Goal: Task Accomplishment & Management: Manage account settings

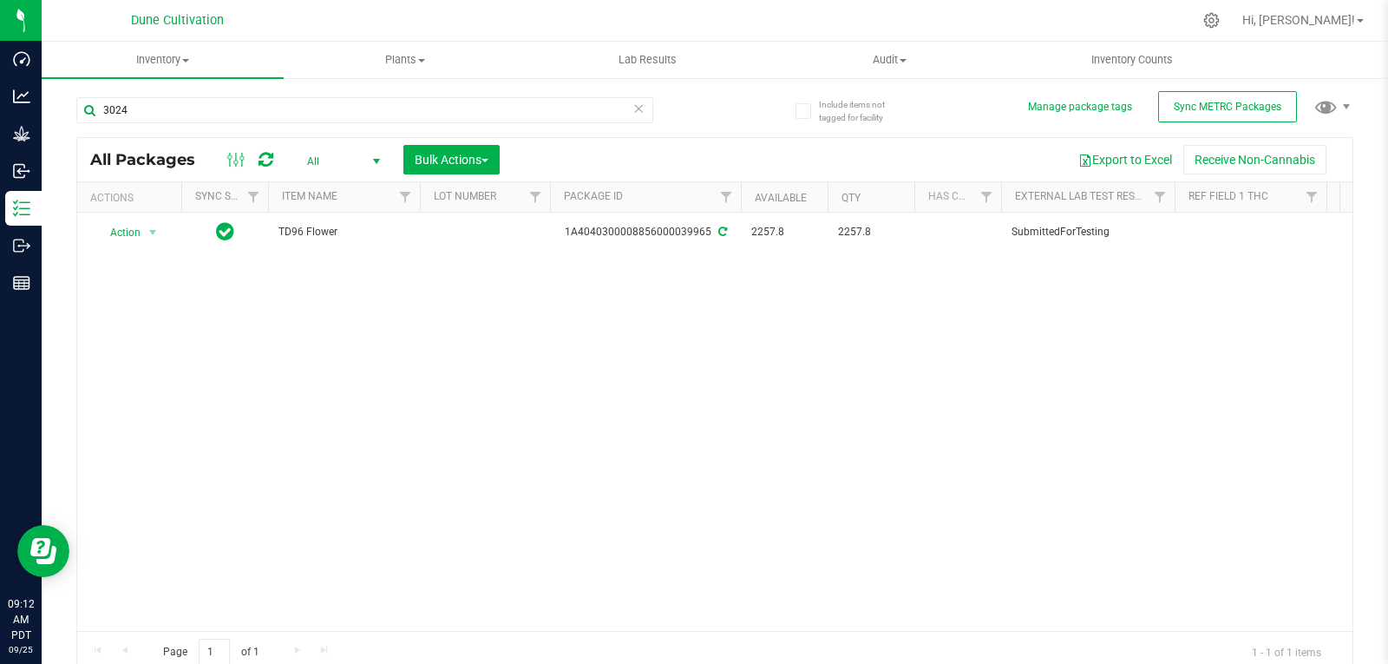
type input "30242"
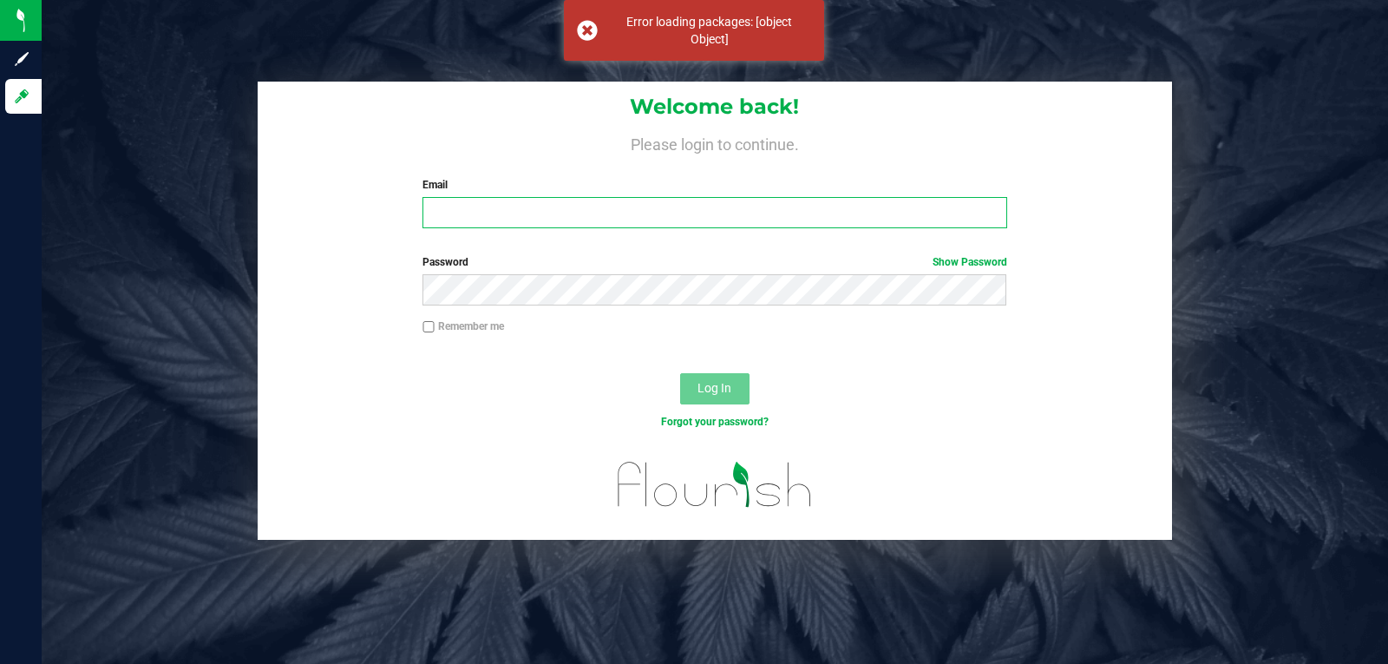
type input "[EMAIL_ADDRESS][DOMAIN_NAME]"
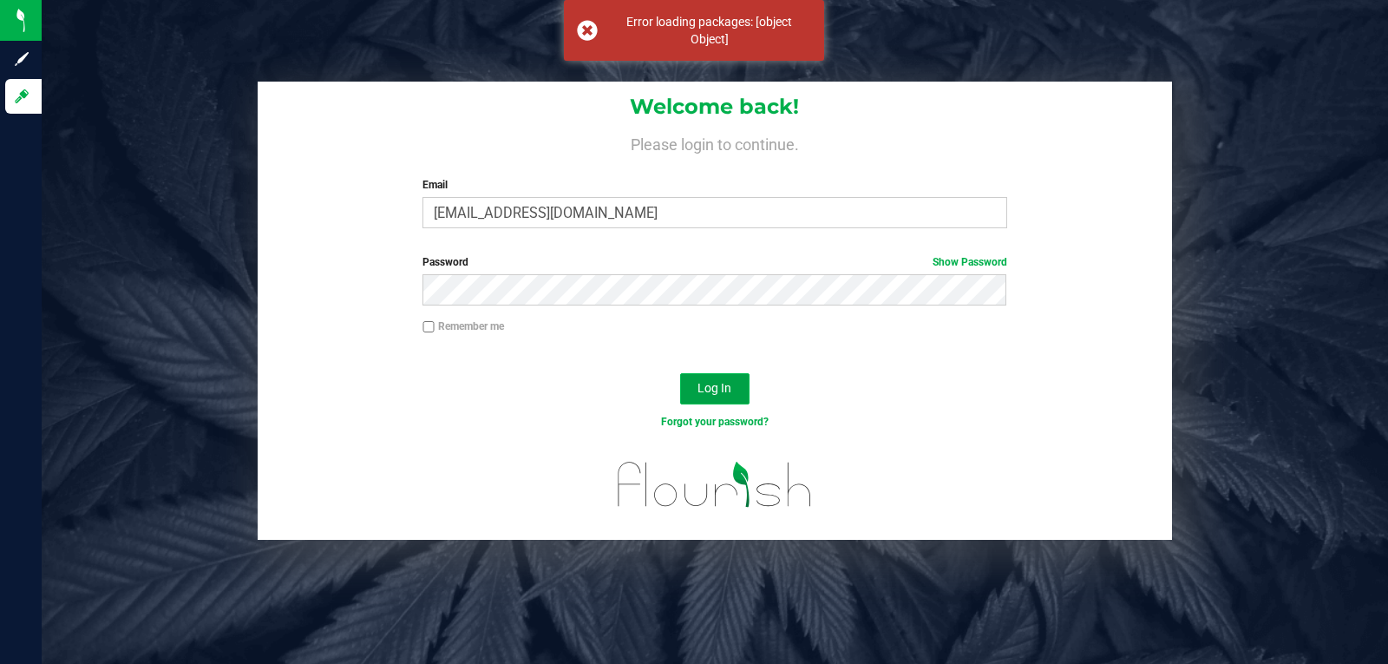
click at [718, 374] on button "Log In" at bounding box center [714, 388] width 69 height 31
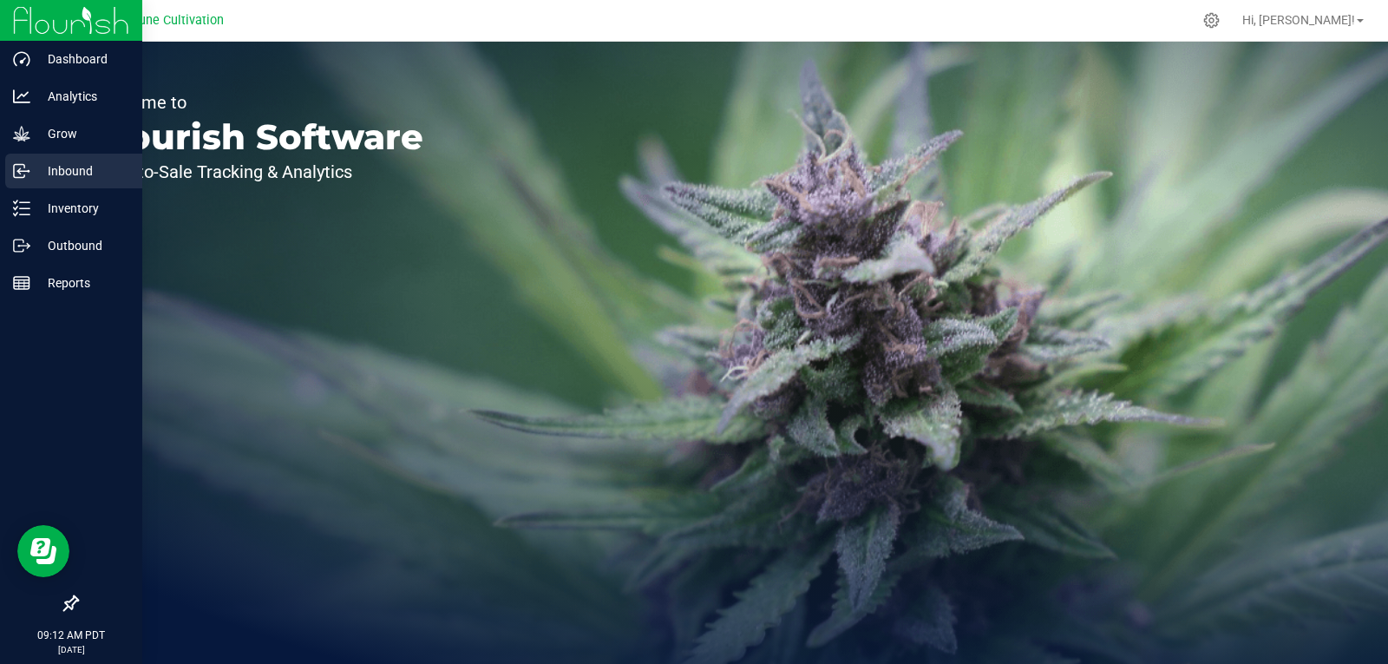
click at [63, 159] on div "Inbound" at bounding box center [73, 171] width 137 height 35
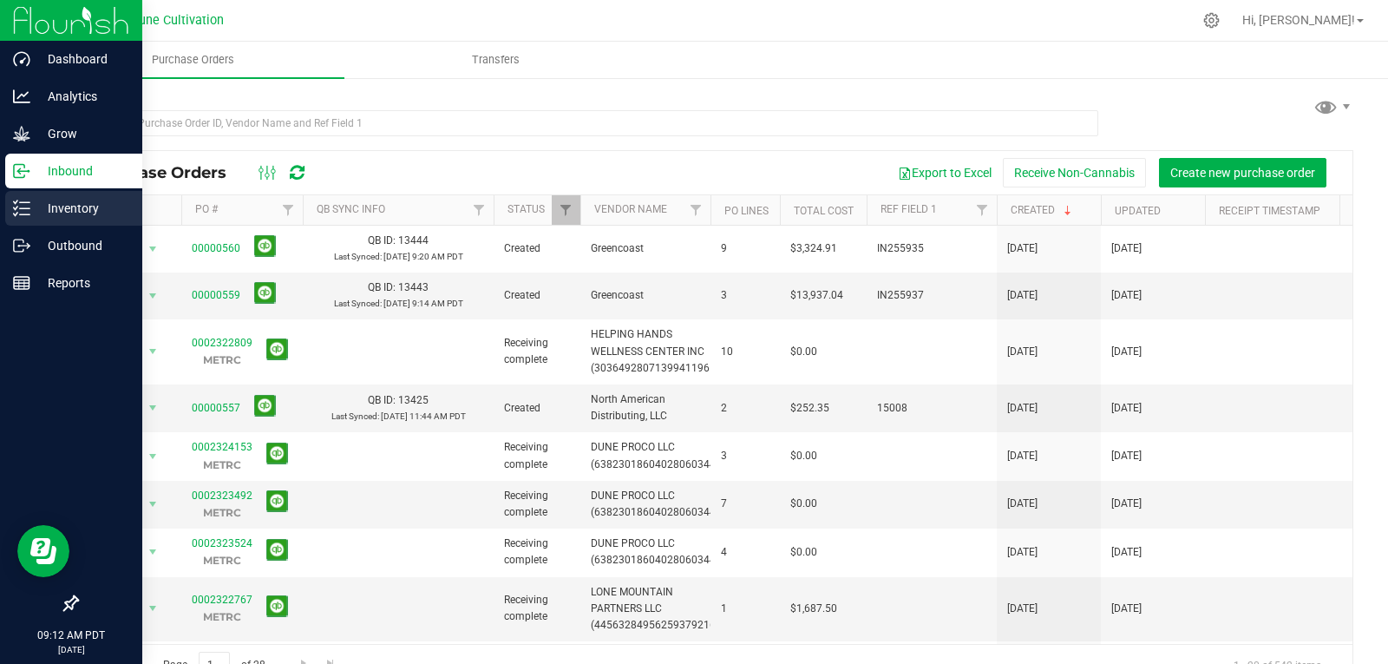
click at [15, 200] on icon at bounding box center [21, 208] width 17 height 17
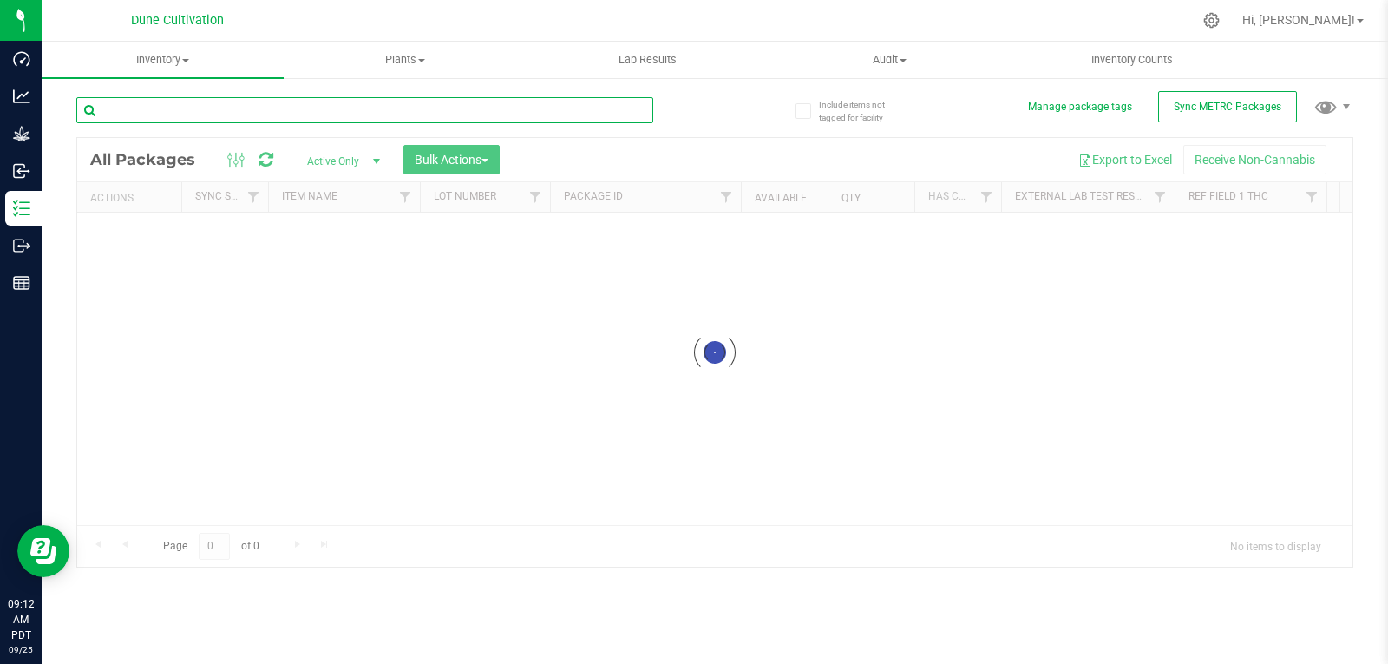
click at [181, 114] on input "text" at bounding box center [364, 110] width 577 height 26
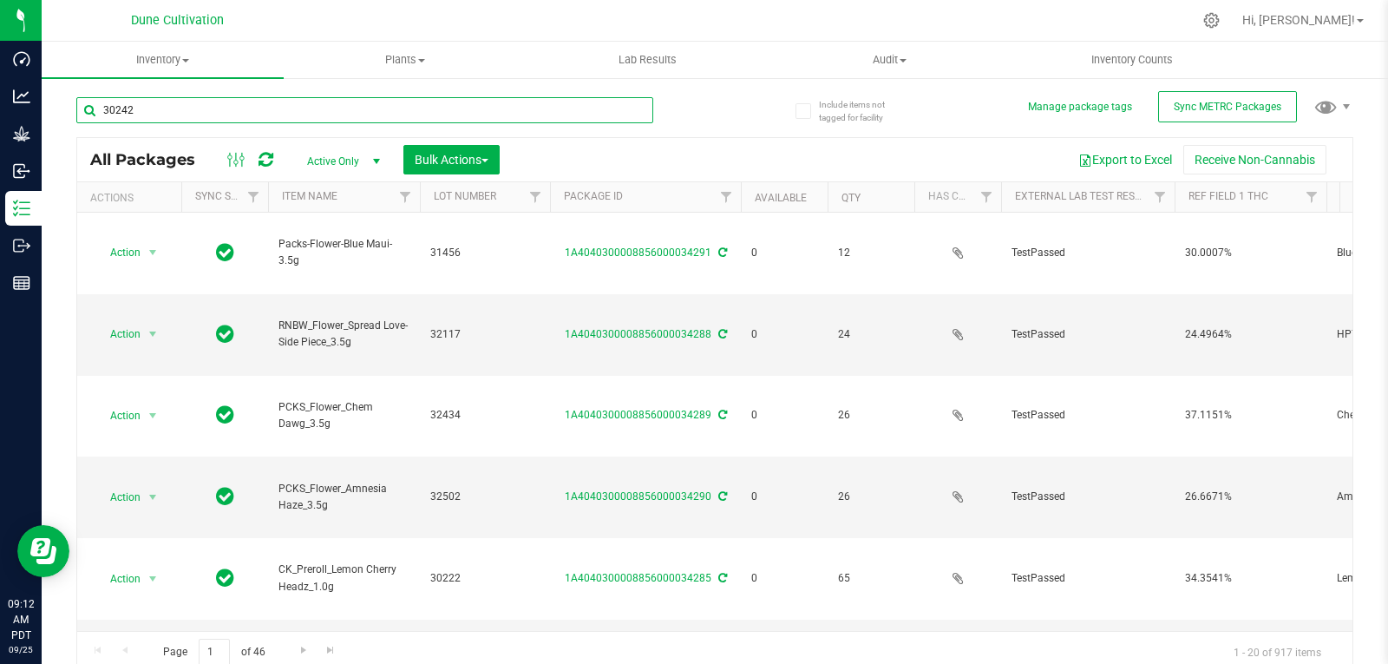
type input "30242"
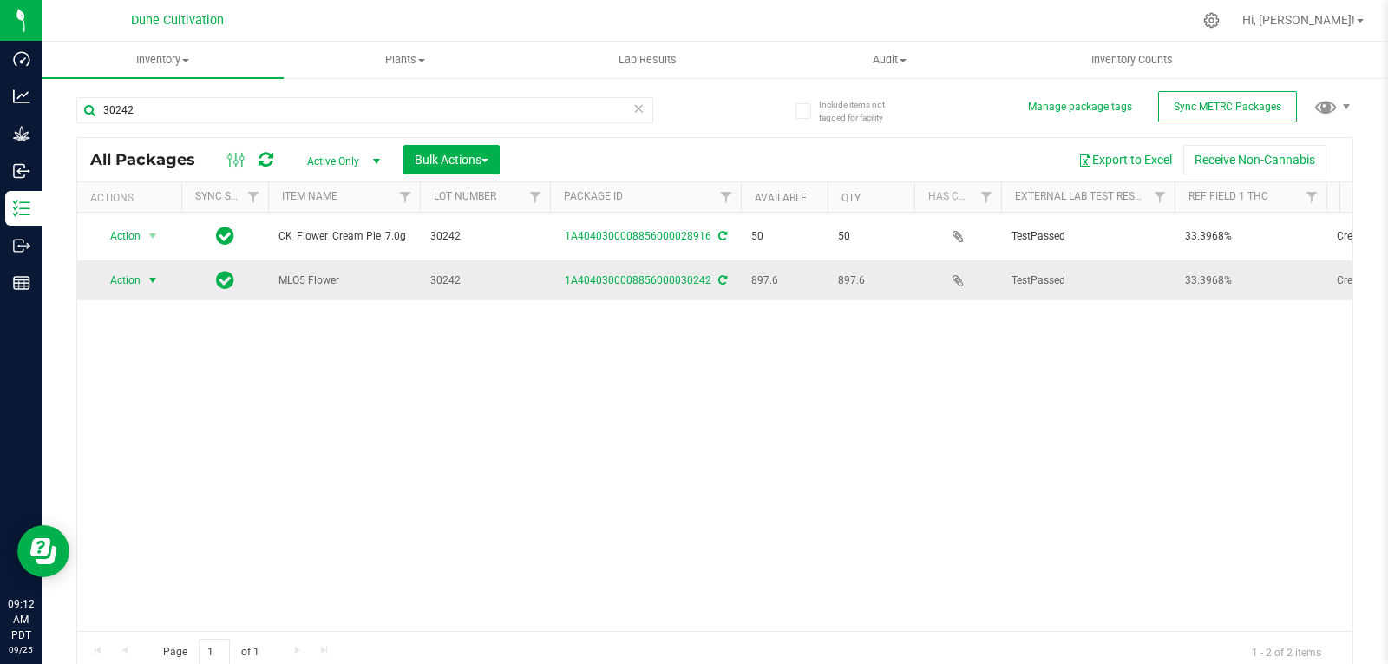
click at [134, 283] on span "Action" at bounding box center [118, 280] width 47 height 24
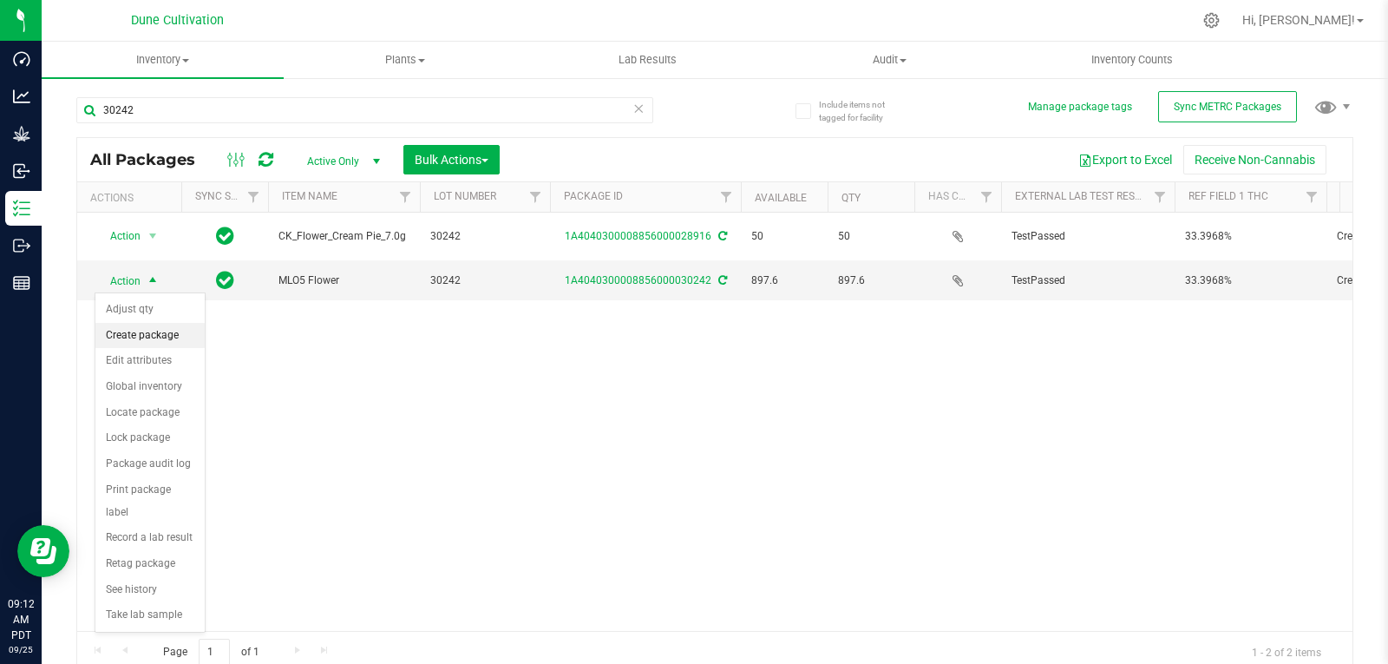
click at [141, 335] on li "Create package" at bounding box center [149, 336] width 109 height 26
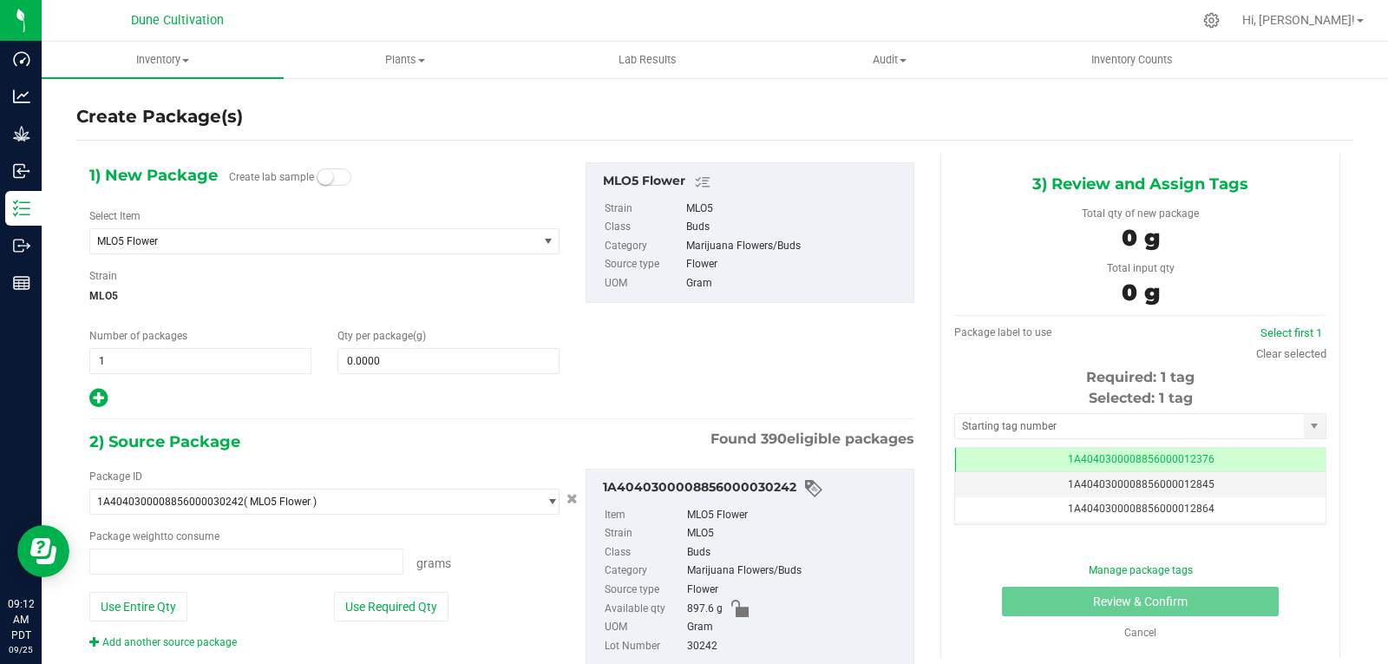
type input "0.0000 g"
click at [197, 245] on span "MLO5 Flower" at bounding box center [305, 241] width 416 height 12
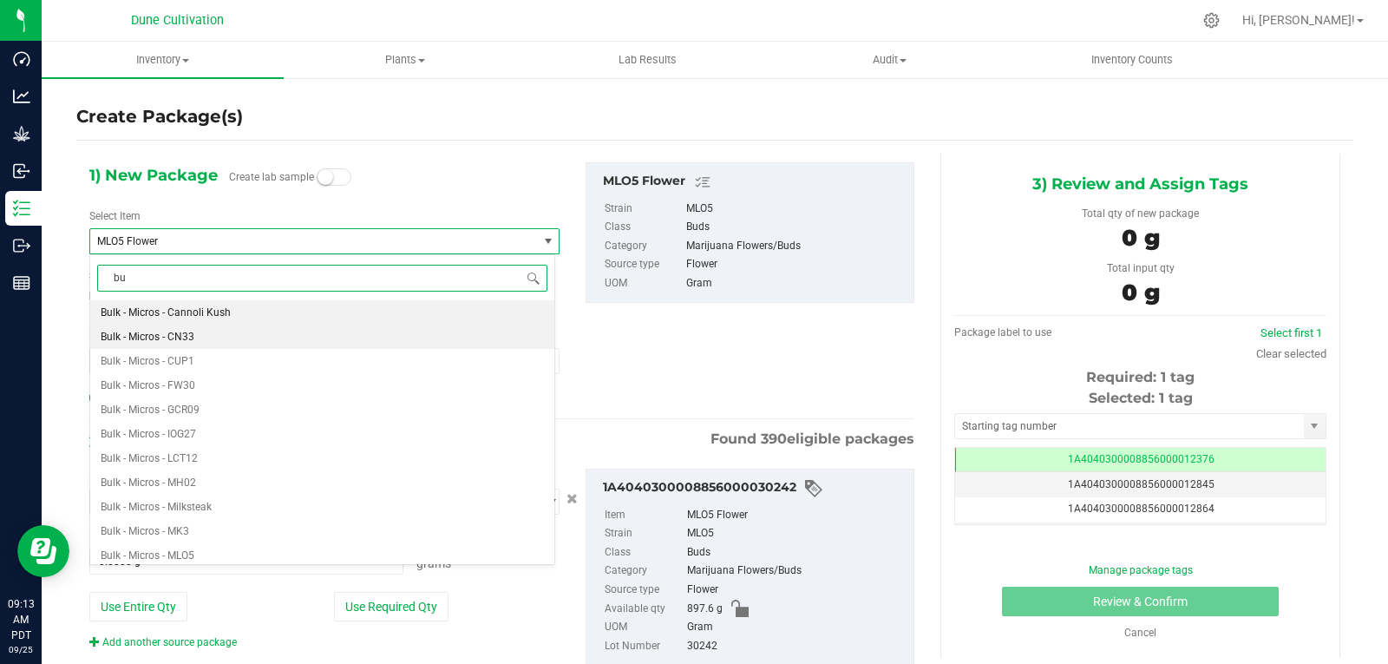
type input "b"
type input "MLO"
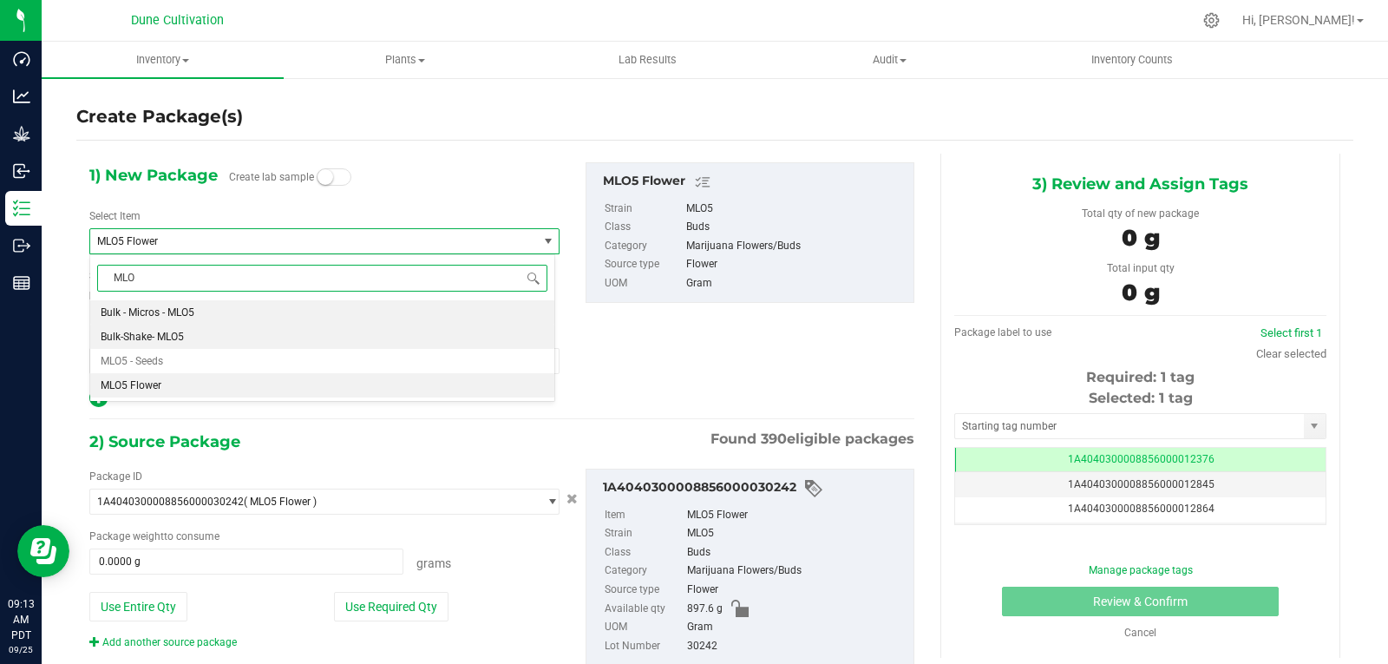
click at [187, 341] on li "Bulk-Shake- MLO5" at bounding box center [322, 336] width 464 height 24
type input "0.0000"
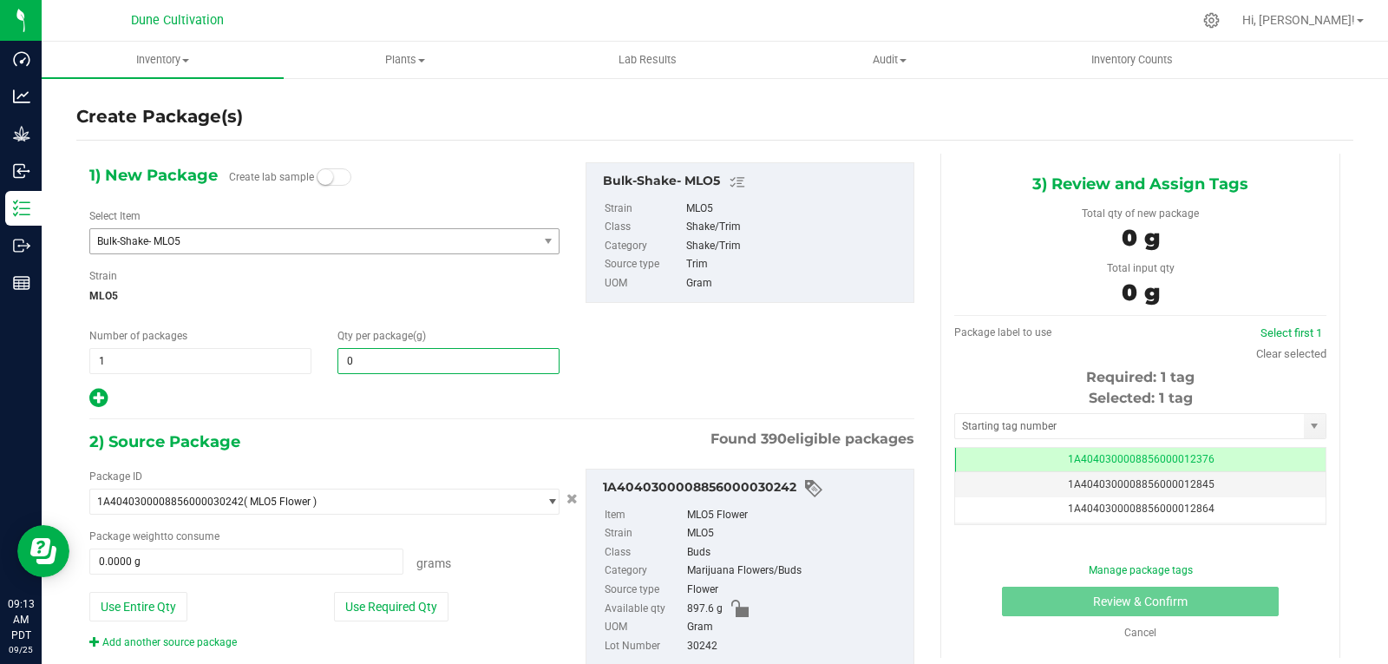
click at [403, 363] on span "0.0000 0" at bounding box center [448, 361] width 222 height 26
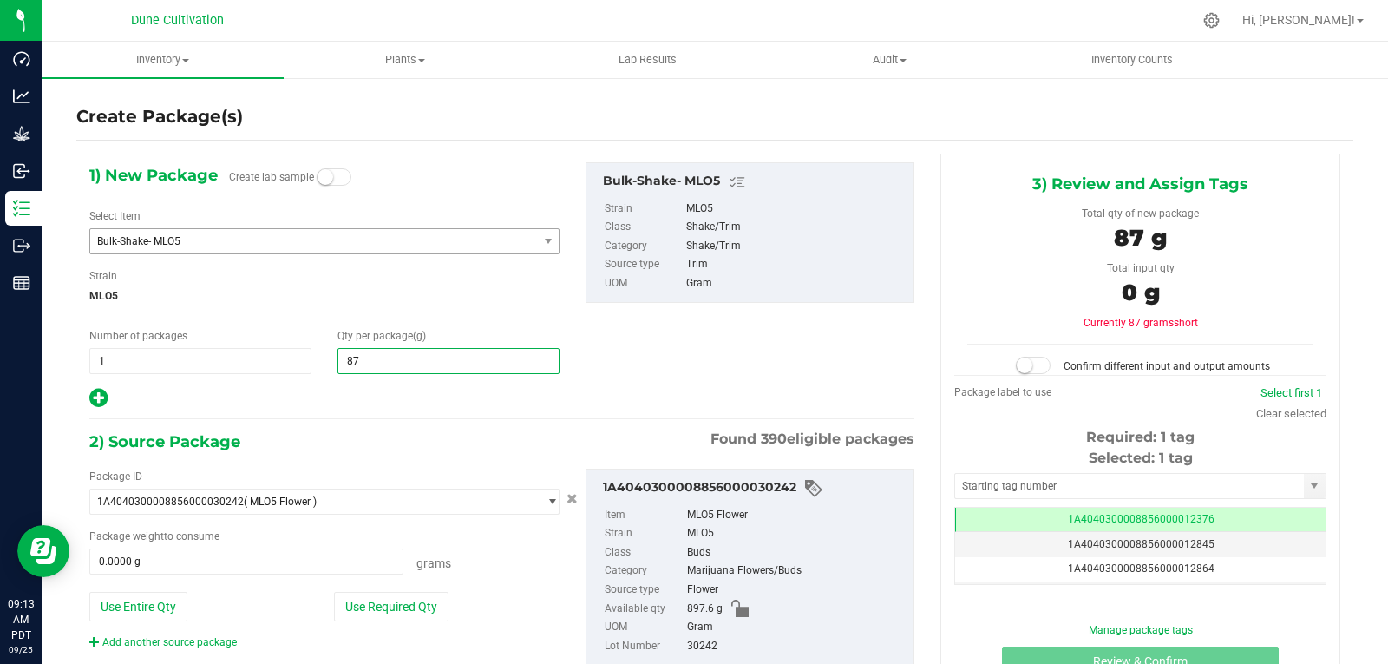
type input "870"
type input "870.0000"
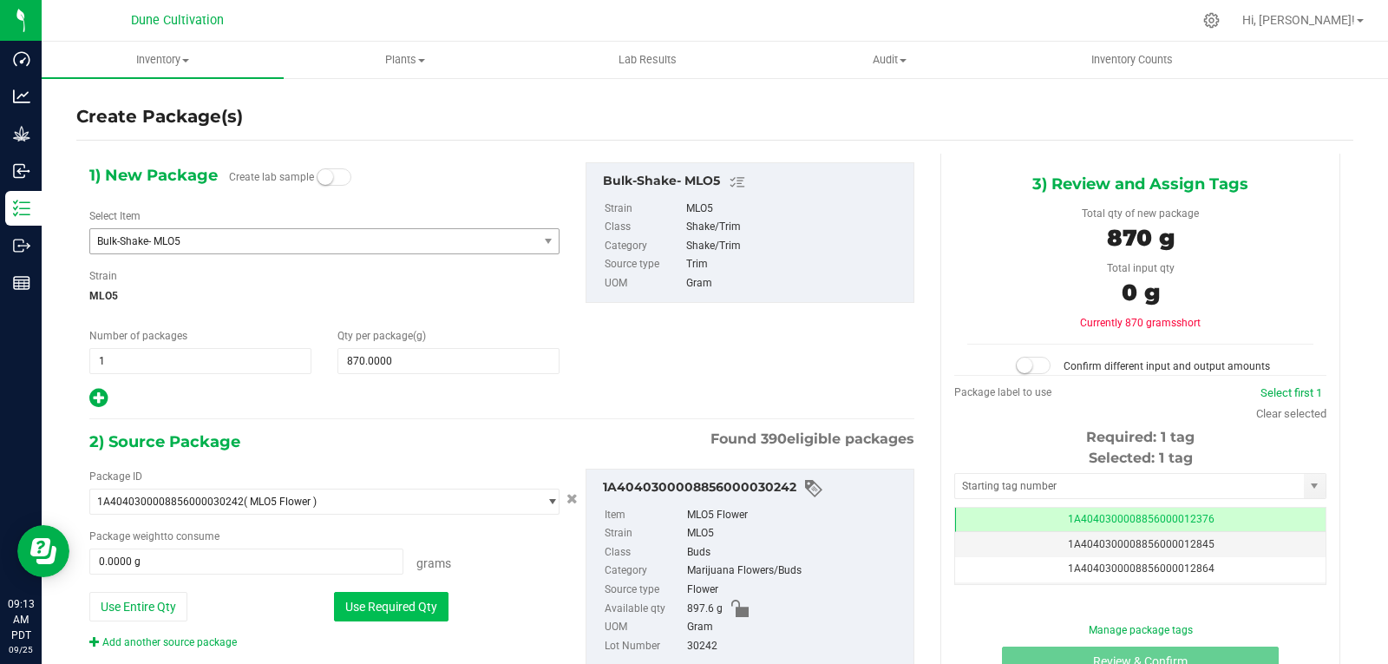
click at [390, 605] on button "Use Required Qty" at bounding box center [391, 606] width 115 height 29
type input "870.0000 g"
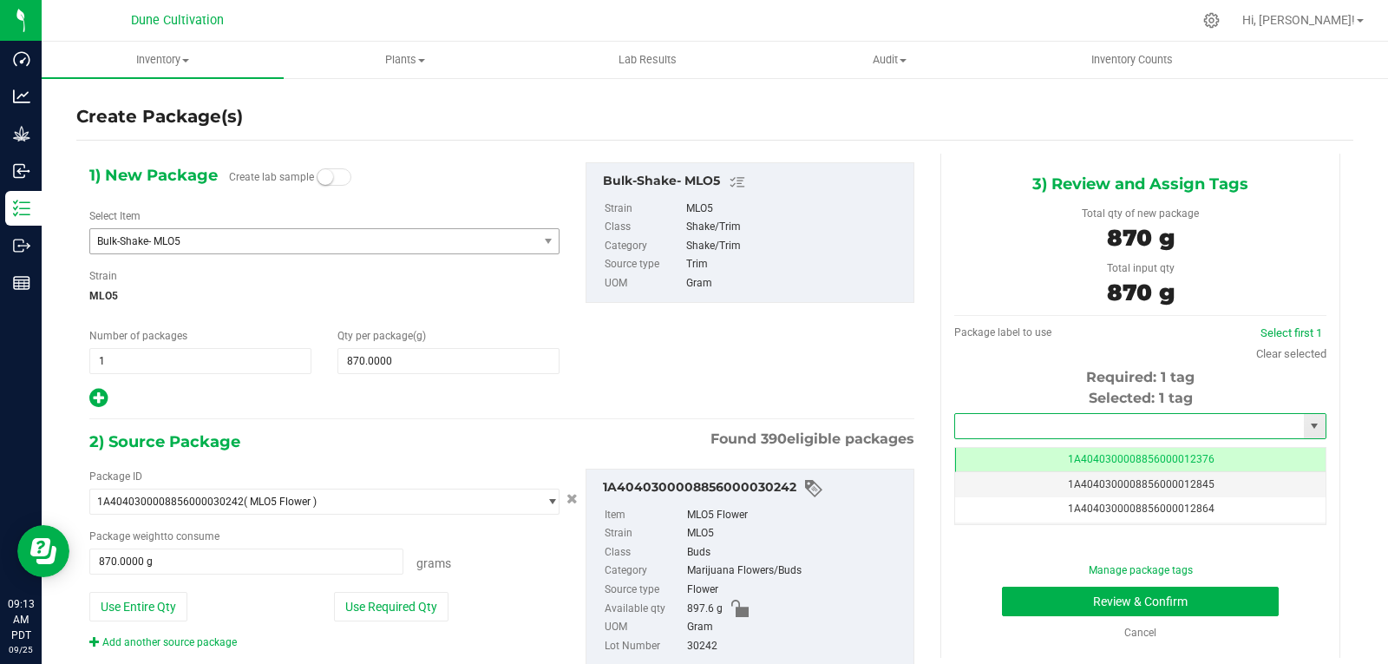
click at [1002, 421] on input "text" at bounding box center [1129, 426] width 349 height 24
click at [998, 462] on li "1A4040300008856000028917" at bounding box center [1129, 455] width 366 height 26
type input "1A4040300008856000028917"
click at [1039, 599] on button "Review & Confirm" at bounding box center [1140, 600] width 277 height 29
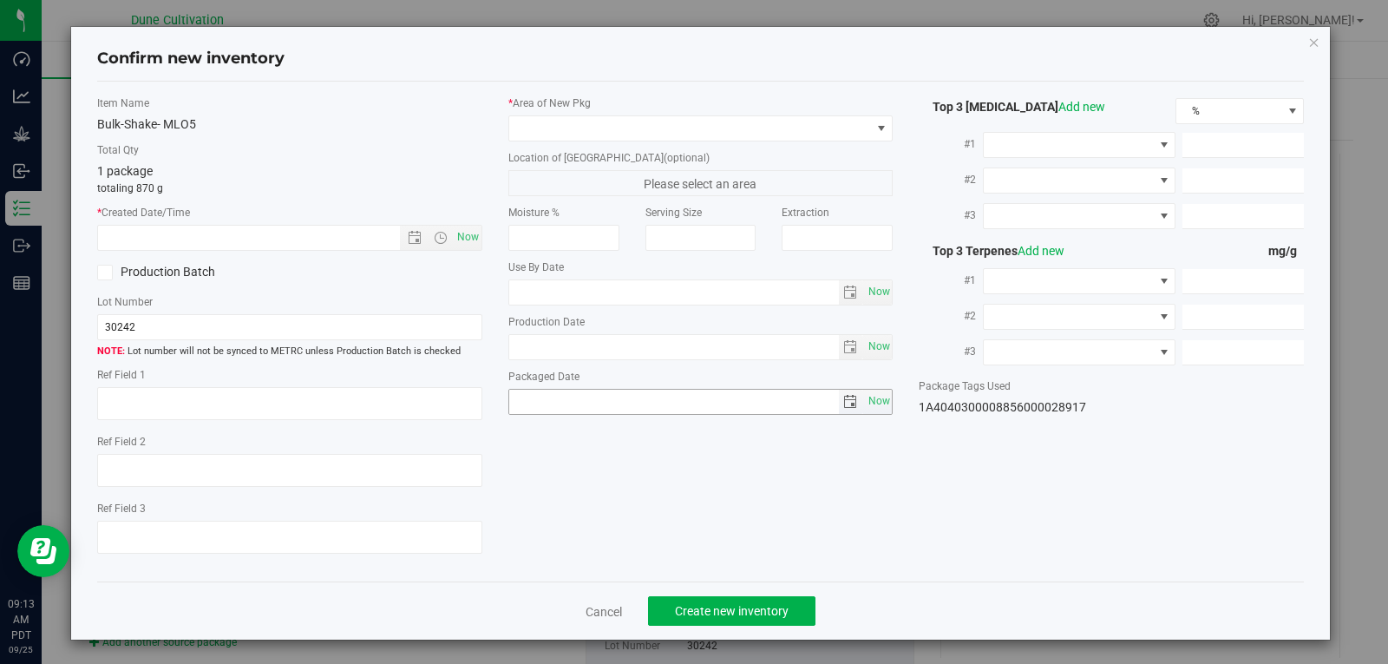
type textarea "33.3968%"
type textarea "Cream Pie"
type textarea "0.0515%"
type input "361.4083"
type input "17.0125"
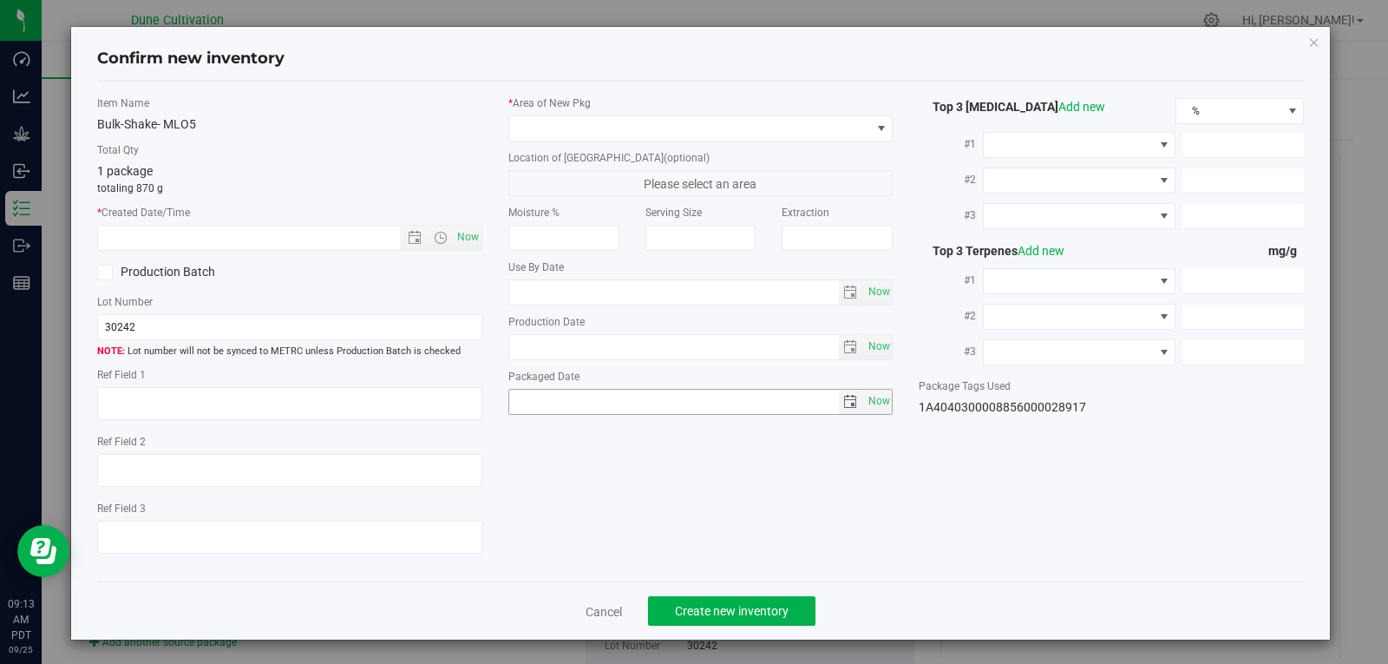
type input "8.8100"
type input "8.5210"
type input "6.3850"
type input "5.3490"
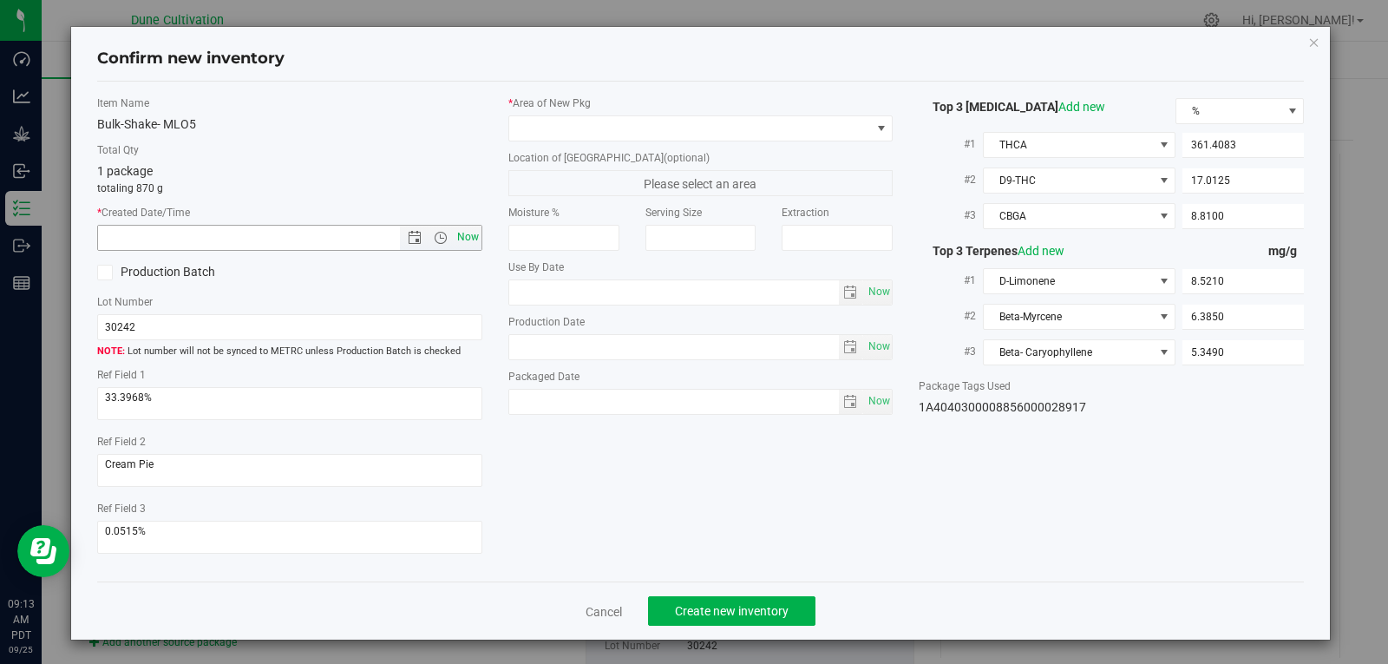
click at [453, 236] on span "Now" at bounding box center [467, 237] width 29 height 25
type input "[DATE] 9:13 AM"
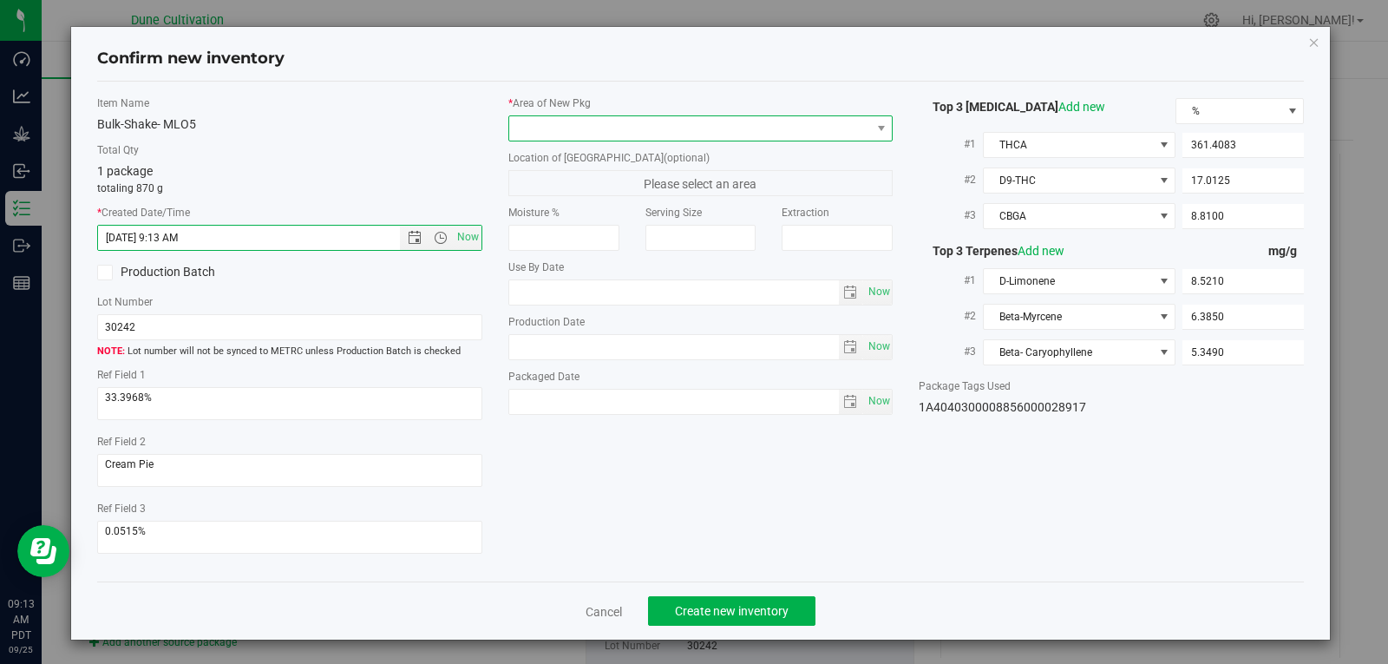
click at [567, 120] on span at bounding box center [690, 128] width 362 height 24
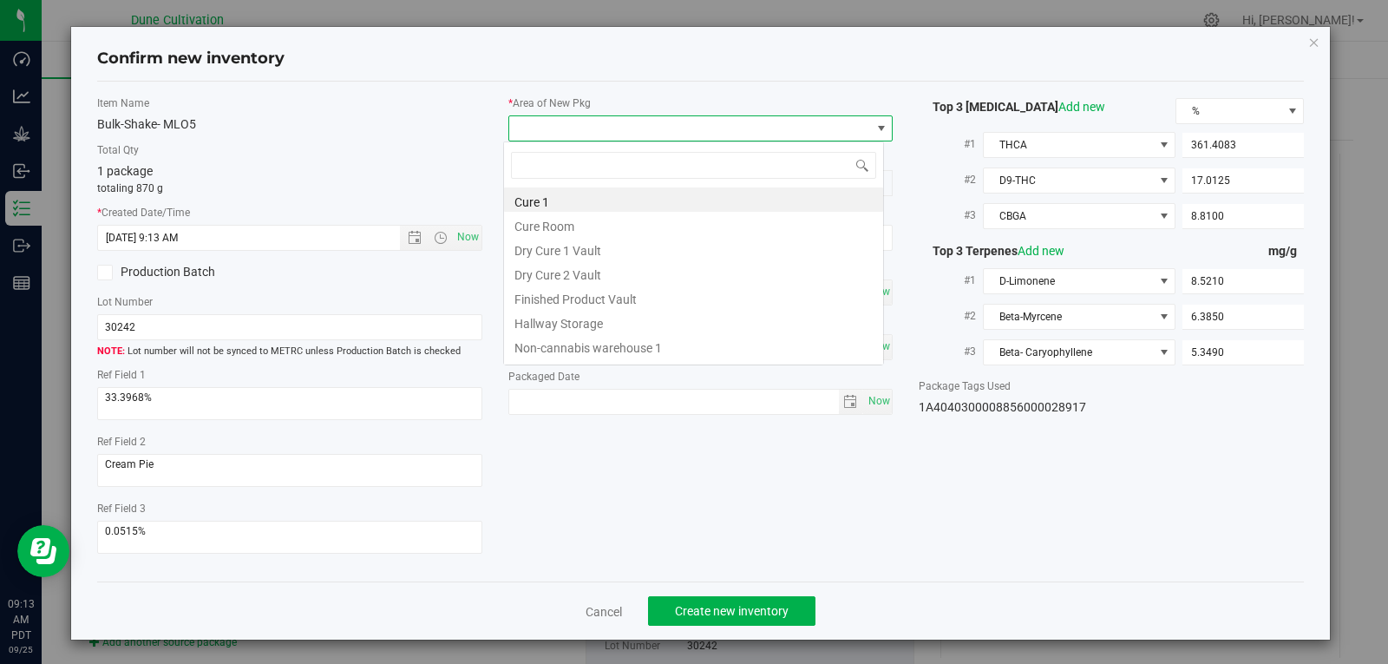
scroll to position [86723, 86368]
click at [580, 288] on li "Finished Product Vault" at bounding box center [693, 297] width 379 height 24
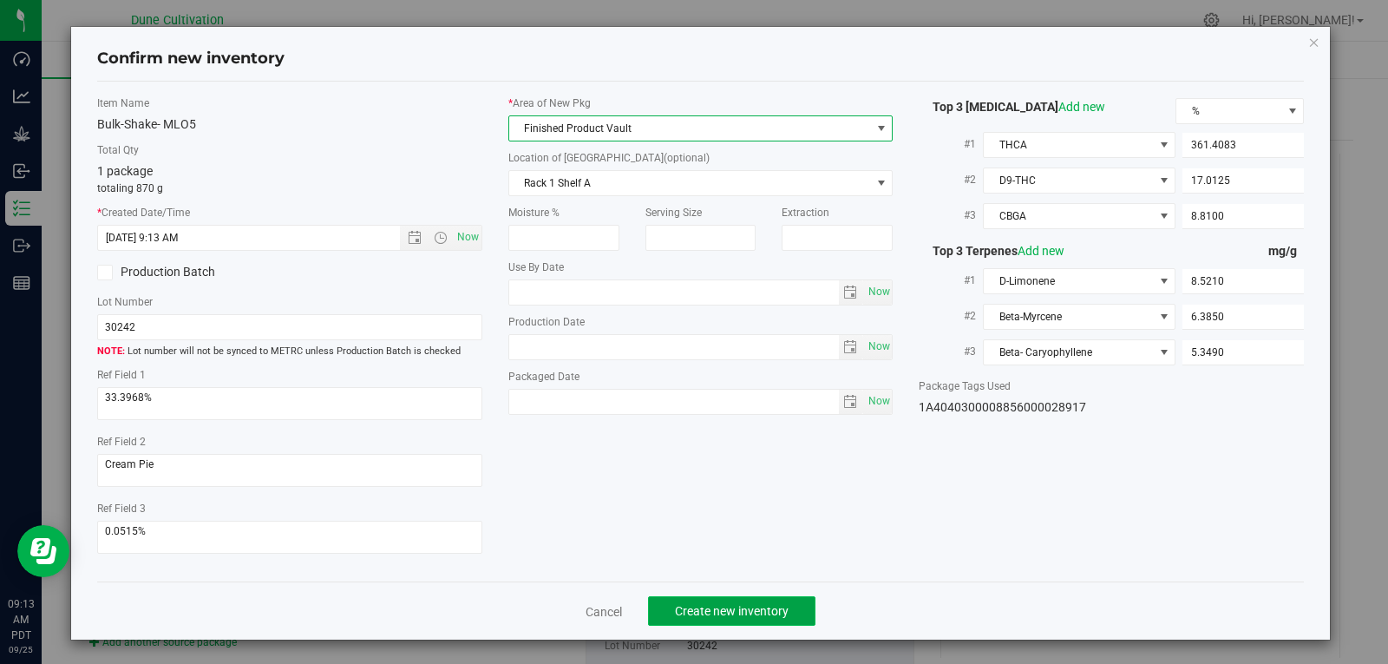
click at [752, 621] on button "Create new inventory" at bounding box center [731, 610] width 167 height 29
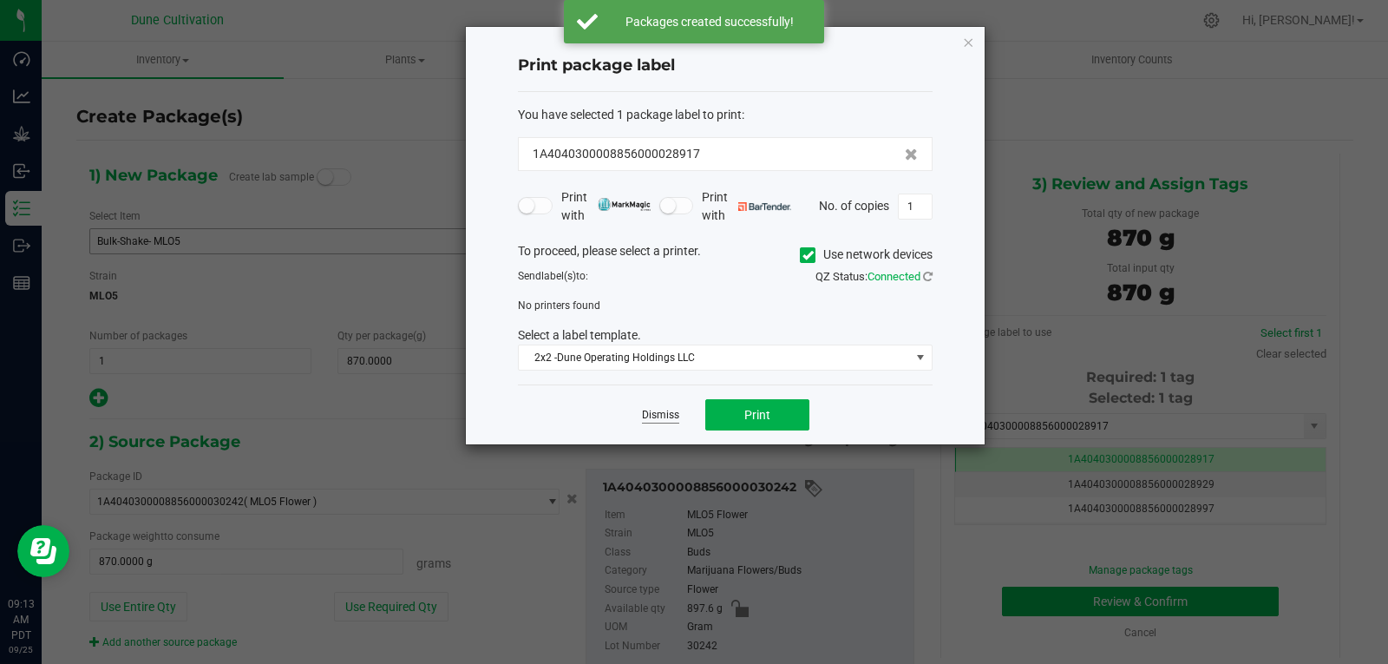
click at [654, 409] on link "Dismiss" at bounding box center [660, 415] width 37 height 15
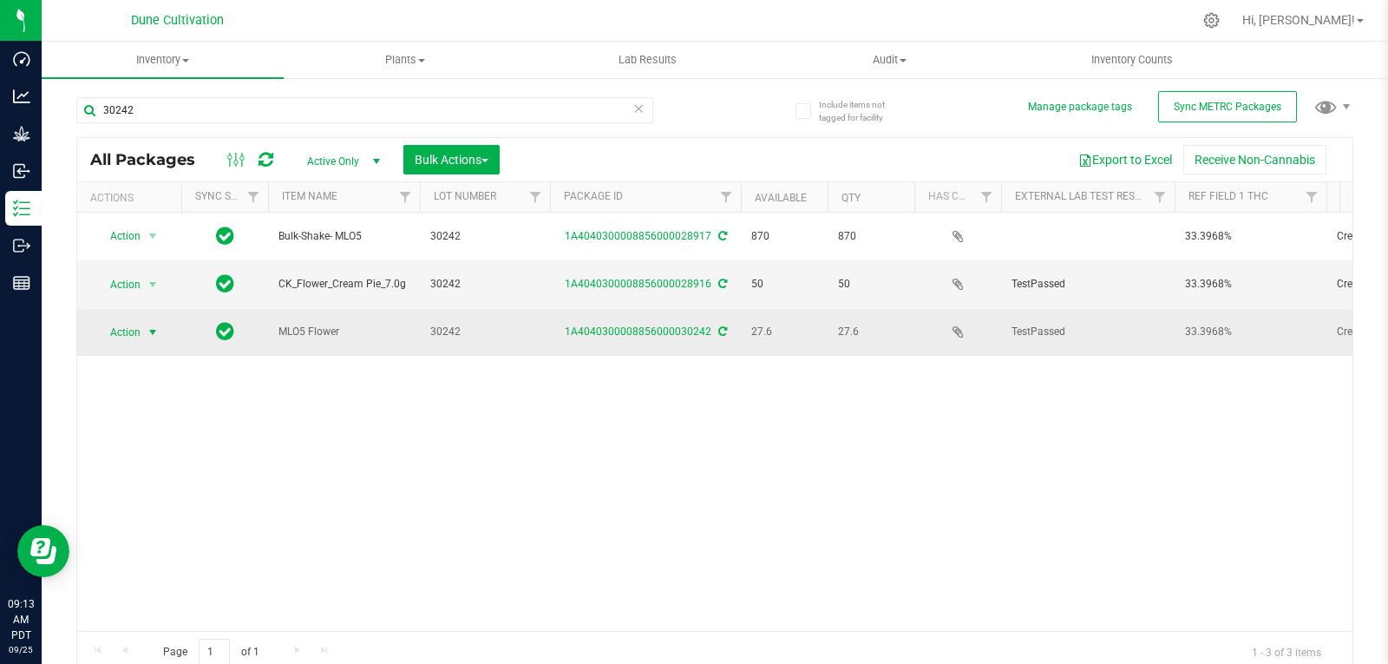
click at [136, 320] on span "Action" at bounding box center [118, 332] width 47 height 24
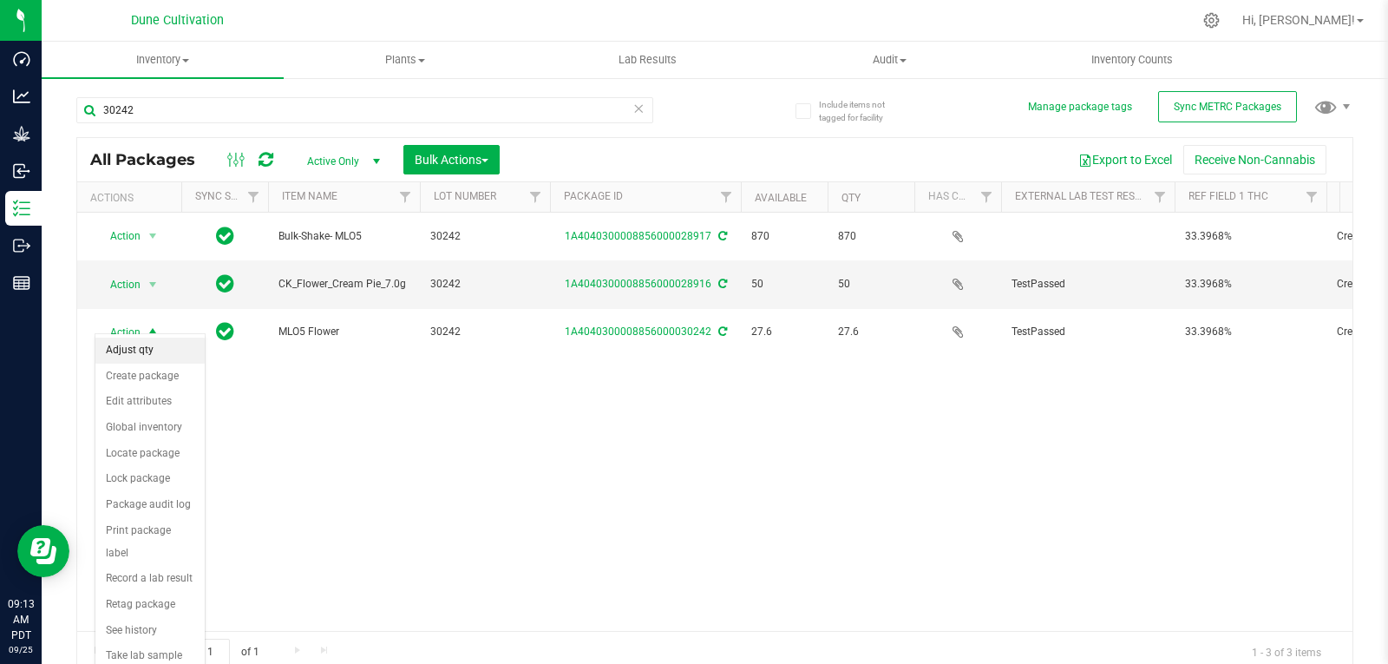
click at [138, 350] on li "Adjust qty" at bounding box center [149, 350] width 109 height 26
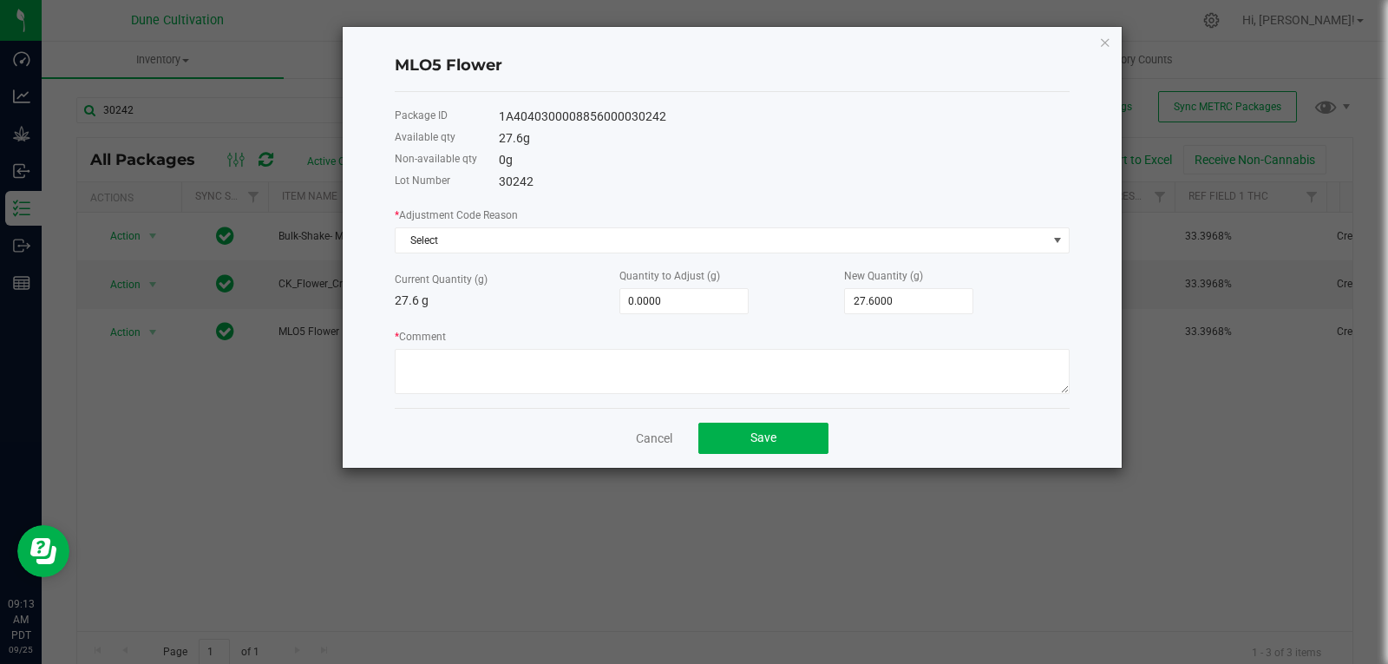
click at [499, 255] on div "* Adjustment Code Reason Select Current Quantity (g) 27.6 g Quantity to Adjust …" at bounding box center [732, 300] width 675 height 188
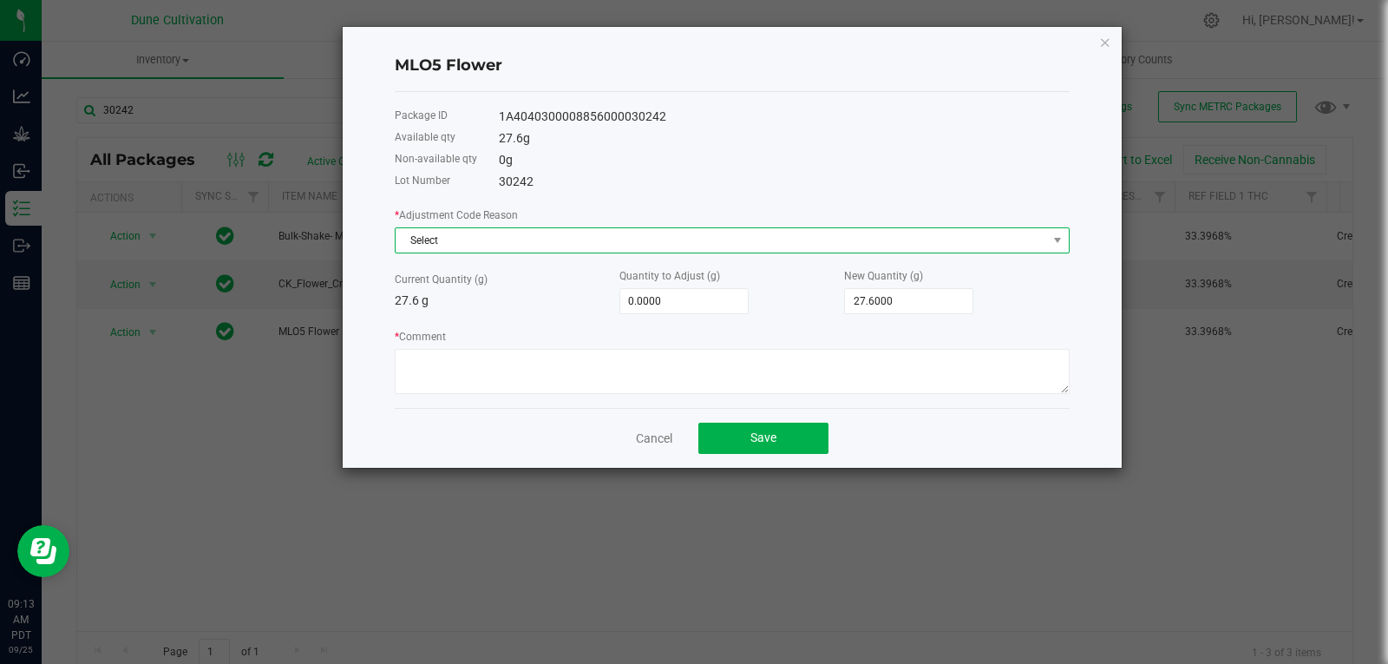
click at [501, 247] on span "Select" at bounding box center [721, 240] width 651 height 24
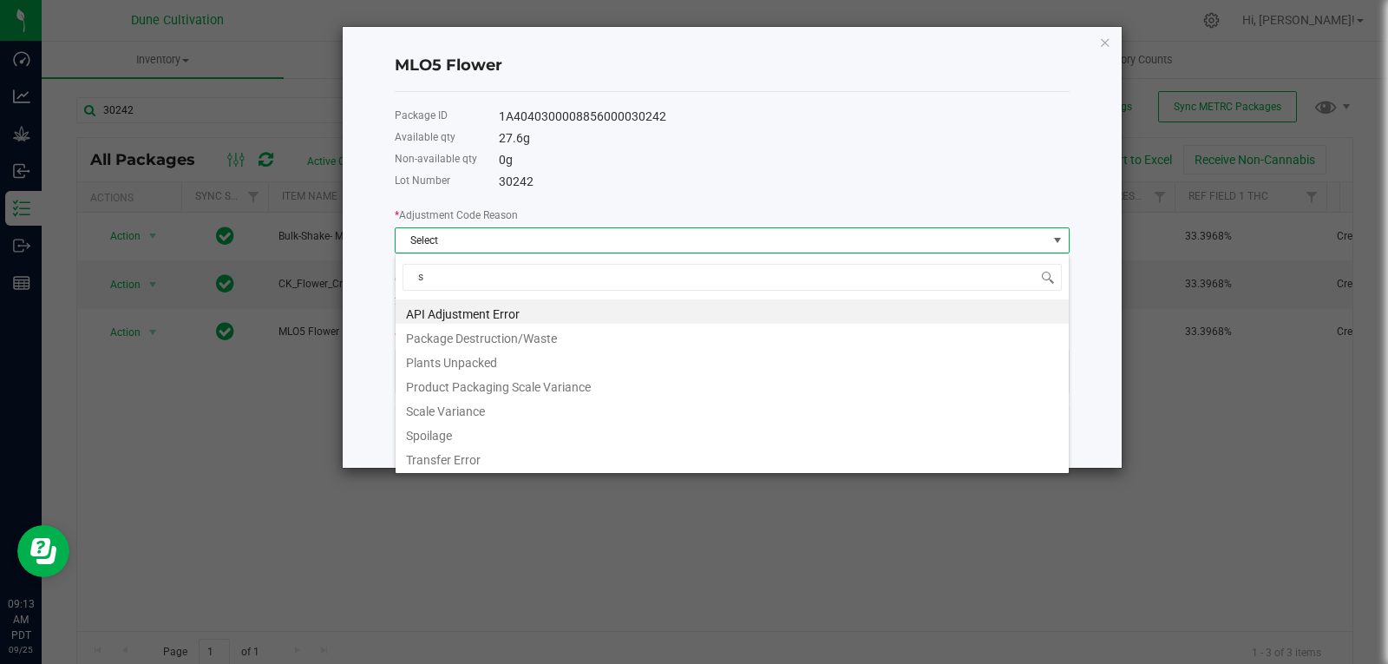
type input "sc"
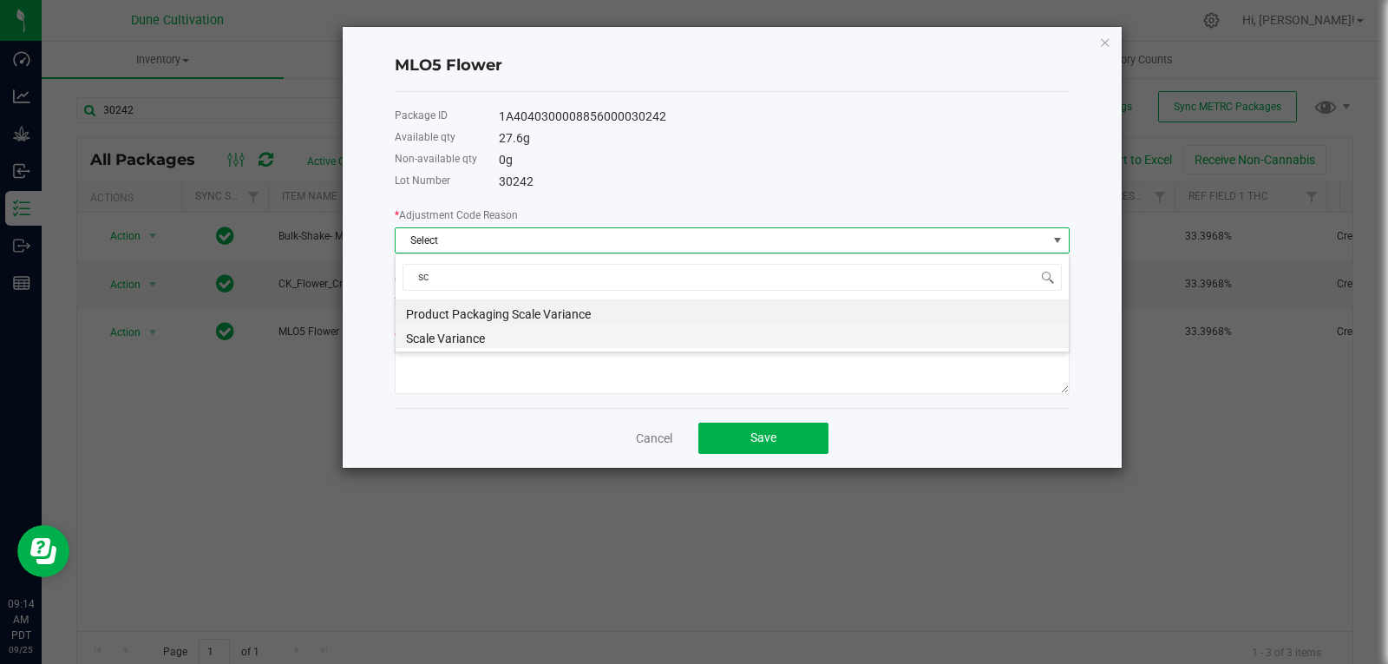
click at [465, 336] on li "Scale Variance" at bounding box center [732, 336] width 673 height 24
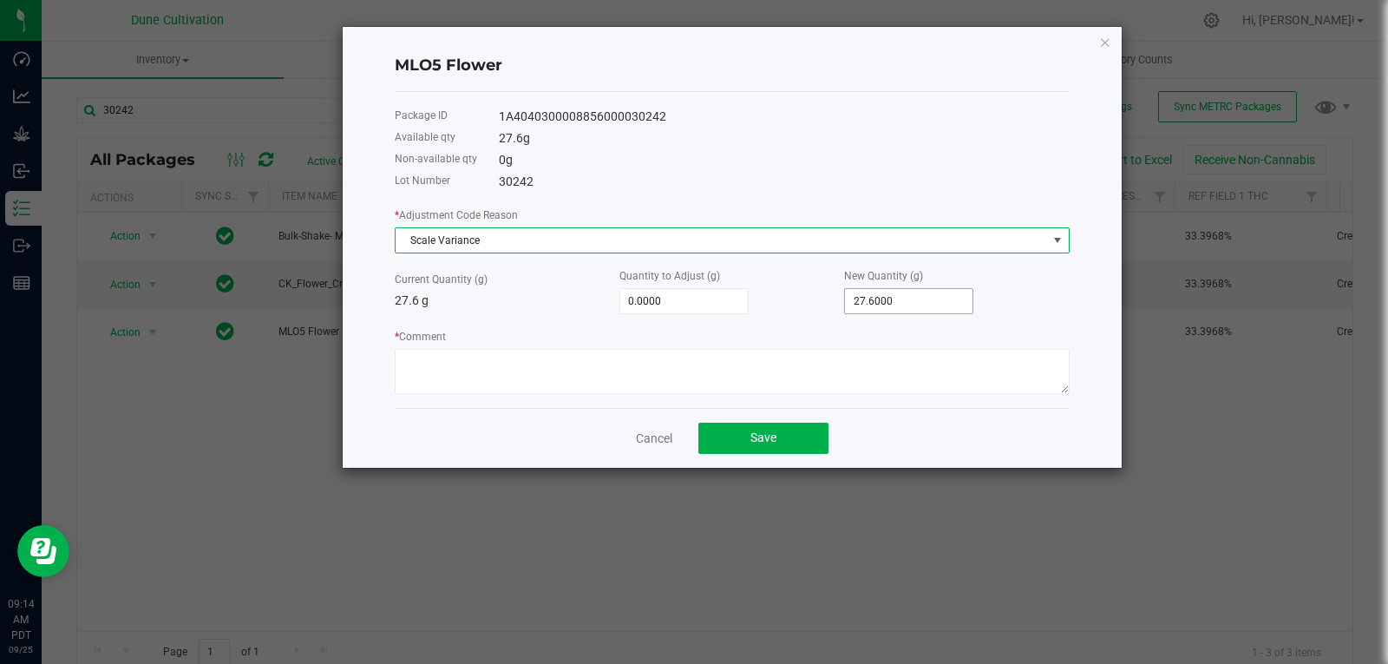
type input "27.6"
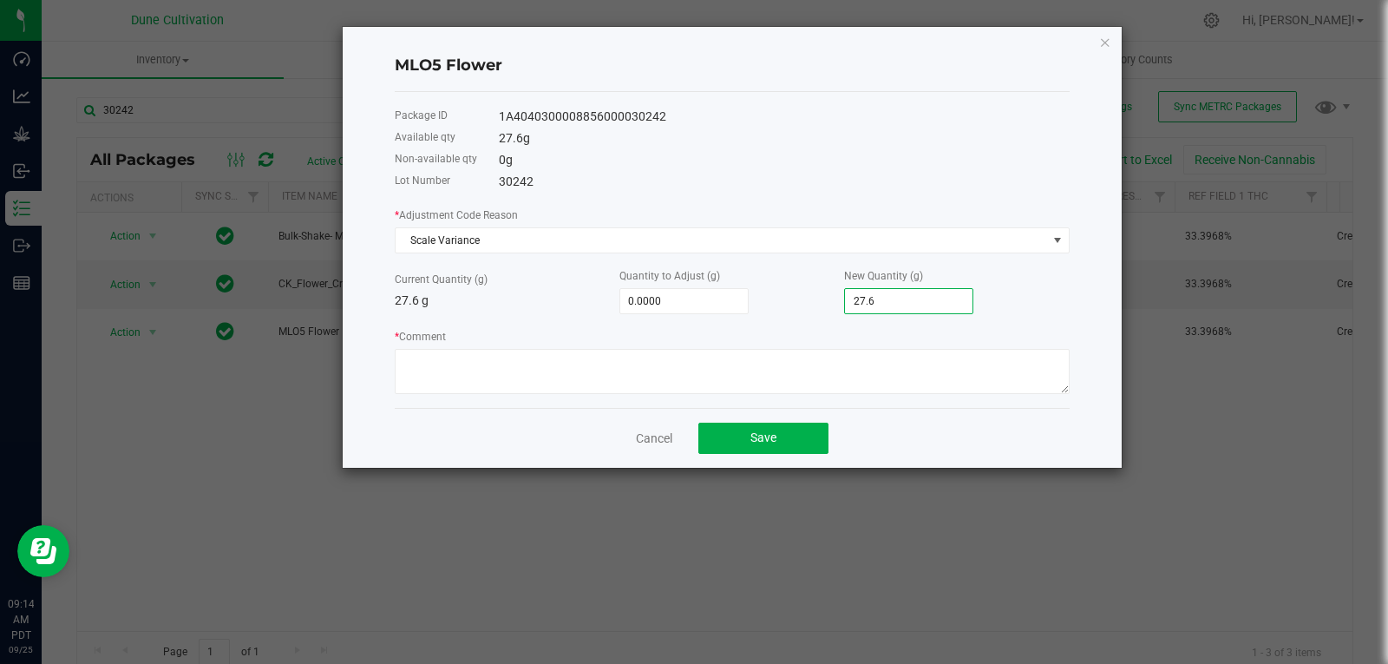
click at [904, 298] on input "27.6" at bounding box center [909, 301] width 128 height 24
type input "-27.6000"
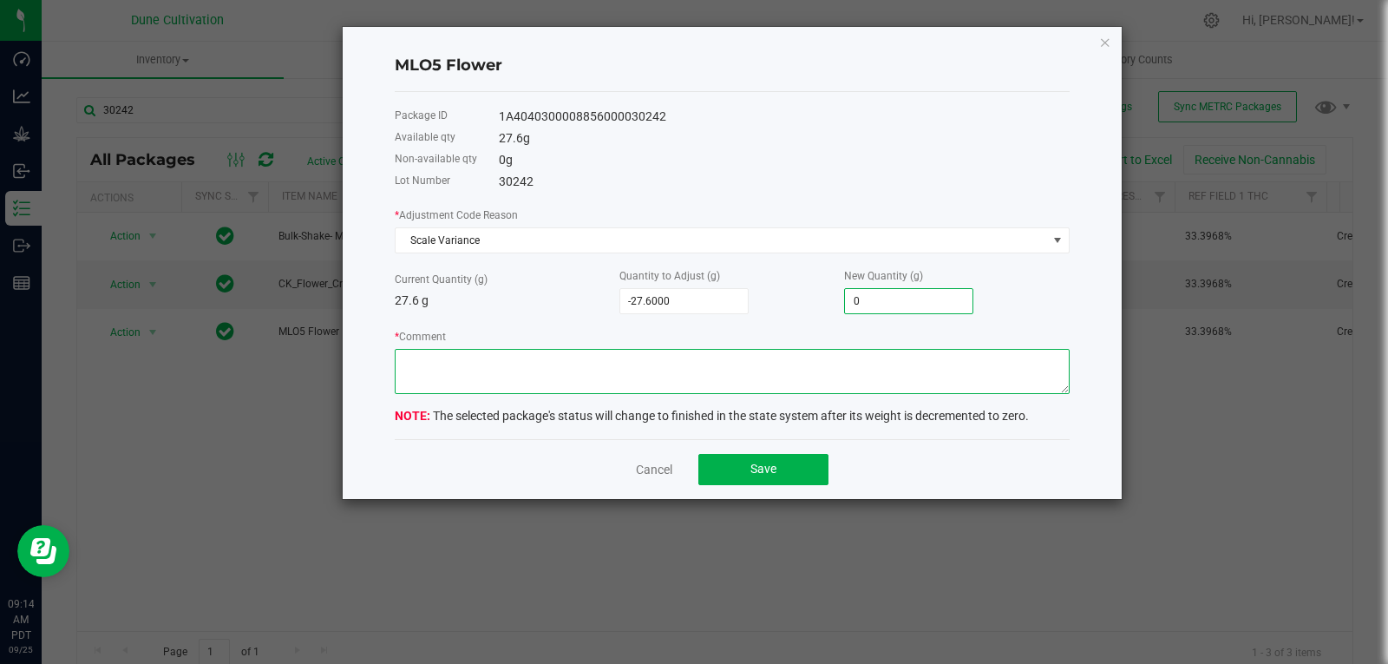
type input "0.0000"
click at [858, 359] on textarea "* Comment" at bounding box center [732, 371] width 675 height 45
type textarea "Scale Variance"
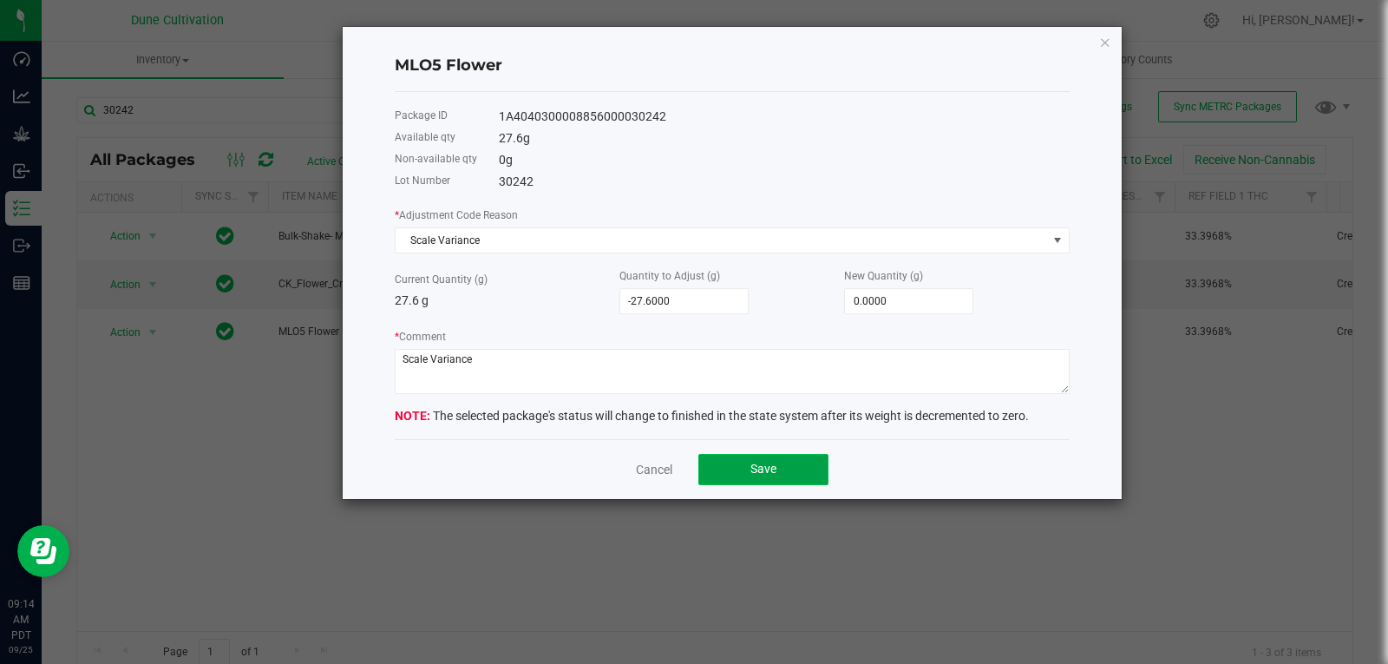
click at [792, 459] on button "Save" at bounding box center [763, 469] width 130 height 31
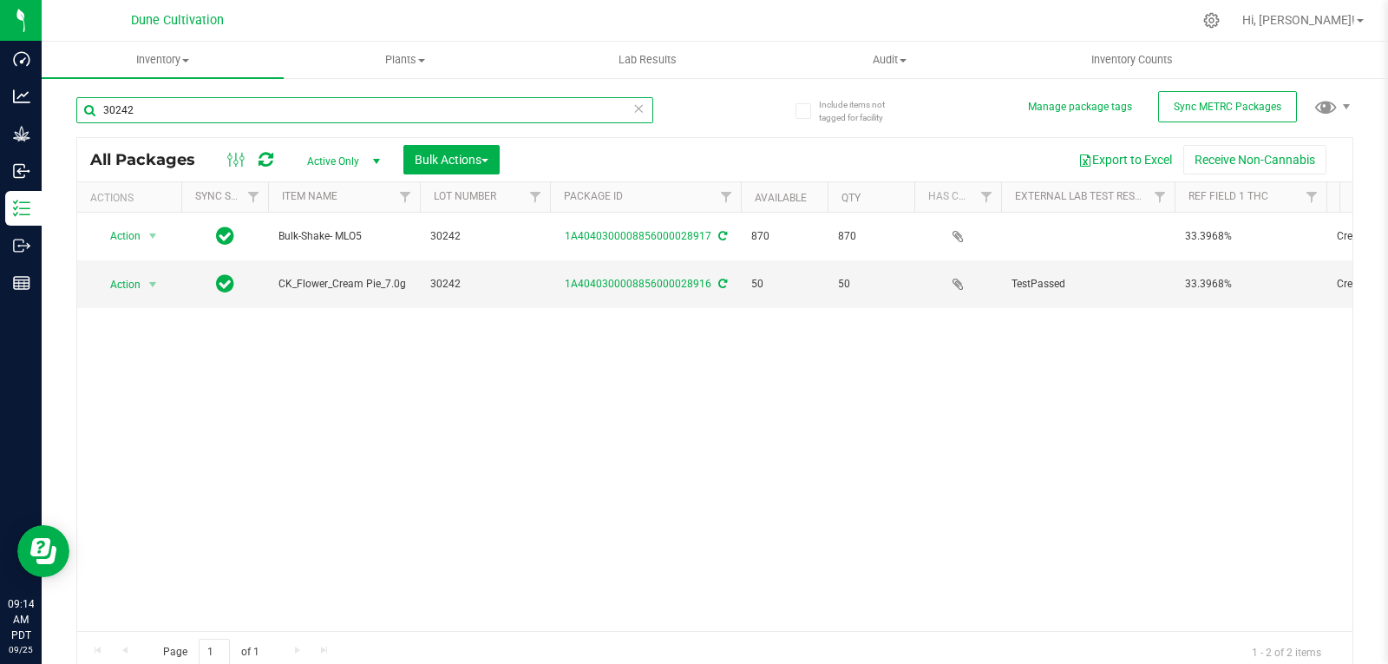
click at [232, 105] on input "30242" at bounding box center [364, 110] width 577 height 26
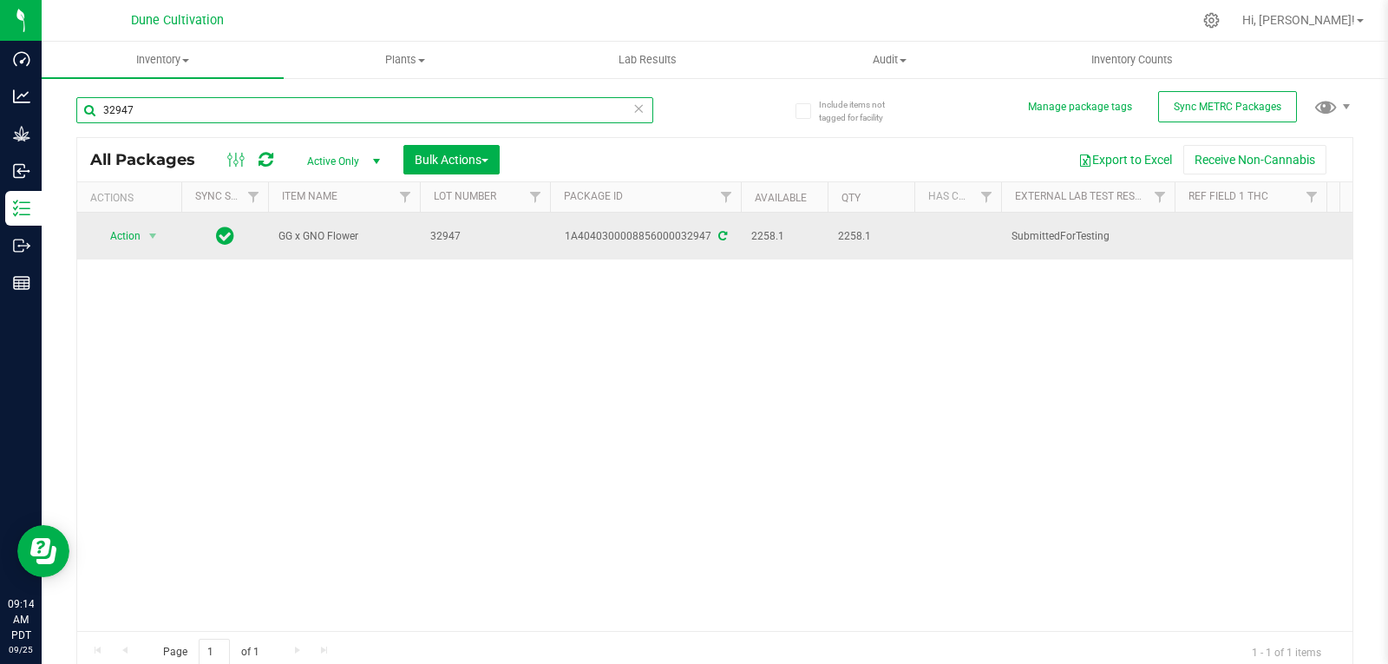
type input "32947"
click at [142, 232] on span "select" at bounding box center [153, 236] width 22 height 24
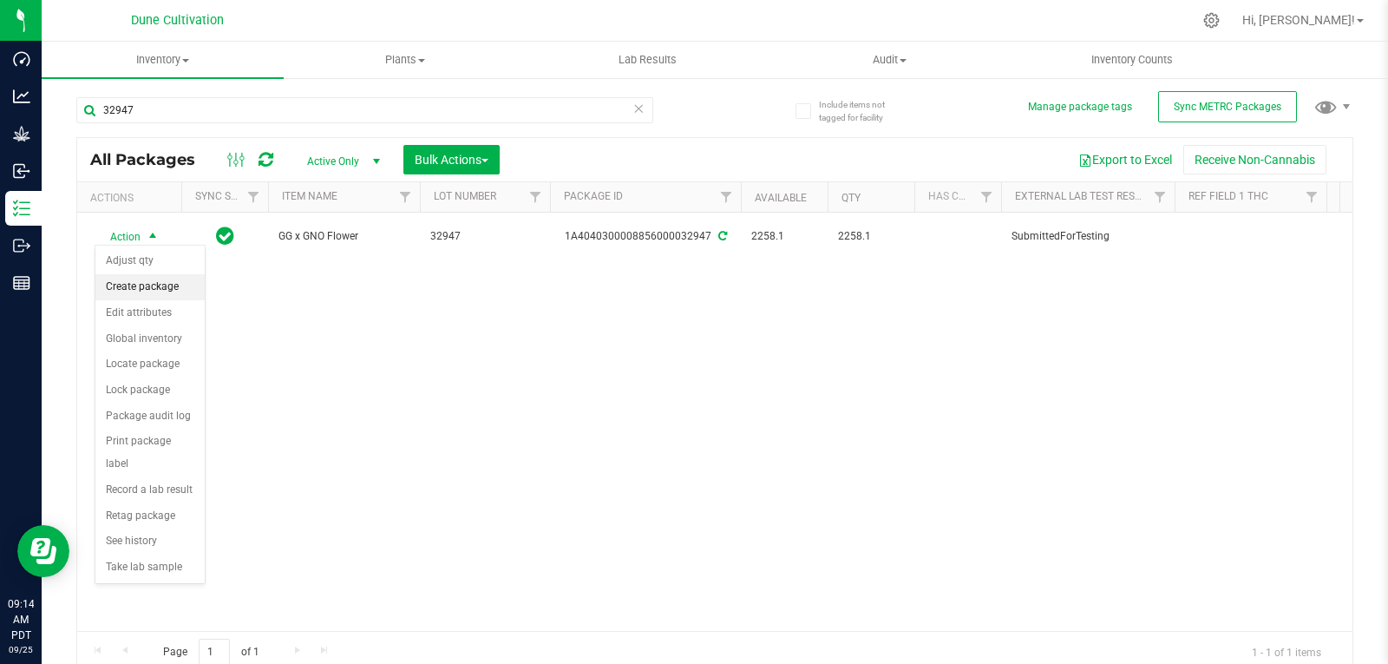
click at [141, 293] on li "Create package" at bounding box center [149, 287] width 109 height 26
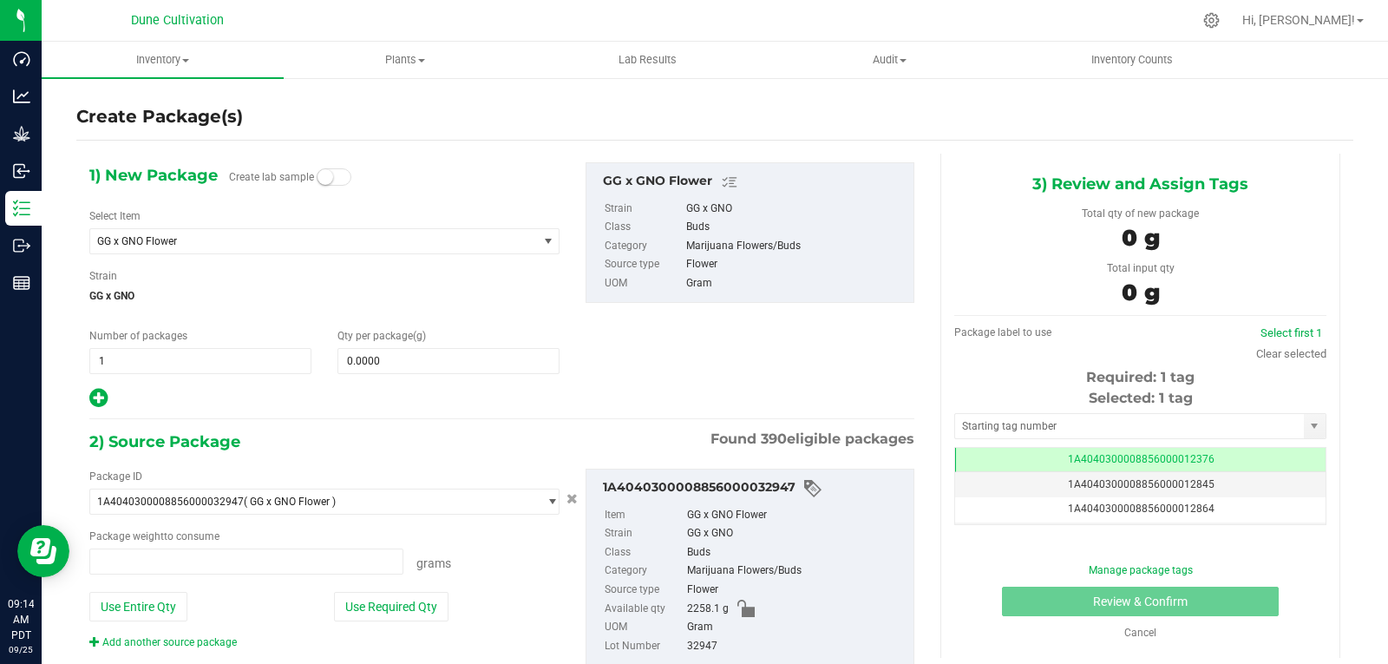
type input "0.0000 g"
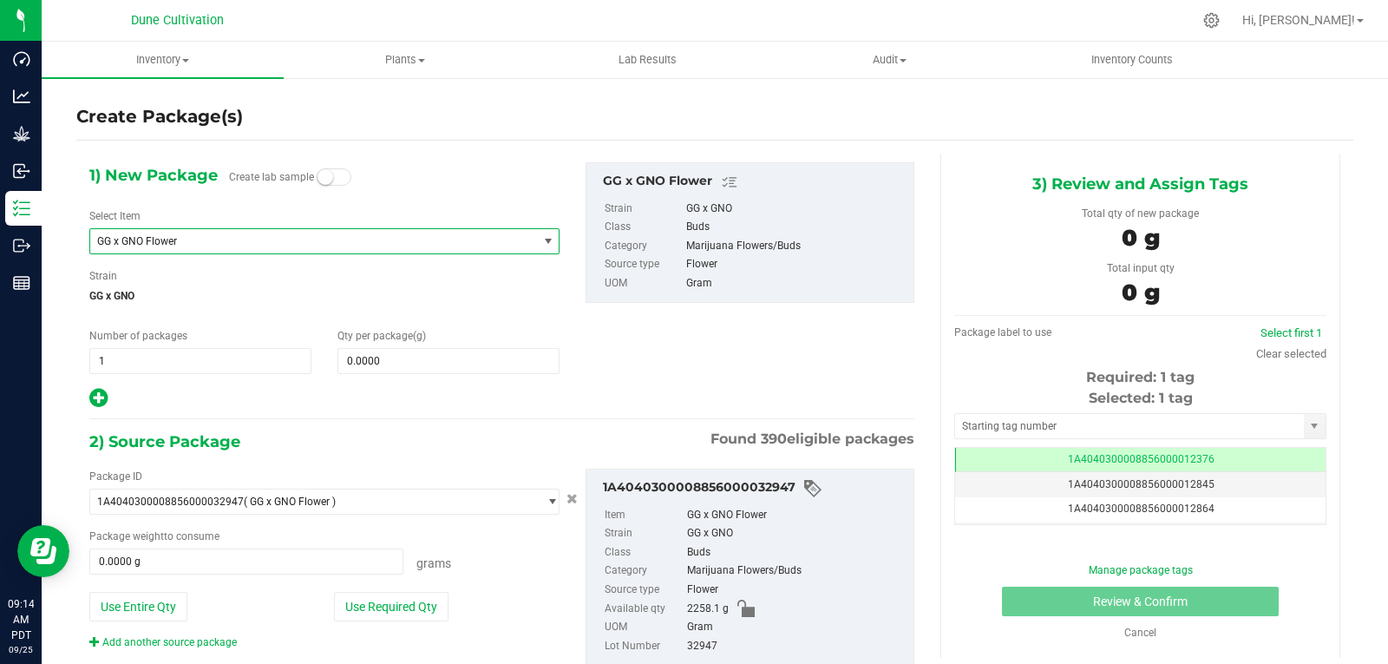
click at [259, 245] on span "GG x GNO Flower" at bounding box center [305, 241] width 416 height 12
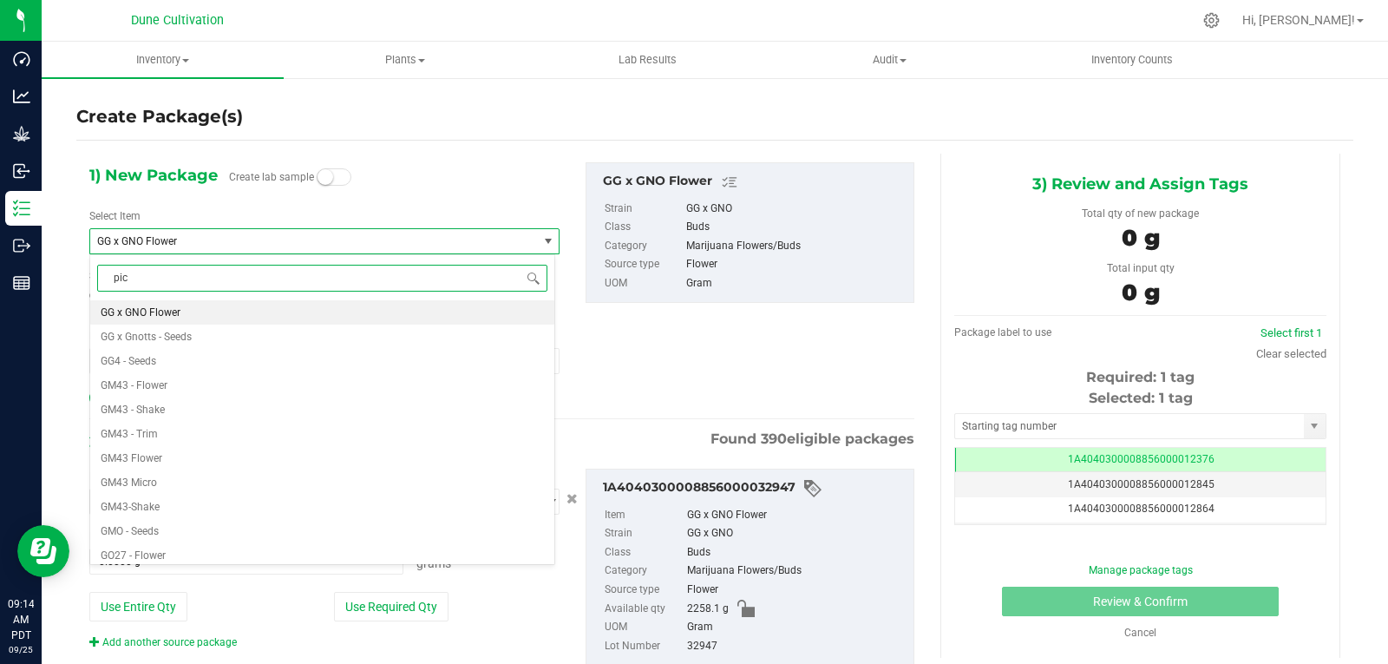
type input "pick"
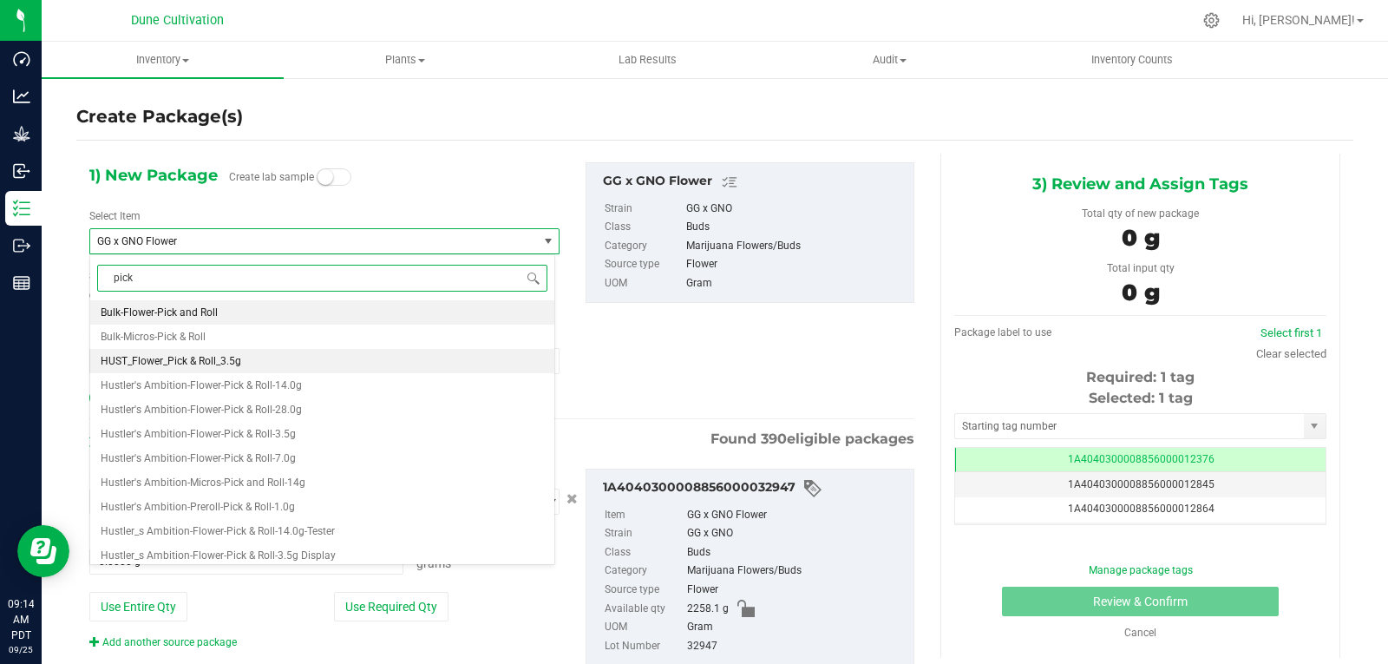
click at [241, 357] on span "HUST_Flower_Pick & Roll_3.5g" at bounding box center [171, 361] width 141 height 12
type input "0"
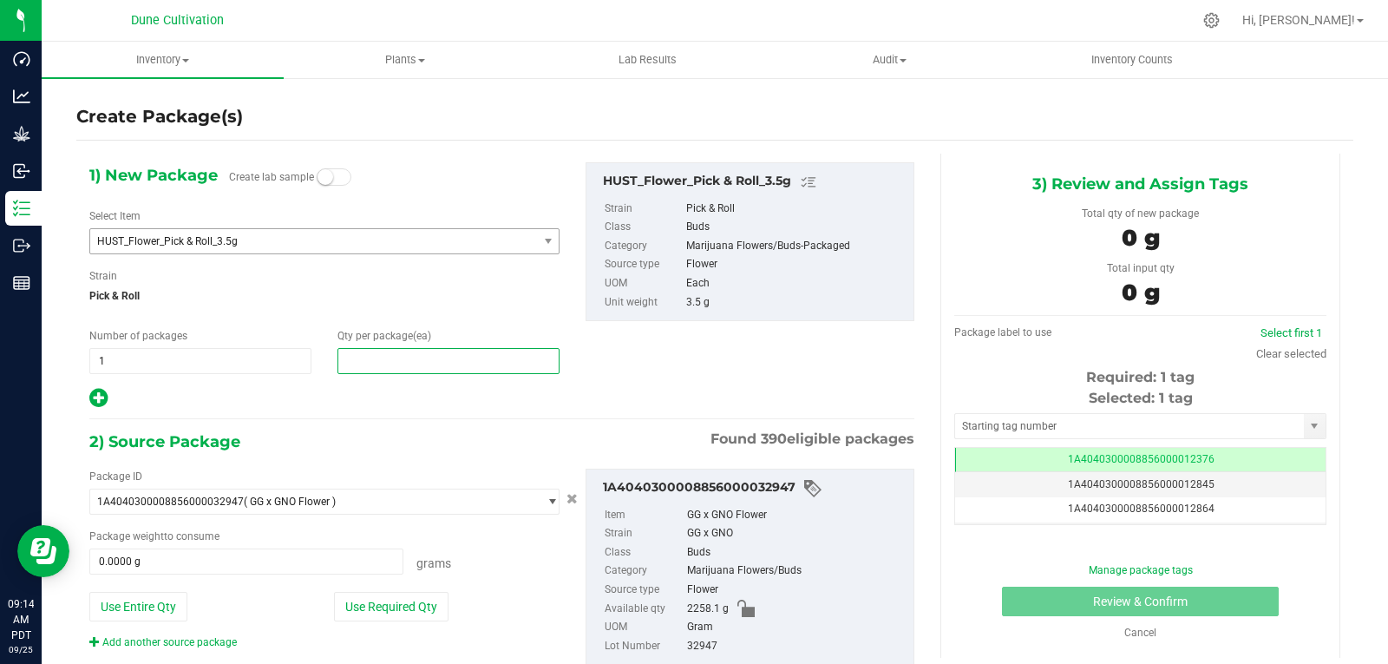
click at [364, 366] on span at bounding box center [448, 361] width 222 height 26
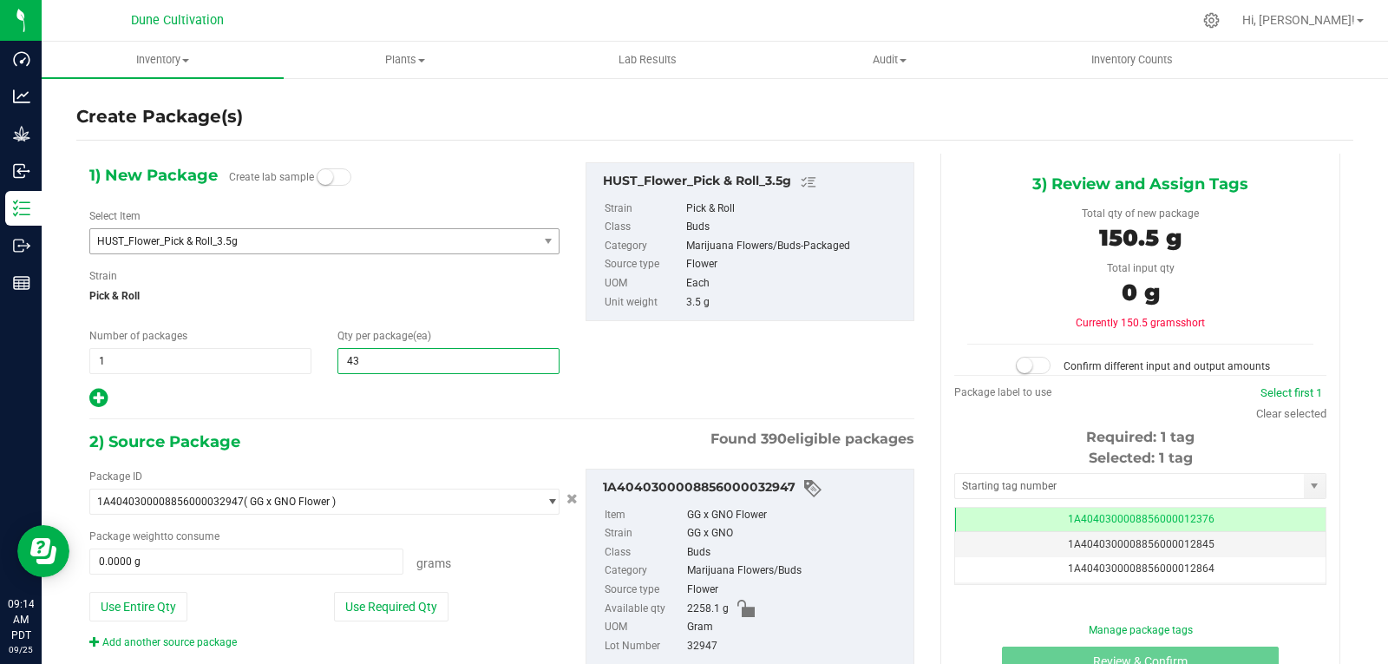
type input "435"
click at [406, 601] on button "Use Required Qty" at bounding box center [391, 606] width 115 height 29
type input "1522.5000 g"
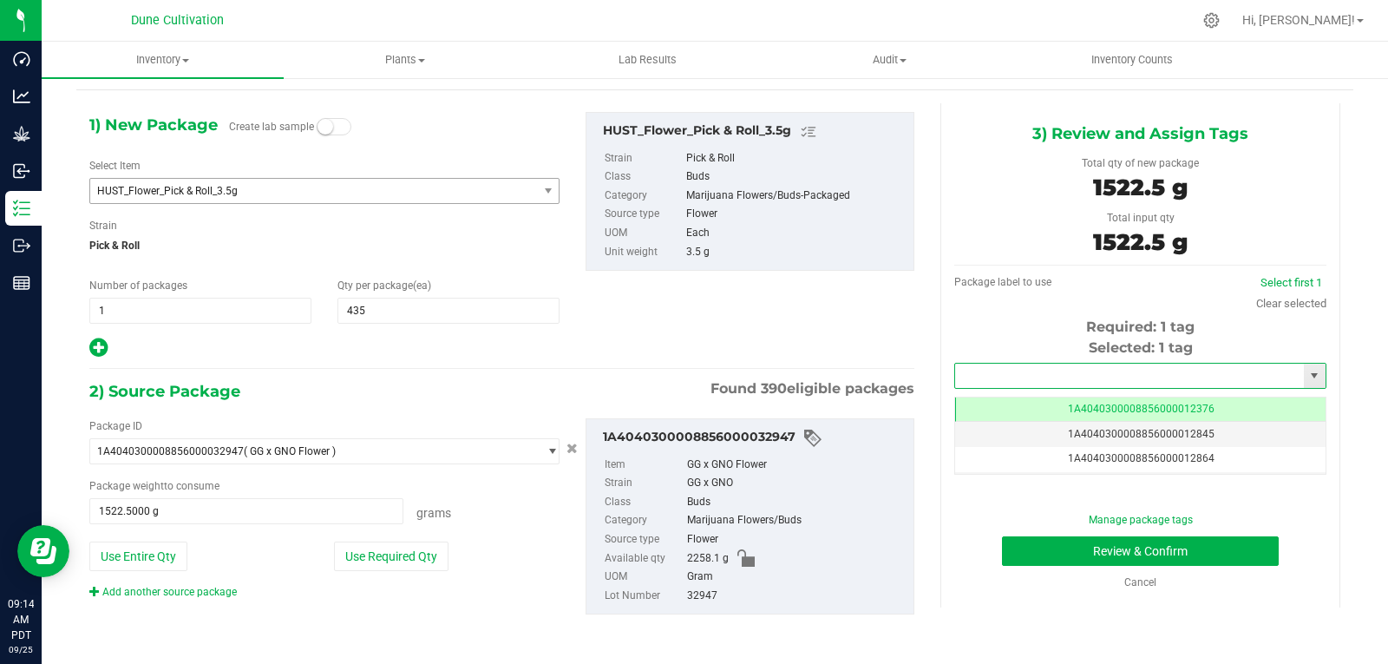
click at [994, 365] on input "text" at bounding box center [1129, 375] width 349 height 24
click at [996, 410] on li "1A4040300008856000028849" at bounding box center [1129, 405] width 366 height 26
type input "1A4040300008856000028849"
click at [1036, 556] on button "Review & Confirm" at bounding box center [1140, 550] width 277 height 29
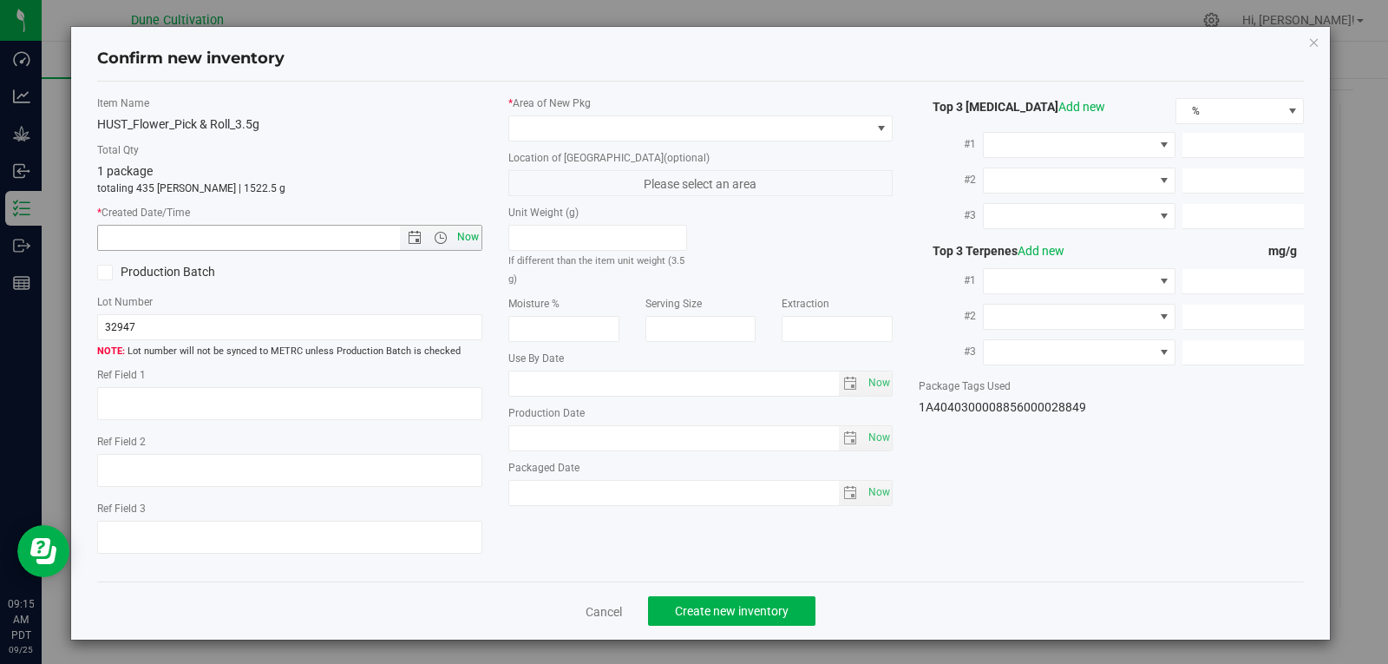
click at [472, 244] on span "Now" at bounding box center [467, 237] width 29 height 25
type input "[DATE] 9:15 AM"
click at [562, 142] on div "* Area of [GEOGRAPHIC_DATA] Location of [GEOGRAPHIC_DATA] (optional) Please sel…" at bounding box center [700, 304] width 411 height 419
click at [568, 136] on span at bounding box center [690, 128] width 362 height 24
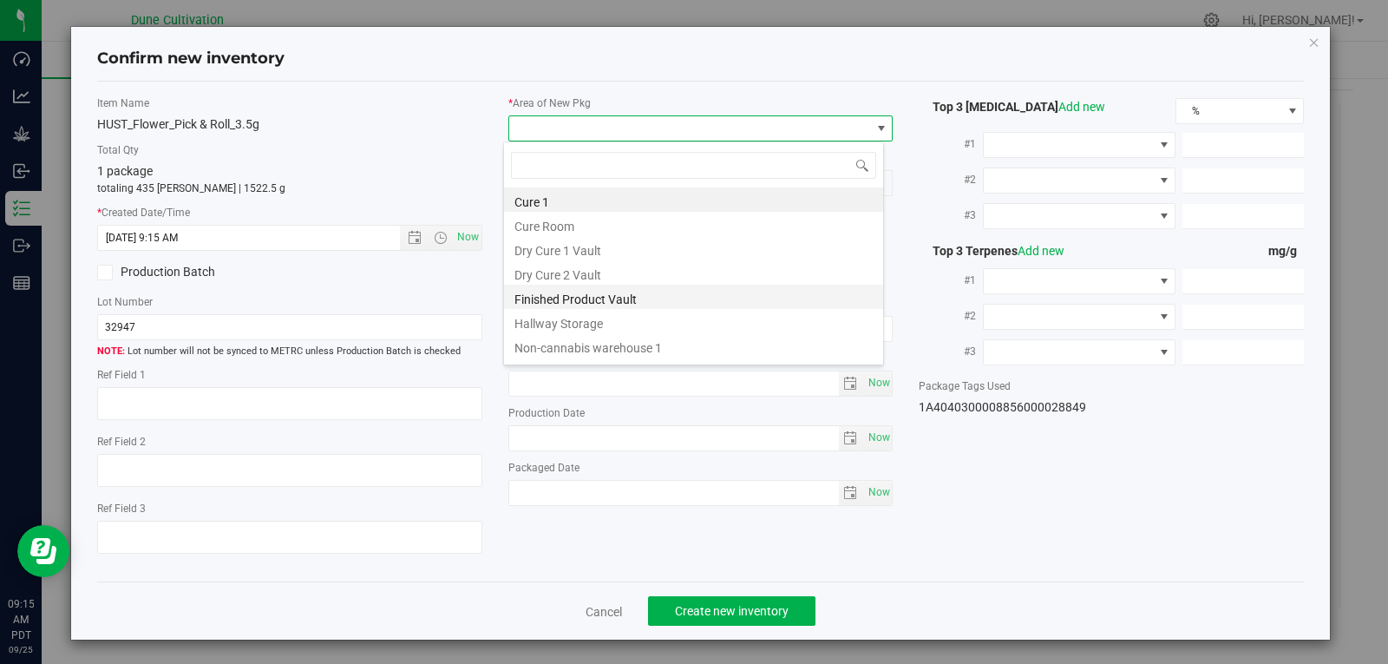
click at [581, 304] on li "Finished Product Vault" at bounding box center [693, 297] width 379 height 24
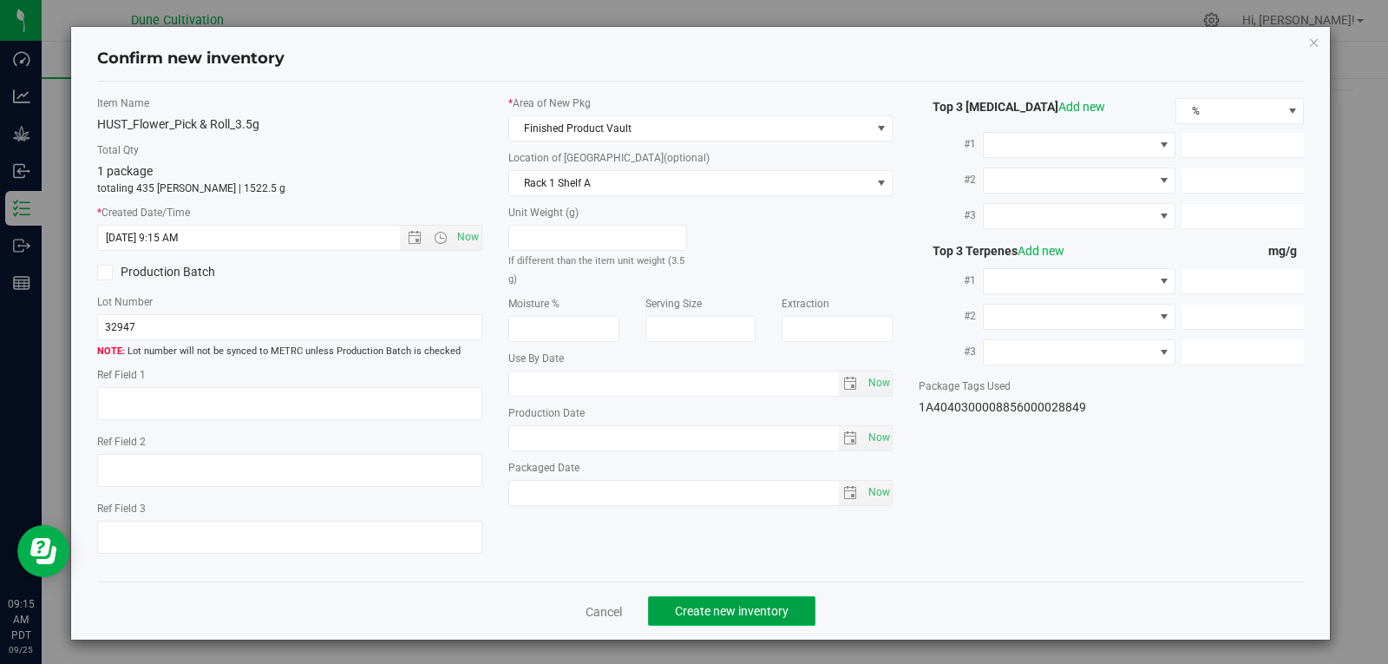
click at [755, 608] on span "Create new inventory" at bounding box center [732, 611] width 114 height 14
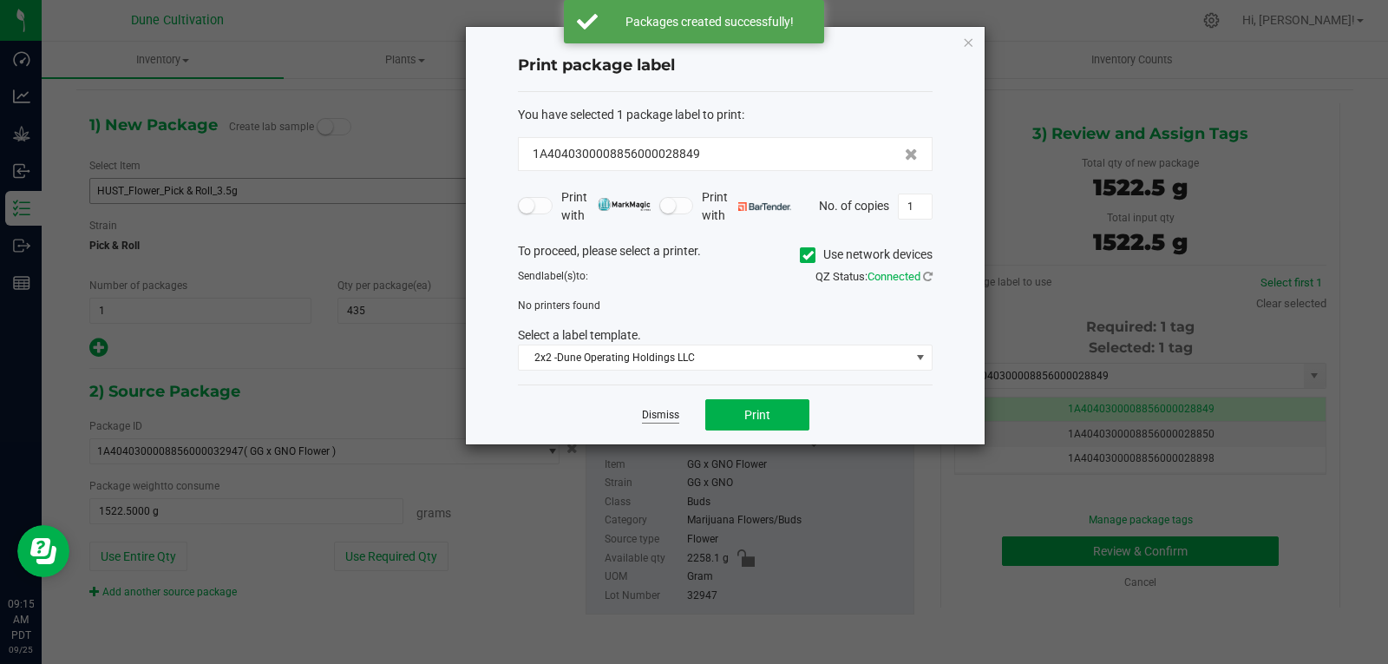
click at [662, 416] on link "Dismiss" at bounding box center [660, 415] width 37 height 15
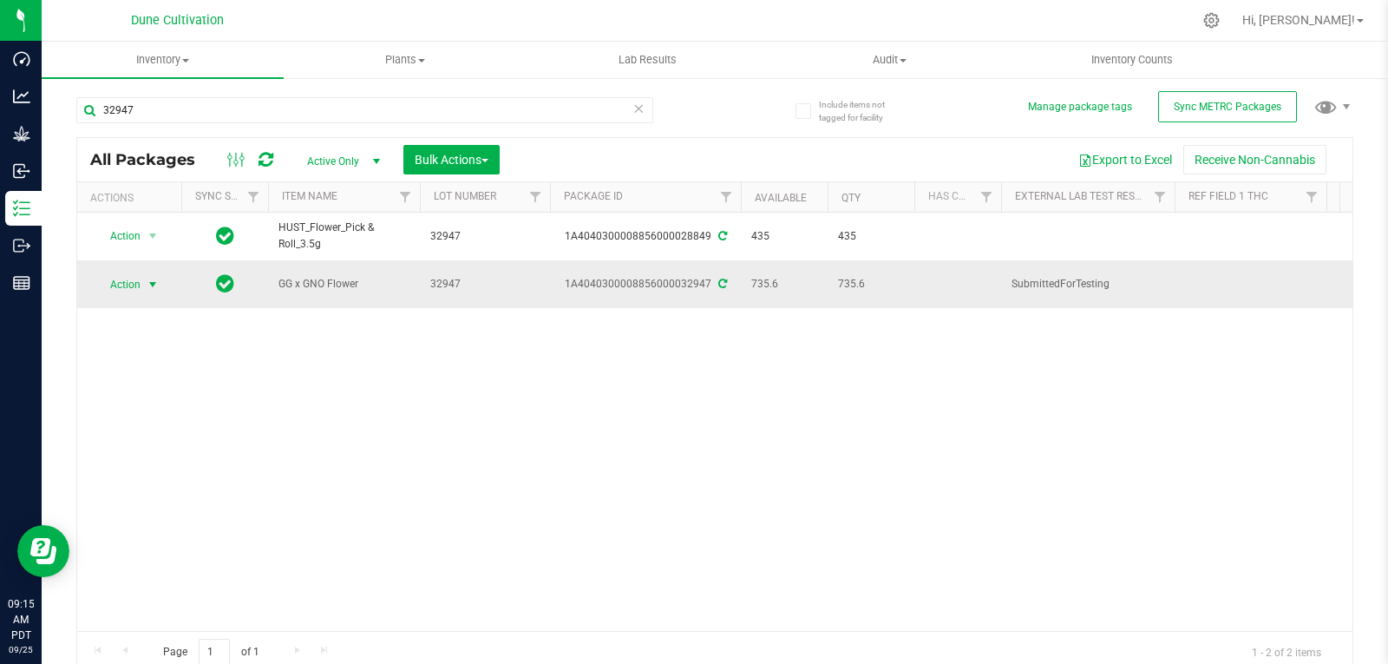
click at [153, 286] on span "select" at bounding box center [153, 285] width 14 height 14
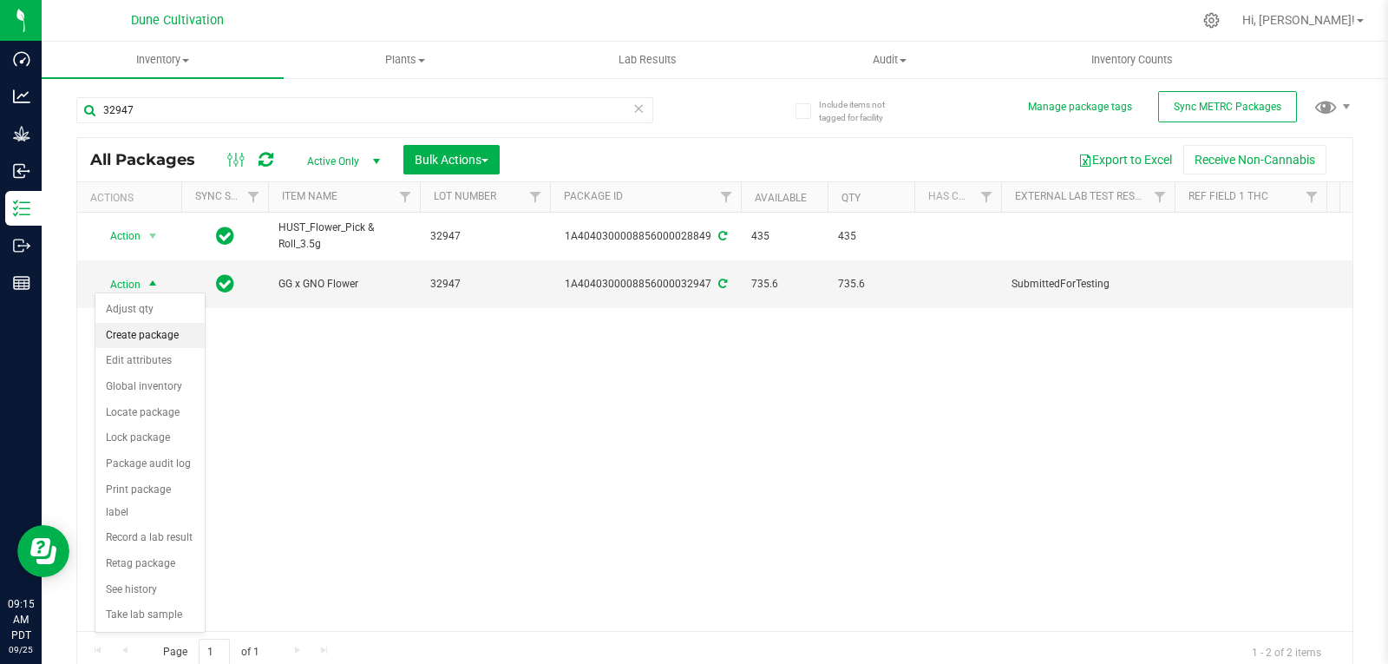
click at [149, 333] on li "Create package" at bounding box center [149, 336] width 109 height 26
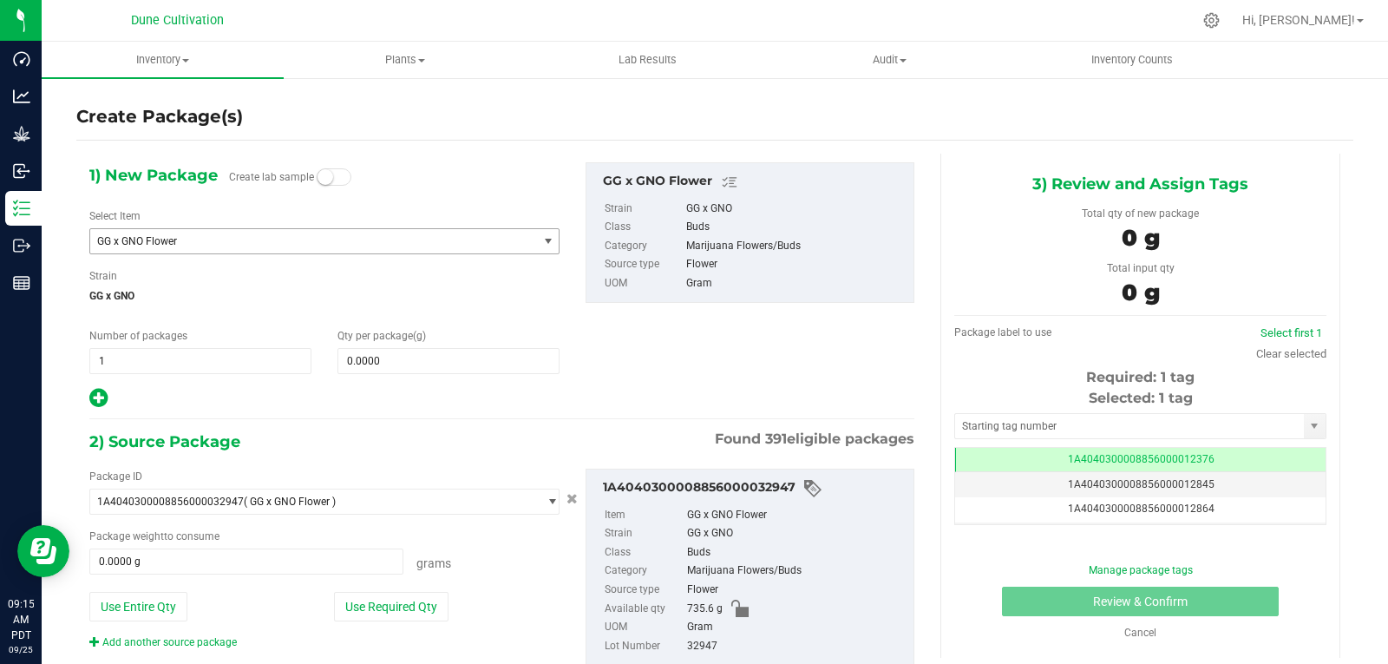
click at [165, 242] on span "GG x GNO Flower" at bounding box center [305, 241] width 416 height 12
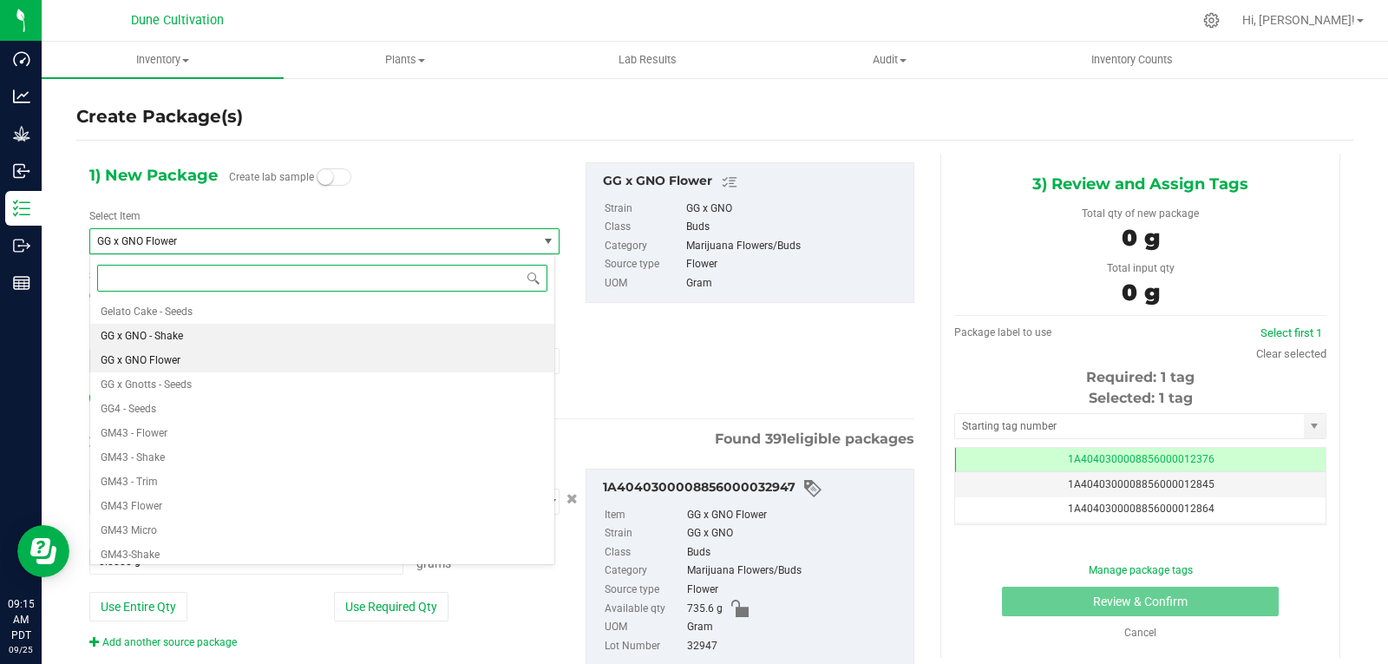
click at [166, 334] on span "GG x GNO - Shake" at bounding box center [142, 336] width 82 height 12
type input "0.0000"
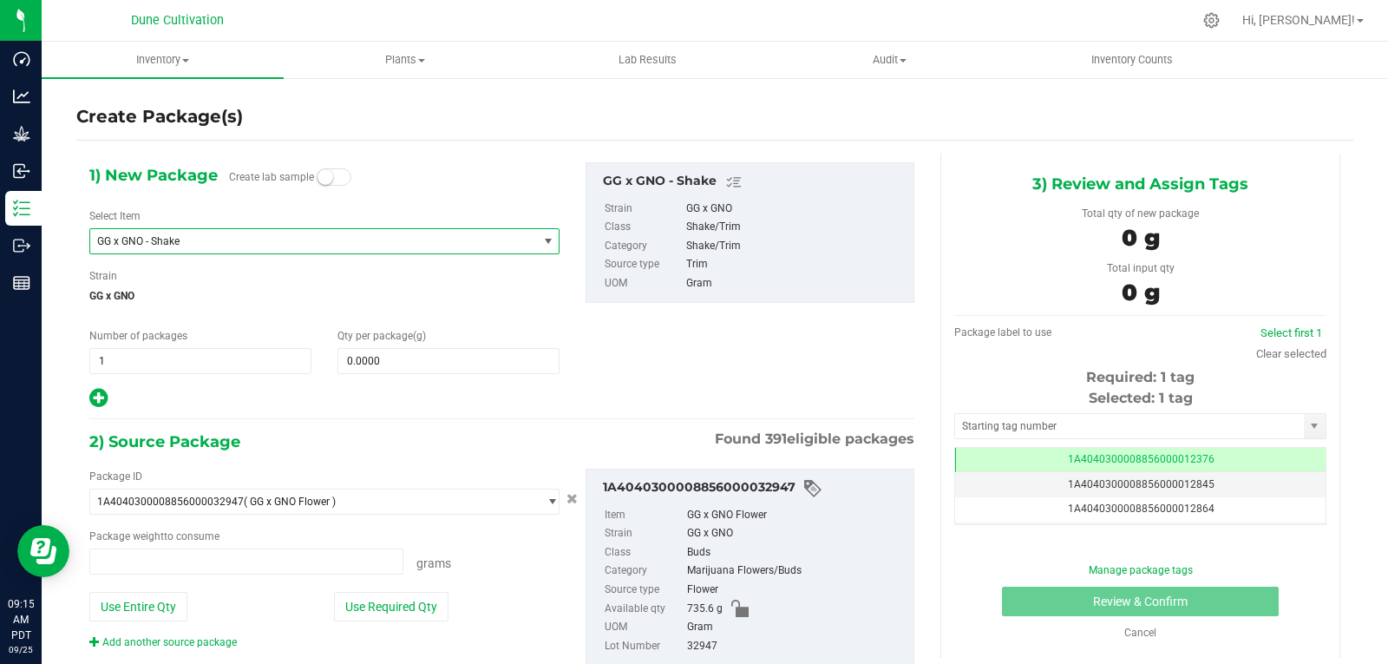
type input "0.0000 g"
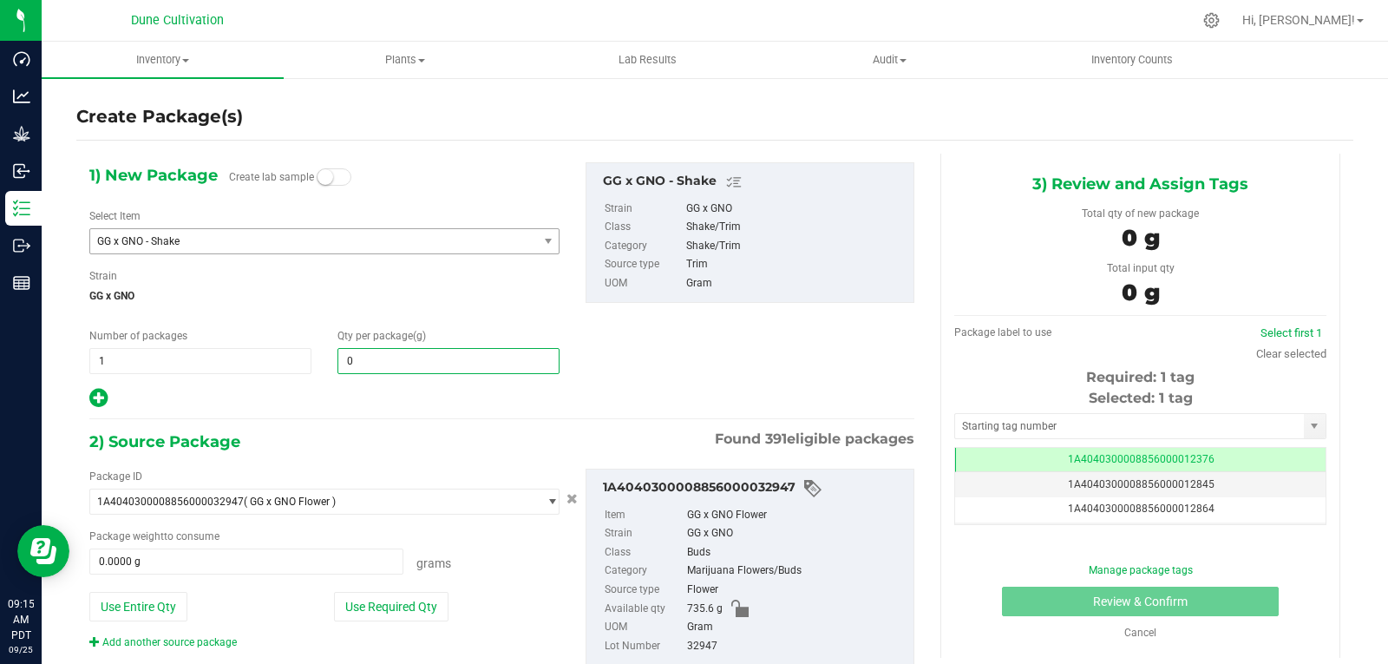
click at [396, 355] on span "0.0000 0" at bounding box center [448, 361] width 222 height 26
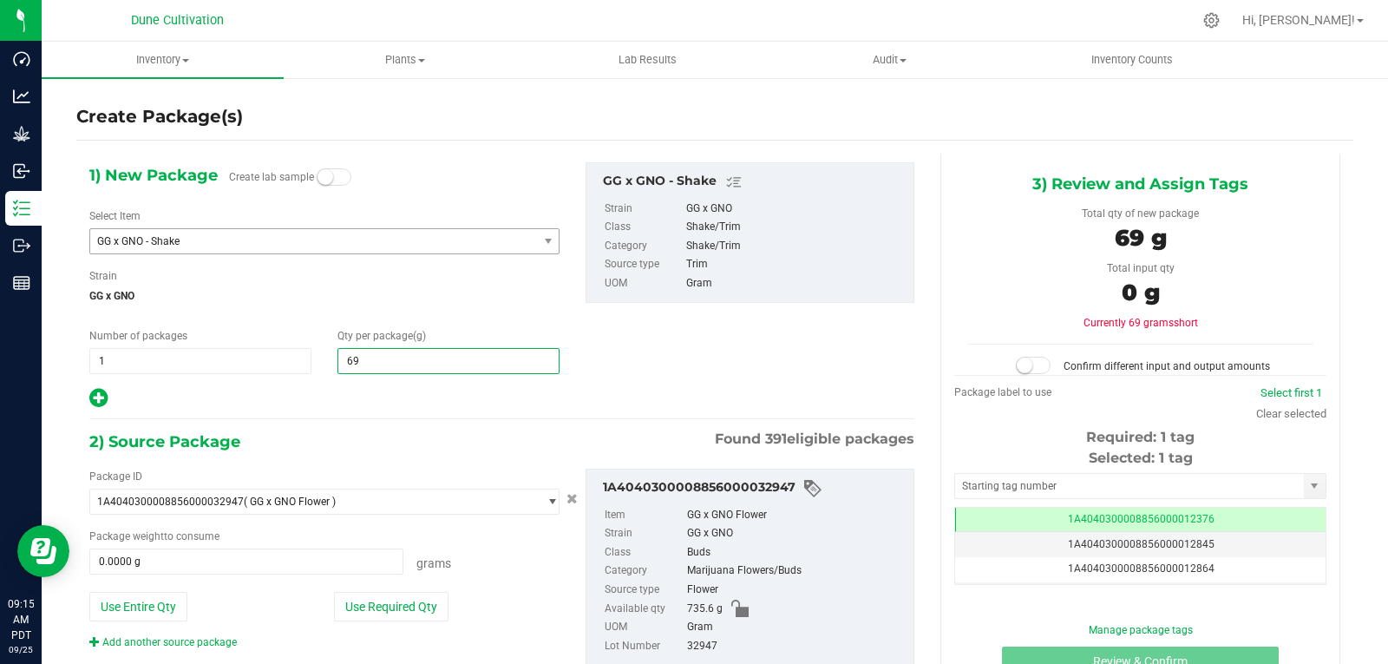
type input "699"
type input "699.0000"
click at [409, 603] on button "Use Required Qty" at bounding box center [391, 606] width 115 height 29
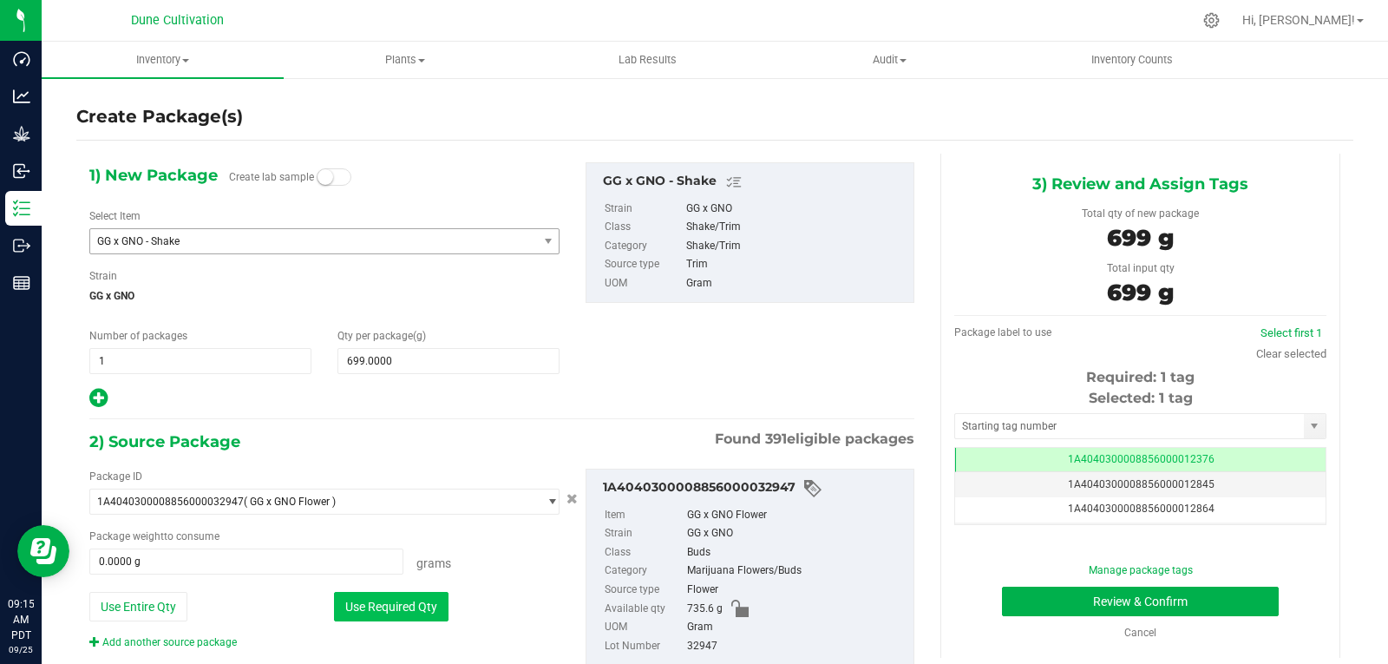
type input "699.0000 g"
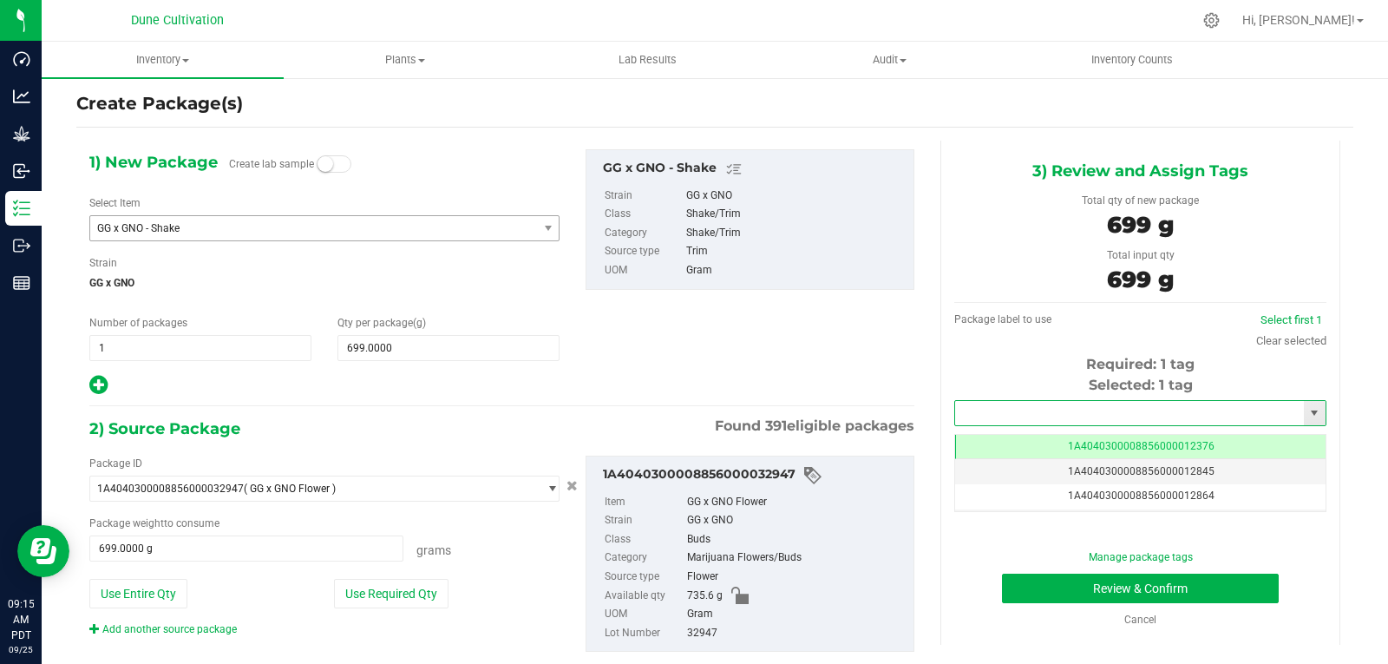
click at [965, 401] on input "text" at bounding box center [1129, 413] width 349 height 24
click at [973, 440] on li "1A4040300008856000028850" at bounding box center [1129, 442] width 366 height 26
type input "1A4040300008856000028850"
click at [1034, 588] on button "Review & Confirm" at bounding box center [1140, 587] width 277 height 29
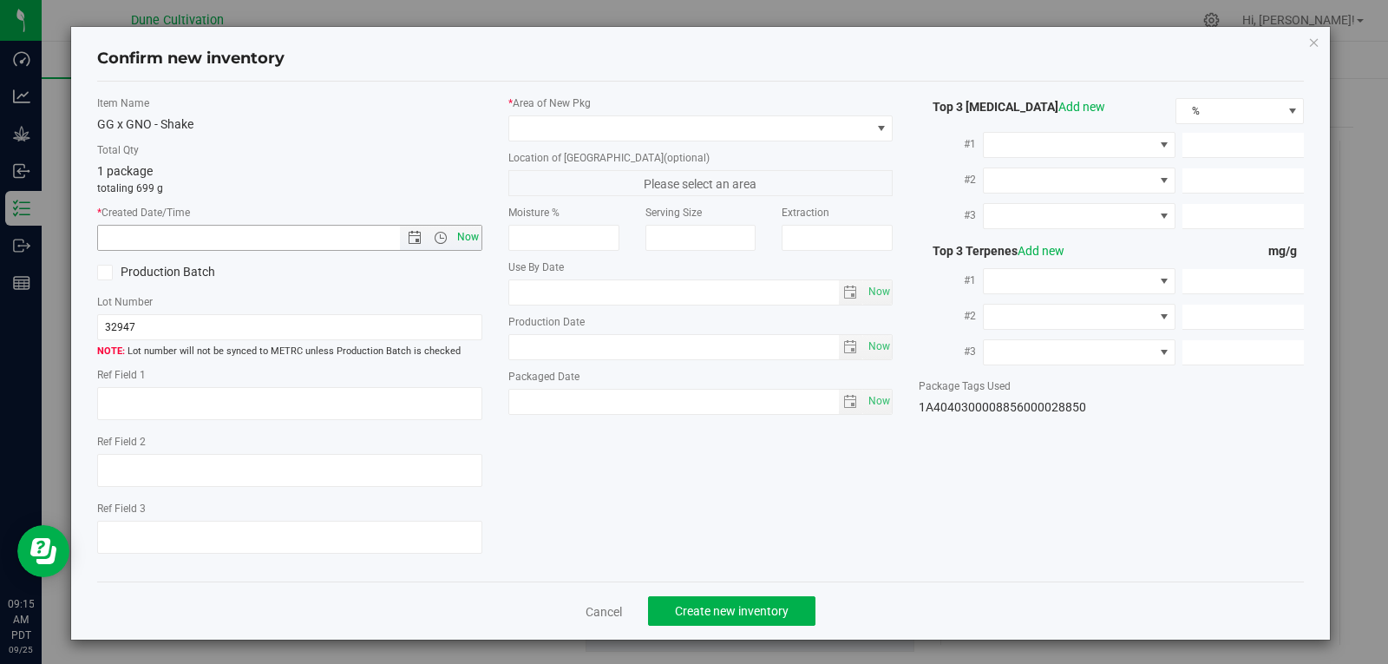
click at [466, 239] on span "Now" at bounding box center [467, 237] width 29 height 25
type input "[DATE] 9:15 AM"
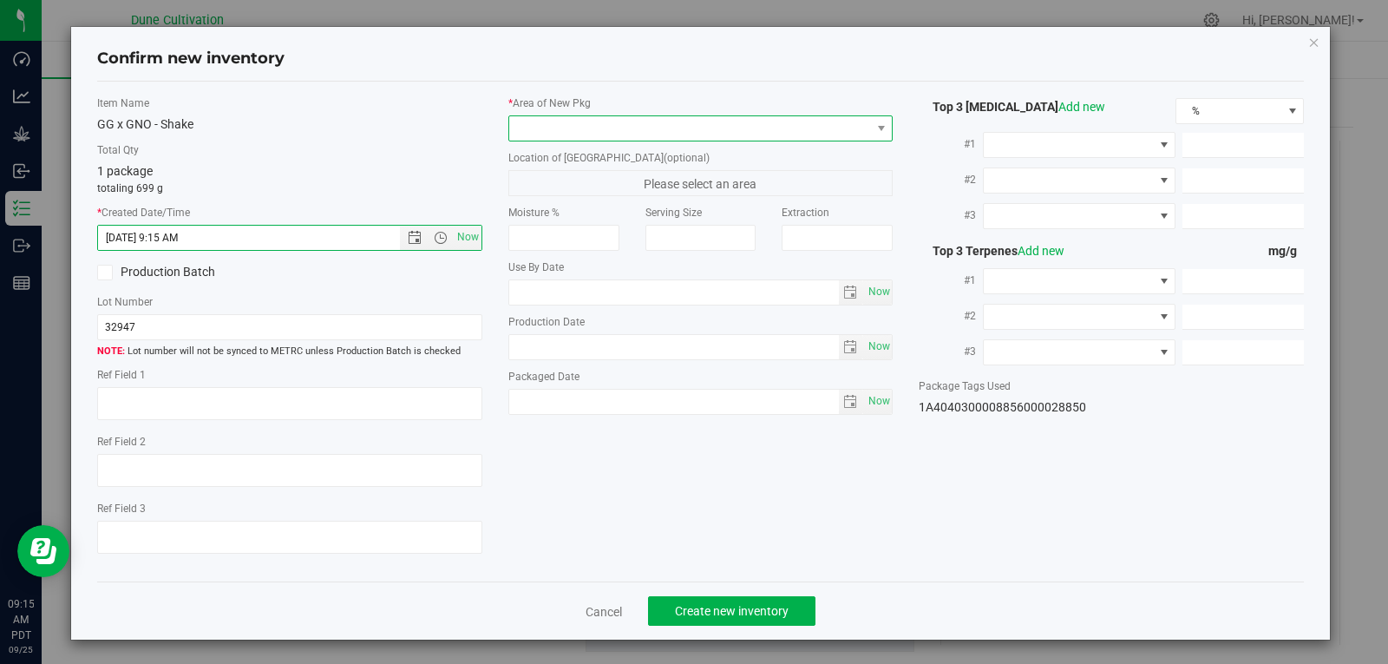
click at [665, 128] on span at bounding box center [690, 128] width 362 height 24
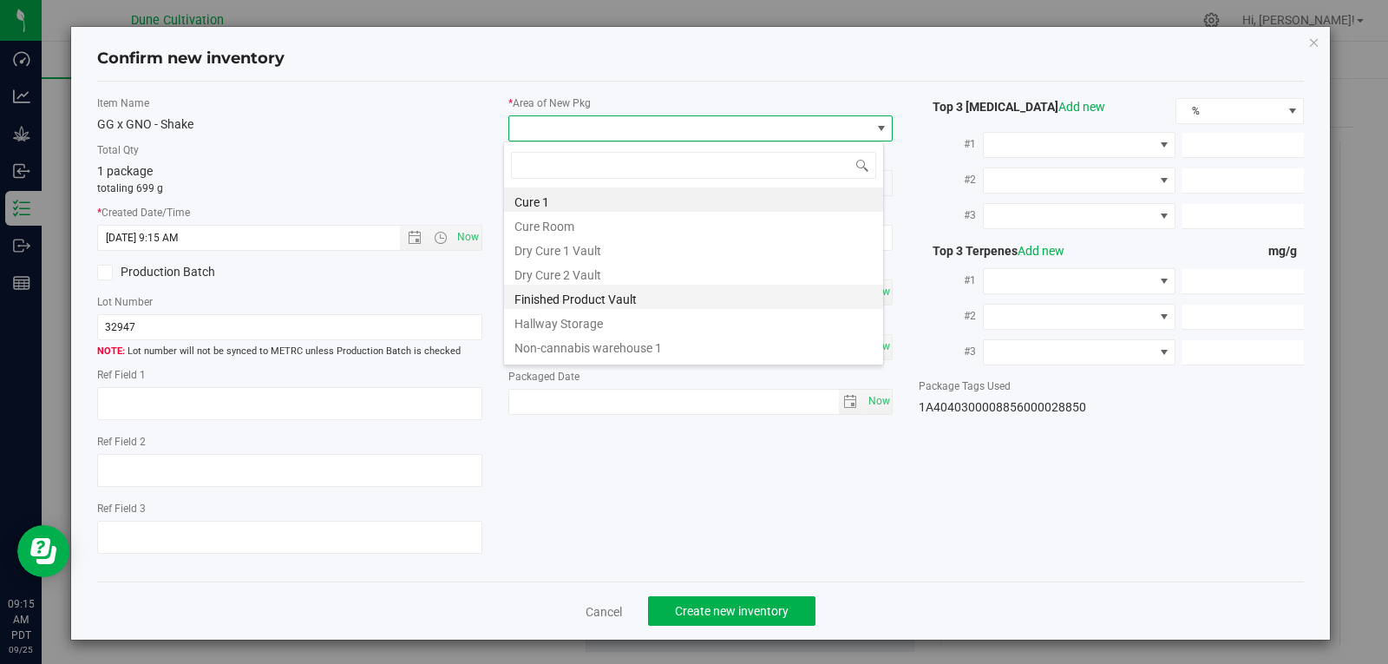
click at [646, 287] on li "Finished Product Vault" at bounding box center [693, 297] width 379 height 24
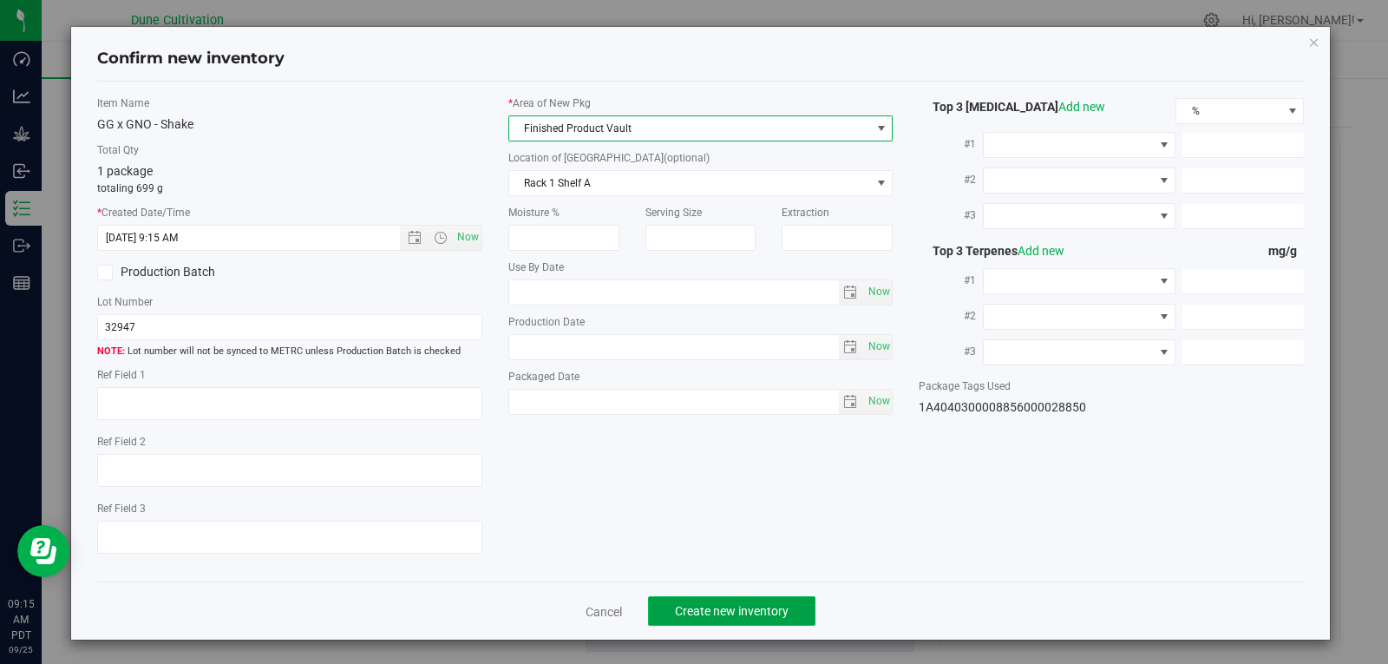
click at [690, 612] on span "Create new inventory" at bounding box center [732, 611] width 114 height 14
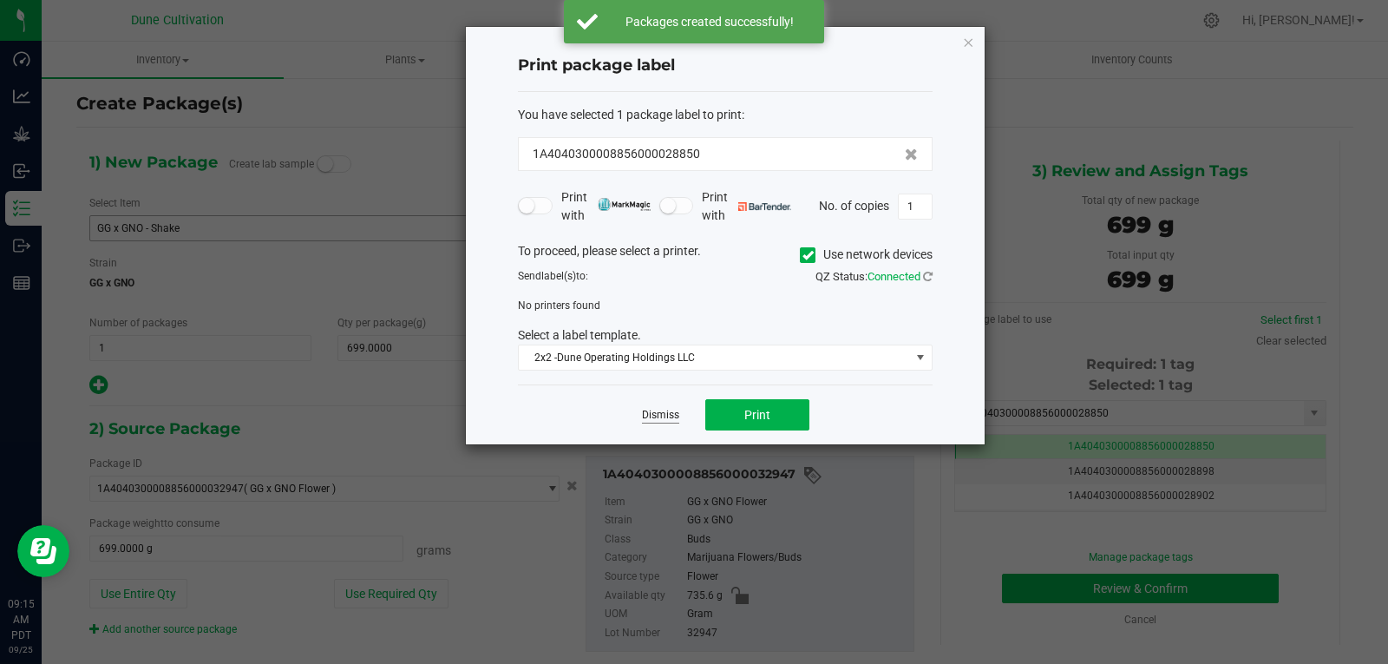
click at [656, 419] on link "Dismiss" at bounding box center [660, 415] width 37 height 15
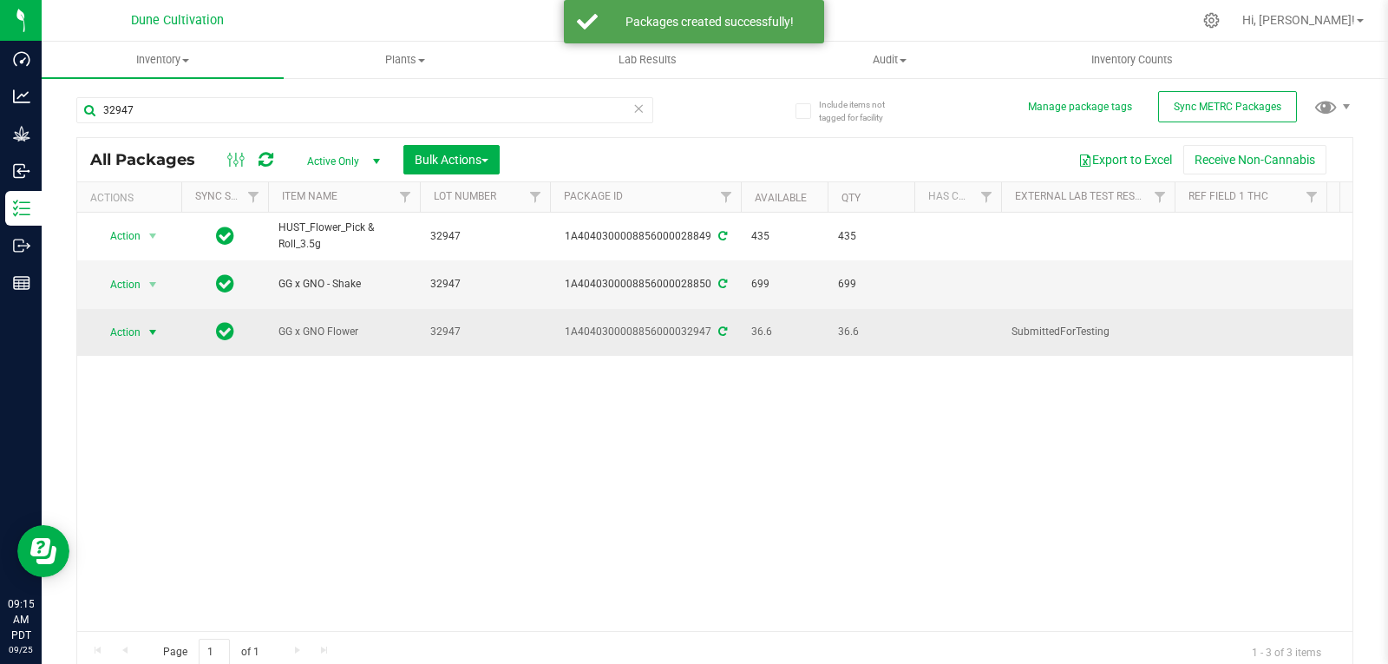
click at [135, 322] on span "Action" at bounding box center [118, 332] width 47 height 24
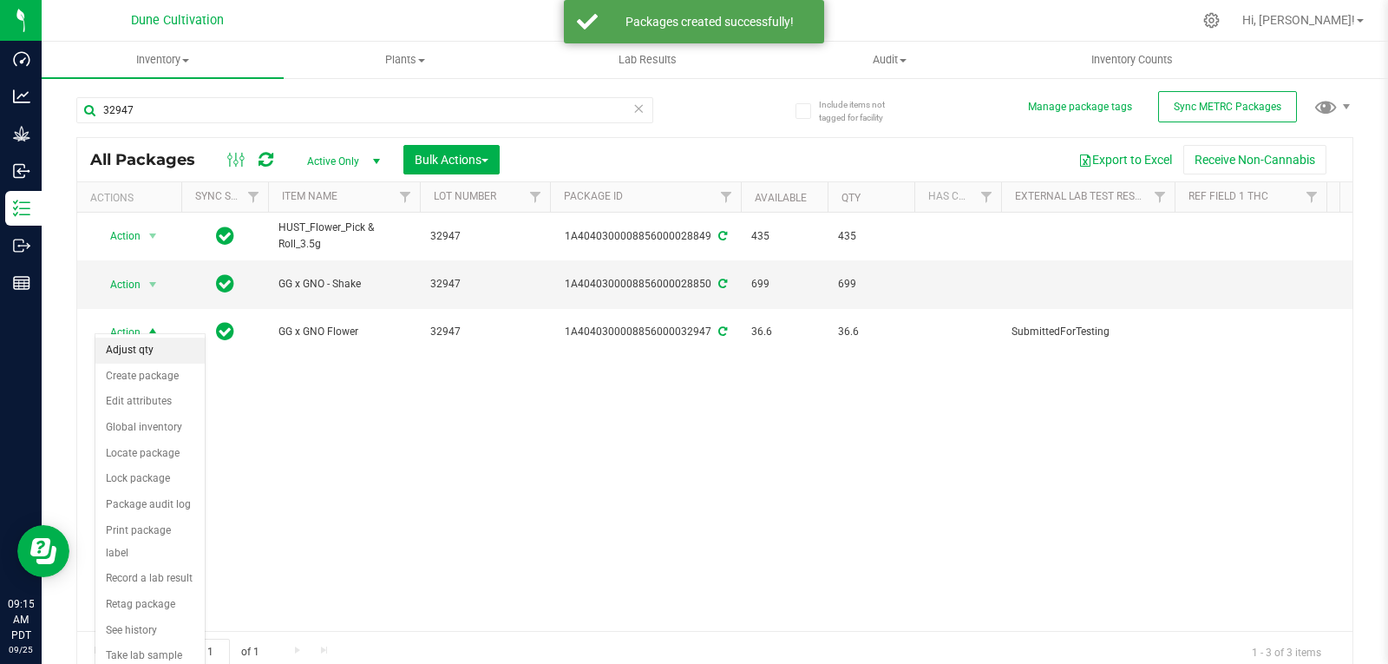
click at [142, 356] on li "Adjust qty" at bounding box center [149, 350] width 109 height 26
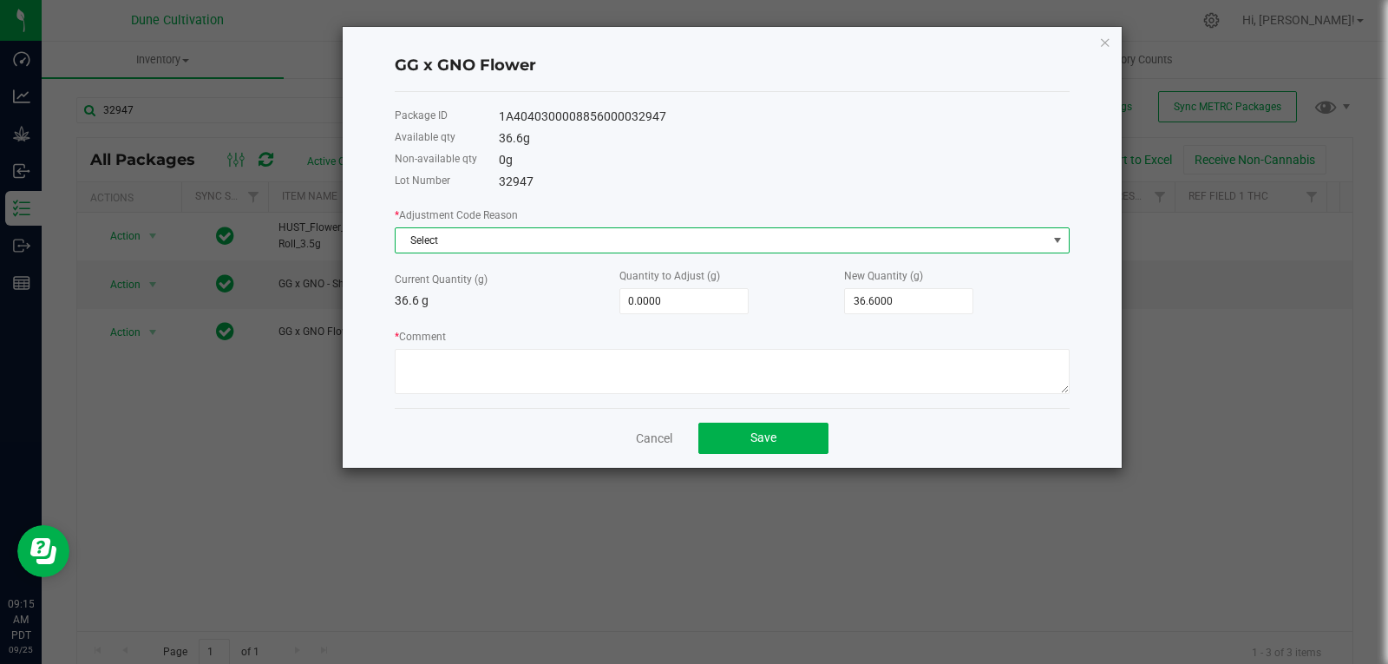
click at [514, 246] on span "Select" at bounding box center [721, 240] width 651 height 24
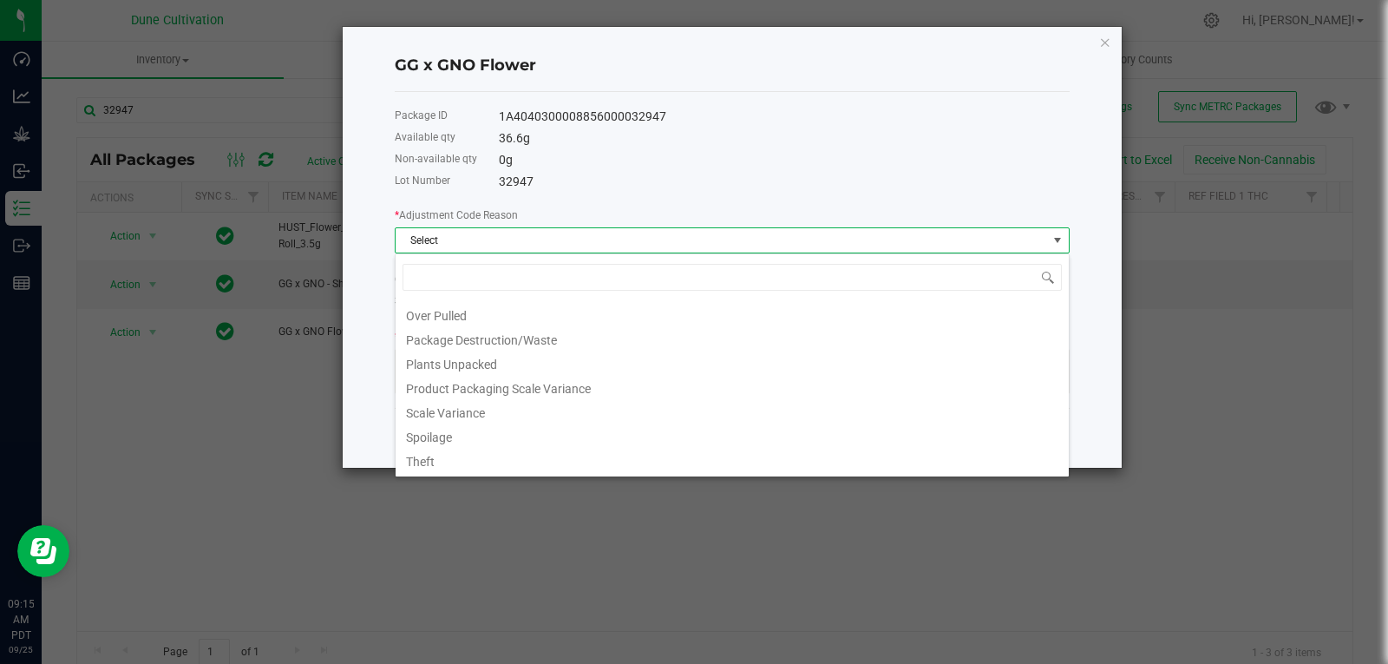
click at [525, 341] on li "Package Destruction/Waste" at bounding box center [732, 337] width 673 height 24
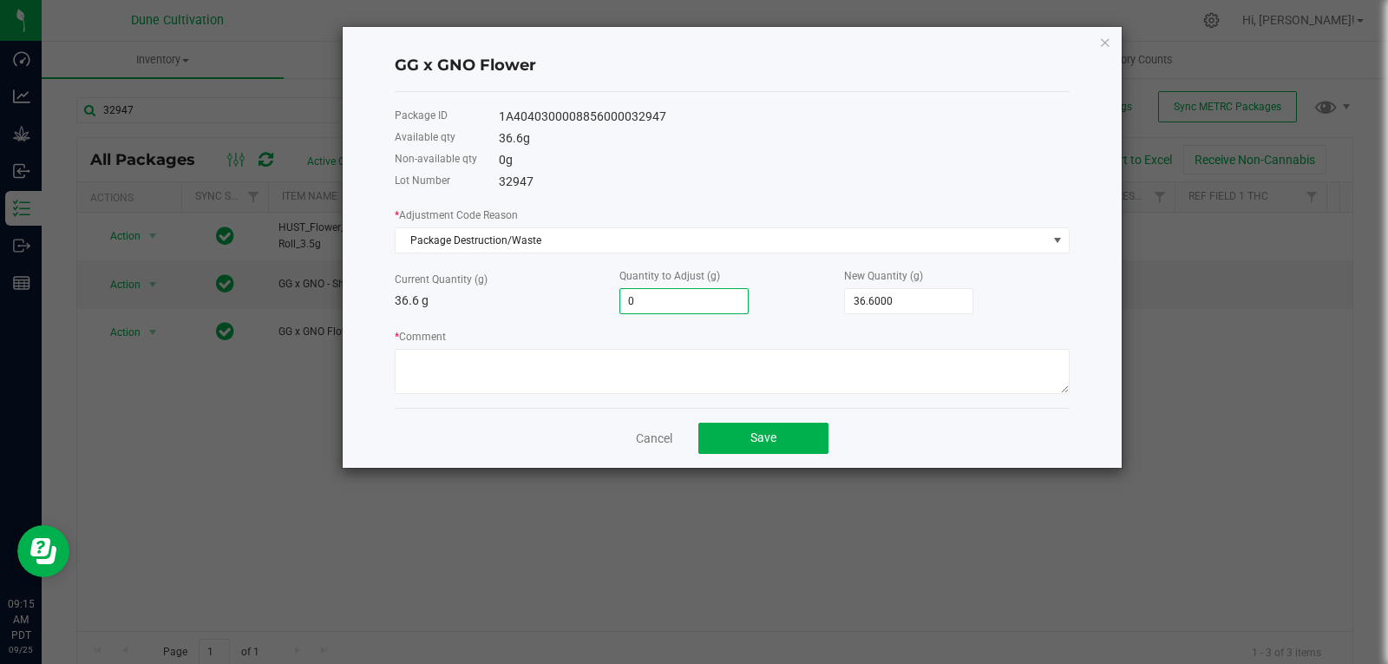
click at [730, 307] on input "0" at bounding box center [684, 301] width 128 height 24
type input "-4"
type input "32.6000"
type input "-4.1"
type input "32.5000"
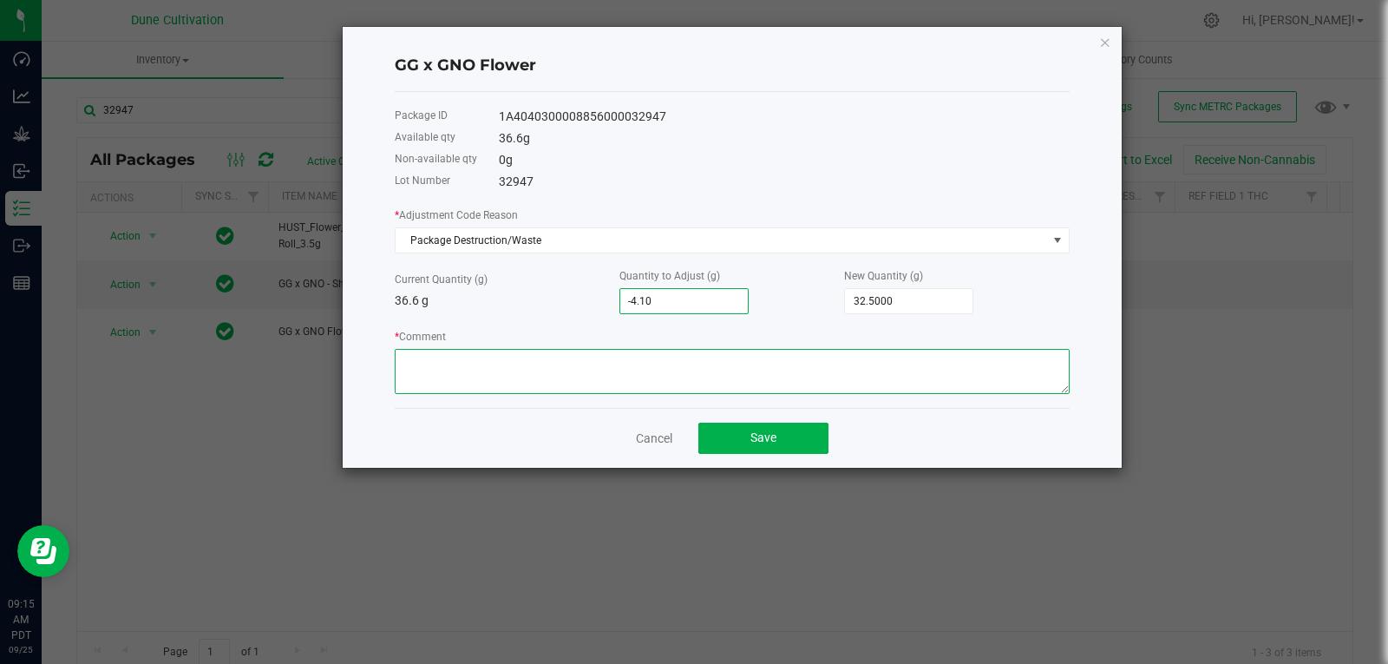
type input "-4.1000"
click at [690, 364] on textarea "* Comment" at bounding box center [732, 371] width 675 height 45
type textarea "Stem Waste"
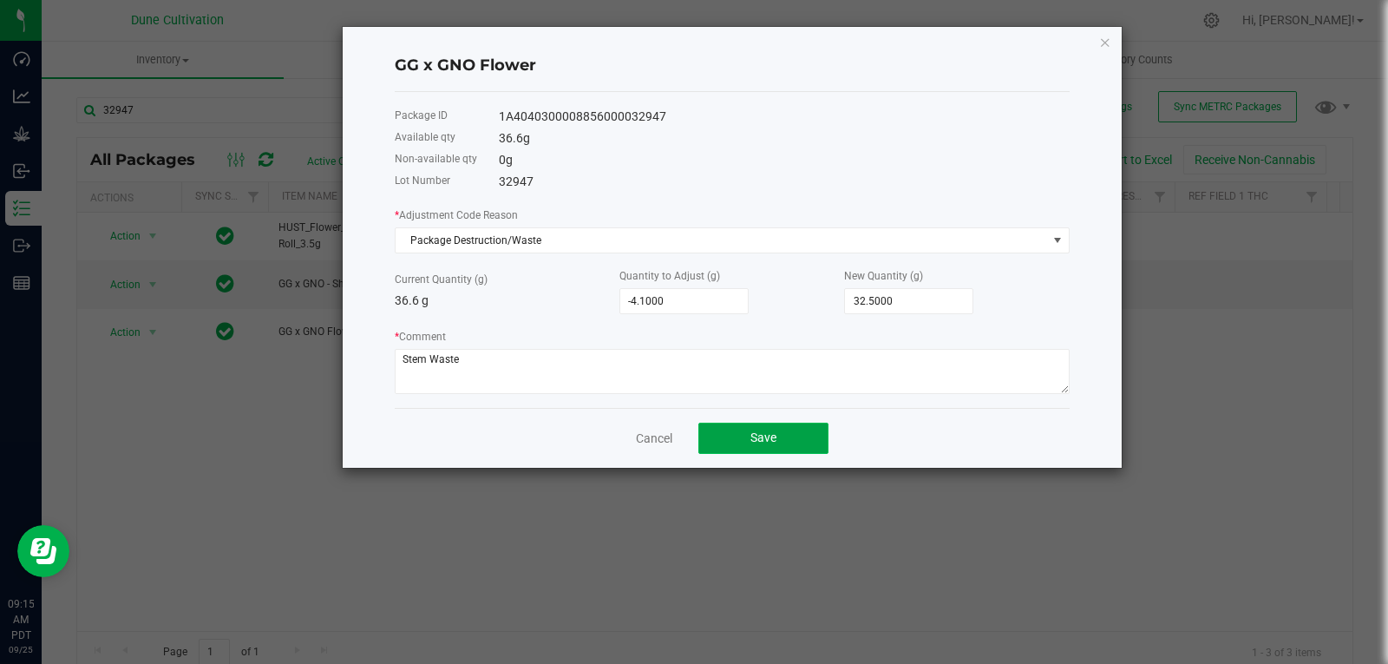
click at [747, 445] on button "Save" at bounding box center [763, 437] width 130 height 31
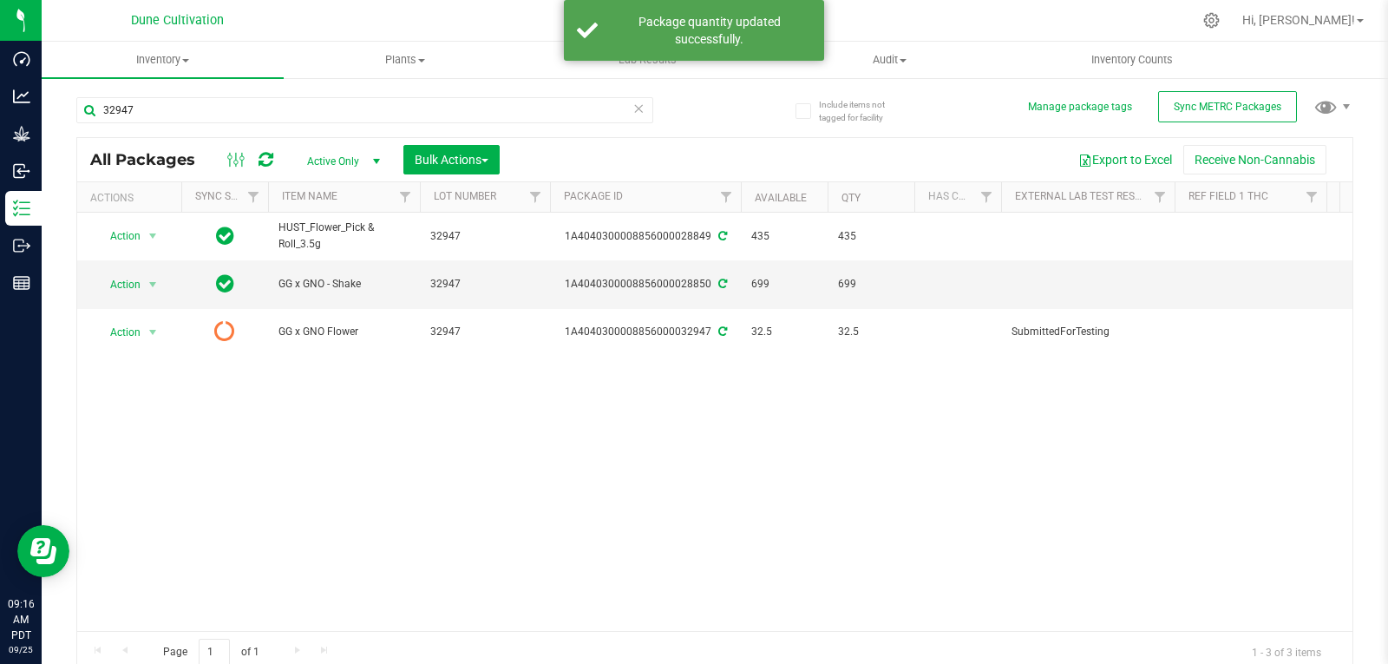
click at [272, 156] on icon at bounding box center [266, 159] width 15 height 17
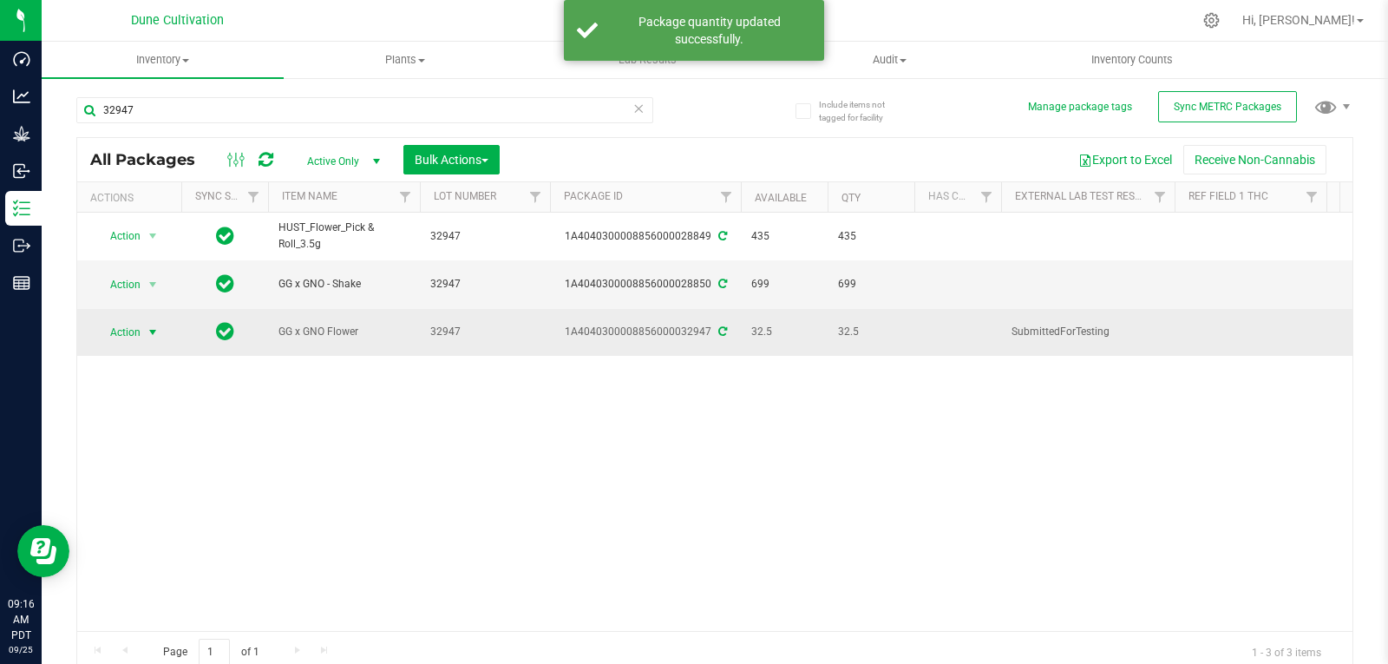
click at [149, 325] on span "select" at bounding box center [153, 332] width 14 height 14
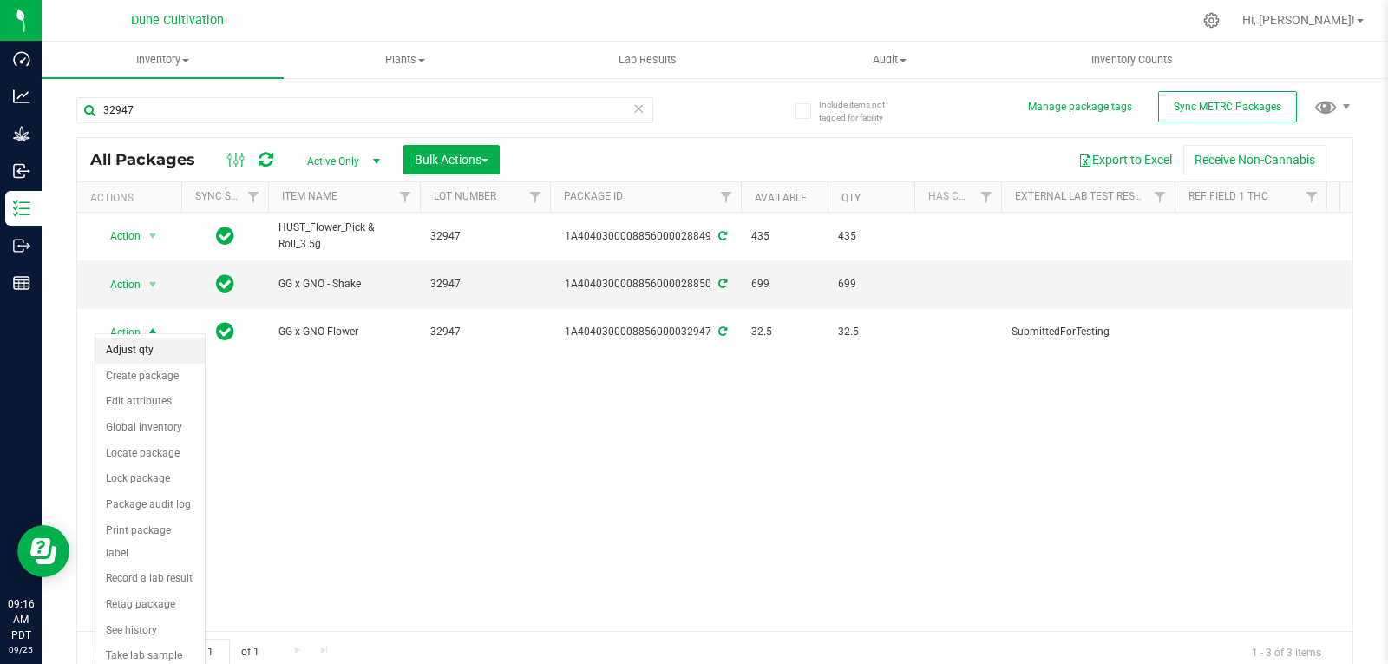
click at [141, 346] on li "Adjust qty" at bounding box center [149, 350] width 109 height 26
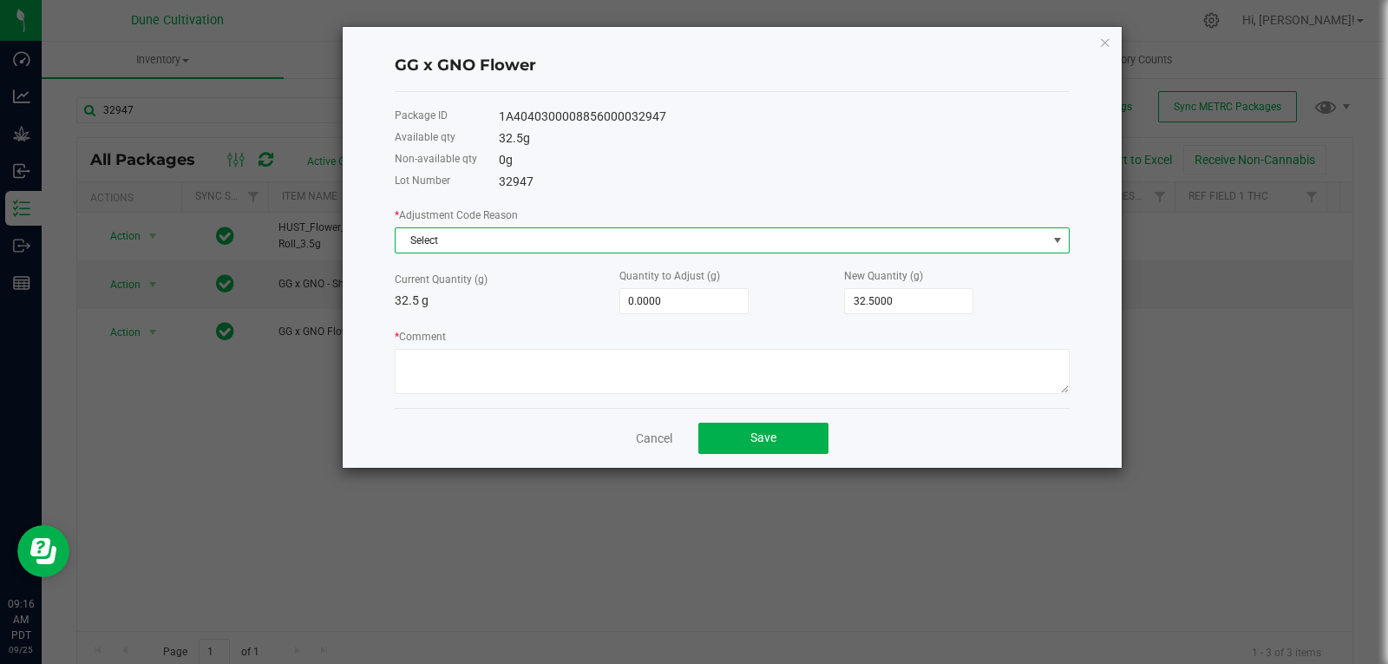
click at [559, 250] on span "Select" at bounding box center [721, 240] width 651 height 24
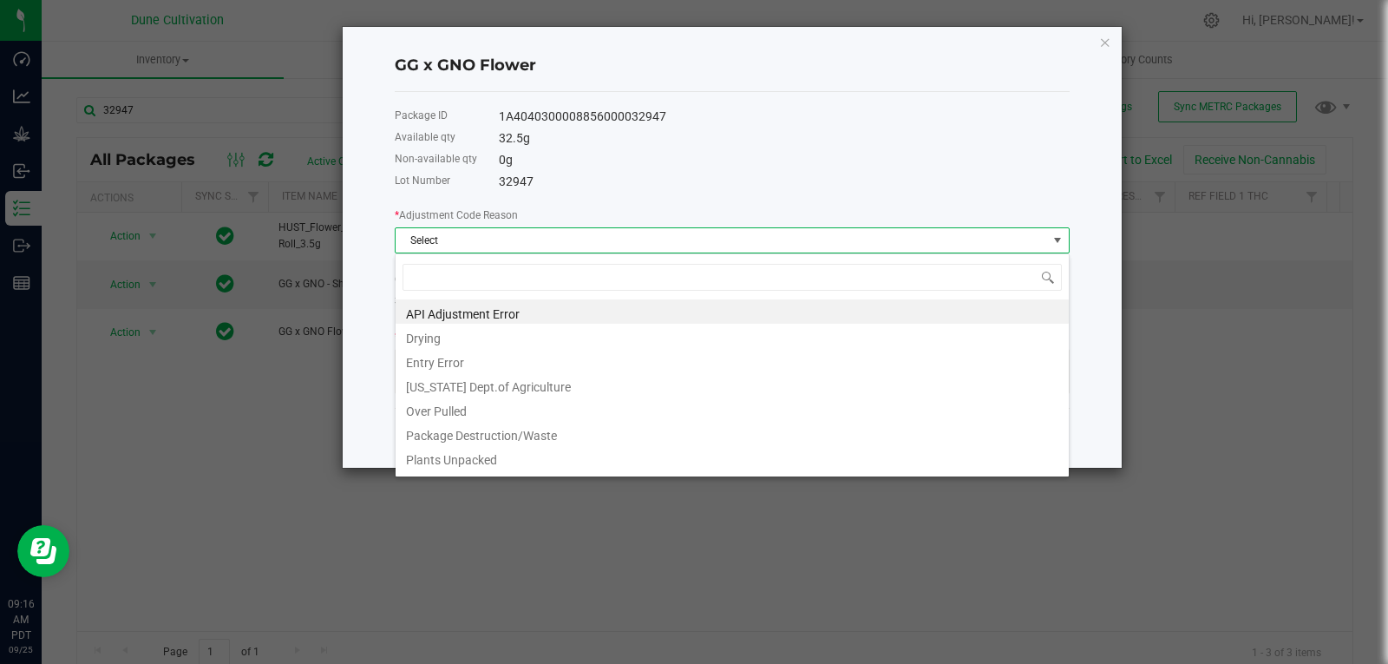
type input "s"
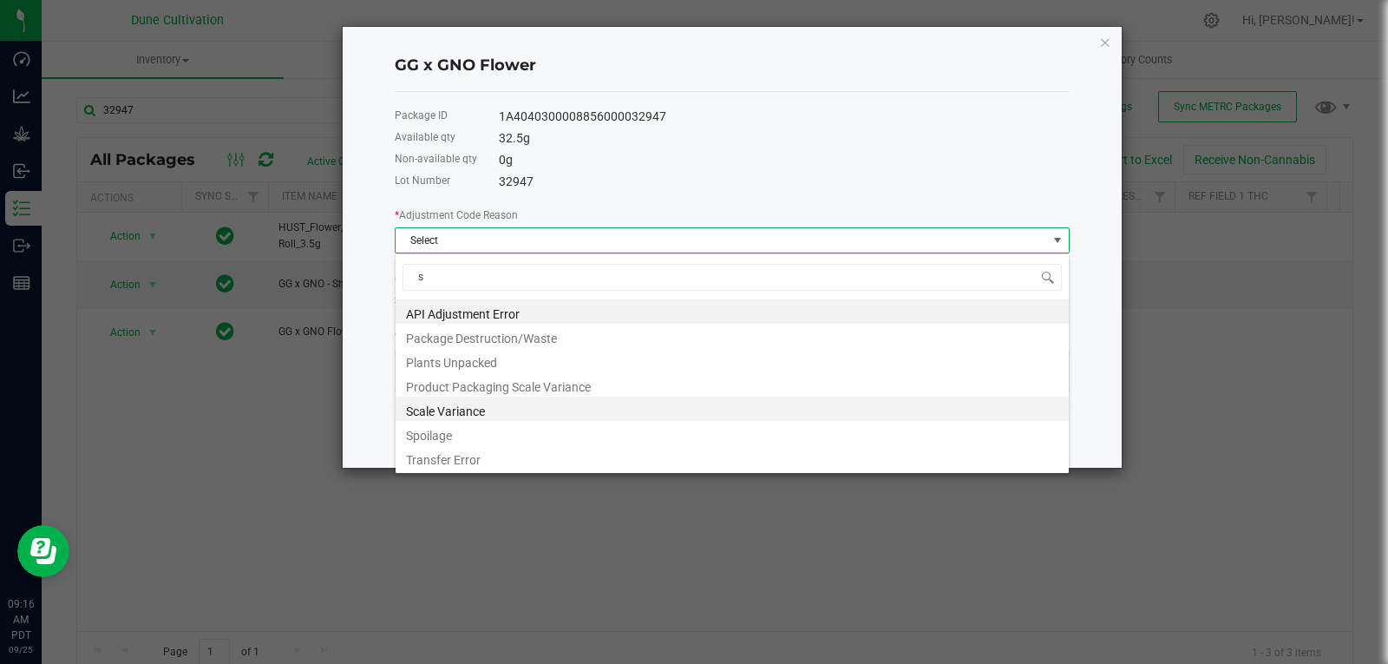
click at [473, 405] on li "Scale Variance" at bounding box center [732, 408] width 673 height 24
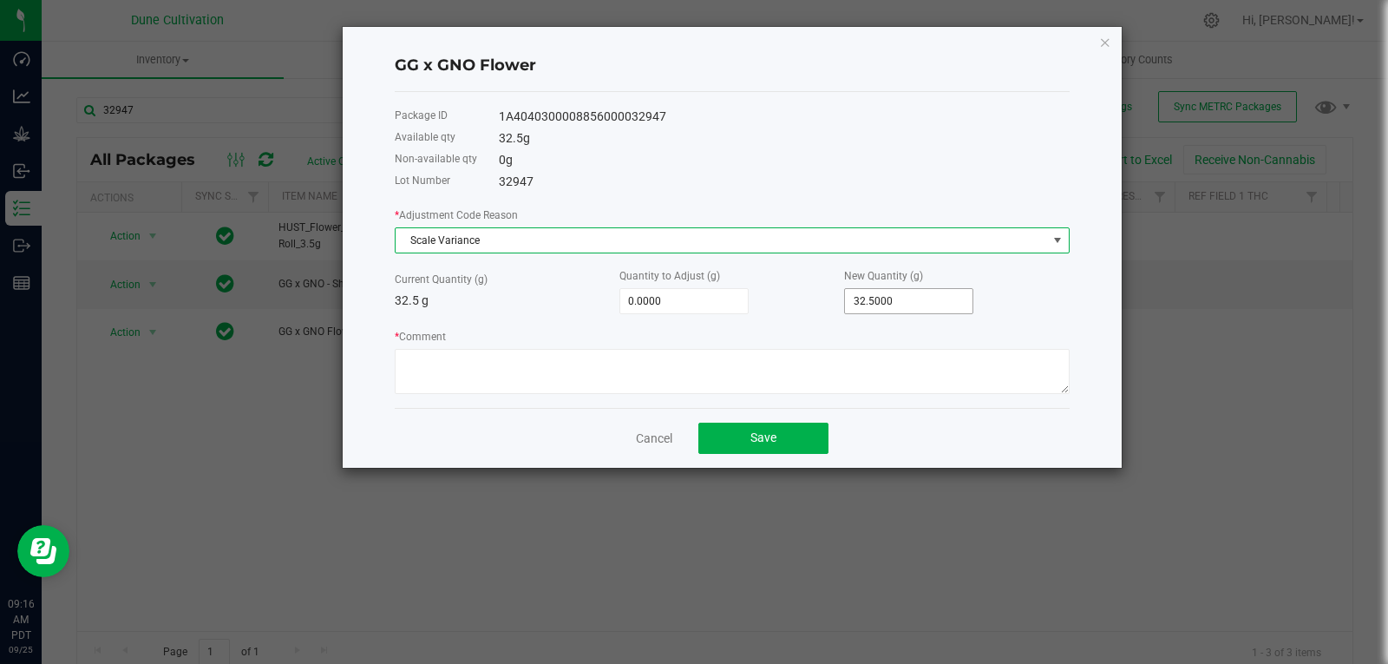
type input "32.5"
click at [892, 297] on input "32.5" at bounding box center [909, 301] width 128 height 24
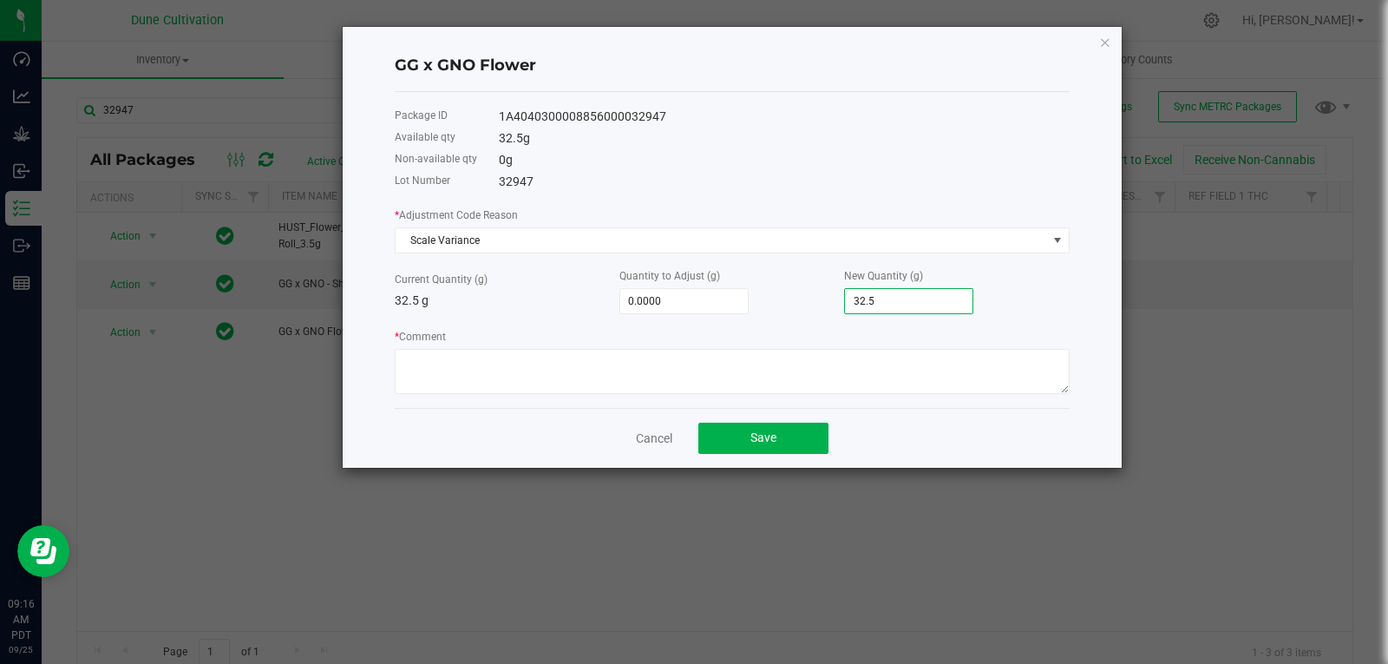
type input "-32.5000"
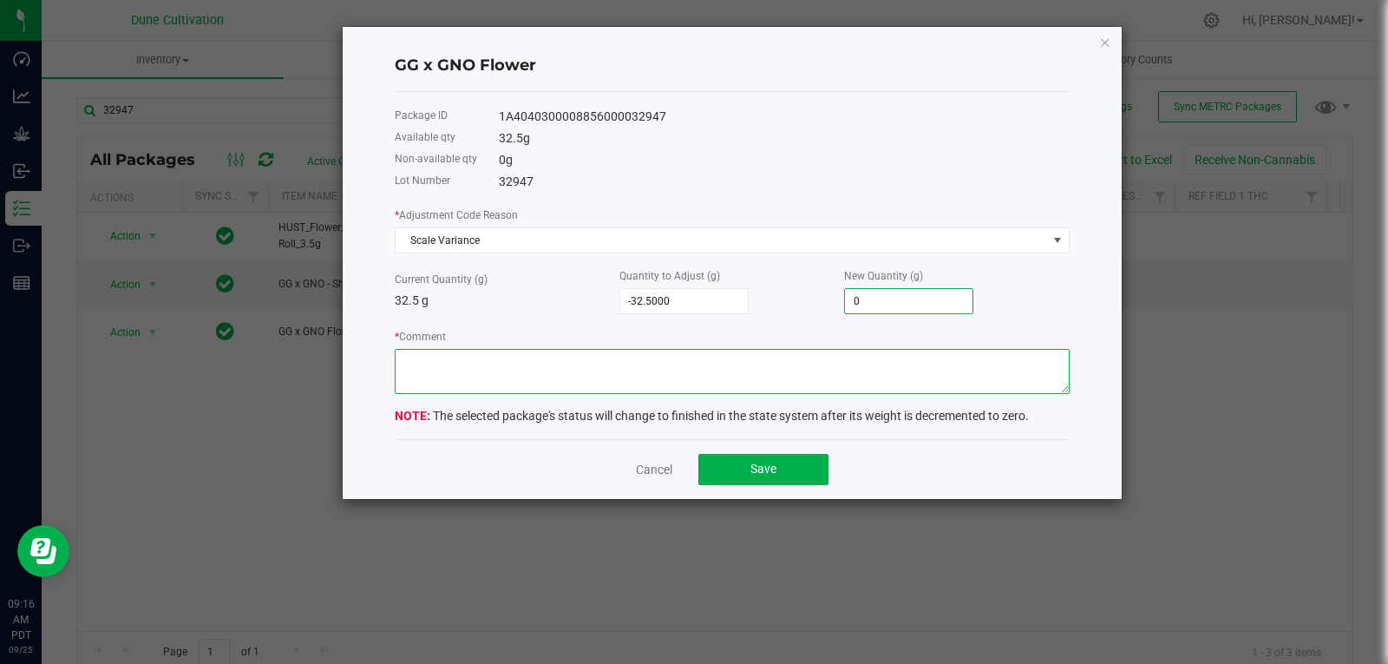
type input "0.0000"
click at [833, 391] on textarea "* Comment" at bounding box center [732, 371] width 675 height 45
type textarea "Scale Variance"
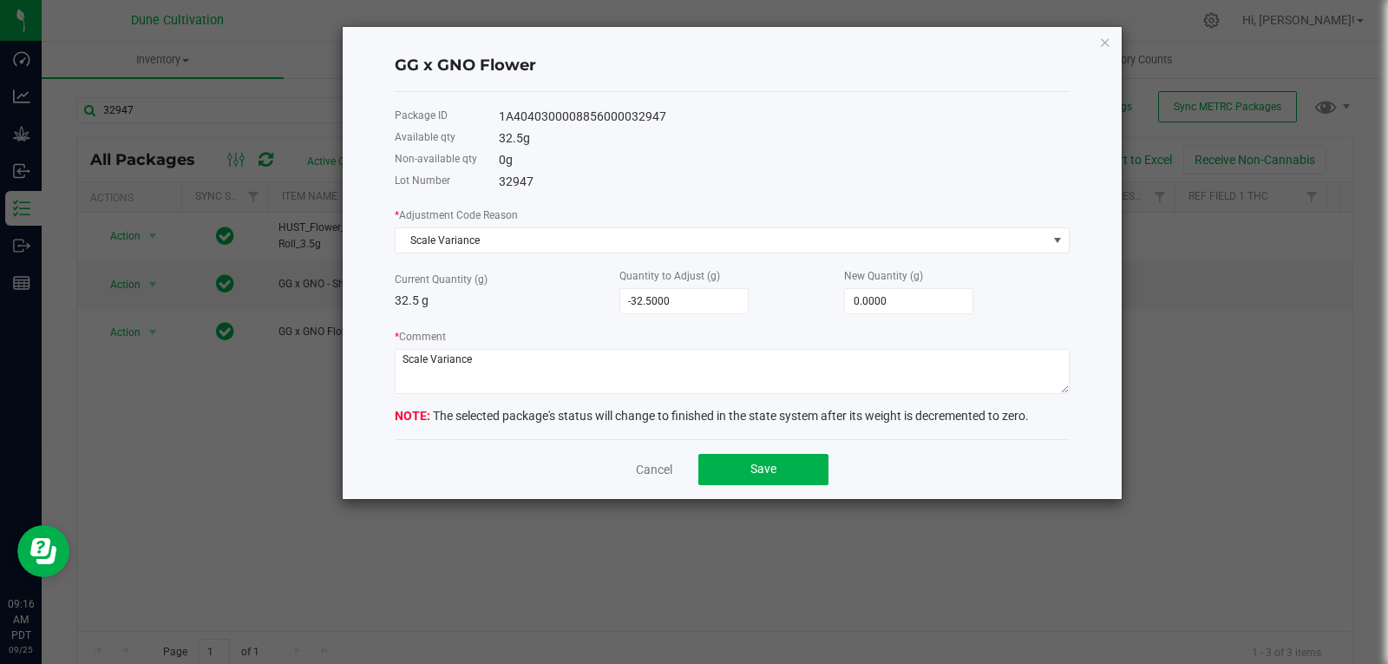
click at [794, 451] on div "Cancel Save" at bounding box center [732, 469] width 675 height 60
click at [786, 470] on button "Save" at bounding box center [763, 469] width 130 height 31
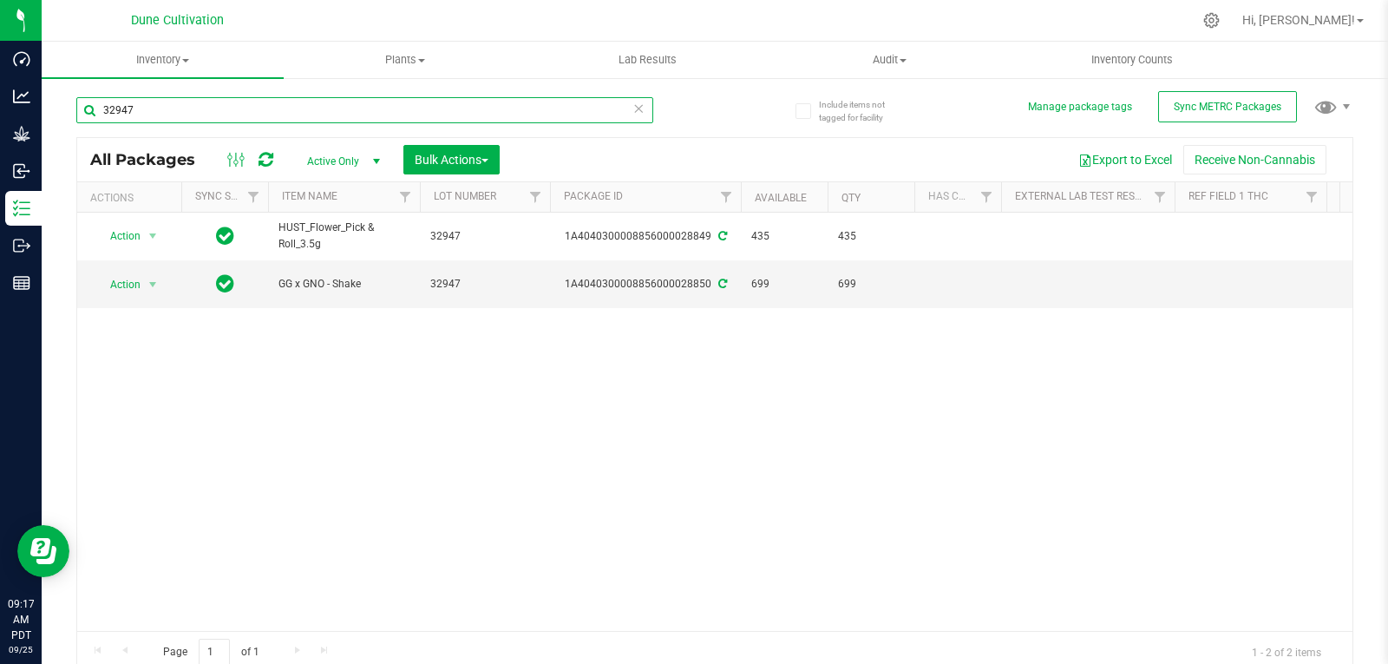
click at [138, 116] on input "32947" at bounding box center [364, 110] width 577 height 26
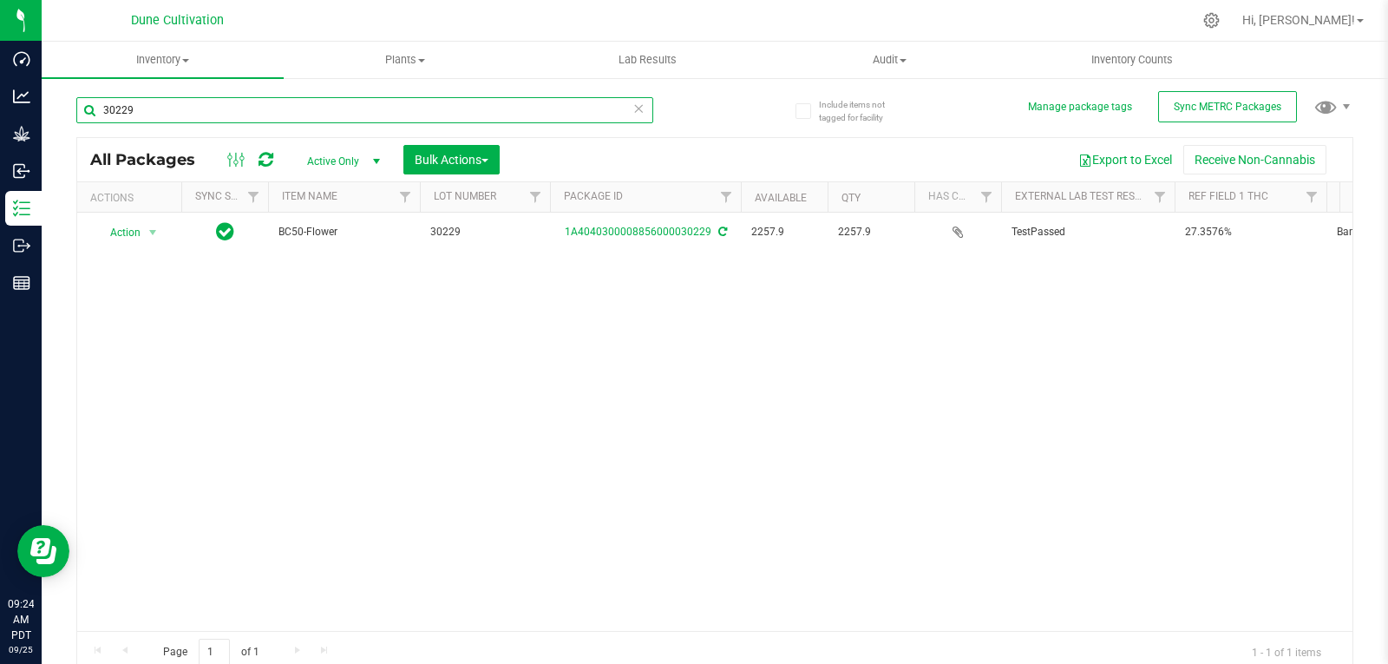
click at [157, 111] on input "30229" at bounding box center [364, 110] width 577 height 26
type input "30229"
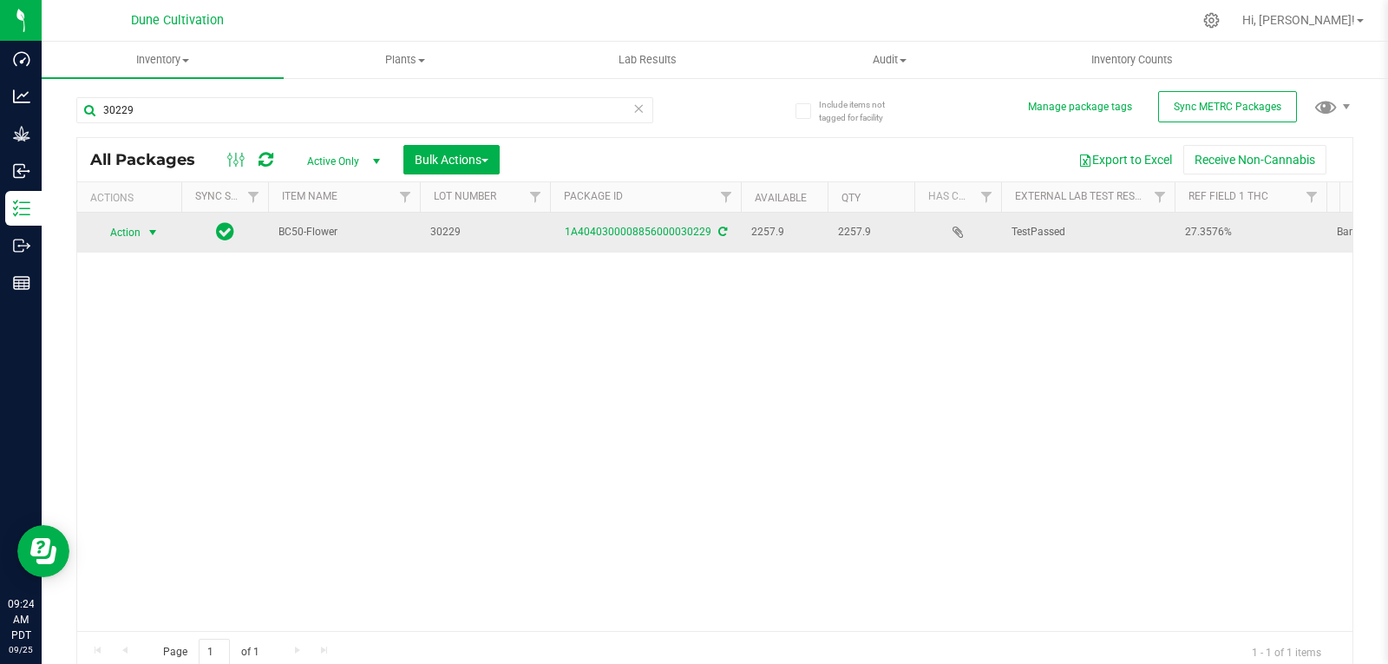
click at [139, 237] on span "Action" at bounding box center [118, 232] width 47 height 24
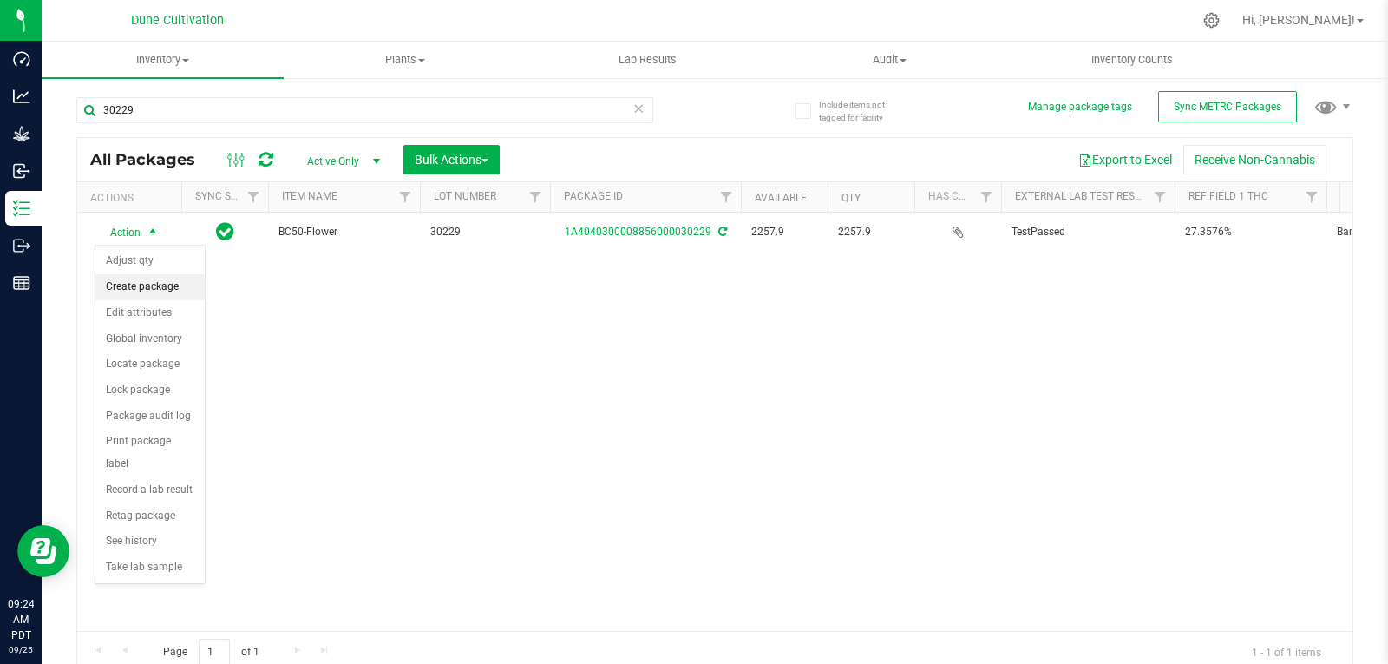
click at [140, 285] on li "Create package" at bounding box center [149, 287] width 109 height 26
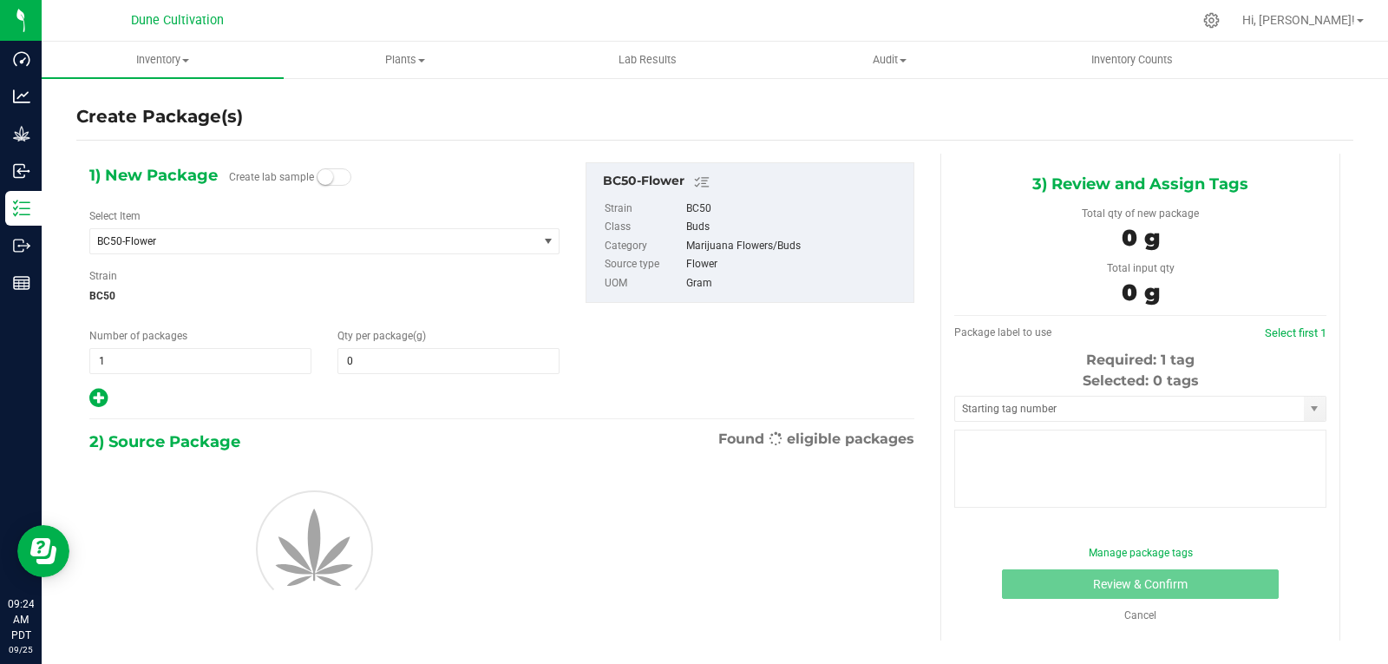
type input "0.0000"
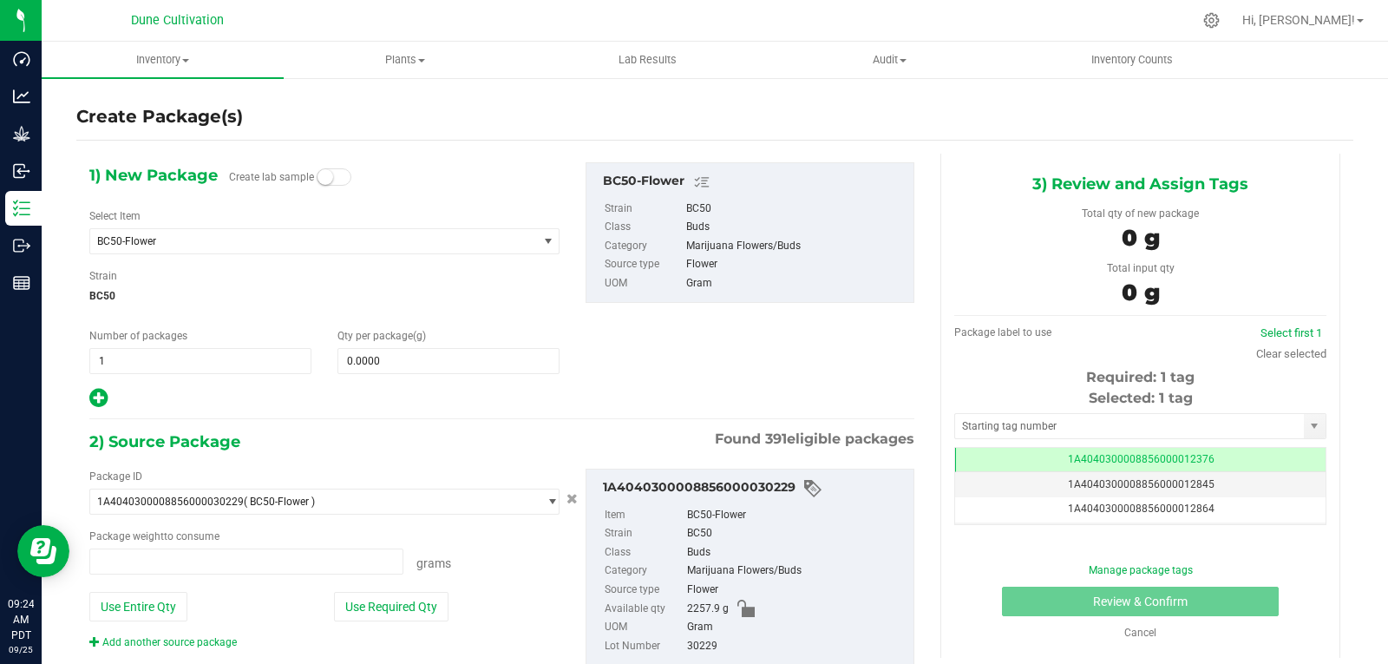
type input "0.0000 g"
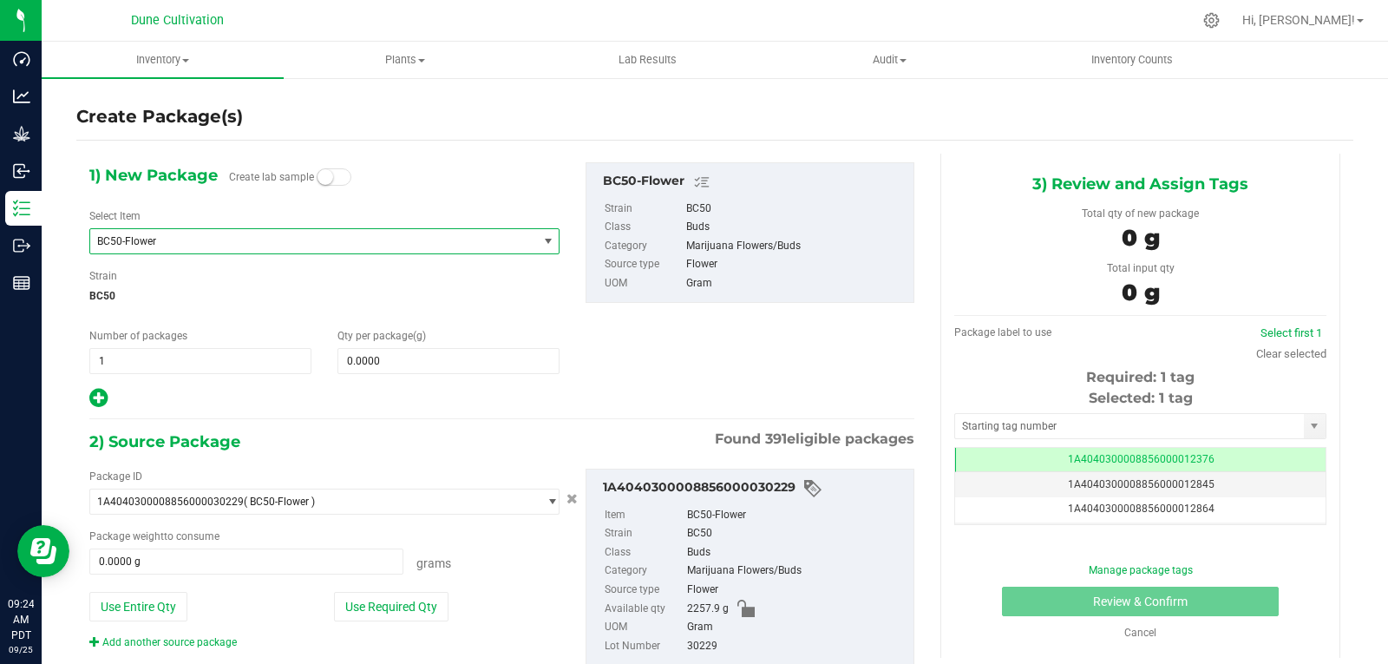
click at [235, 242] on span "BC50-Flower" at bounding box center [305, 241] width 416 height 12
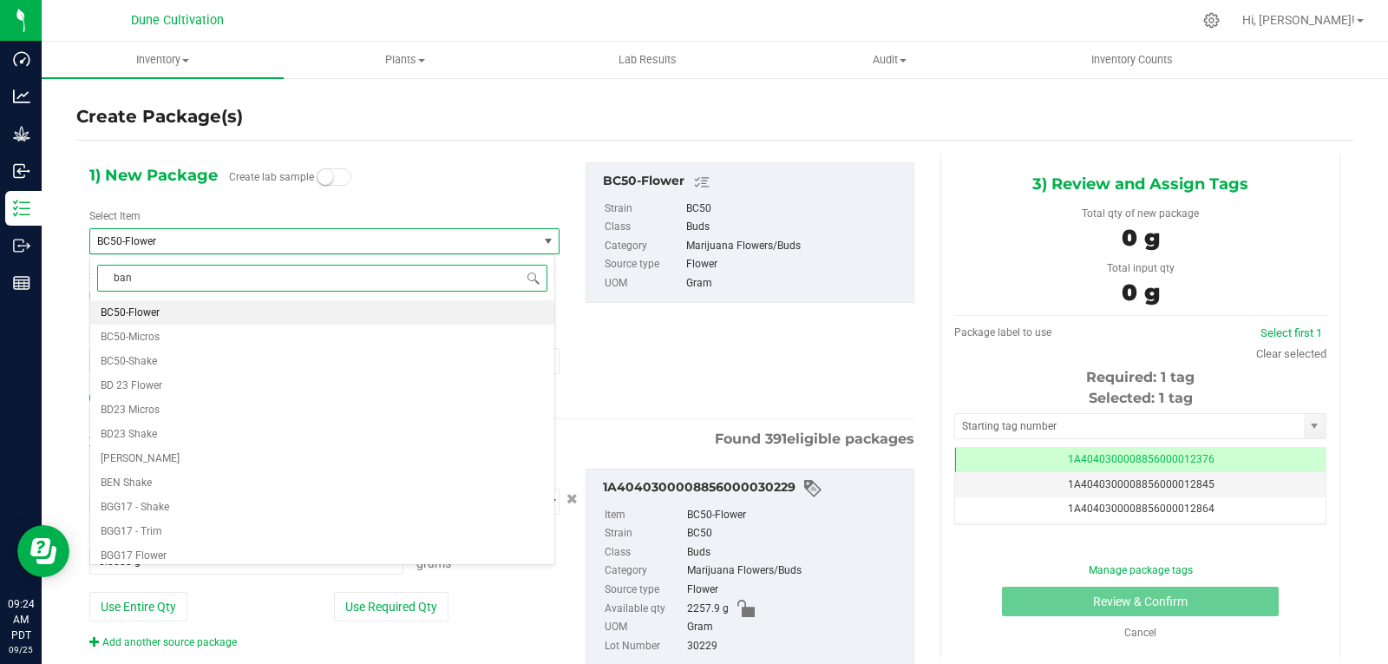
type input "bana"
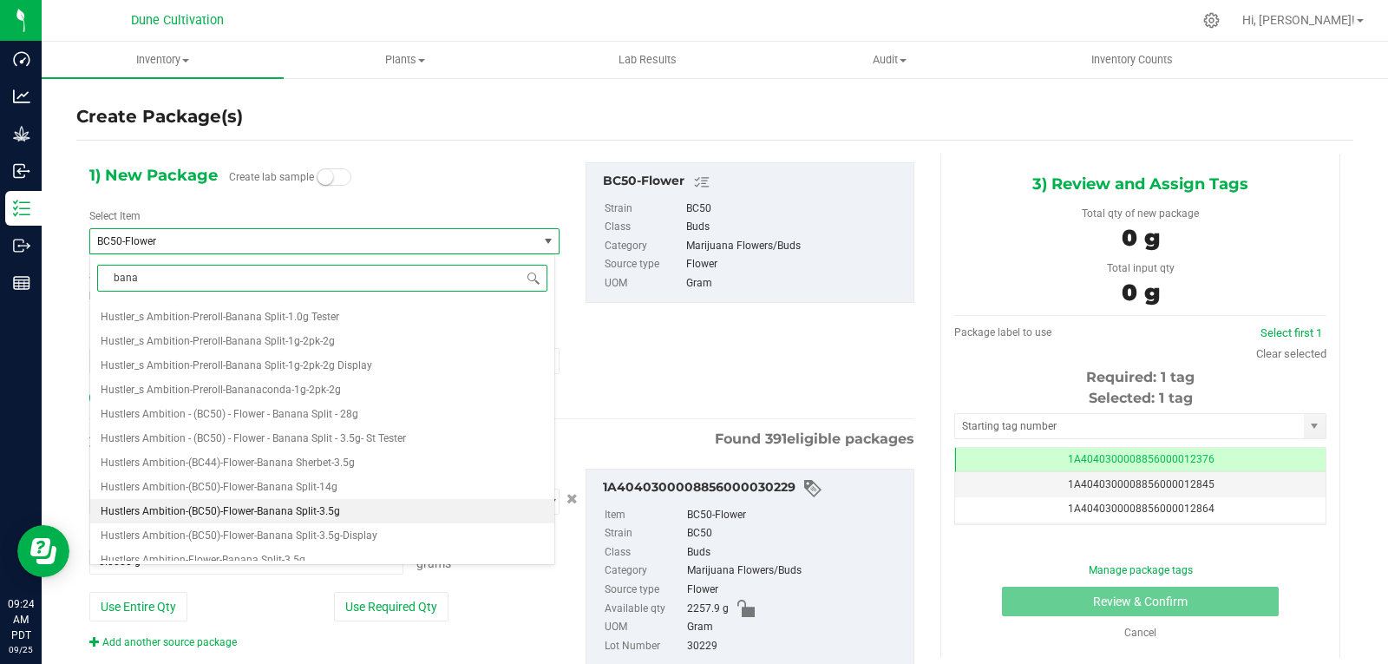
scroll to position [1397, 0]
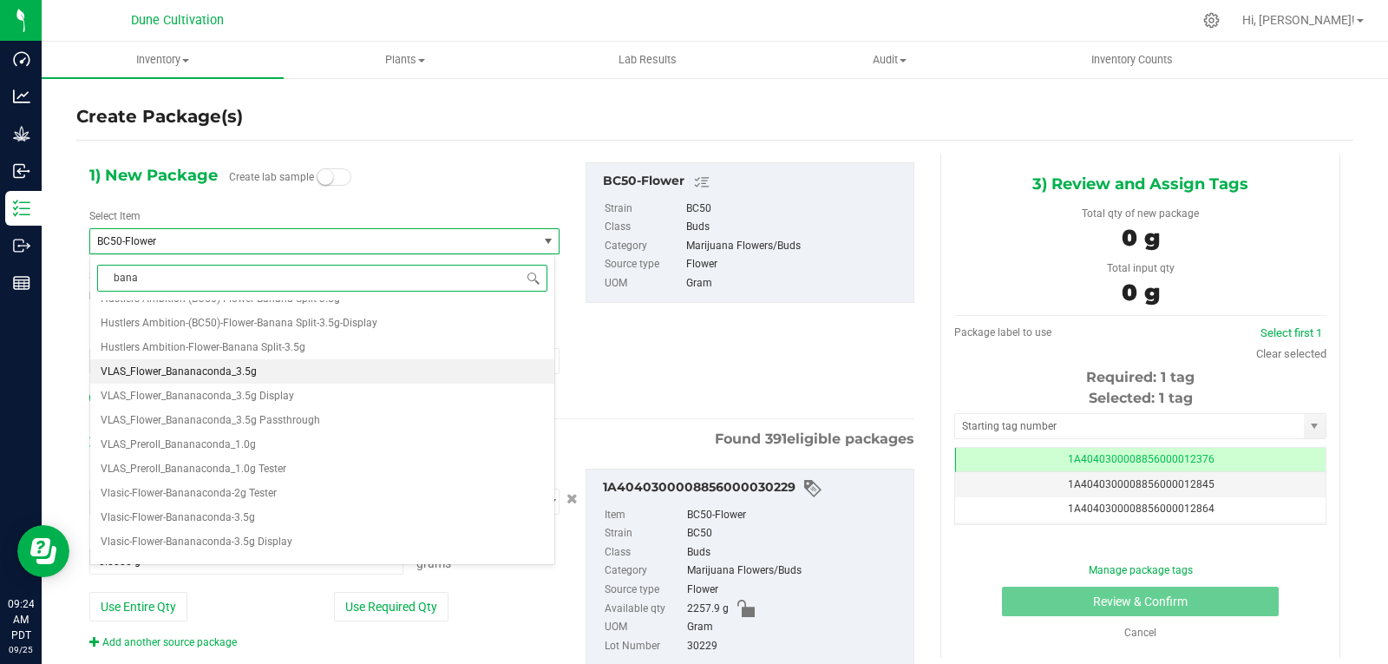
click at [229, 380] on li "VLAS_Flower_Bananaconda_3.5g" at bounding box center [322, 371] width 464 height 24
type input "0"
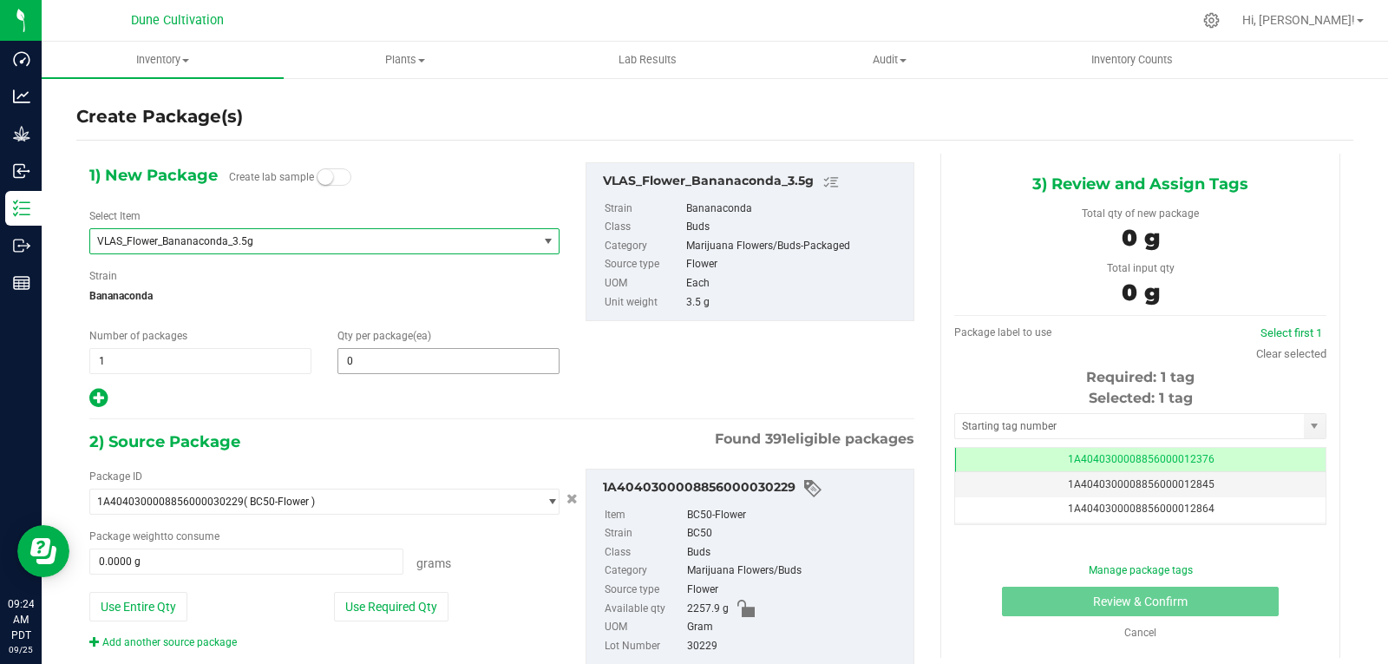
click at [407, 368] on span "0 0" at bounding box center [448, 361] width 222 height 26
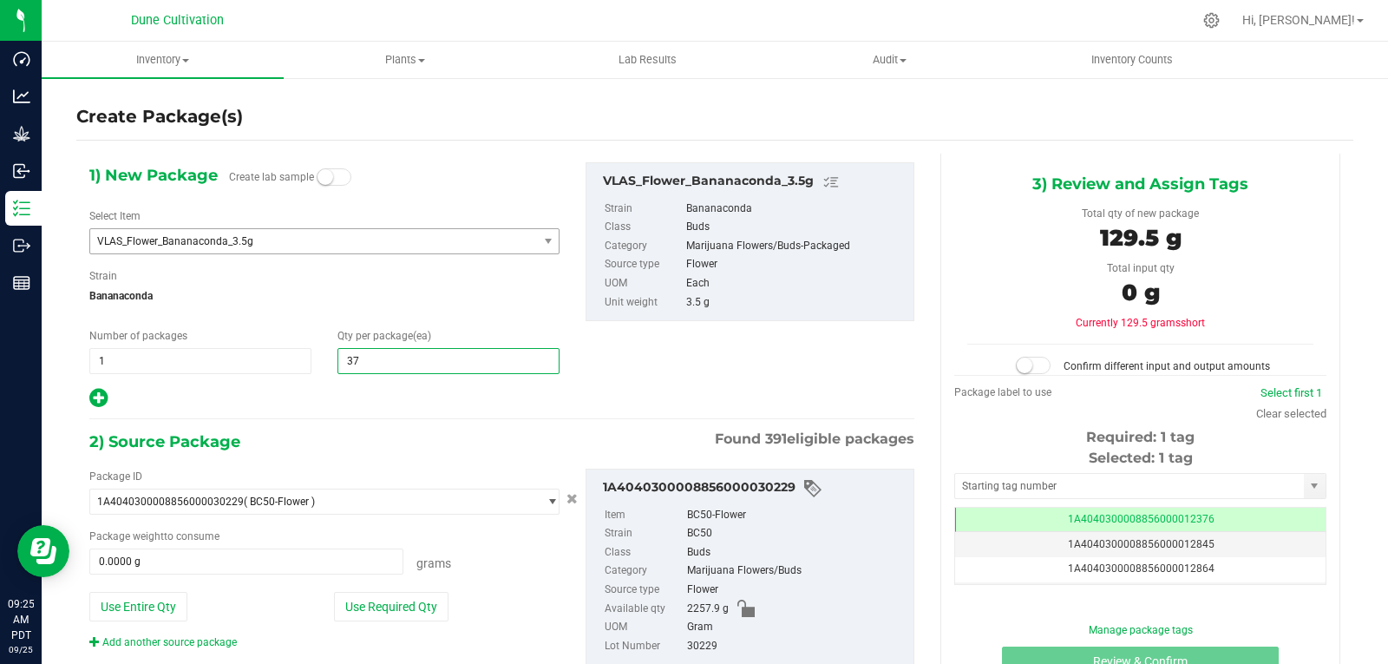
type input "376"
click at [408, 621] on div "Package ID 1A4040300008856000030229 ( BC50-Flower ) 1A40403000004B6000012017 1A…" at bounding box center [324, 558] width 496 height 181
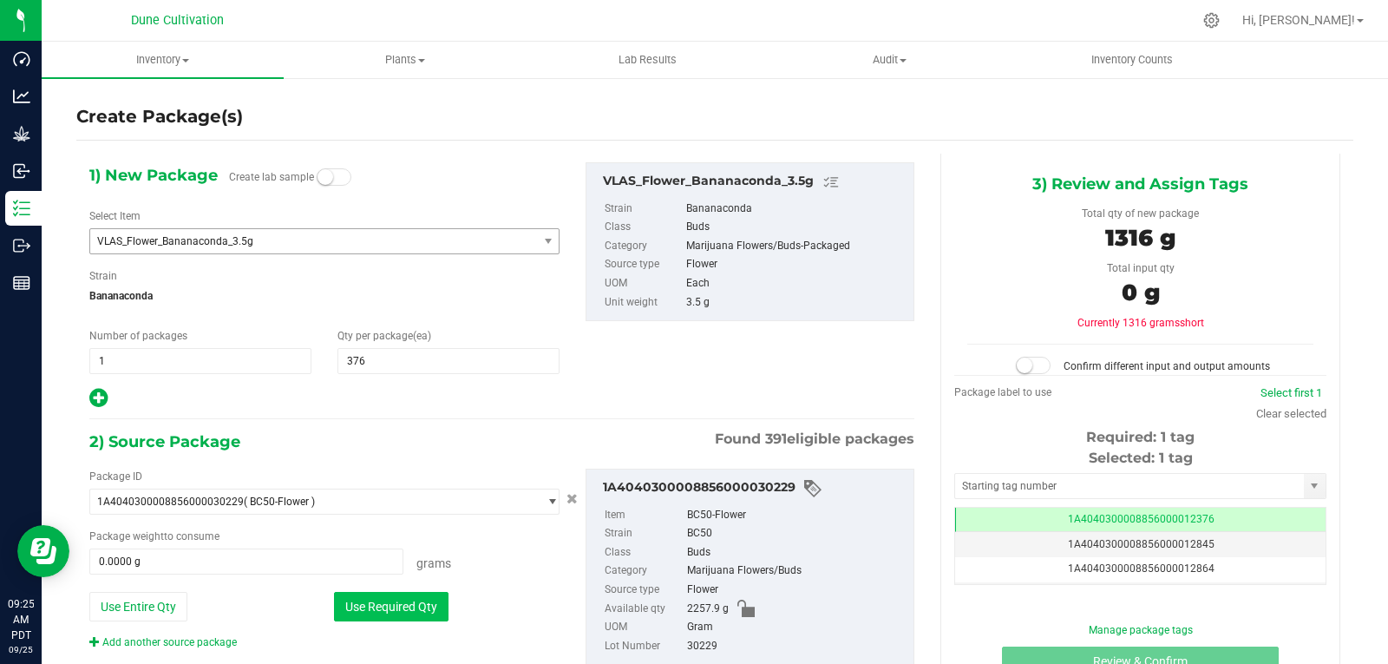
click at [408, 616] on button "Use Required Qty" at bounding box center [391, 606] width 115 height 29
type input "1316.0000 g"
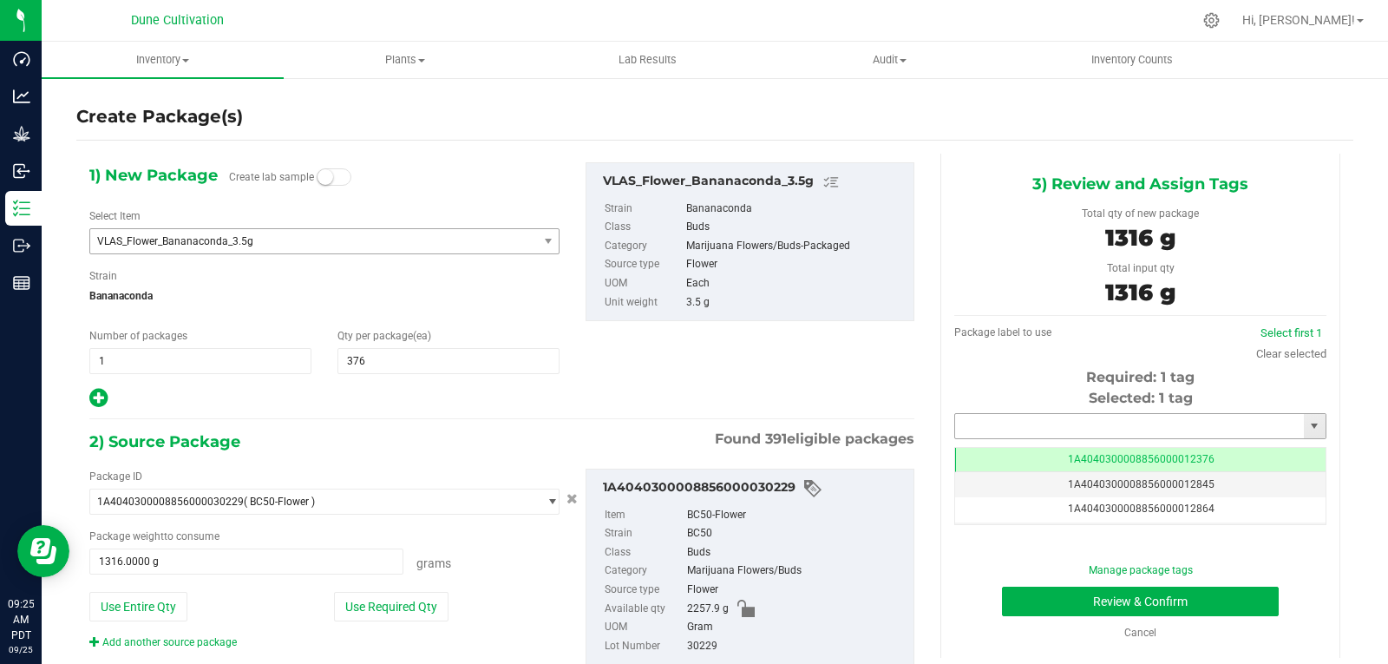
click at [1002, 422] on input "text" at bounding box center [1129, 426] width 349 height 24
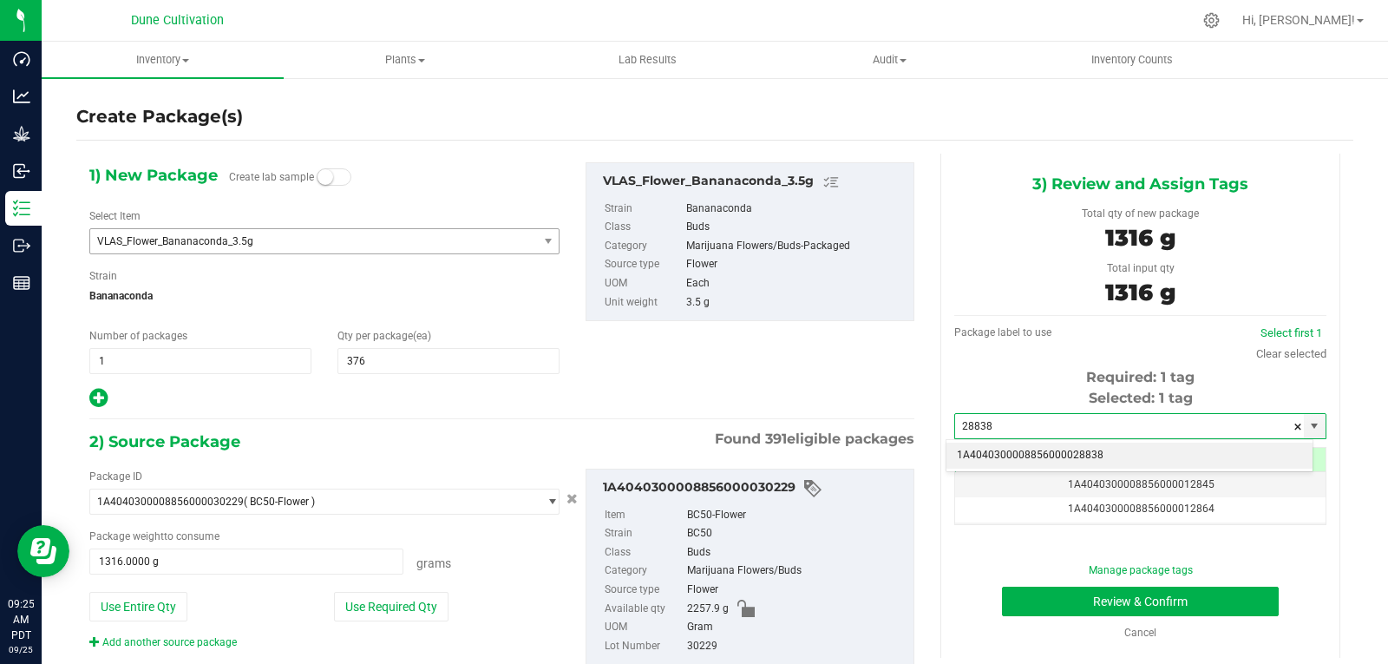
click at [999, 448] on li "1A4040300008856000028838" at bounding box center [1129, 455] width 366 height 26
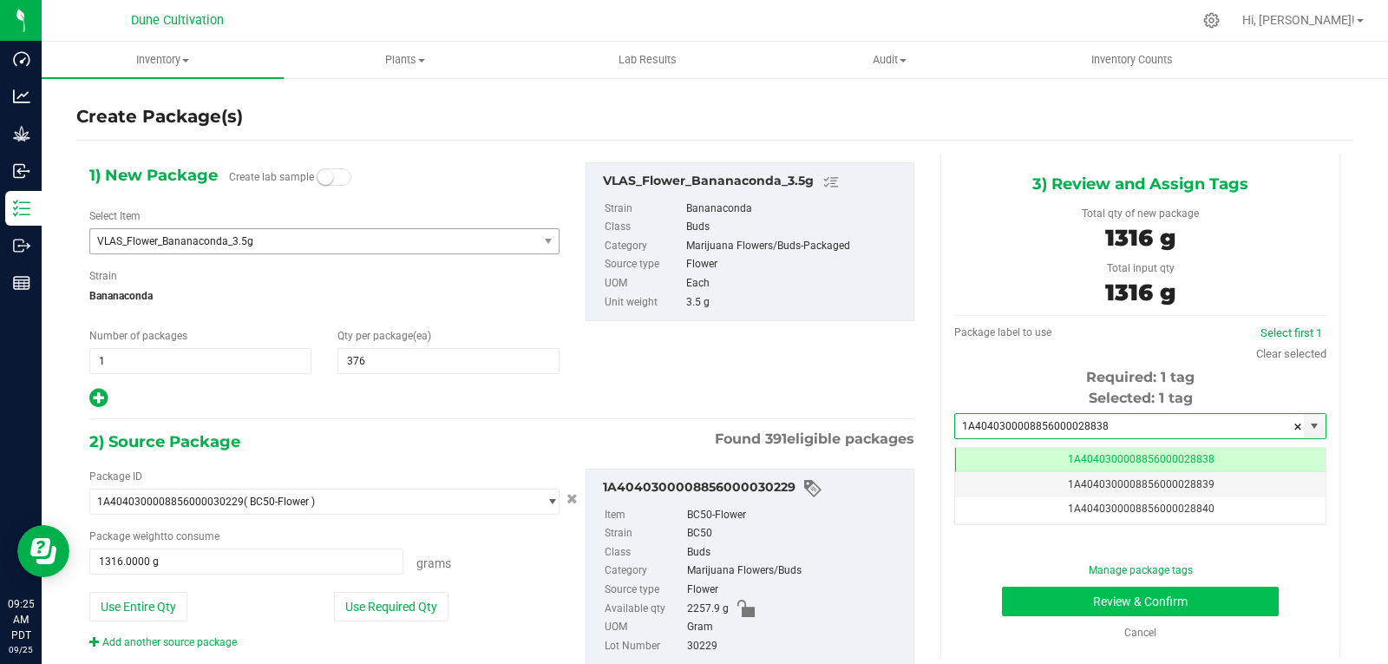
type input "1A4040300008856000028838"
click at [1043, 592] on button "Review & Confirm" at bounding box center [1140, 600] width 277 height 29
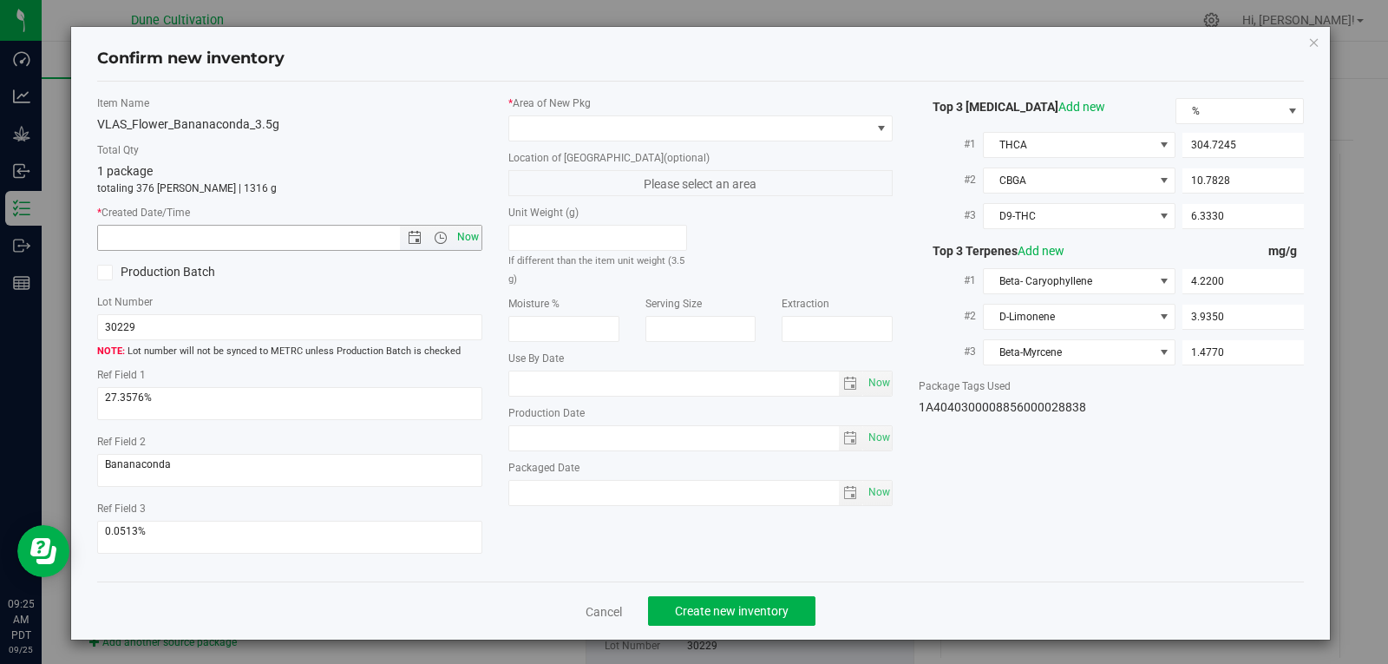
click at [455, 242] on span "Now" at bounding box center [467, 237] width 29 height 25
type input "[DATE] 9:25 AM"
click at [558, 115] on span at bounding box center [700, 128] width 385 height 26
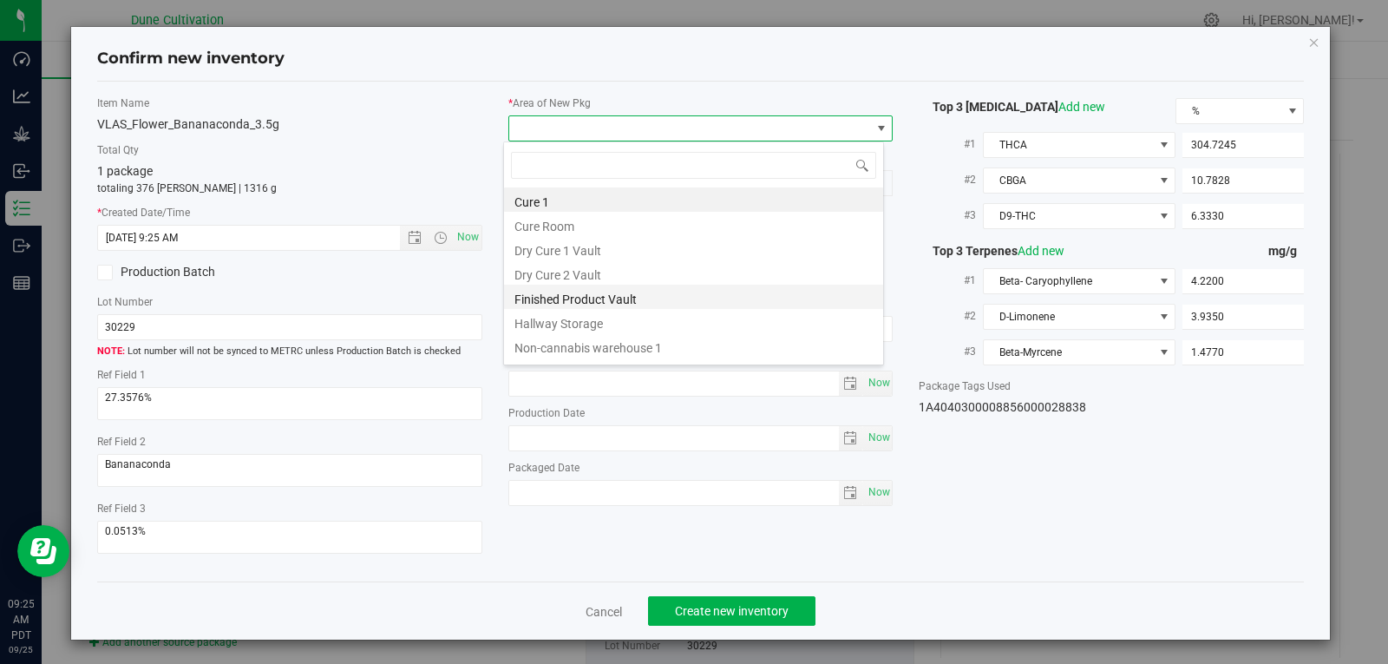
click at [573, 296] on li "Finished Product Vault" at bounding box center [693, 297] width 379 height 24
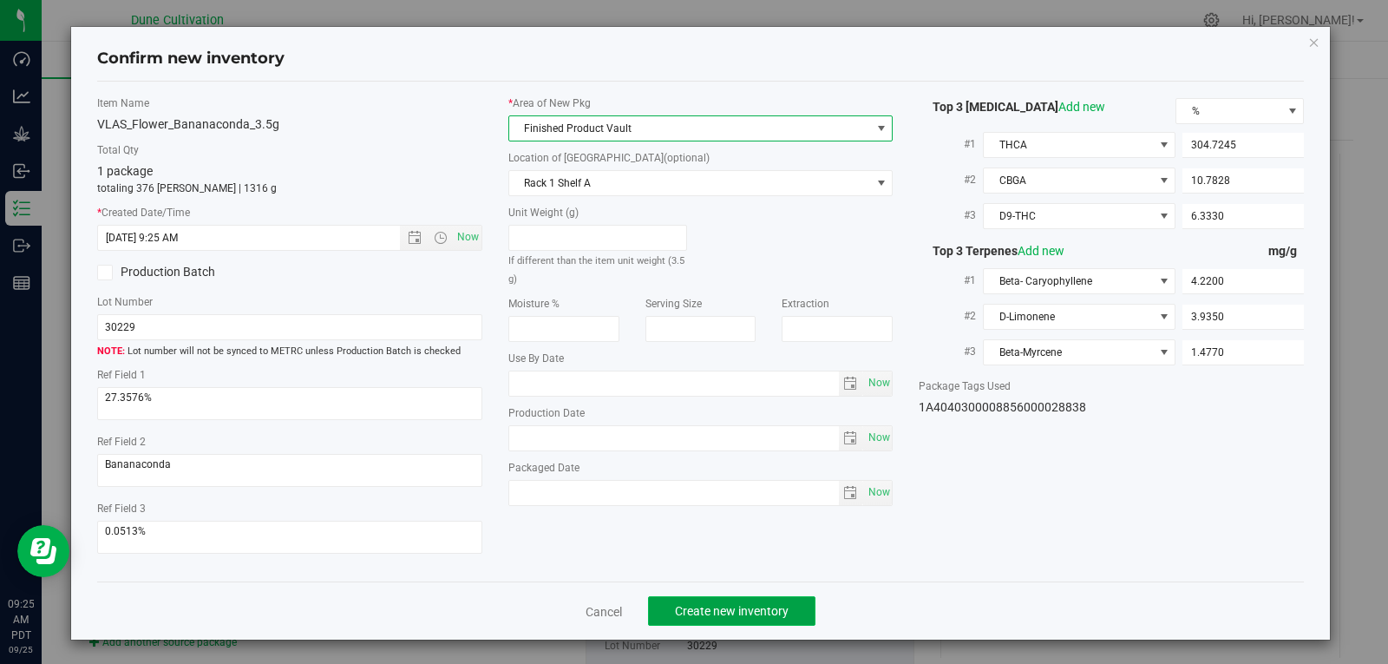
click at [701, 605] on span "Create new inventory" at bounding box center [732, 611] width 114 height 14
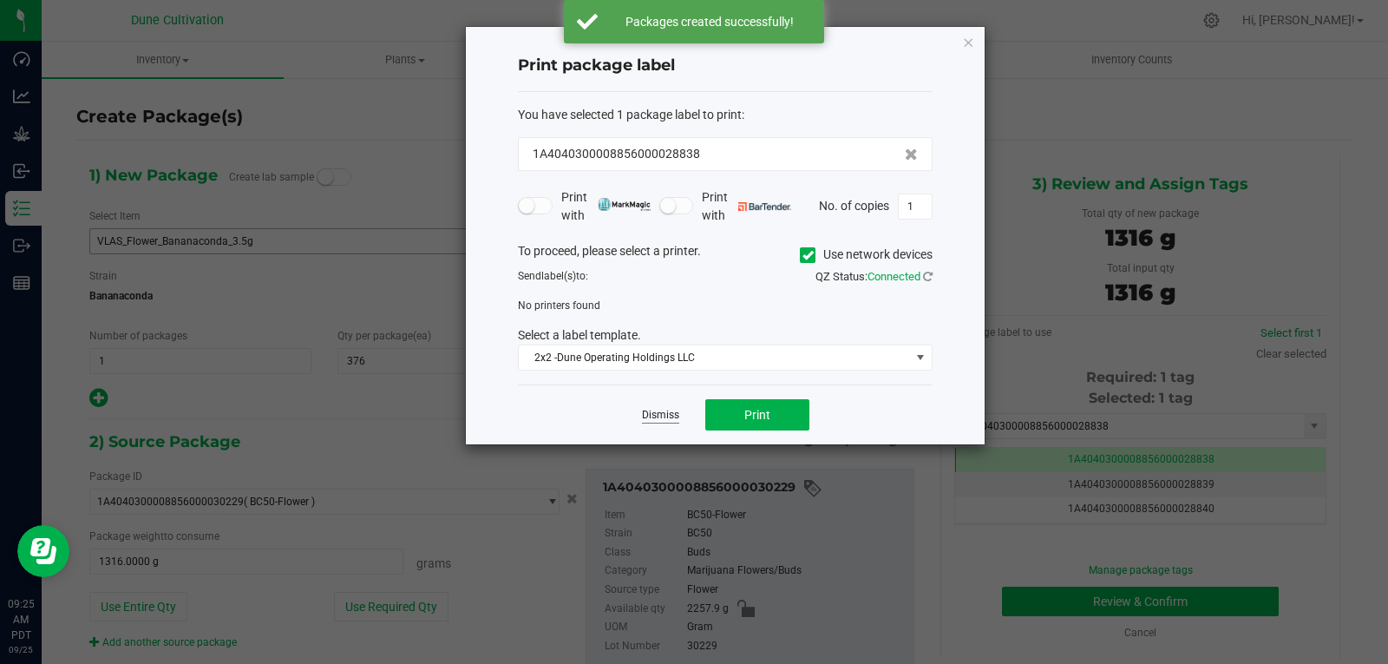
click at [672, 419] on link "Dismiss" at bounding box center [660, 415] width 37 height 15
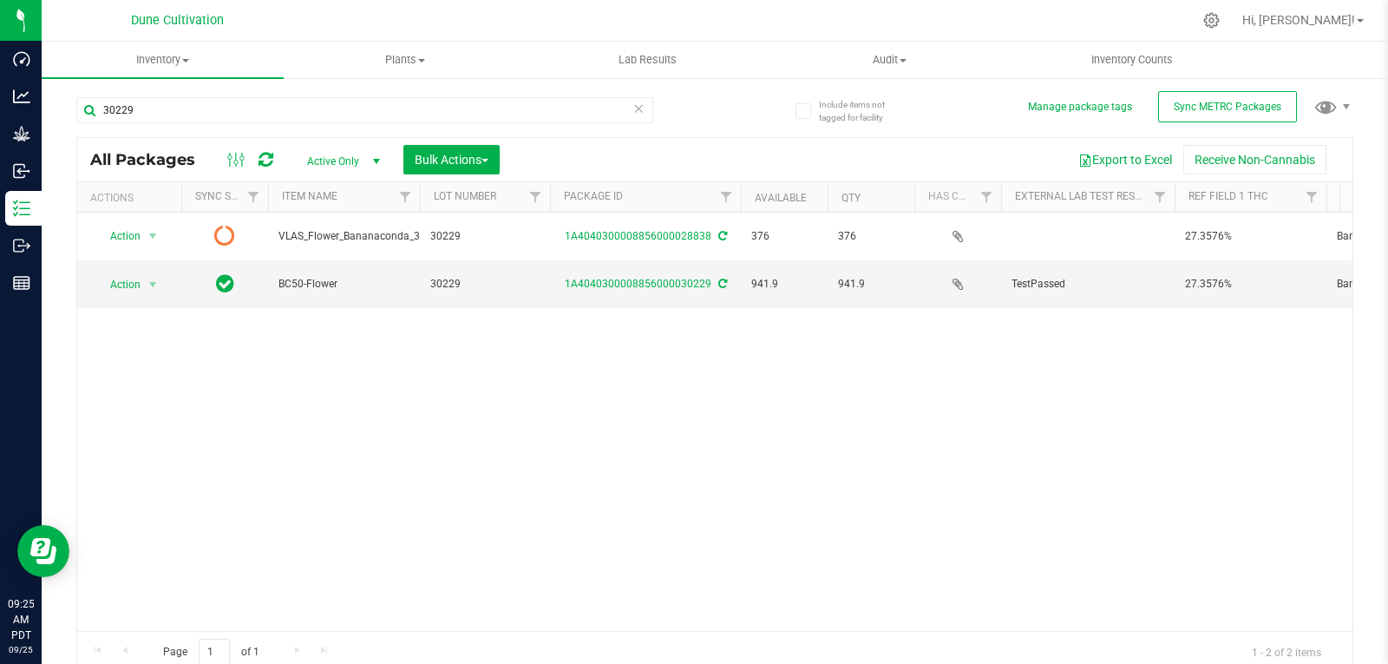
click at [265, 163] on icon at bounding box center [266, 159] width 15 height 17
click at [148, 283] on span "select" at bounding box center [153, 285] width 14 height 14
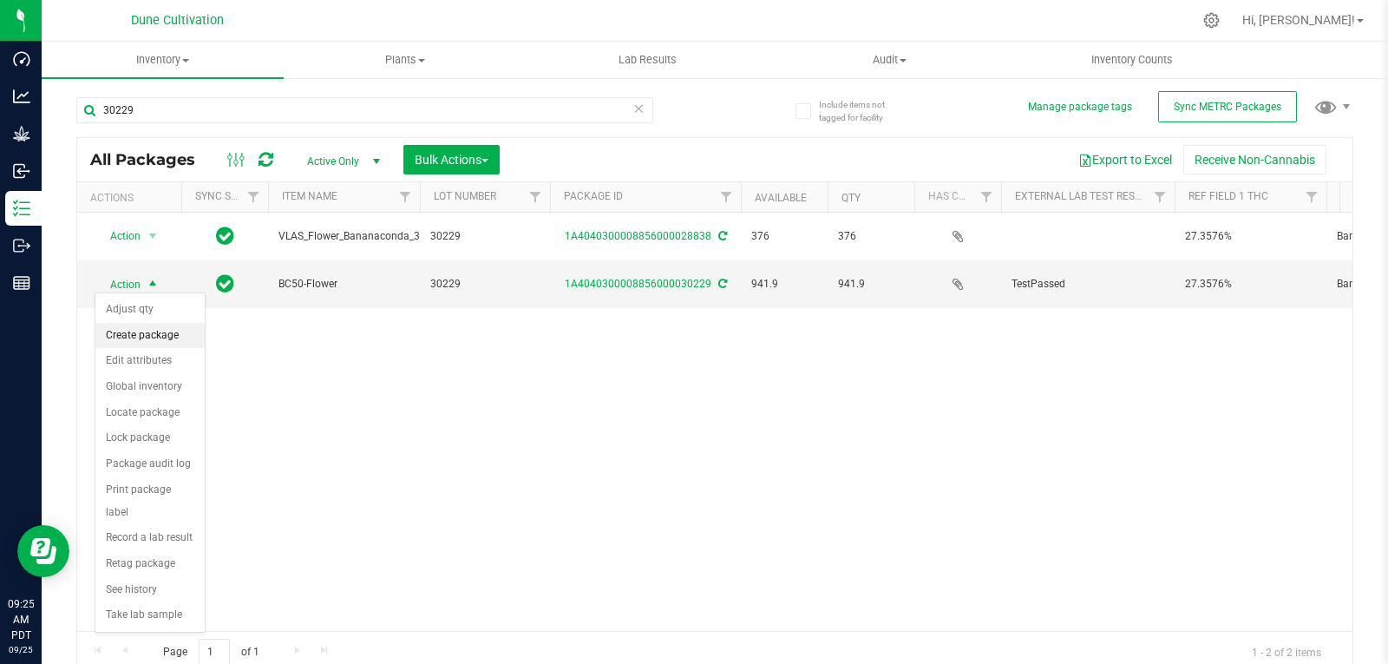
click at [145, 334] on li "Create package" at bounding box center [149, 336] width 109 height 26
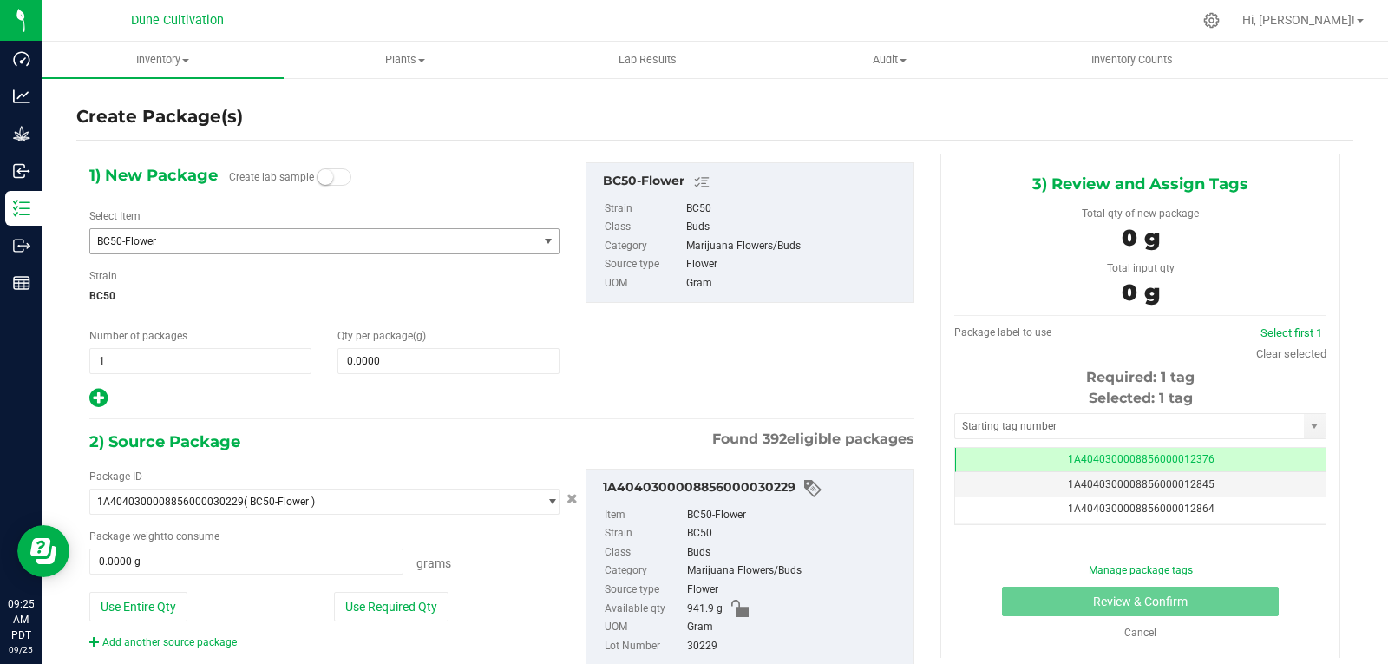
click at [183, 246] on span "BC50-Flower" at bounding box center [305, 241] width 416 height 12
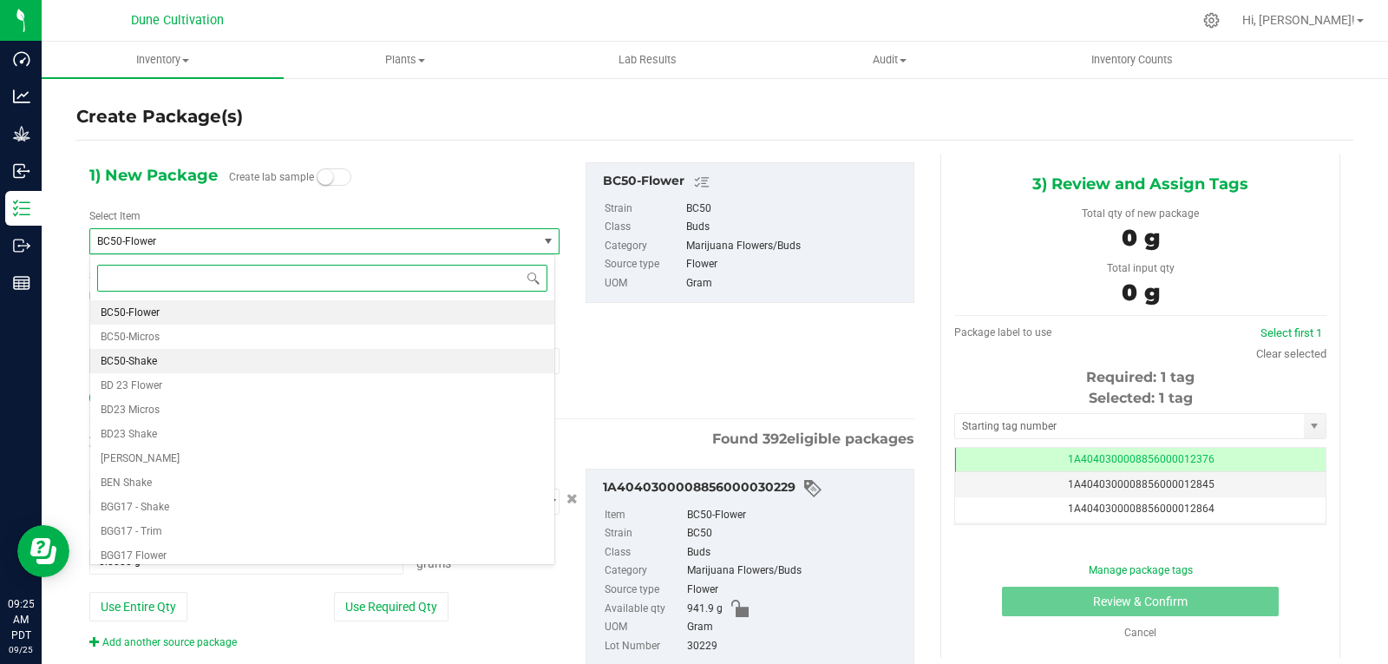
click at [164, 365] on li "BC50-Shake" at bounding box center [322, 361] width 464 height 24
type input "0.0000"
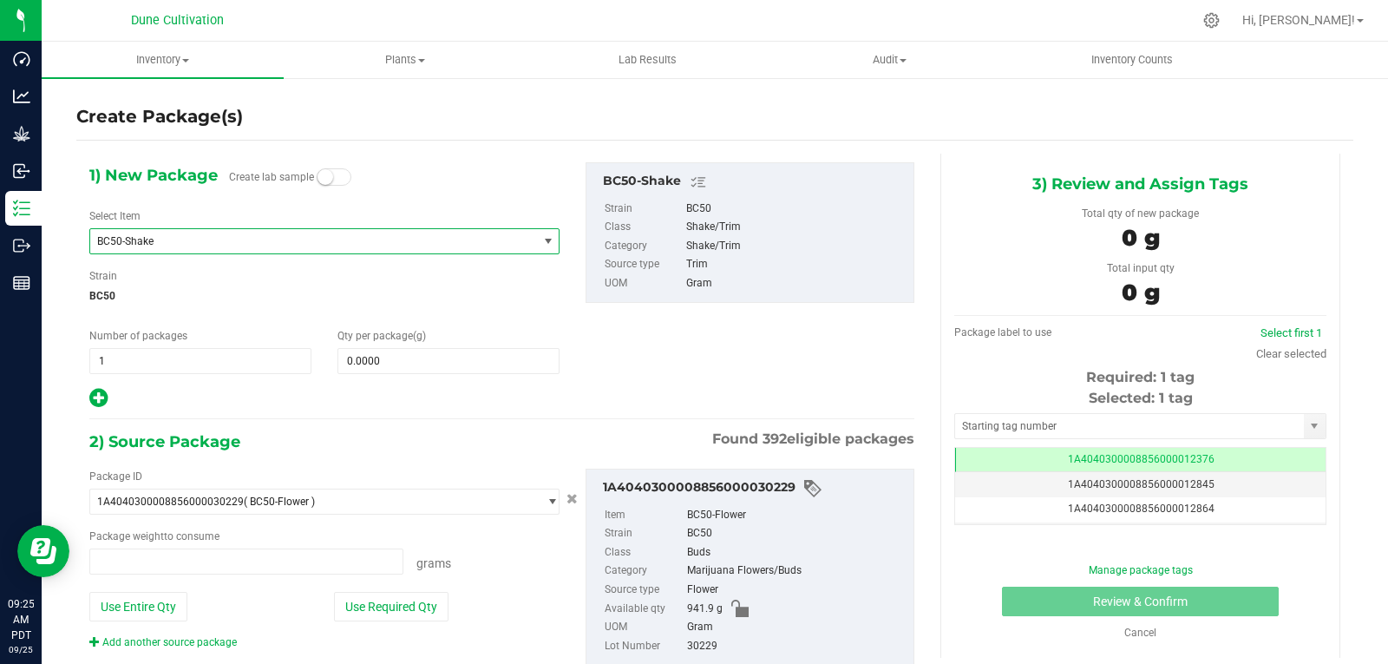
type input "0.0000 g"
click at [392, 373] on span "0.0000 0" at bounding box center [448, 361] width 222 height 26
click at [396, 365] on span at bounding box center [448, 361] width 222 height 26
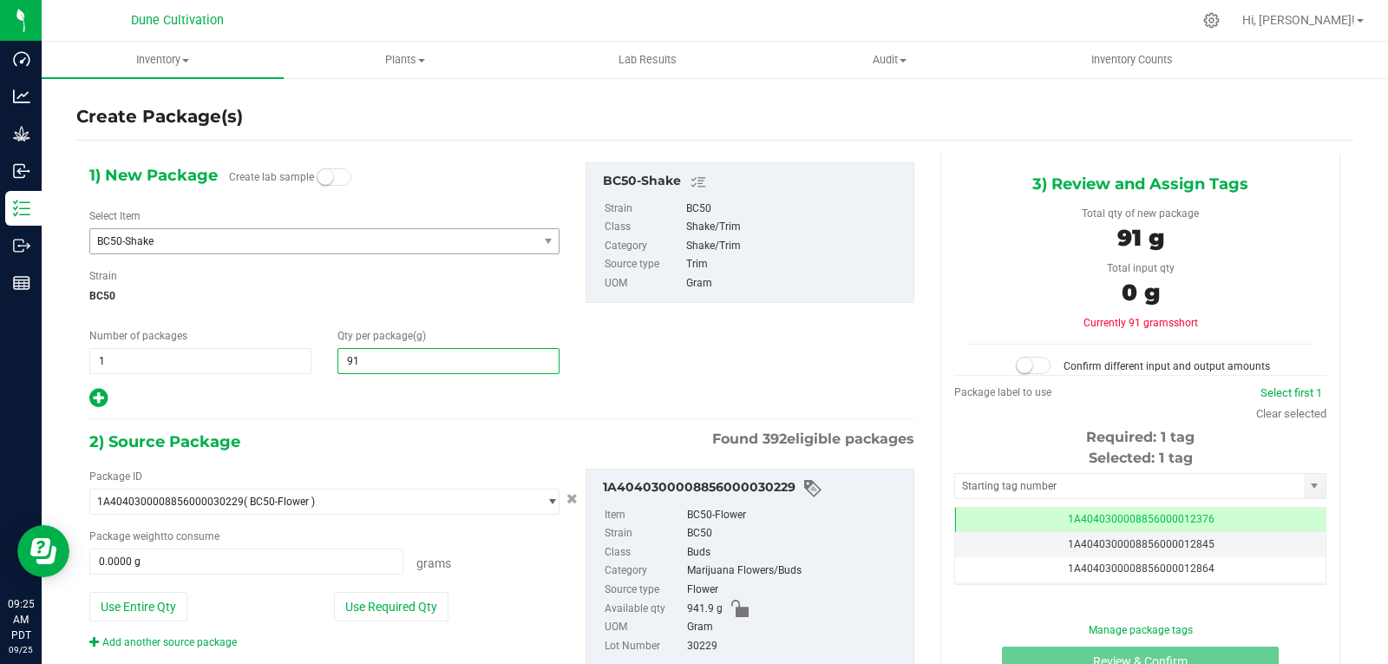
type input "911"
type input "911.0000"
click at [379, 595] on button "Use Required Qty" at bounding box center [391, 606] width 115 height 29
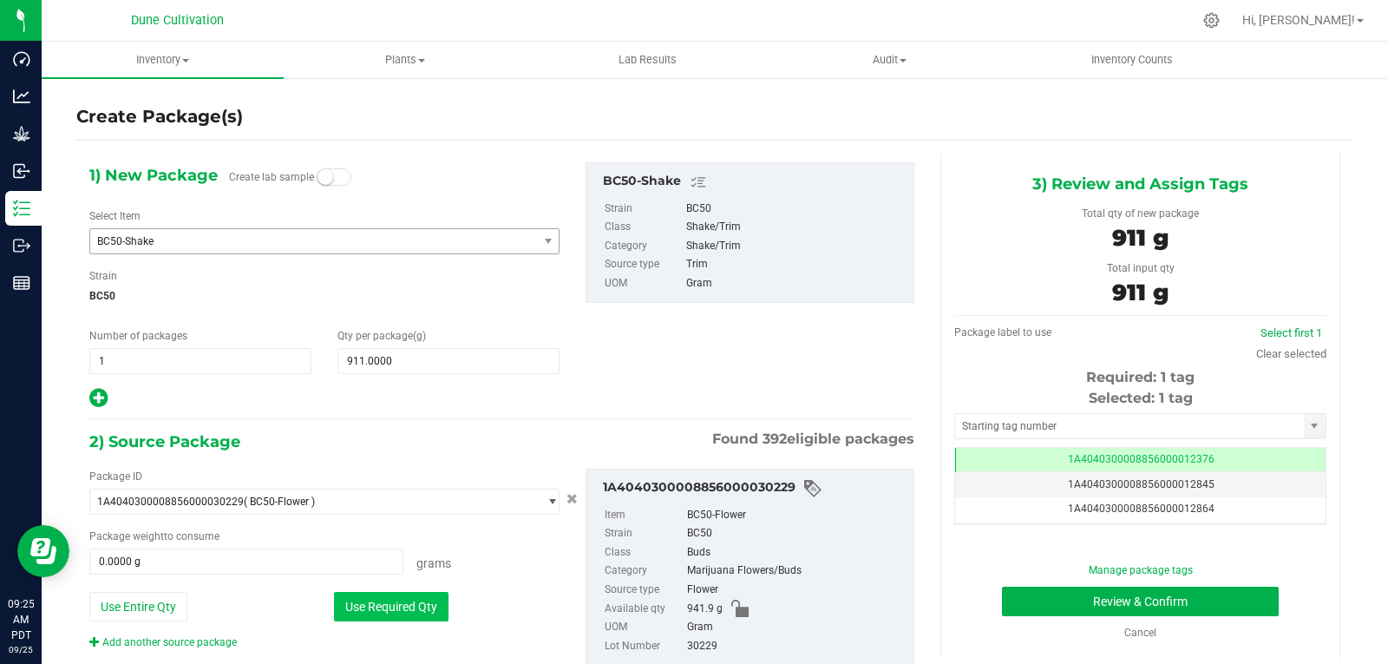
type input "911.0000 g"
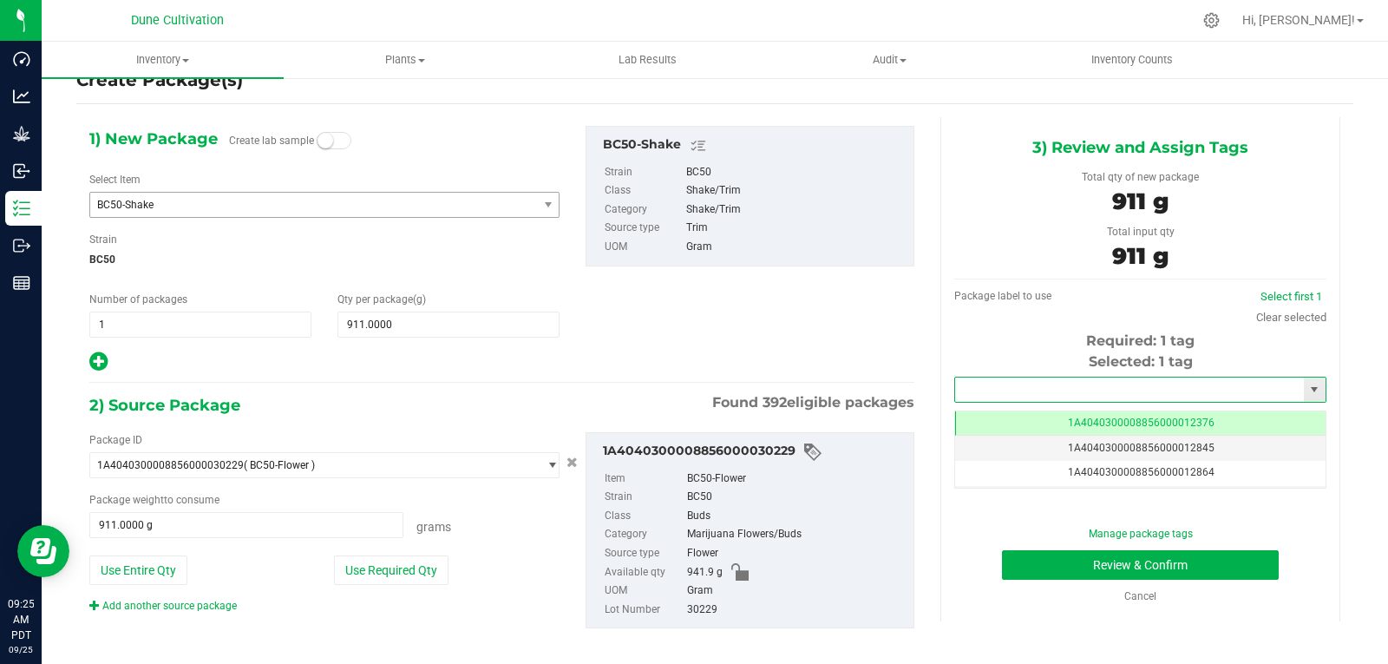
click at [972, 392] on input "text" at bounding box center [1129, 389] width 349 height 24
click at [972, 417] on li "1A4040300008856000028839" at bounding box center [1129, 419] width 366 height 26
type input "1A4040300008856000028839"
click at [1018, 552] on button "Review & Confirm" at bounding box center [1140, 564] width 277 height 29
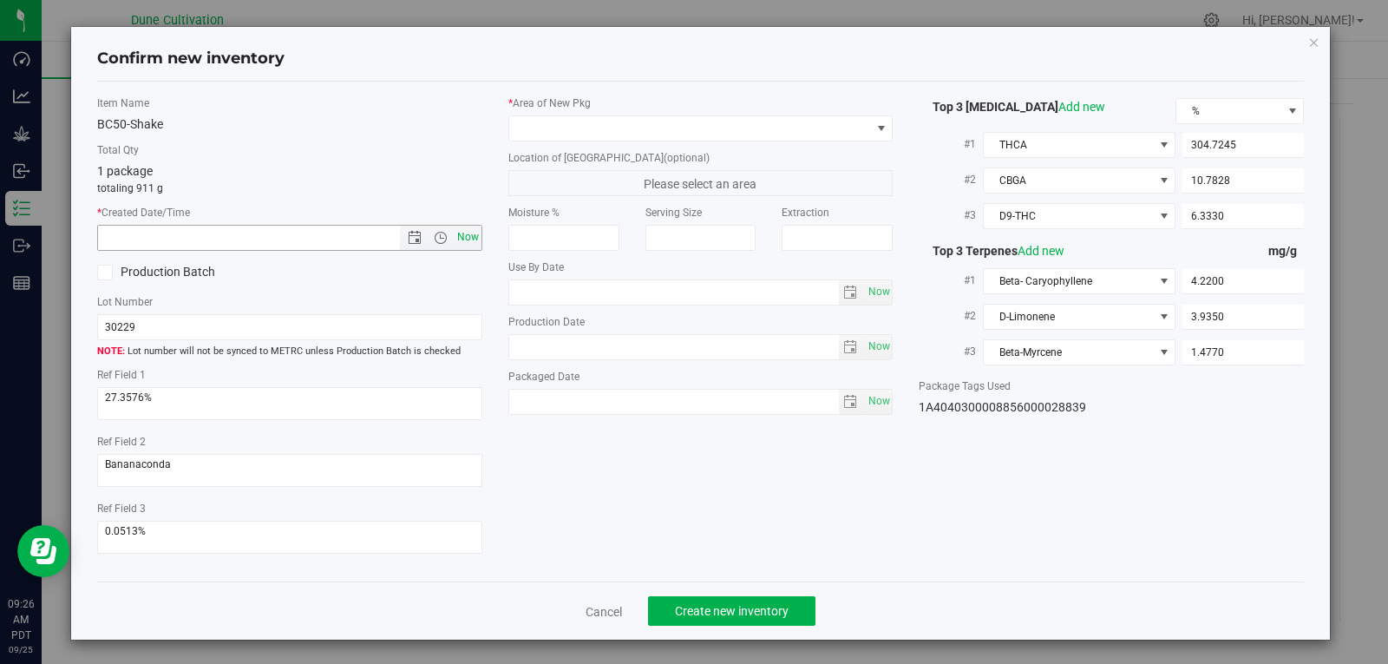
click at [468, 240] on span "Now" at bounding box center [467, 237] width 29 height 25
type input "[DATE] 9:26 AM"
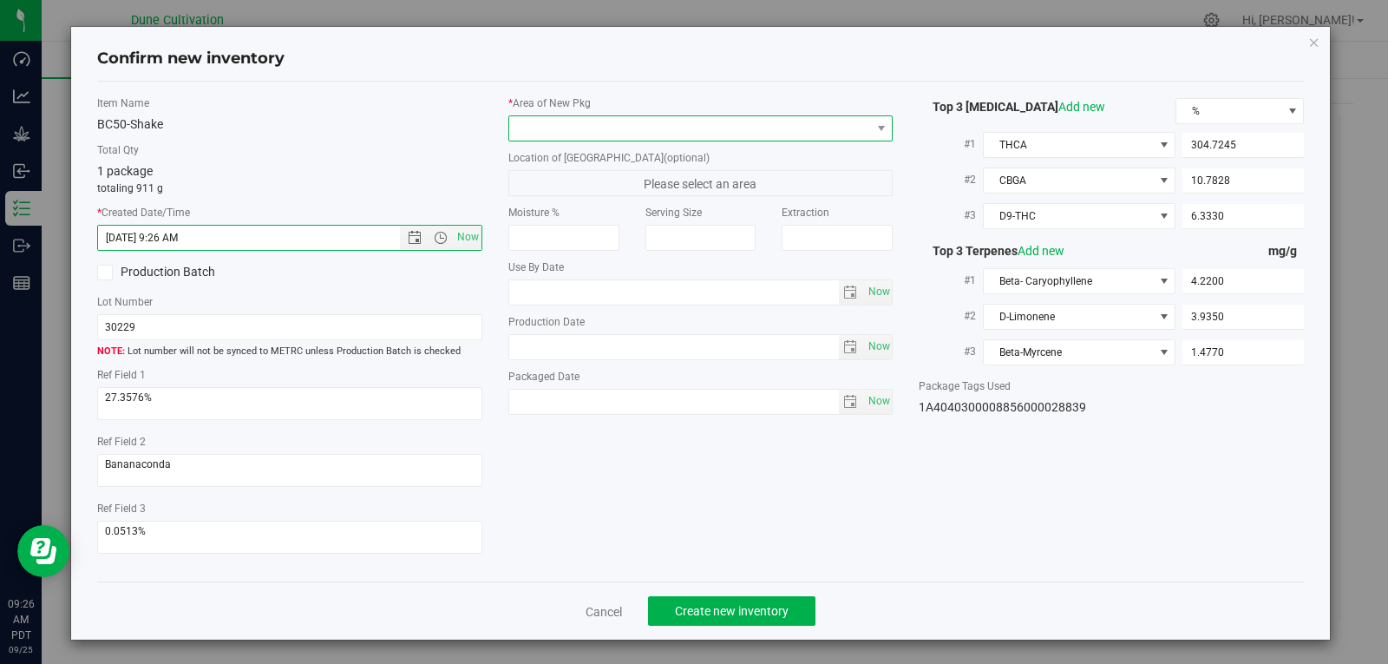
click at [536, 118] on span at bounding box center [690, 128] width 362 height 24
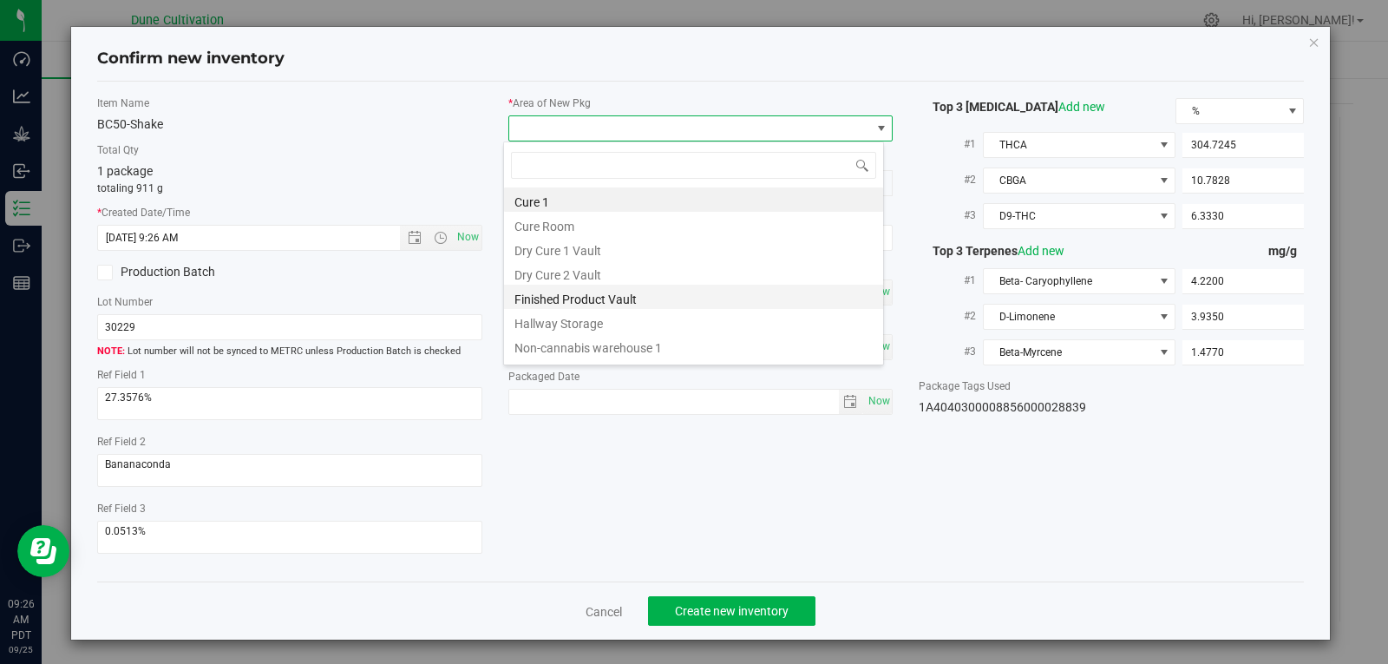
click at [542, 304] on li "Finished Product Vault" at bounding box center [693, 297] width 379 height 24
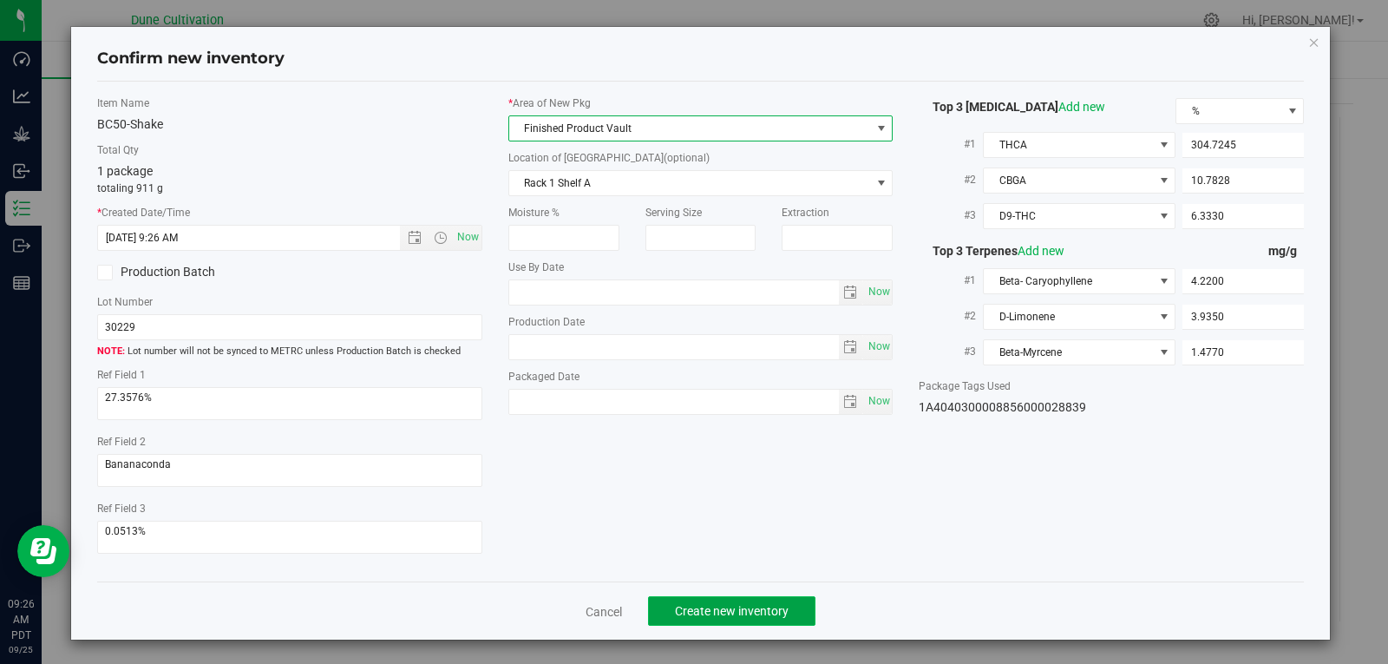
click at [740, 606] on span "Create new inventory" at bounding box center [732, 611] width 114 height 14
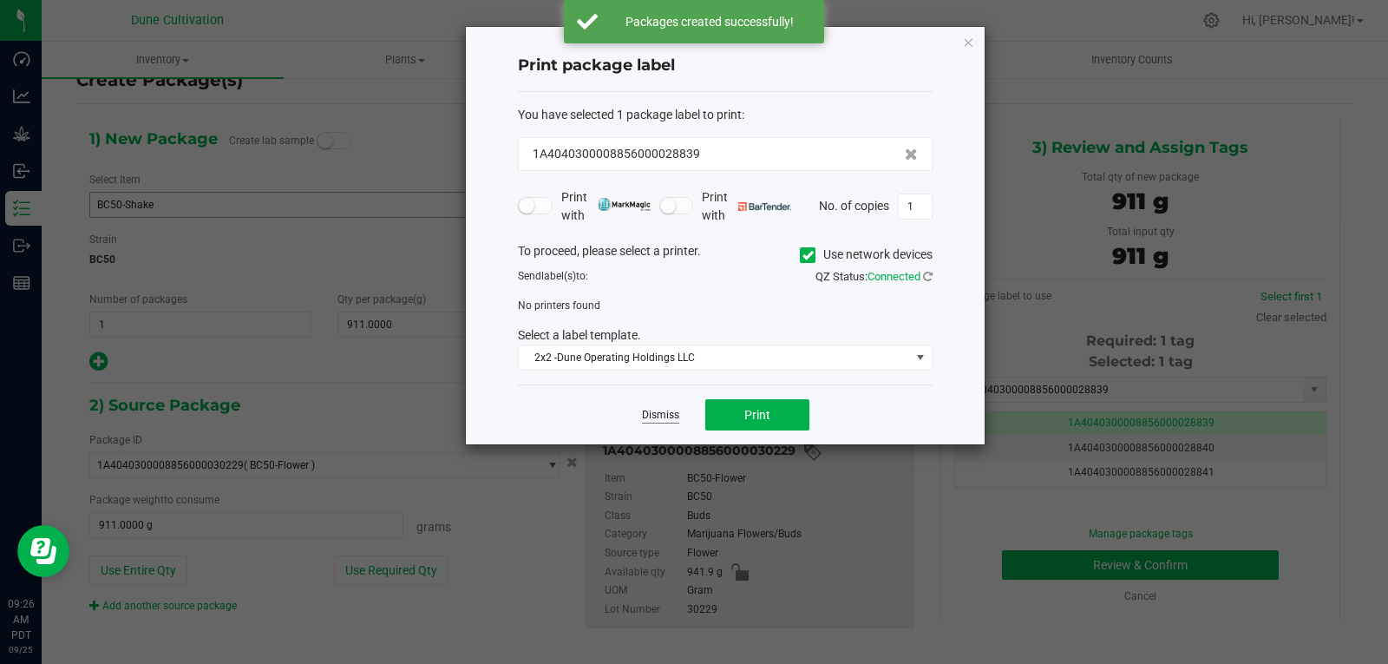
click at [660, 412] on link "Dismiss" at bounding box center [660, 415] width 37 height 15
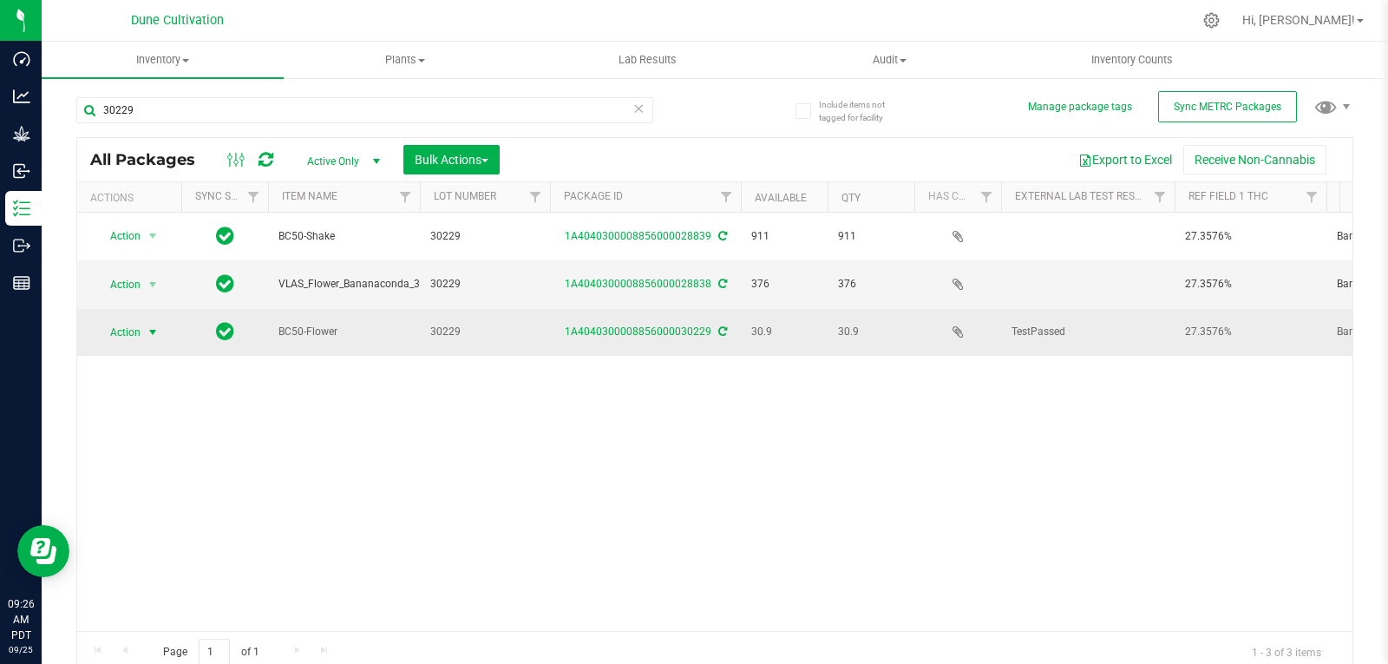
click at [136, 320] on span "Action" at bounding box center [118, 332] width 47 height 24
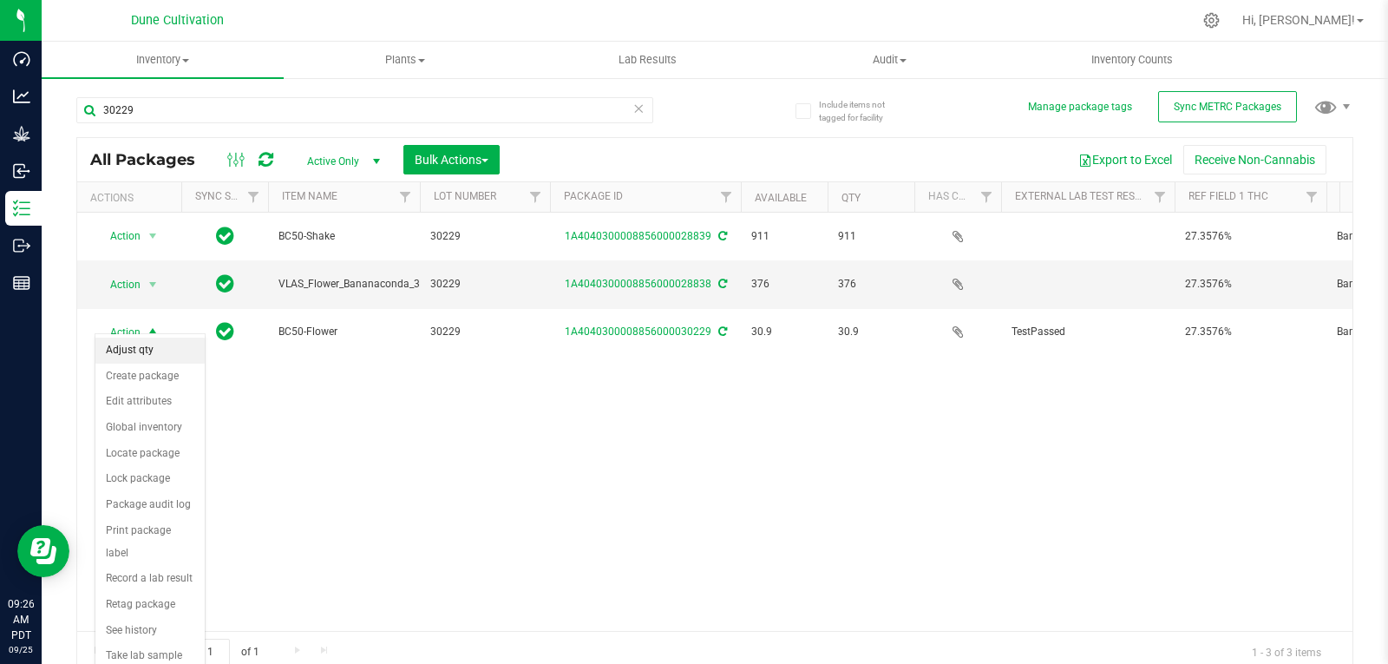
click at [148, 357] on li "Adjust qty" at bounding box center [149, 350] width 109 height 26
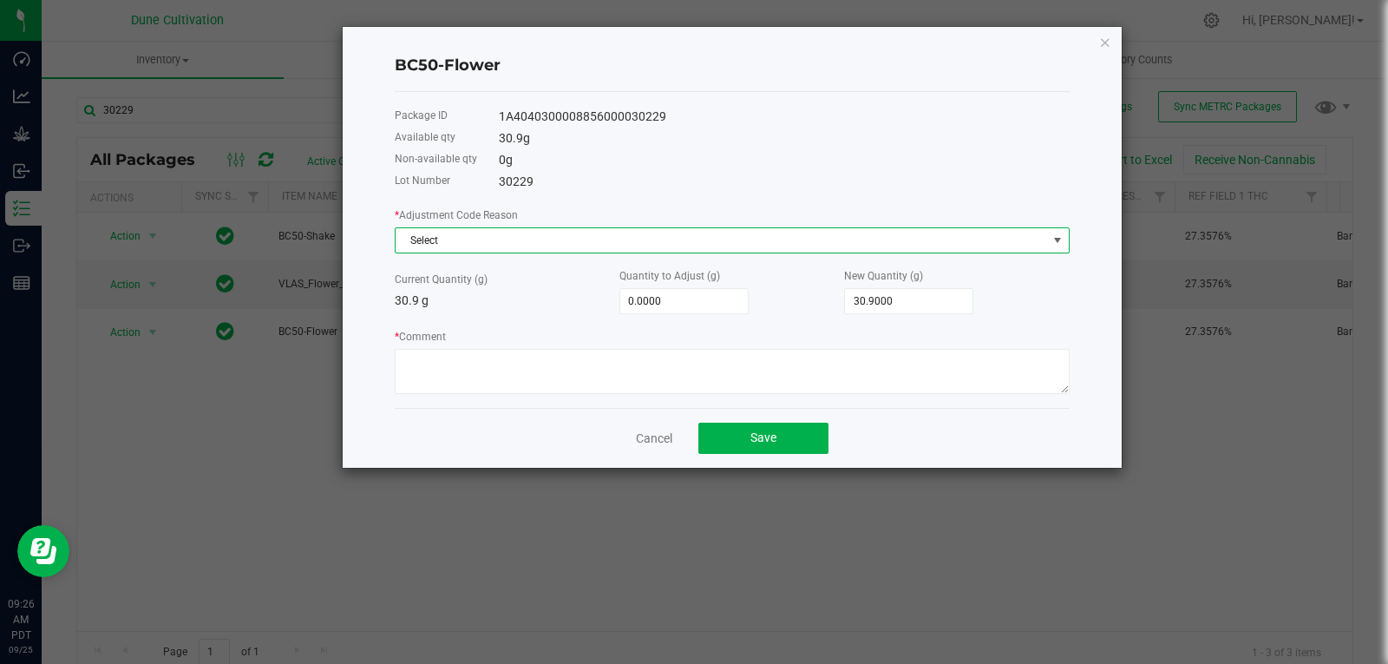
click at [509, 250] on span "Select" at bounding box center [721, 240] width 651 height 24
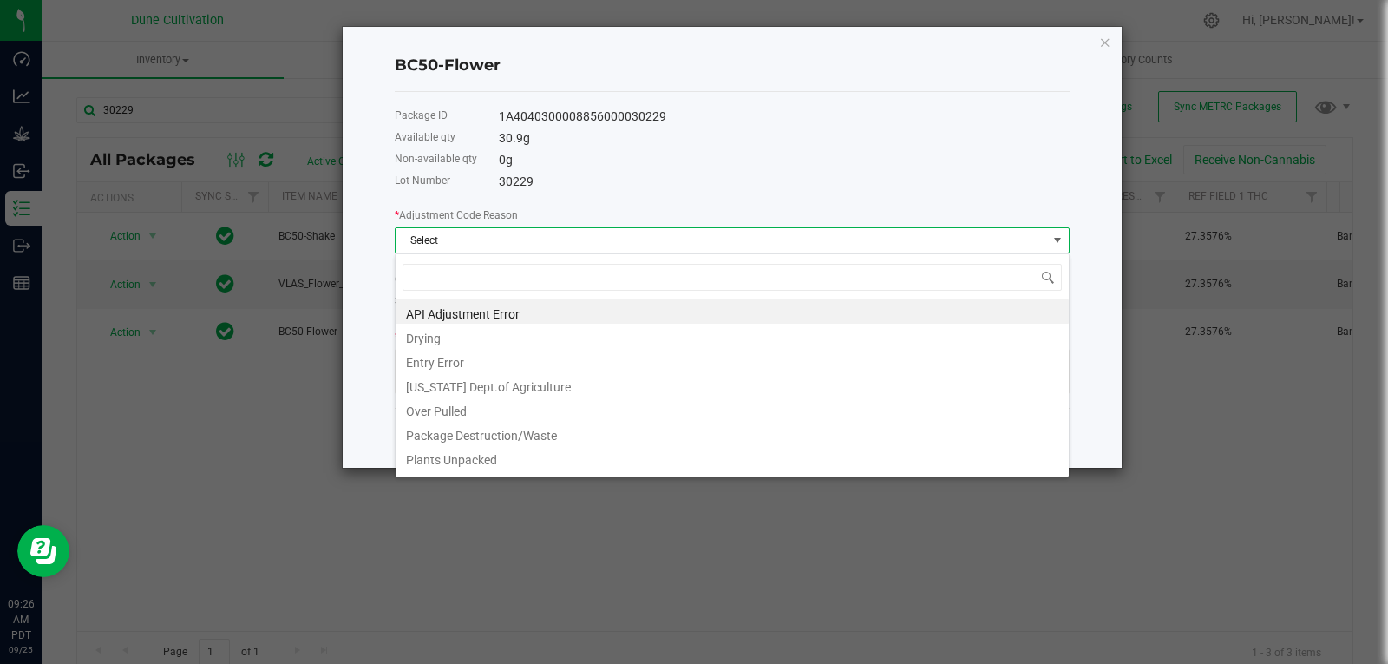
type input "w"
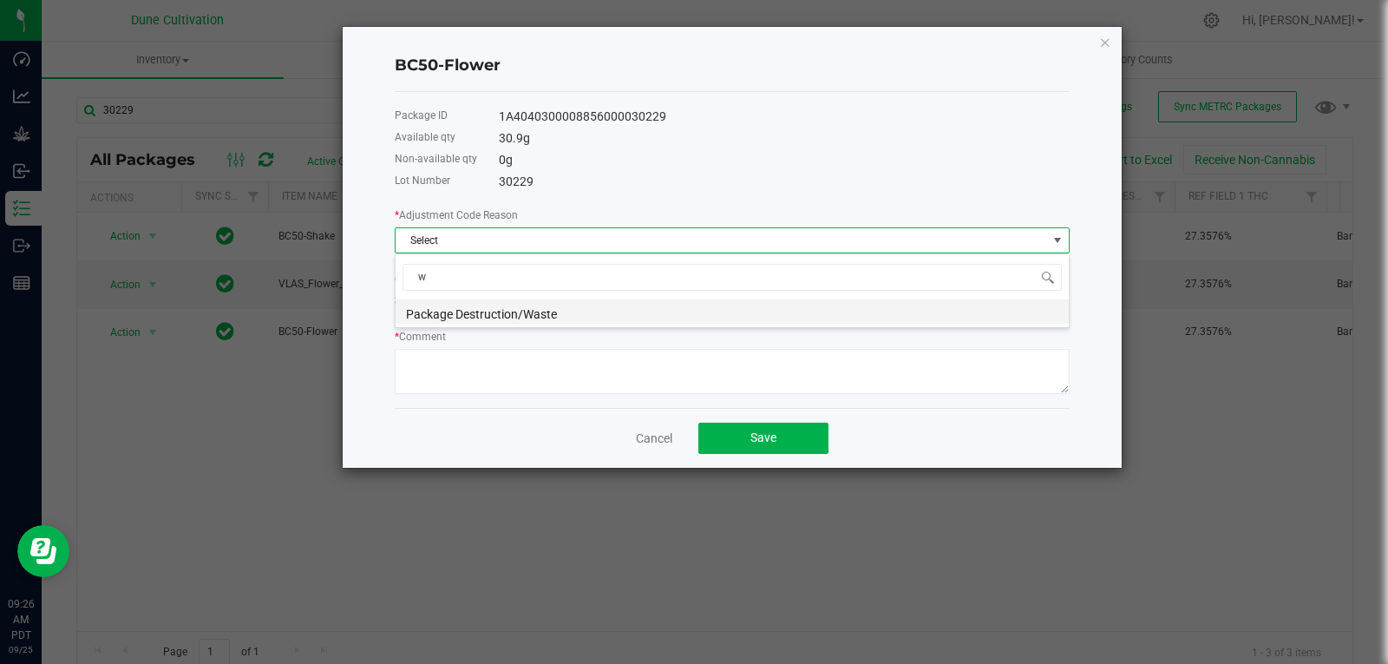
click at [484, 315] on li "Package Destruction/Waste" at bounding box center [732, 311] width 673 height 24
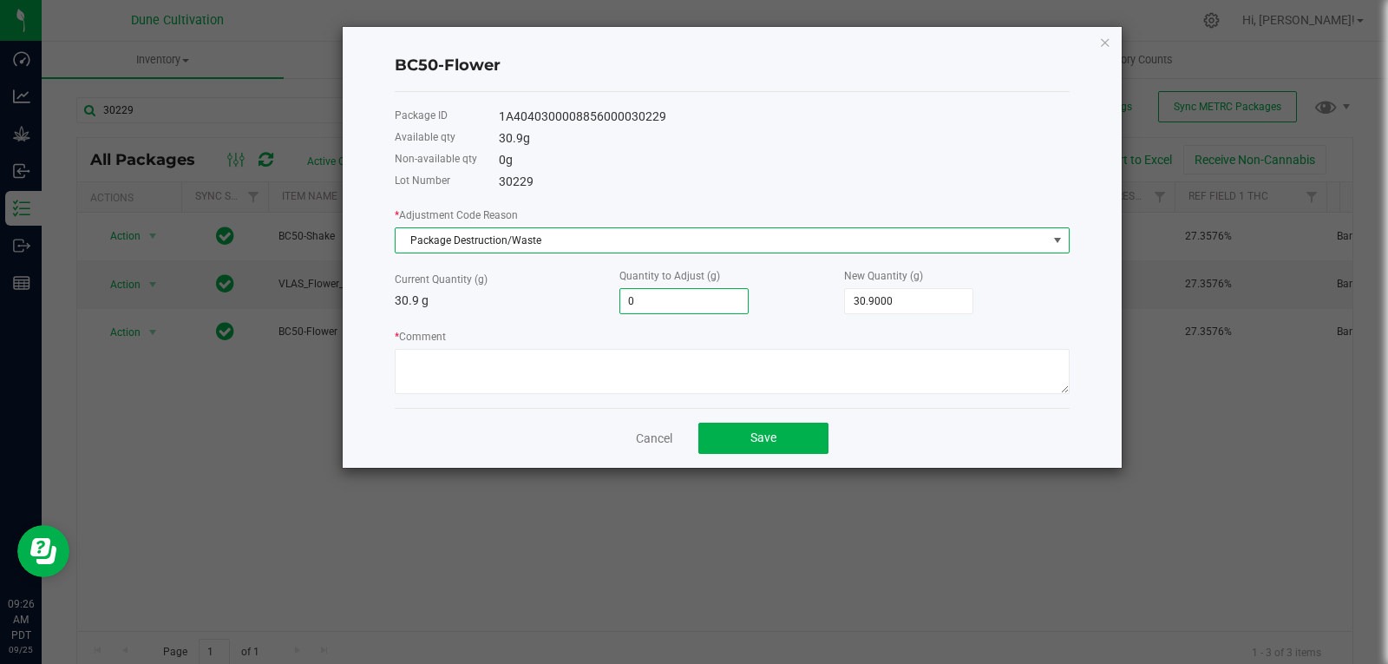
click at [696, 289] on input "0" at bounding box center [684, 301] width 128 height 24
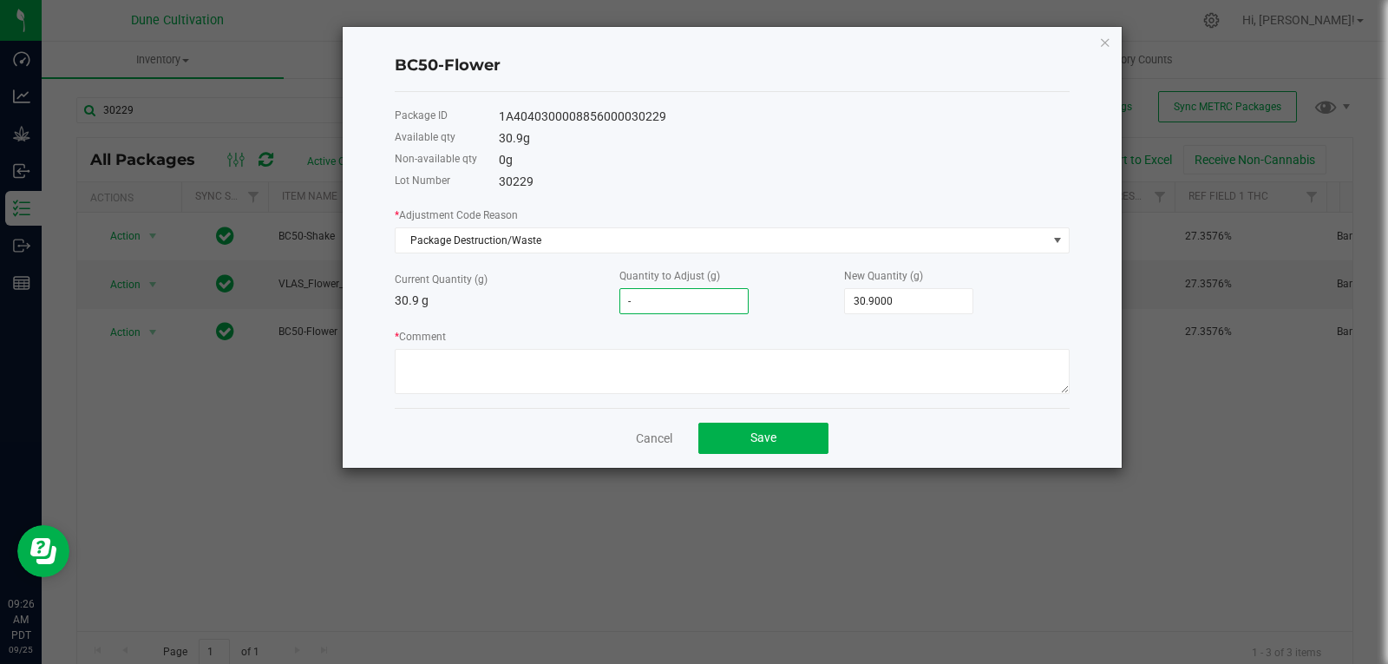
type input "-5"
type input "25.9000"
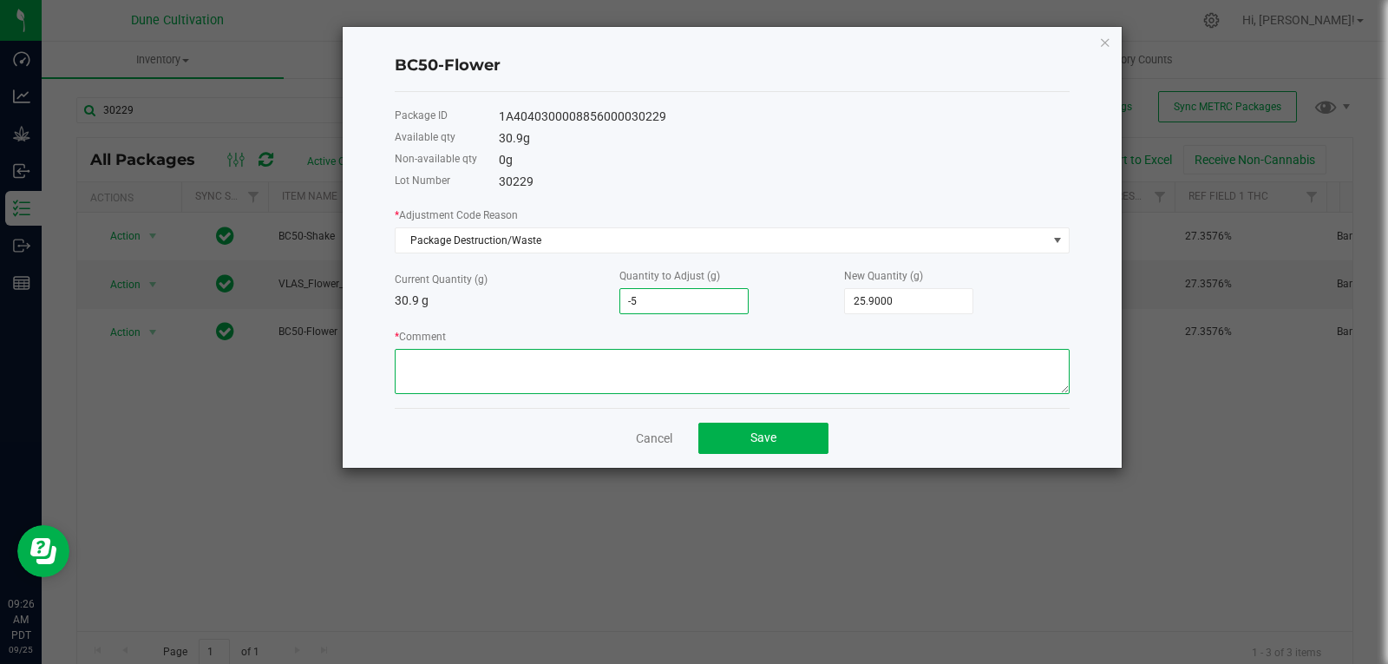
type input "-5.0000"
click at [650, 380] on textarea "* Comment" at bounding box center [732, 371] width 675 height 45
type textarea "Stem Waste"
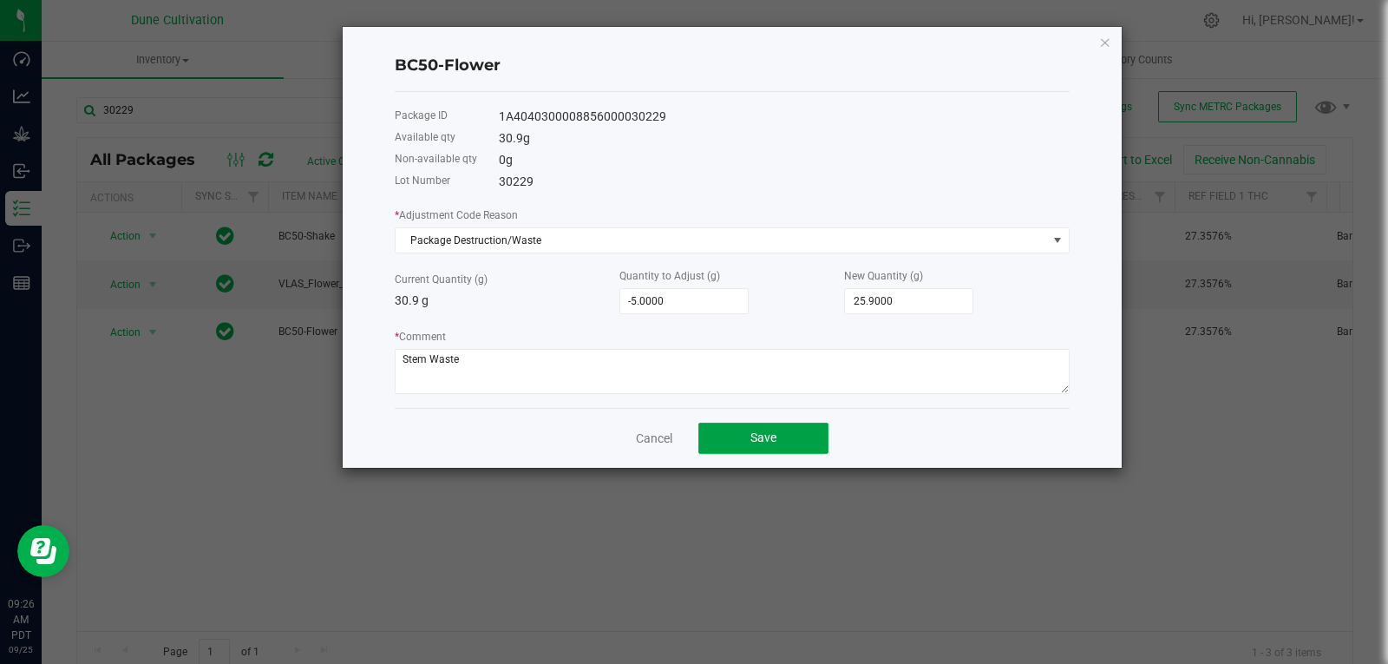
click at [752, 433] on span "Save" at bounding box center [763, 437] width 26 height 14
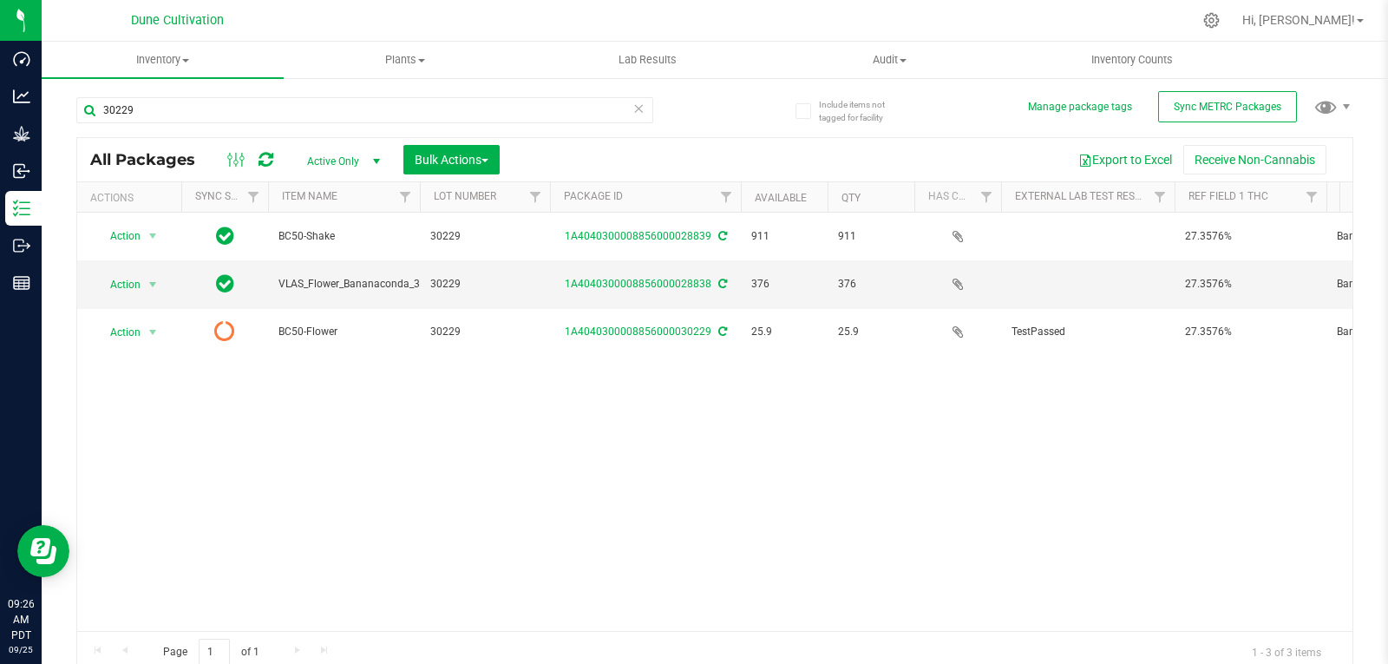
click at [269, 154] on icon at bounding box center [266, 159] width 15 height 17
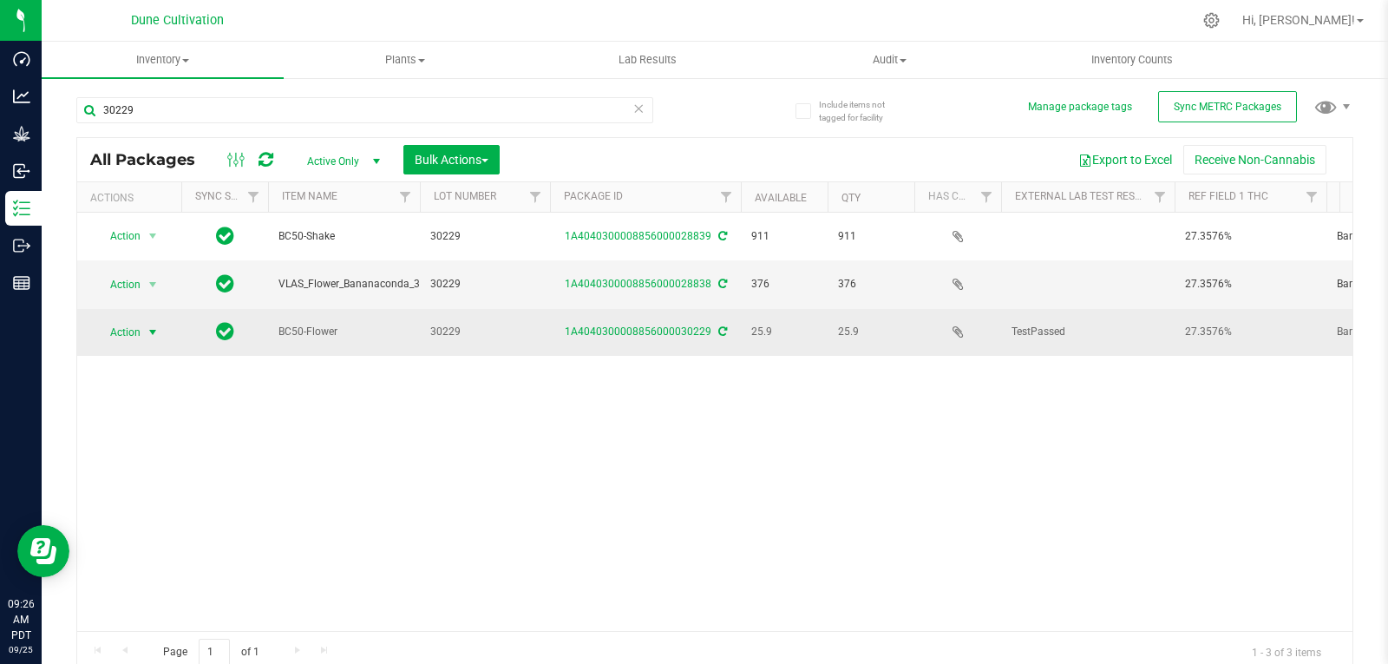
click at [145, 320] on span "select" at bounding box center [153, 332] width 22 height 24
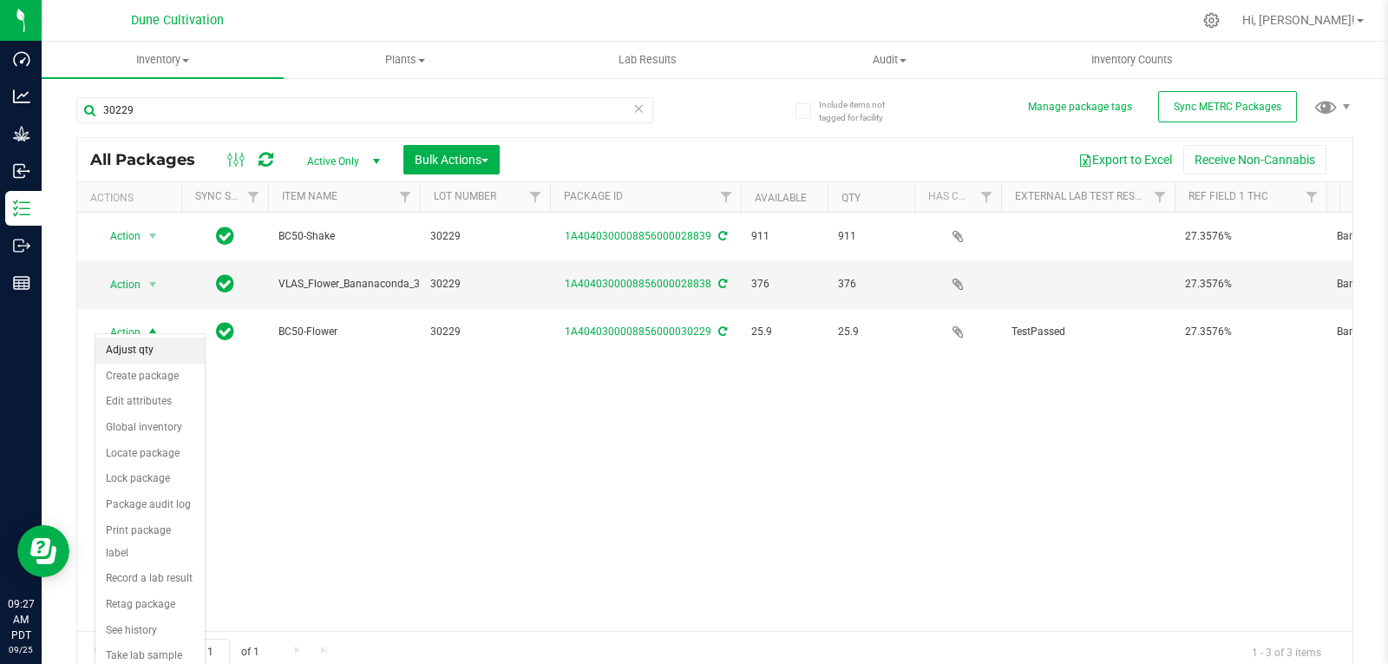
click at [150, 346] on li "Adjust qty" at bounding box center [149, 350] width 109 height 26
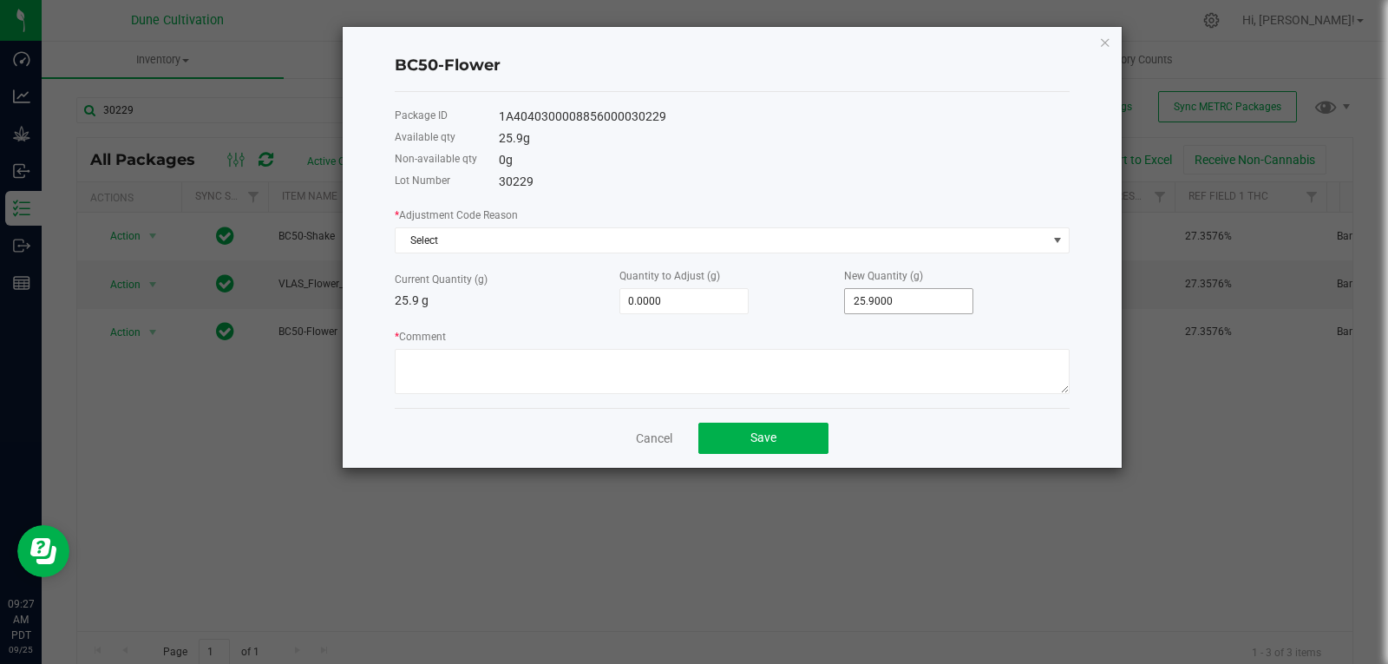
type input "25.9"
click at [902, 312] on input "25.9" at bounding box center [909, 301] width 128 height 24
type input "-25.9000"
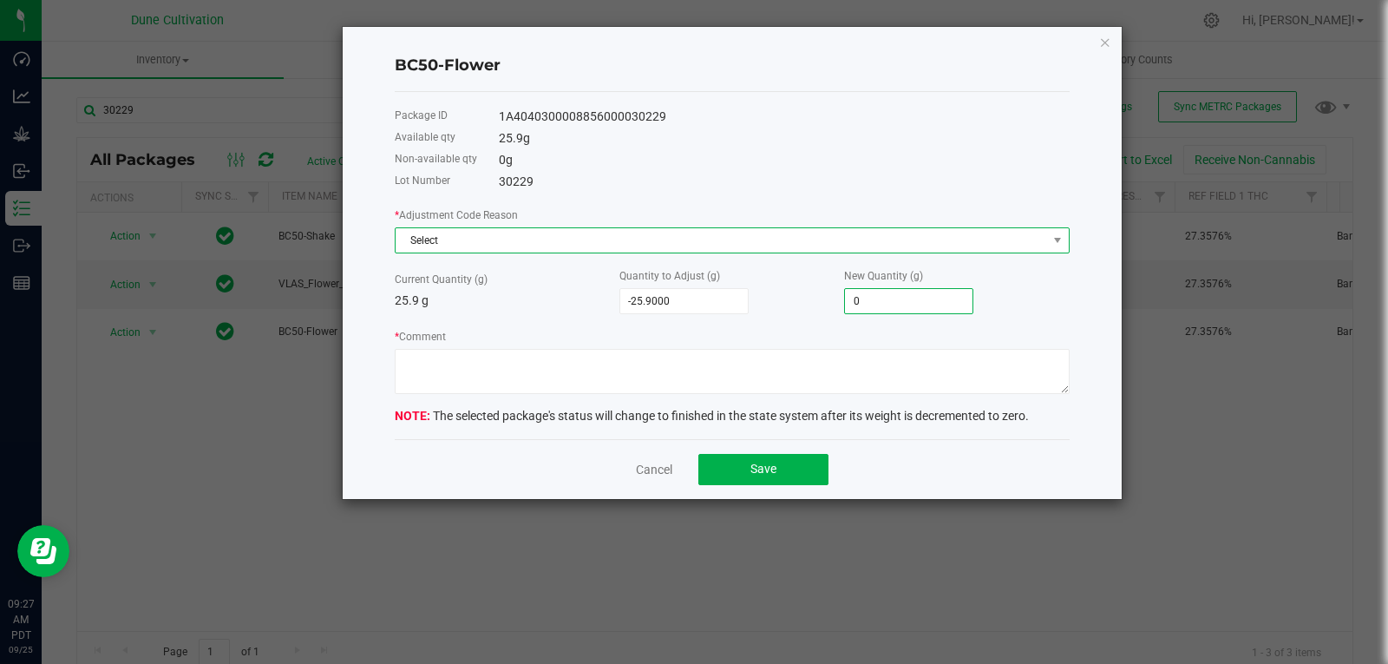
type input "0.0000"
click at [854, 247] on span "Select" at bounding box center [721, 240] width 651 height 24
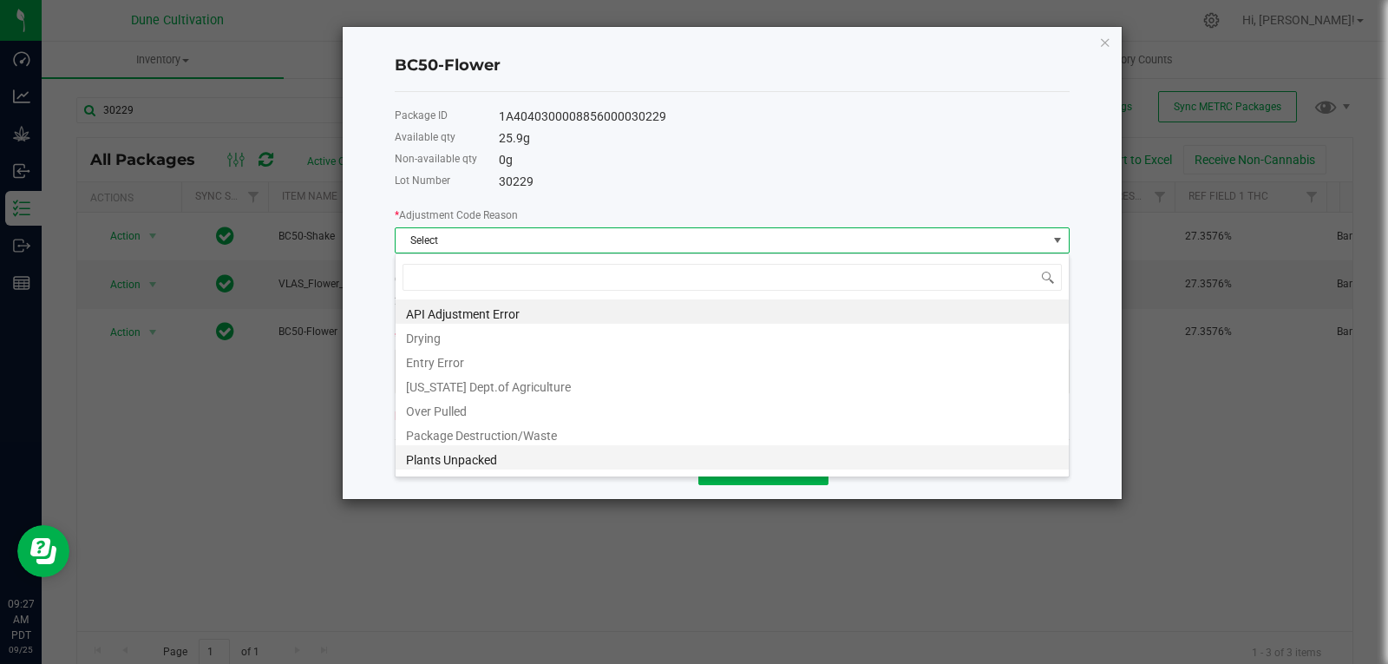
scroll to position [167, 0]
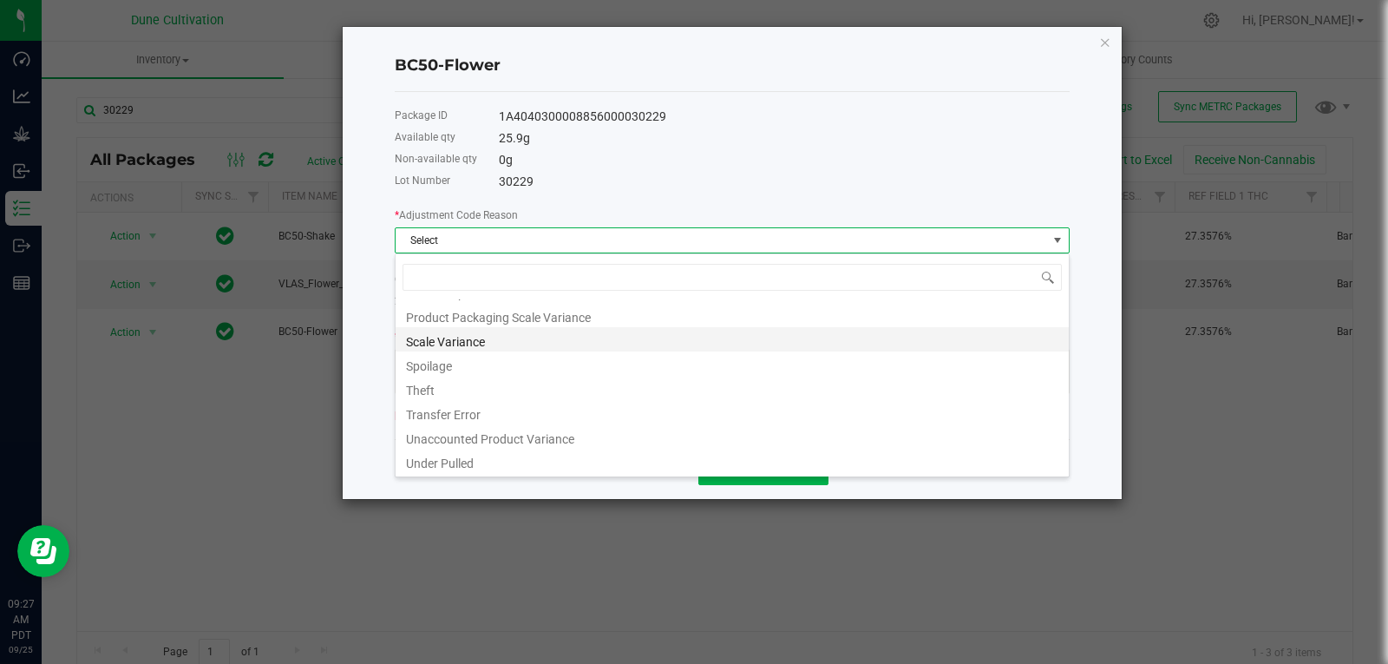
click at [525, 332] on li "Scale Variance" at bounding box center [732, 339] width 673 height 24
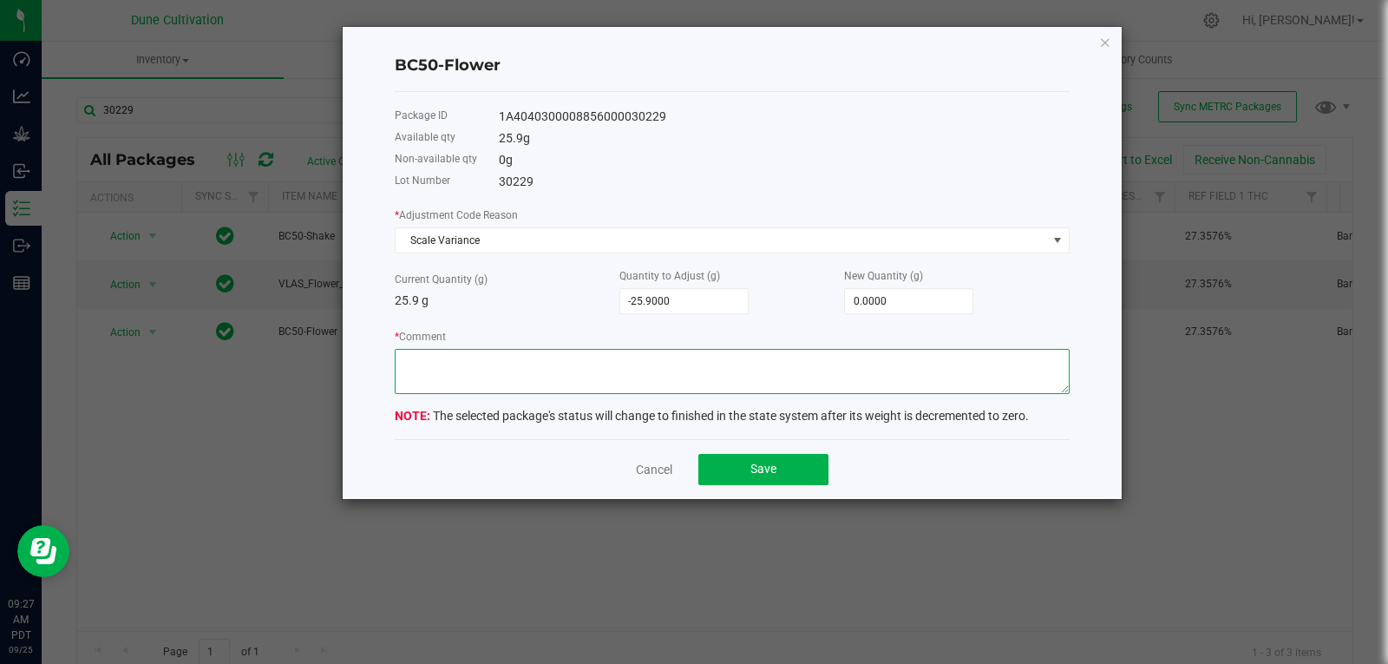
click at [777, 356] on textarea "* Comment" at bounding box center [732, 371] width 675 height 45
type textarea "Scale Variance"
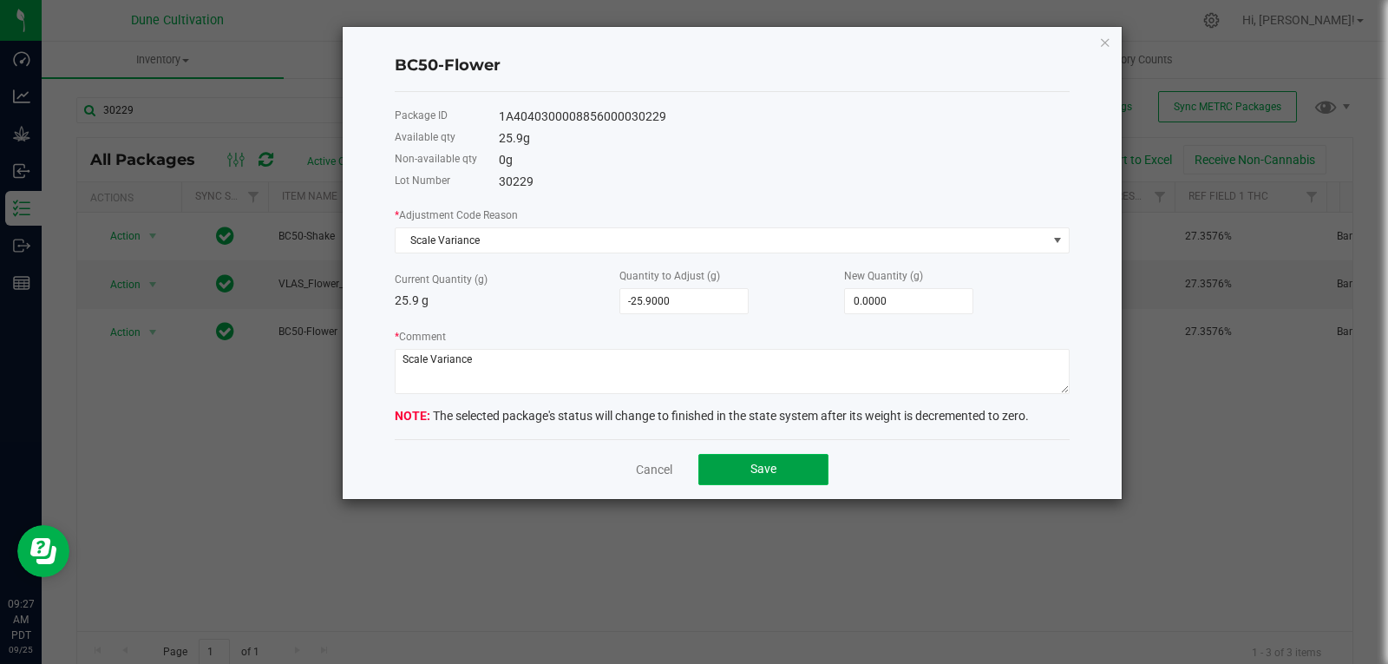
click at [724, 472] on button "Save" at bounding box center [763, 469] width 130 height 31
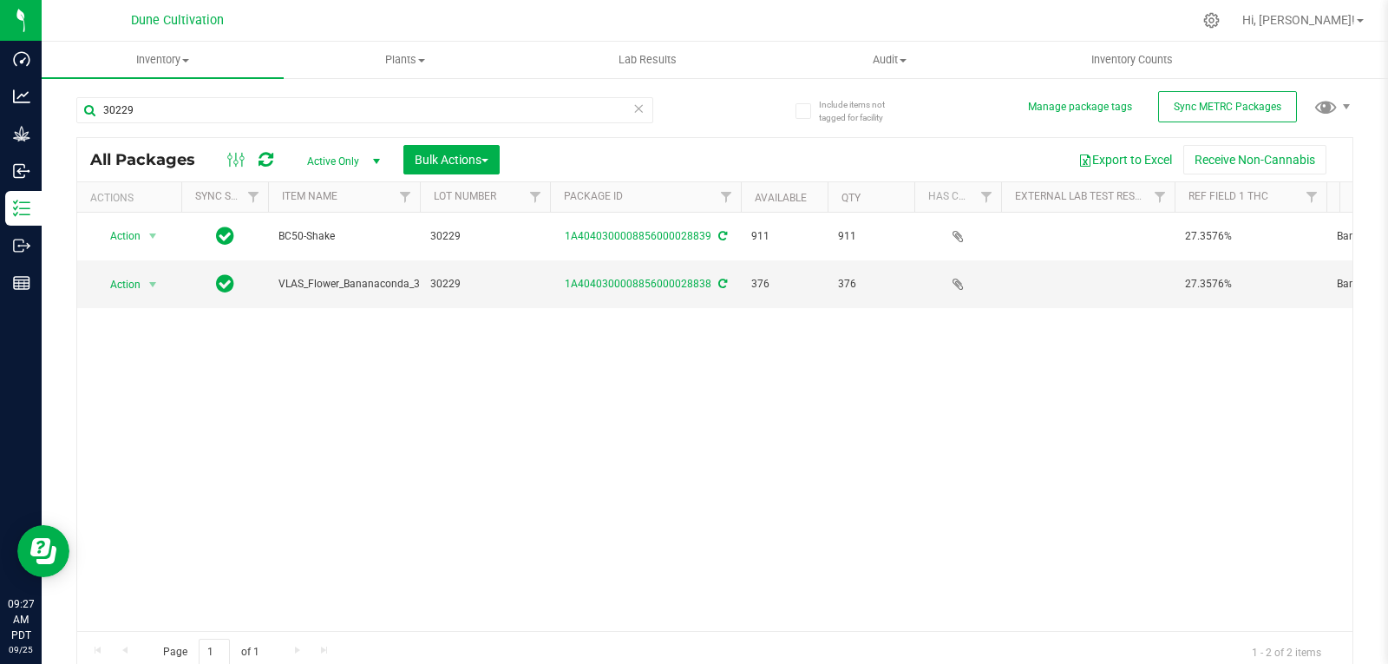
click at [286, 94] on div "30229" at bounding box center [395, 110] width 638 height 56
click at [275, 111] on input "30229" at bounding box center [364, 110] width 577 height 26
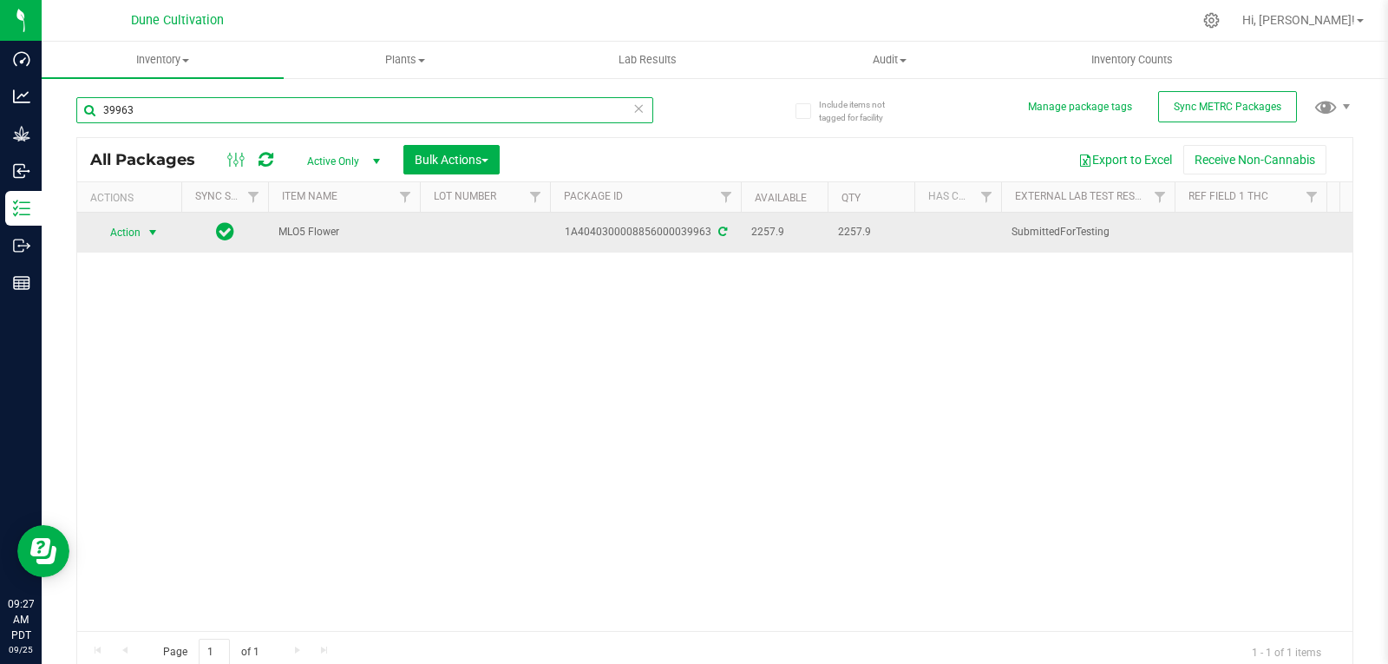
type input "39963"
click at [144, 233] on span "select" at bounding box center [153, 232] width 22 height 24
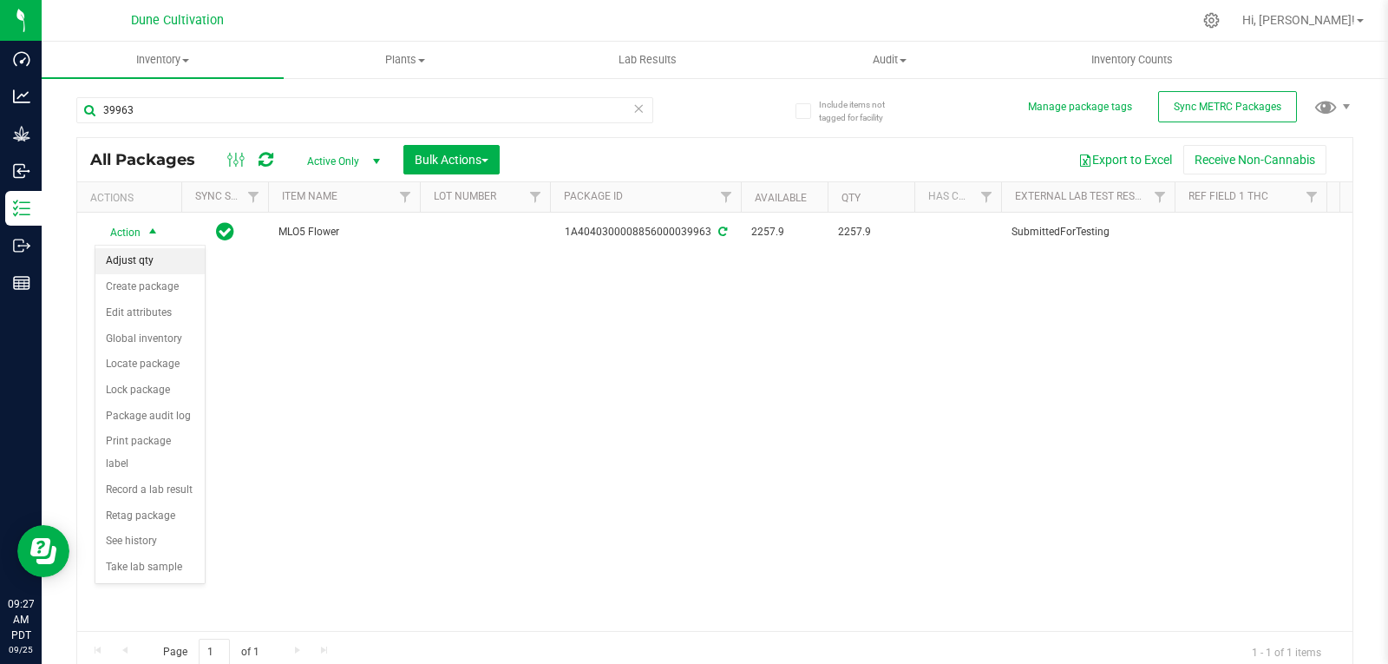
click at [154, 264] on li "Adjust qty" at bounding box center [149, 261] width 109 height 26
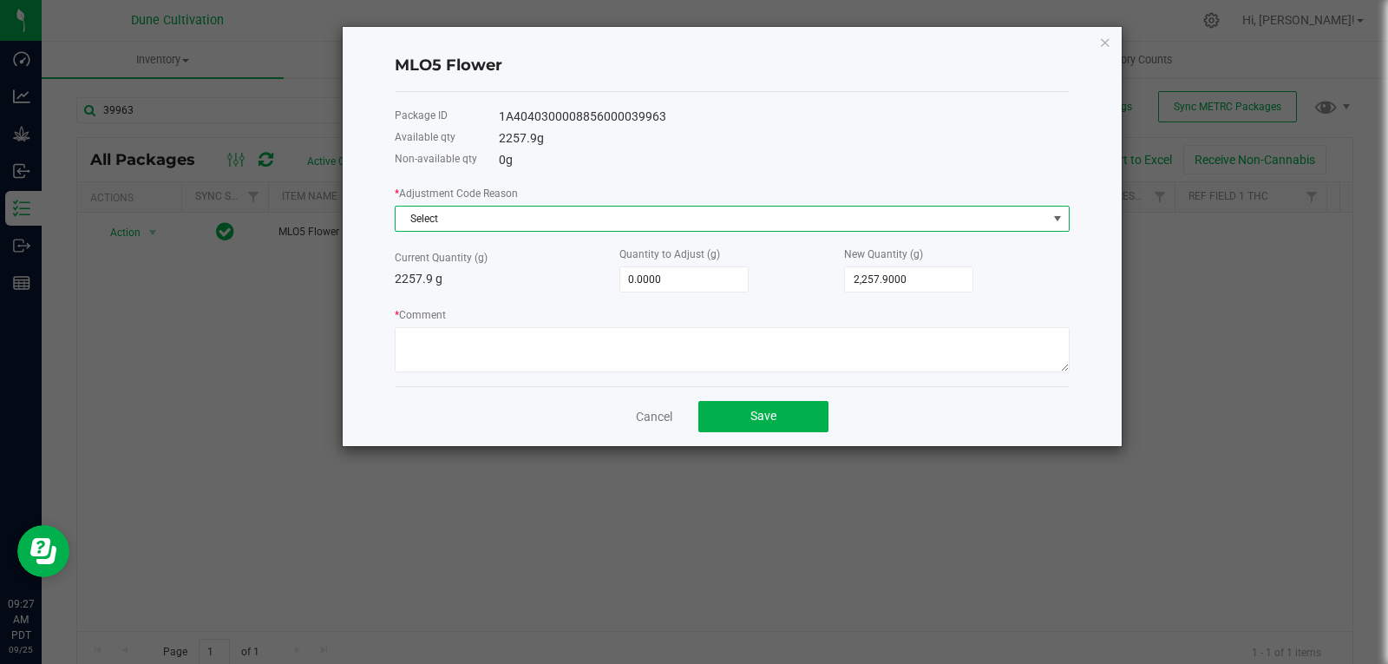
click at [561, 216] on span "Select" at bounding box center [721, 218] width 651 height 24
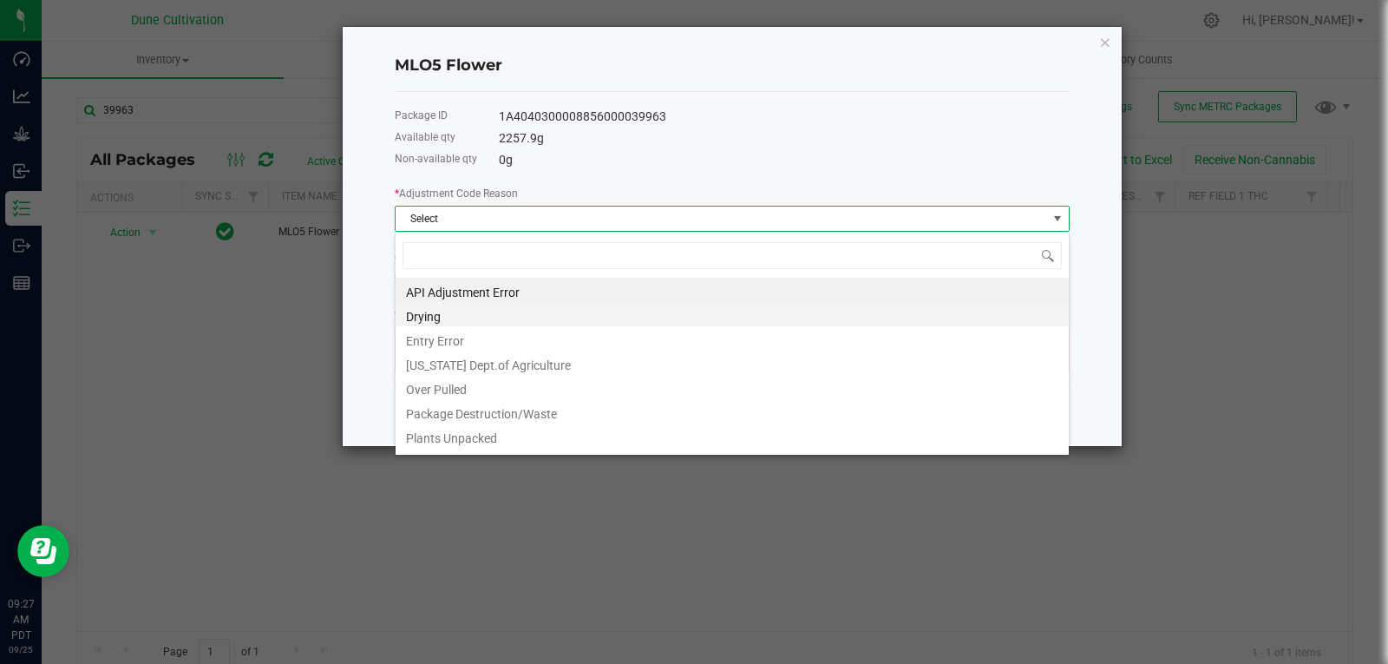
click at [537, 316] on li "Drying" at bounding box center [732, 314] width 673 height 24
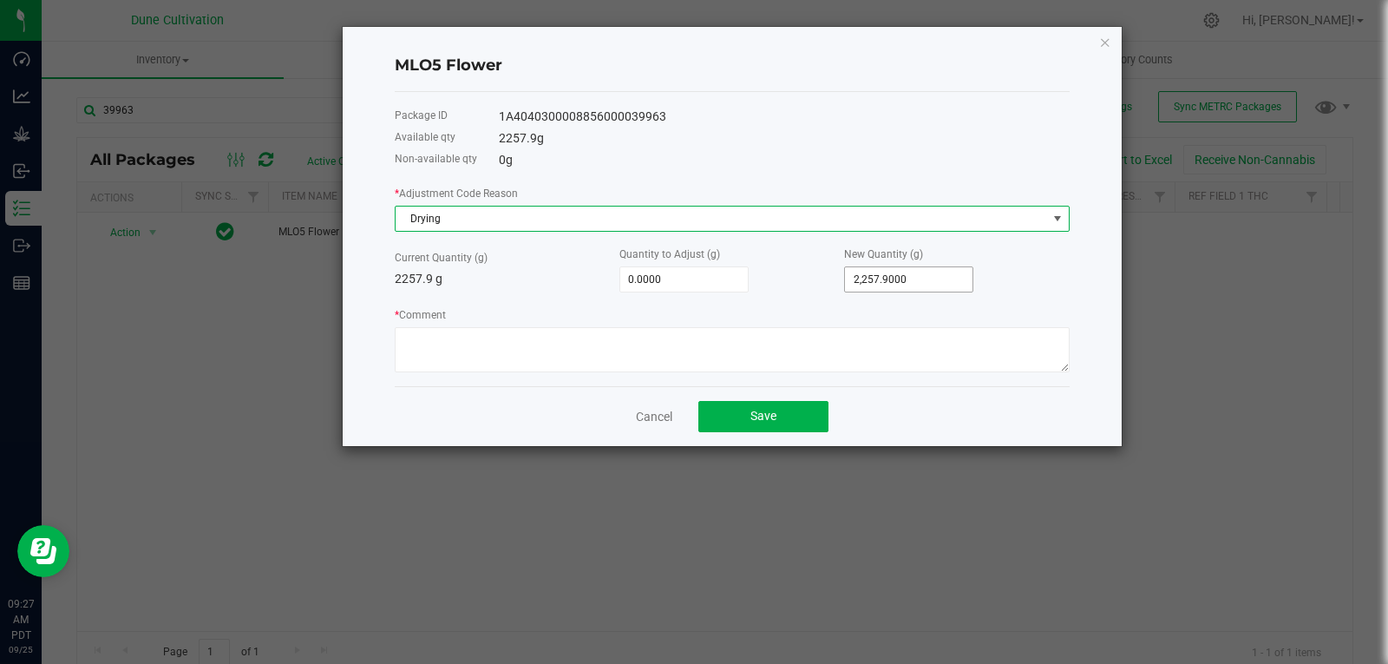
type input "2257.9"
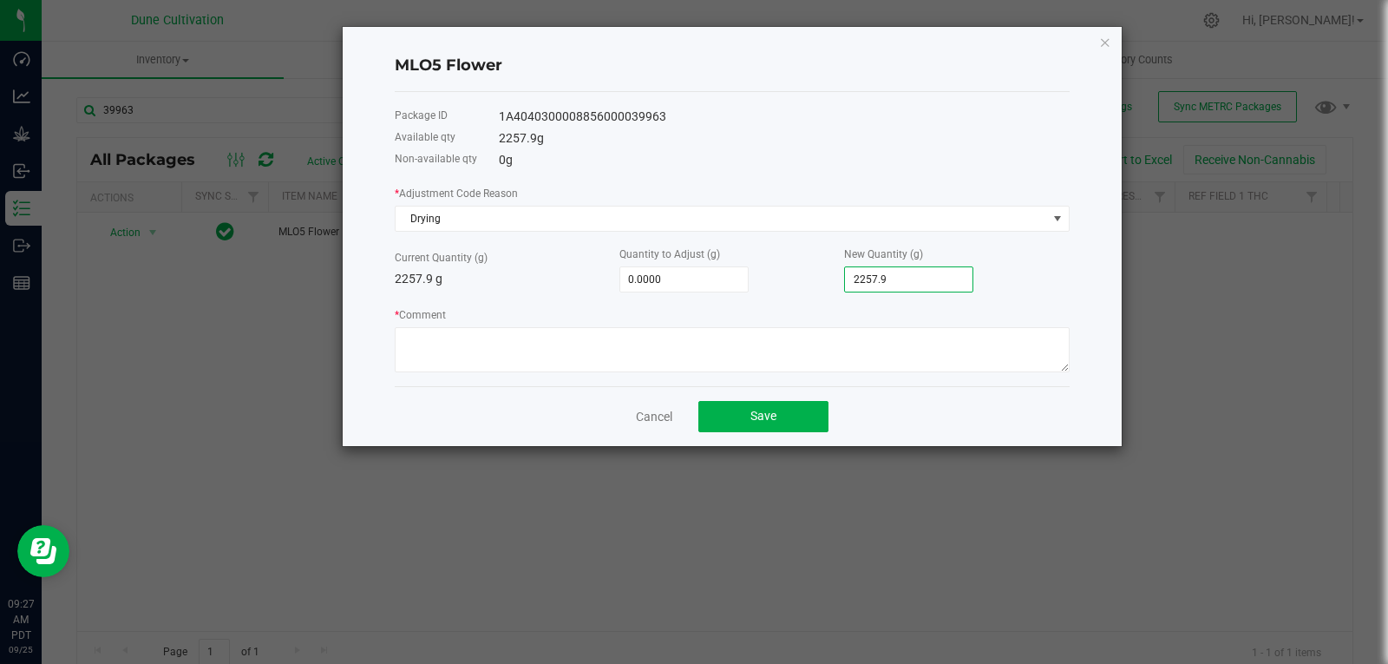
click at [900, 287] on input "2257.9" at bounding box center [909, 279] width 128 height 24
type input "-2,255.9000"
type input "2"
type input "-2,235.9000"
type input "22"
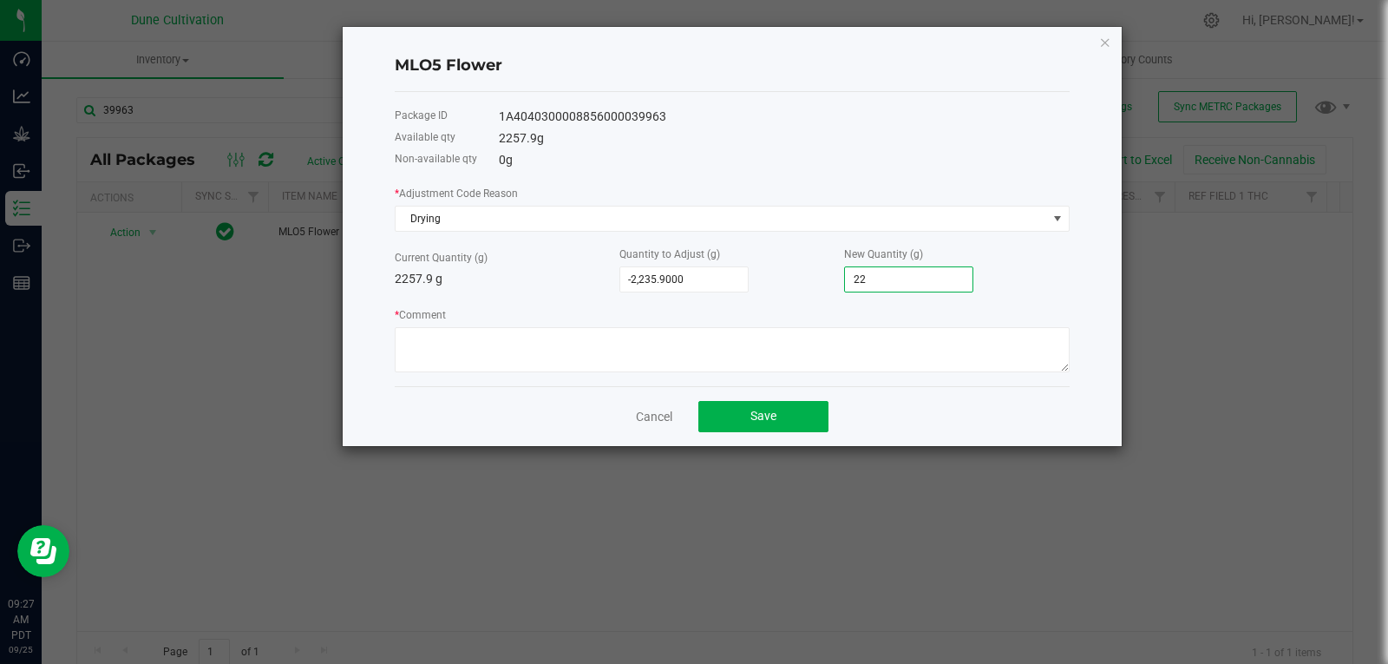
type input "-2,033.9000"
type input "224"
type input "-12.9000"
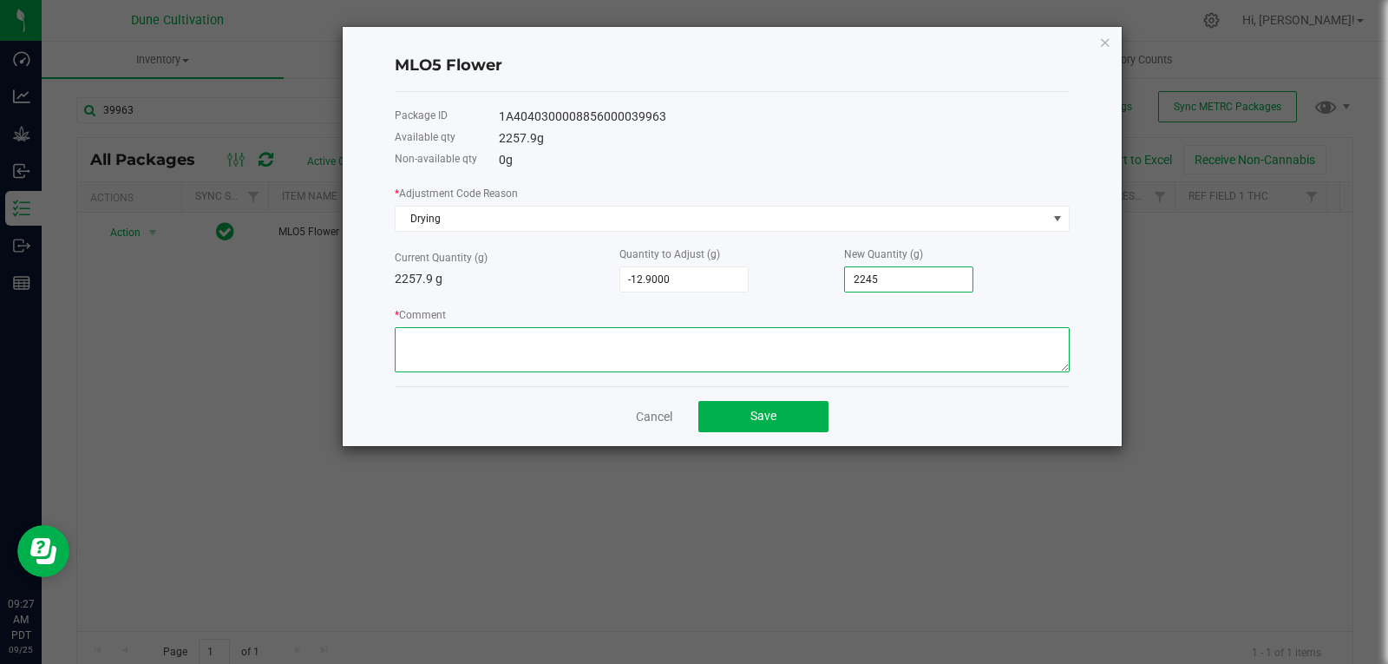
type input "2,245.0000"
click at [825, 355] on textarea "* Comment" at bounding box center [732, 349] width 675 height 45
type textarea "Moisture Loss"
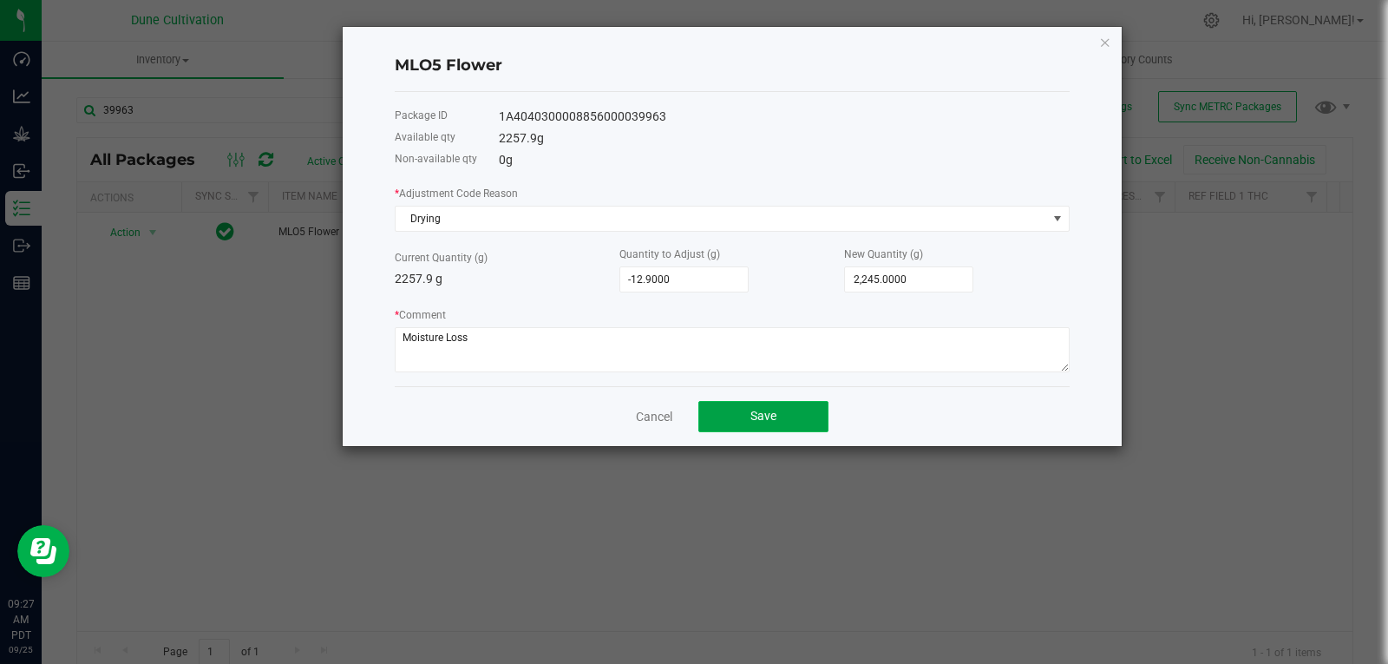
click at [774, 413] on span "Save" at bounding box center [763, 416] width 26 height 14
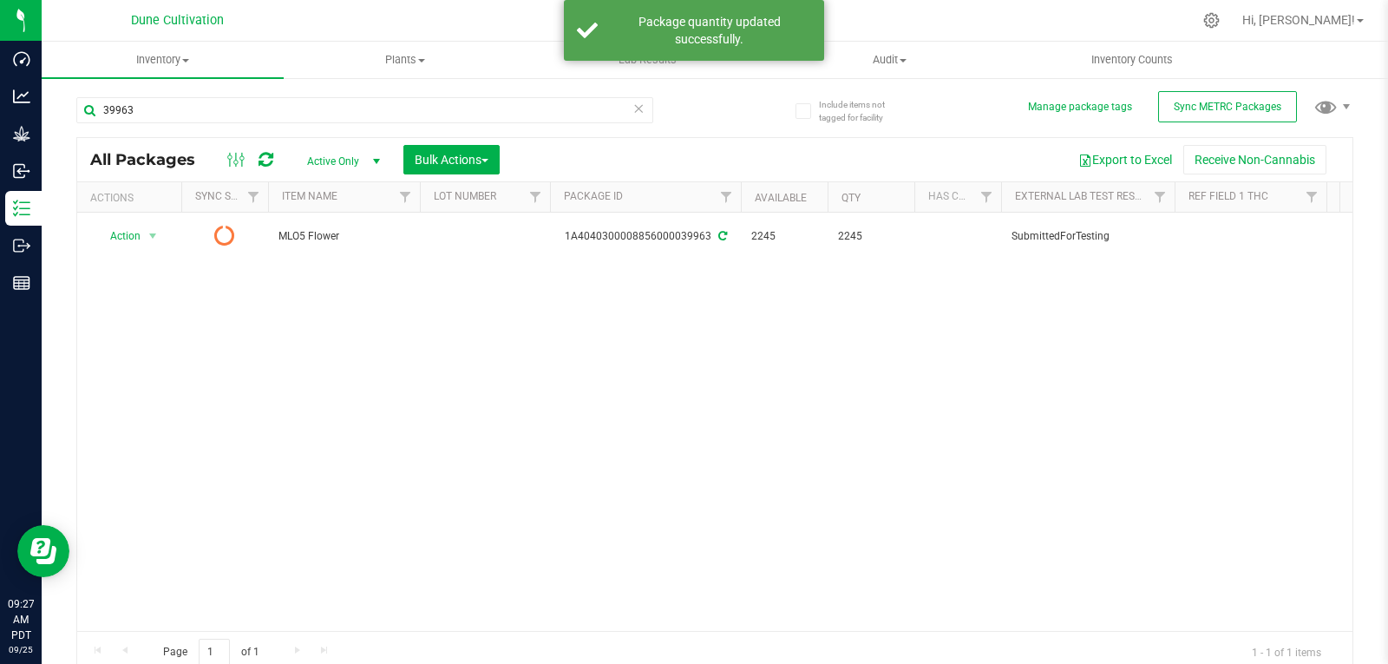
click at [260, 159] on icon at bounding box center [266, 159] width 15 height 17
click at [334, 167] on span "Active Only" at bounding box center [339, 161] width 95 height 24
click at [324, 265] on li "All" at bounding box center [339, 266] width 94 height 26
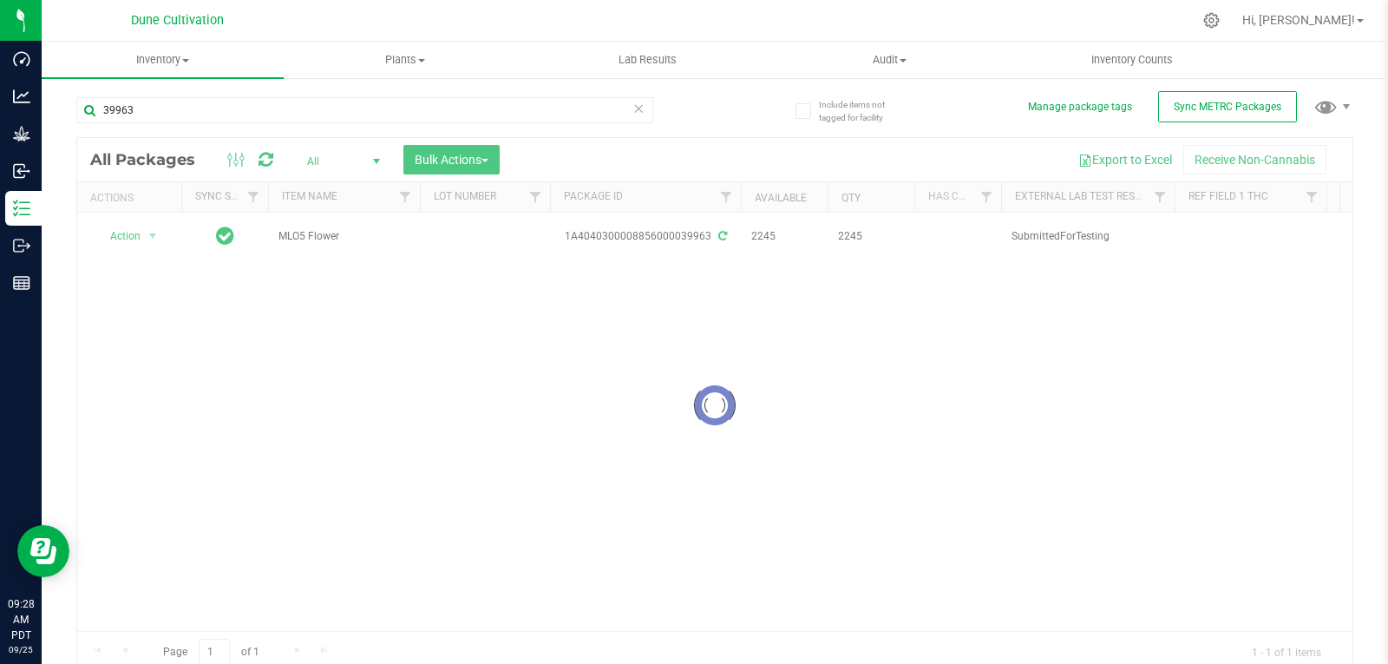
click at [458, 226] on div at bounding box center [714, 405] width 1275 height 534
click at [458, 226] on td at bounding box center [485, 236] width 130 height 47
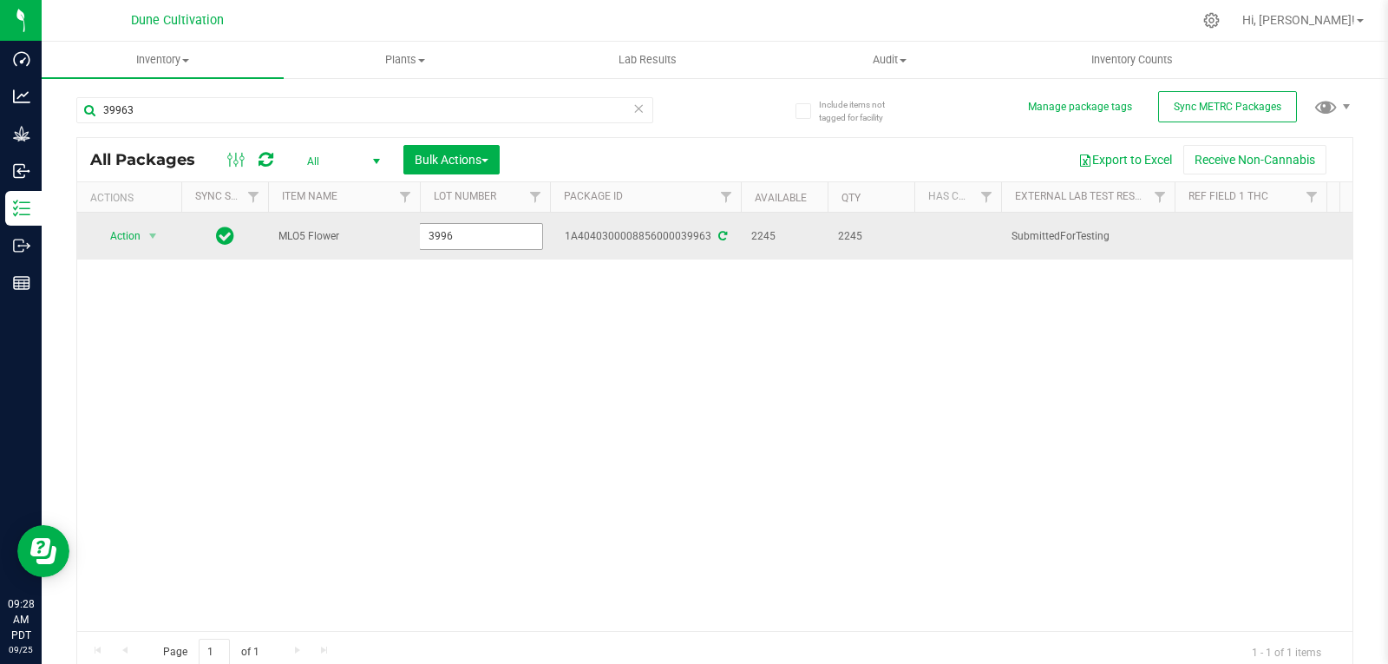
type input "39963"
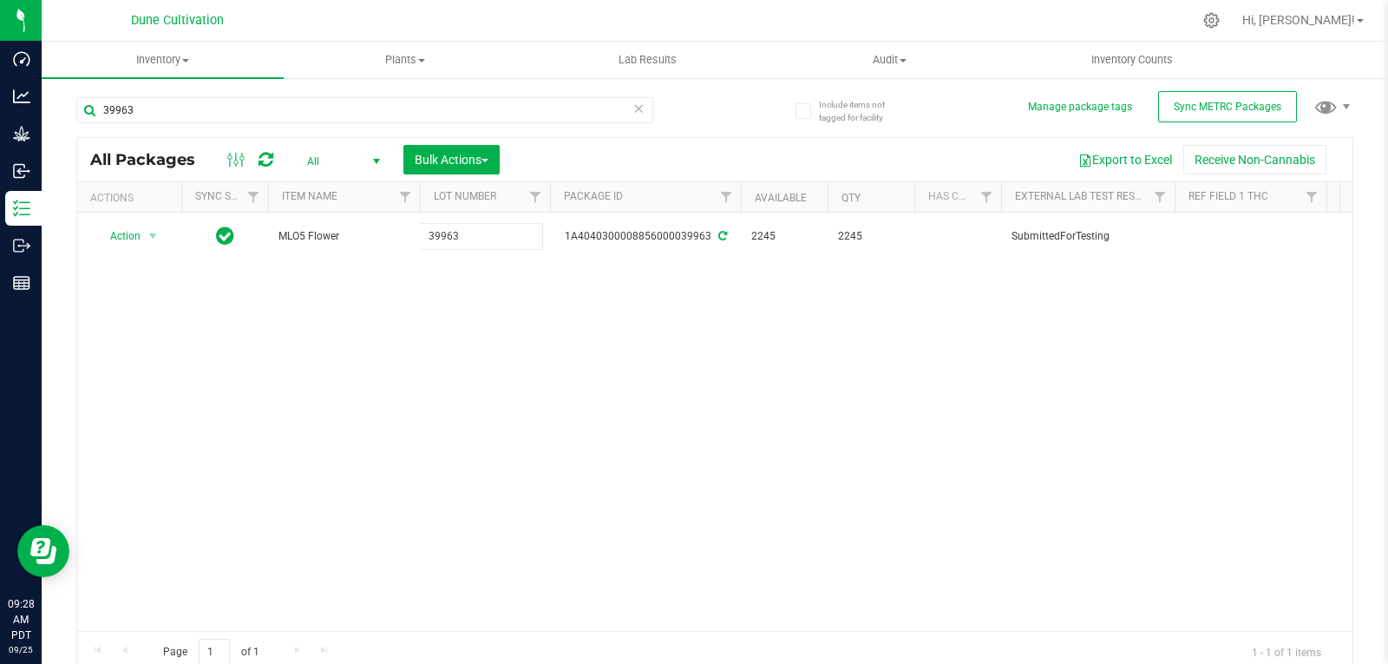
click at [458, 311] on div "All Packages All Active Only Lab Samples Locked All External Internal Bulk Acti…" at bounding box center [714, 405] width 1277 height 536
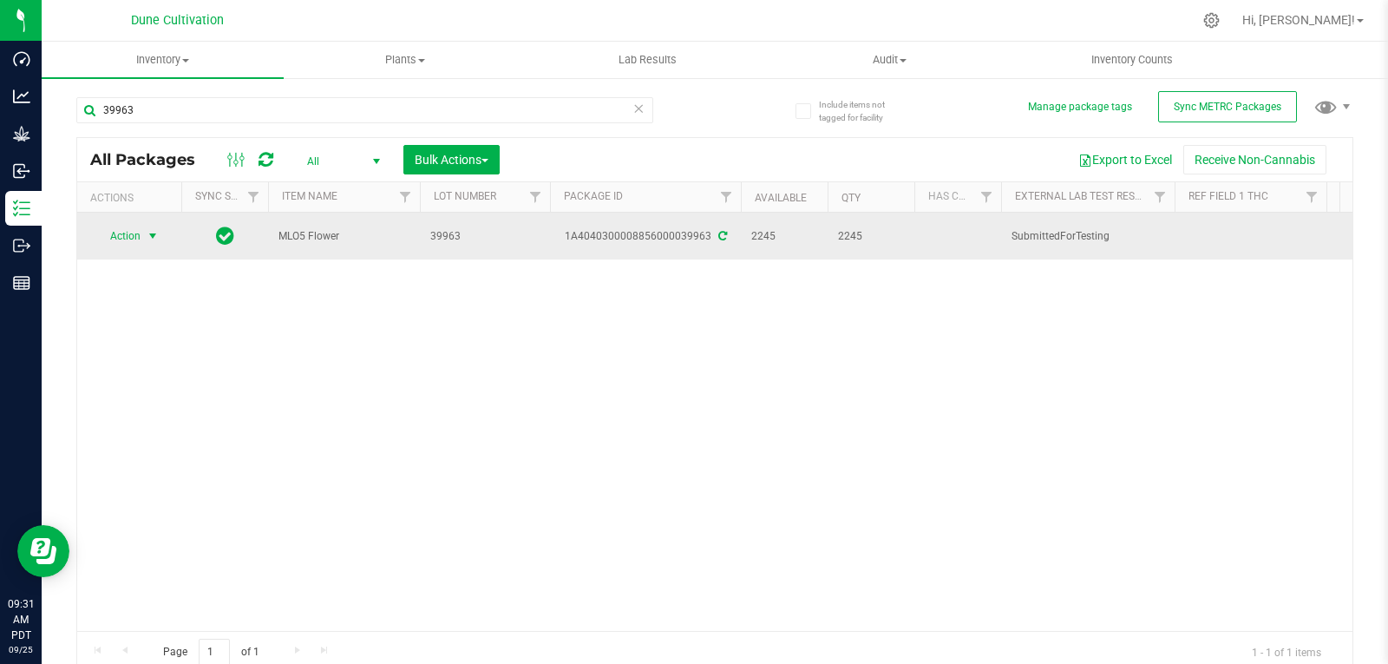
click at [149, 233] on span "select" at bounding box center [153, 236] width 14 height 14
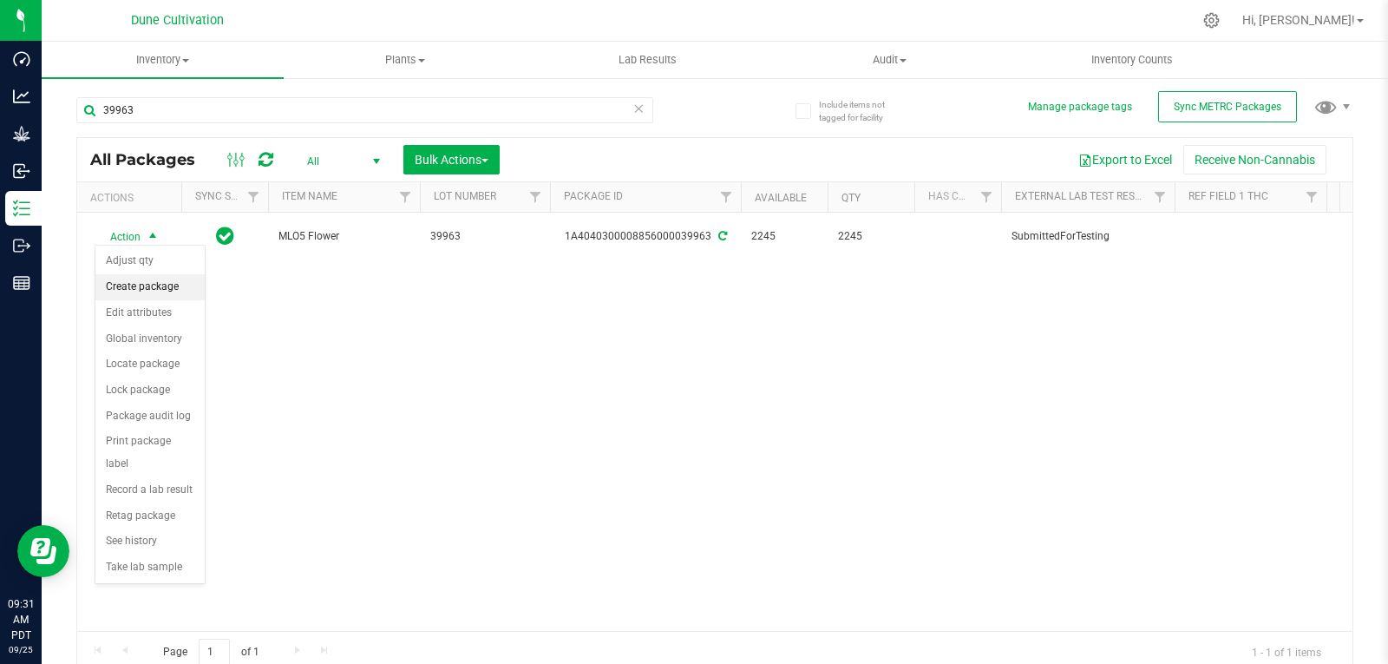
click at [144, 281] on li "Create package" at bounding box center [149, 287] width 109 height 26
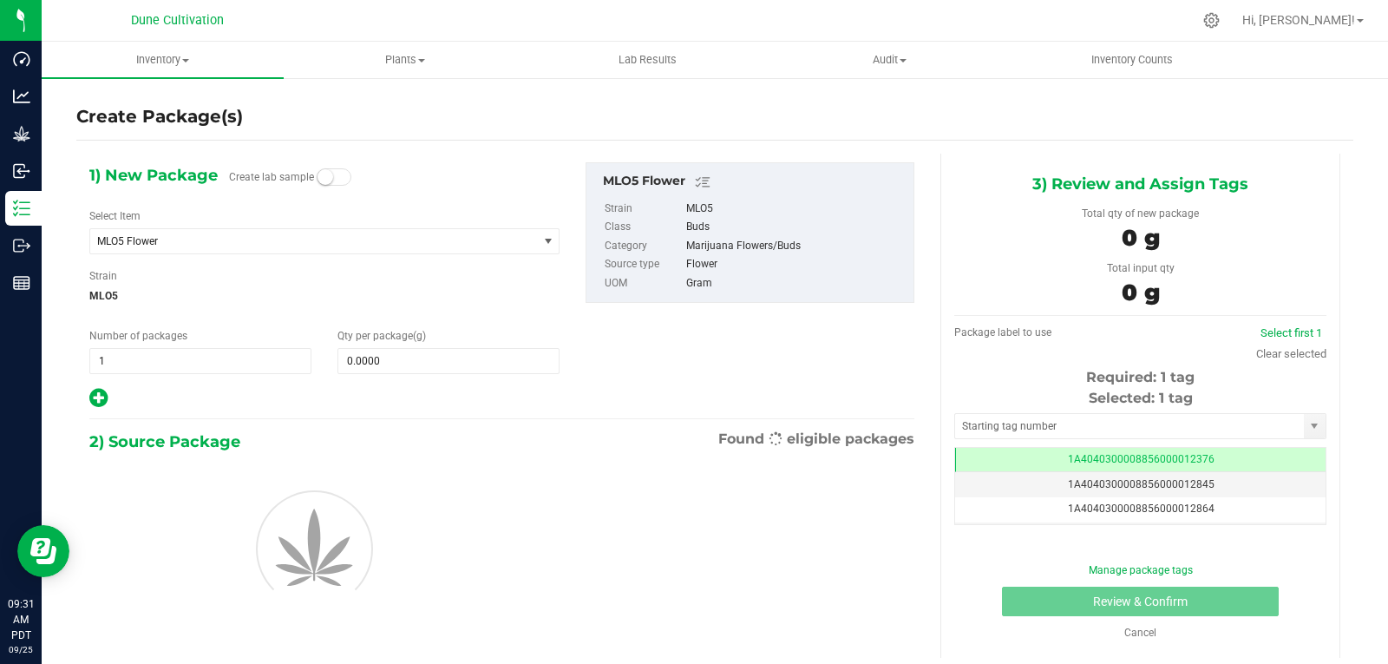
scroll to position [0, -1]
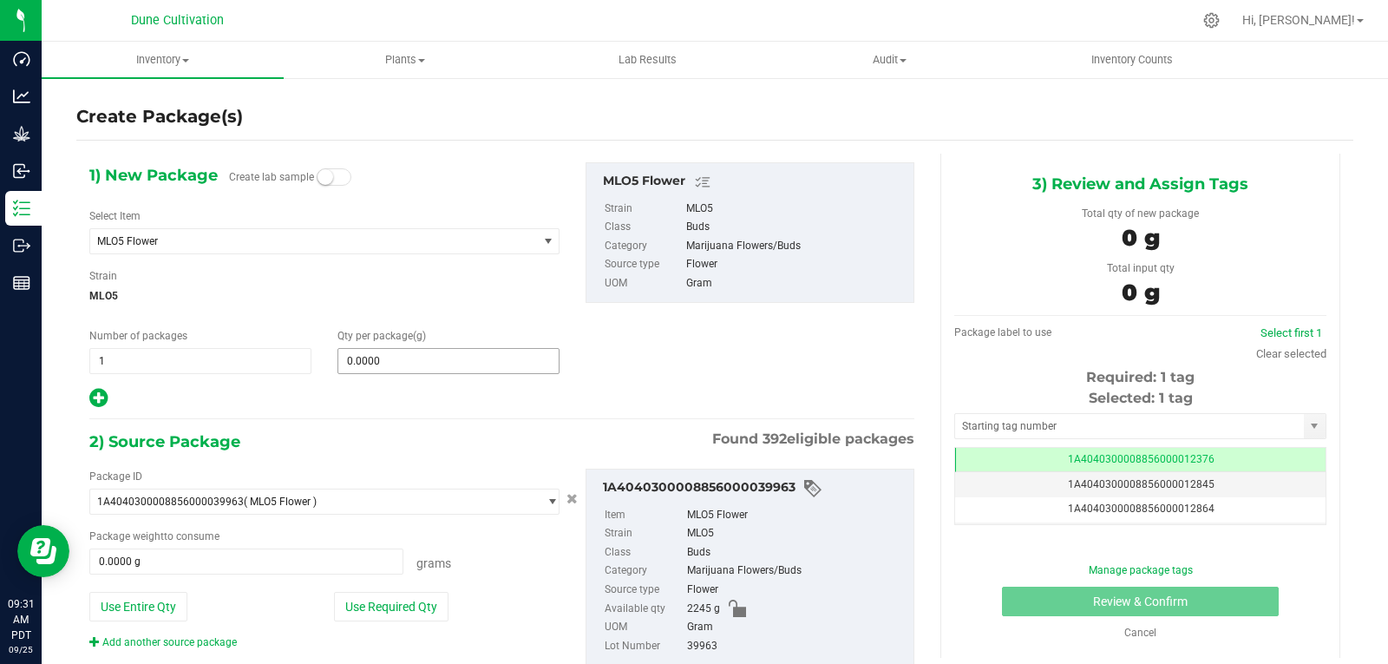
click at [388, 373] on span "0.0000 0" at bounding box center [448, 361] width 222 height 26
click at [390, 364] on span at bounding box center [448, 361] width 222 height 26
type input "0.0000"
click at [242, 245] on span "MLO5 Flower" at bounding box center [305, 241] width 416 height 12
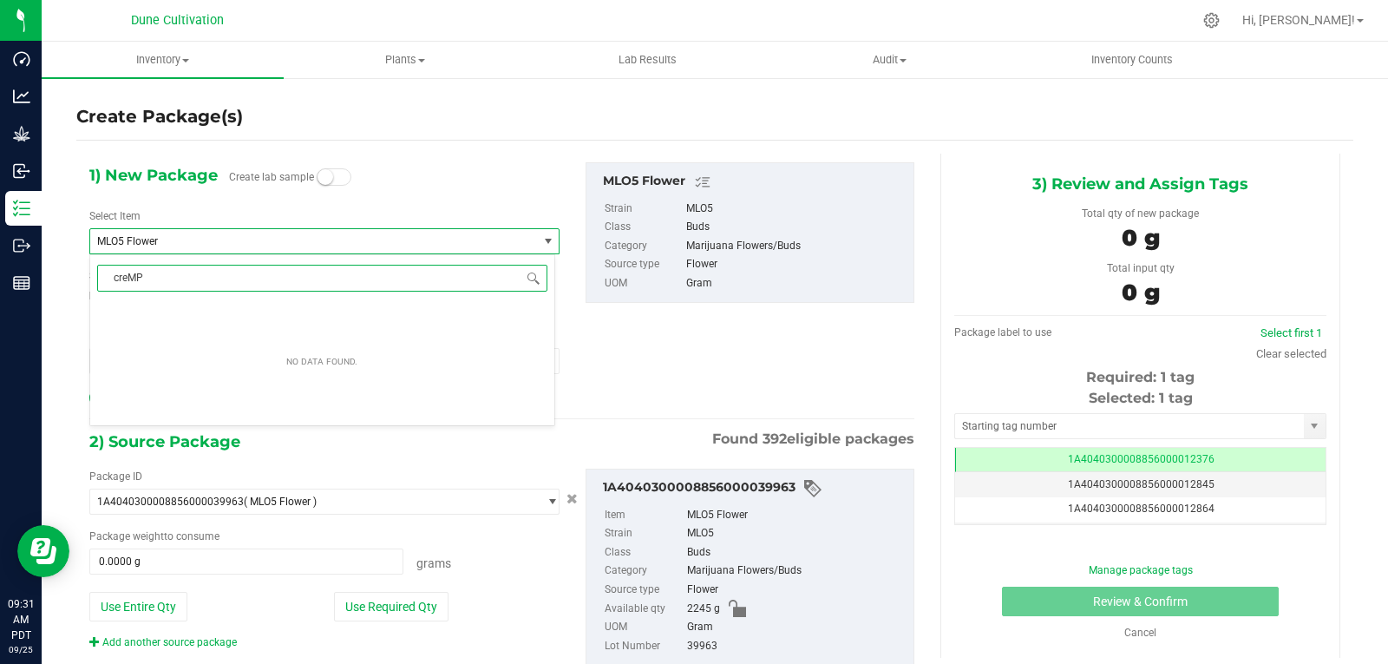
scroll to position [0, 0]
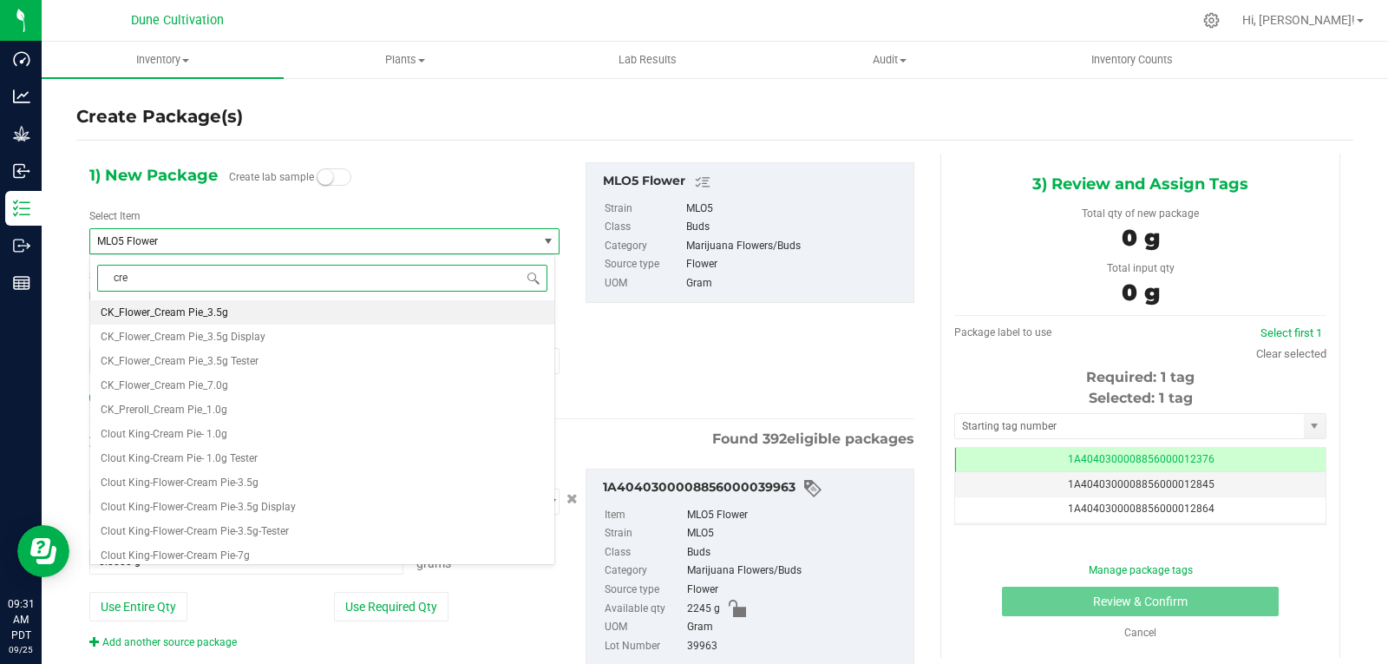
type input "crea"
click at [198, 312] on span "CK_Flower_Cream Pie_3.5g" at bounding box center [165, 312] width 128 height 12
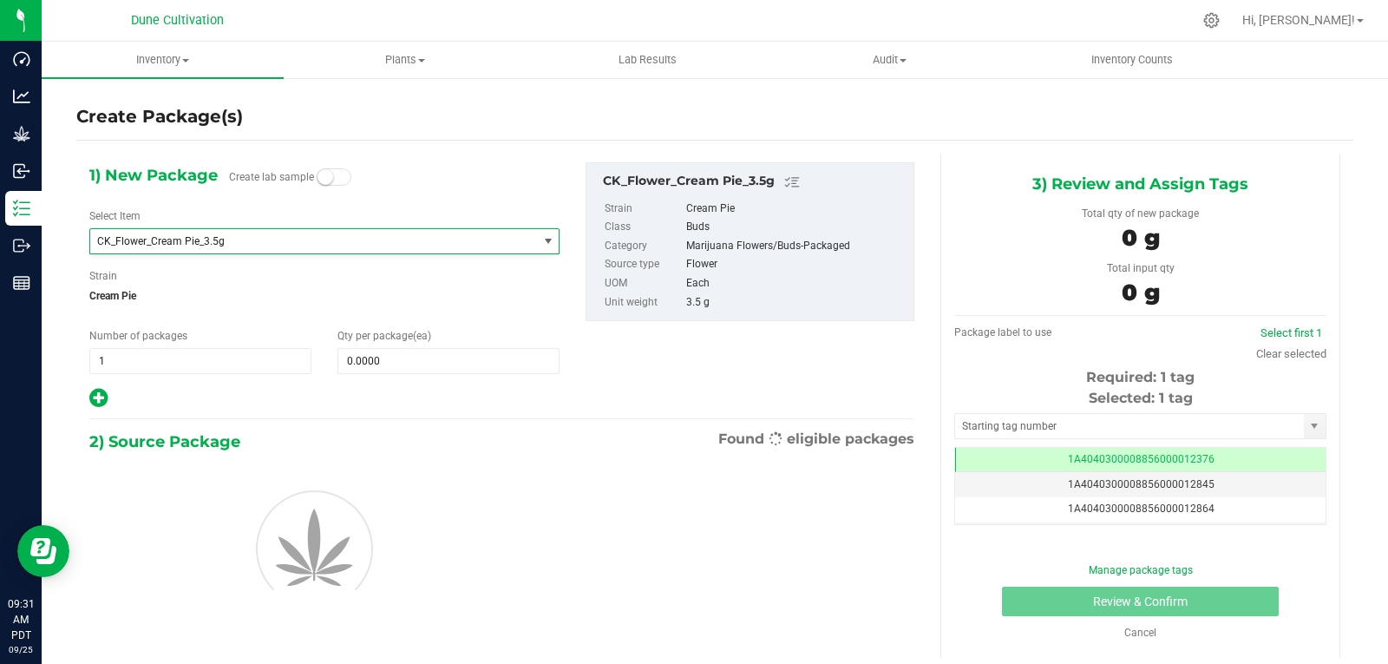
type input "0"
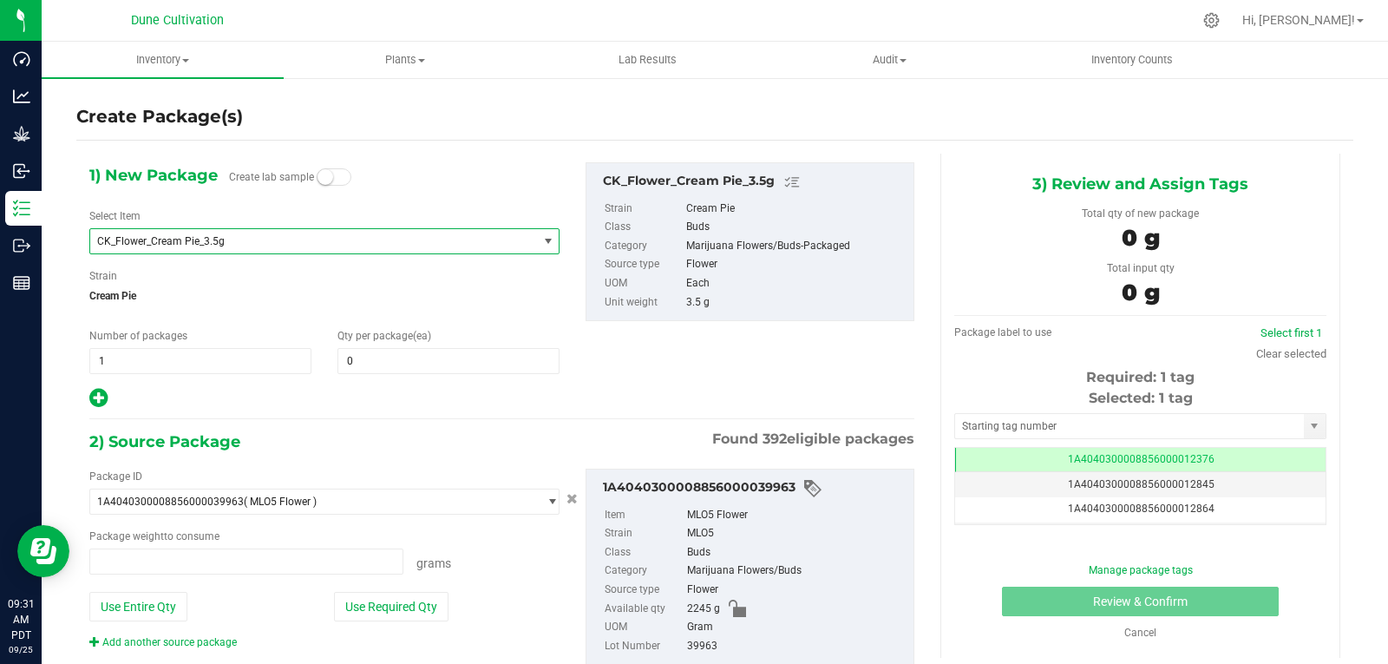
type input "0.0000 g"
click at [376, 361] on span at bounding box center [448, 361] width 222 height 26
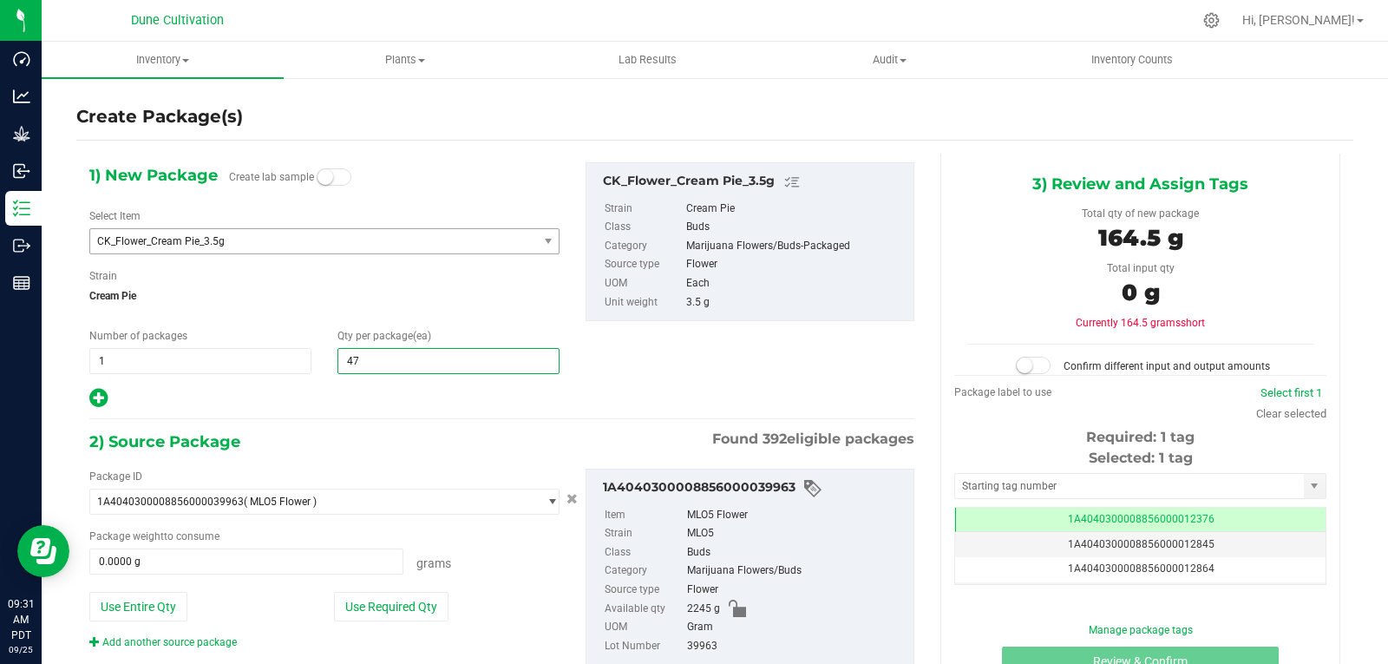
type input "477"
click at [394, 606] on button "Use Required Qty" at bounding box center [391, 606] width 115 height 29
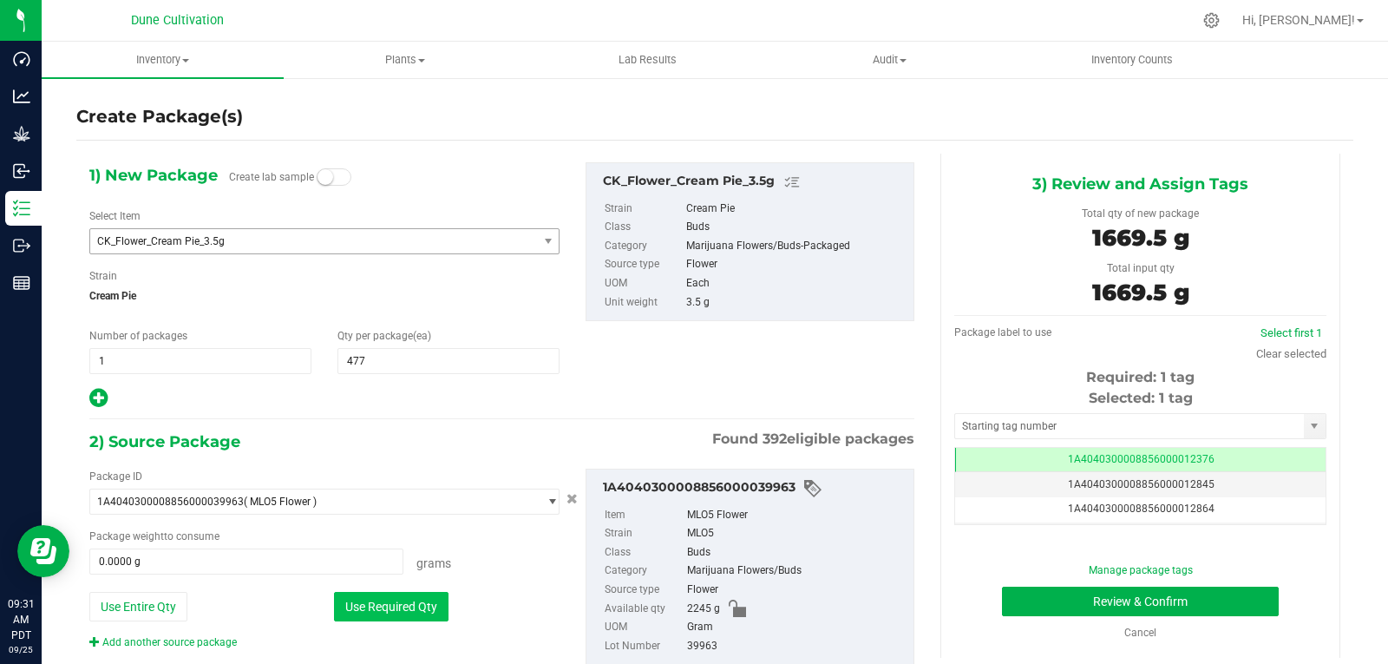
type input "1669.5000 g"
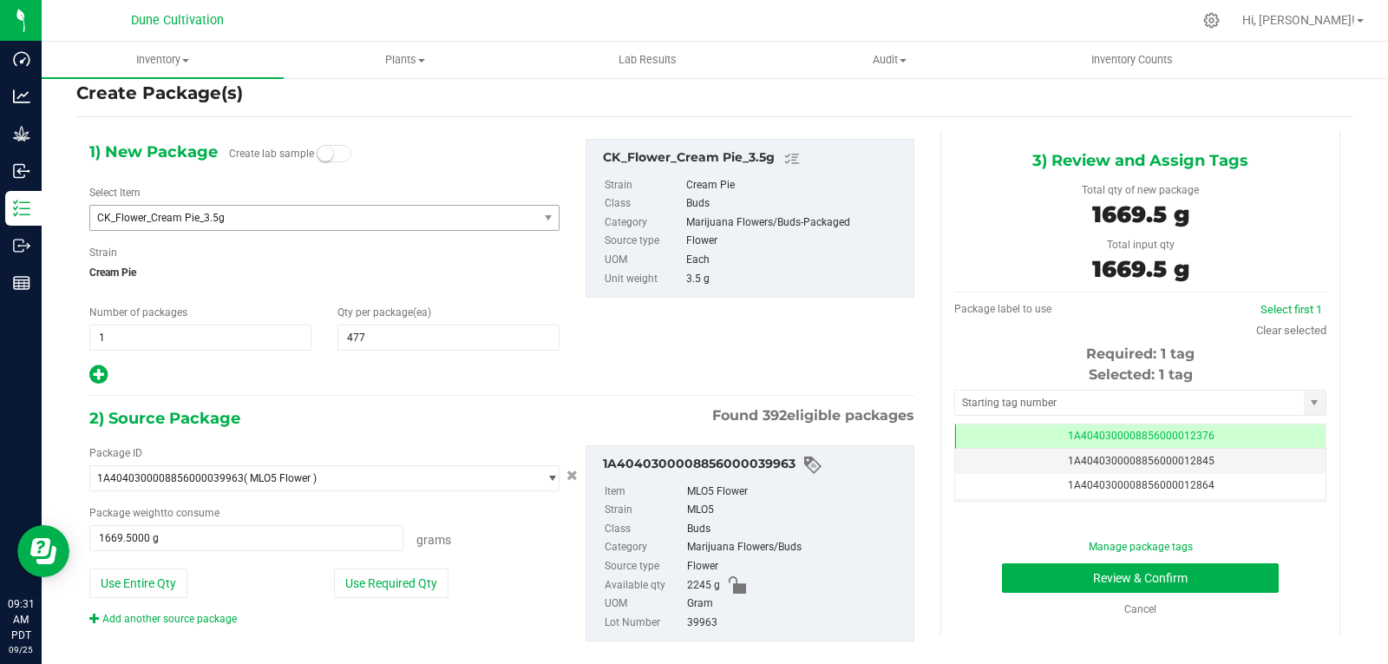
scroll to position [24, 0]
click at [1013, 409] on input "text" at bounding box center [1129, 402] width 349 height 24
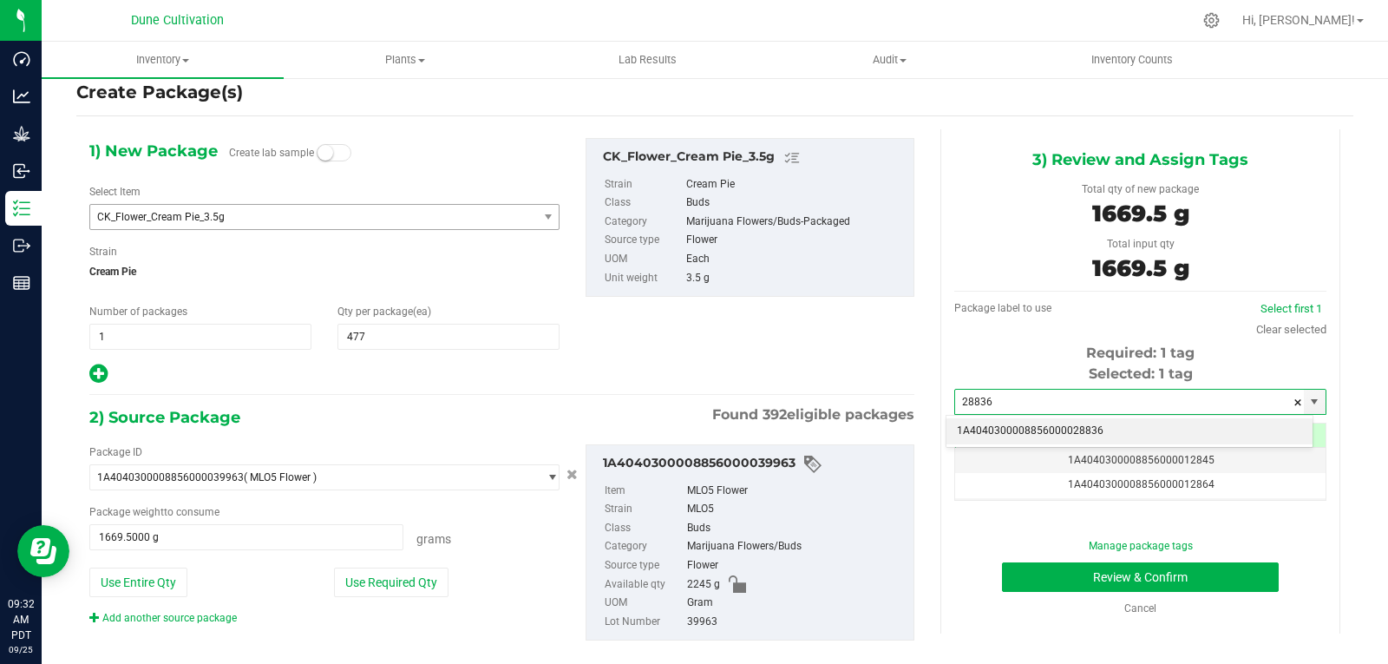
click at [1006, 429] on li "1A4040300008856000028836" at bounding box center [1129, 431] width 366 height 26
type input "1A4040300008856000028836"
click at [1057, 595] on div "Manage package tags Review & Confirm Cancel" at bounding box center [1140, 577] width 346 height 78
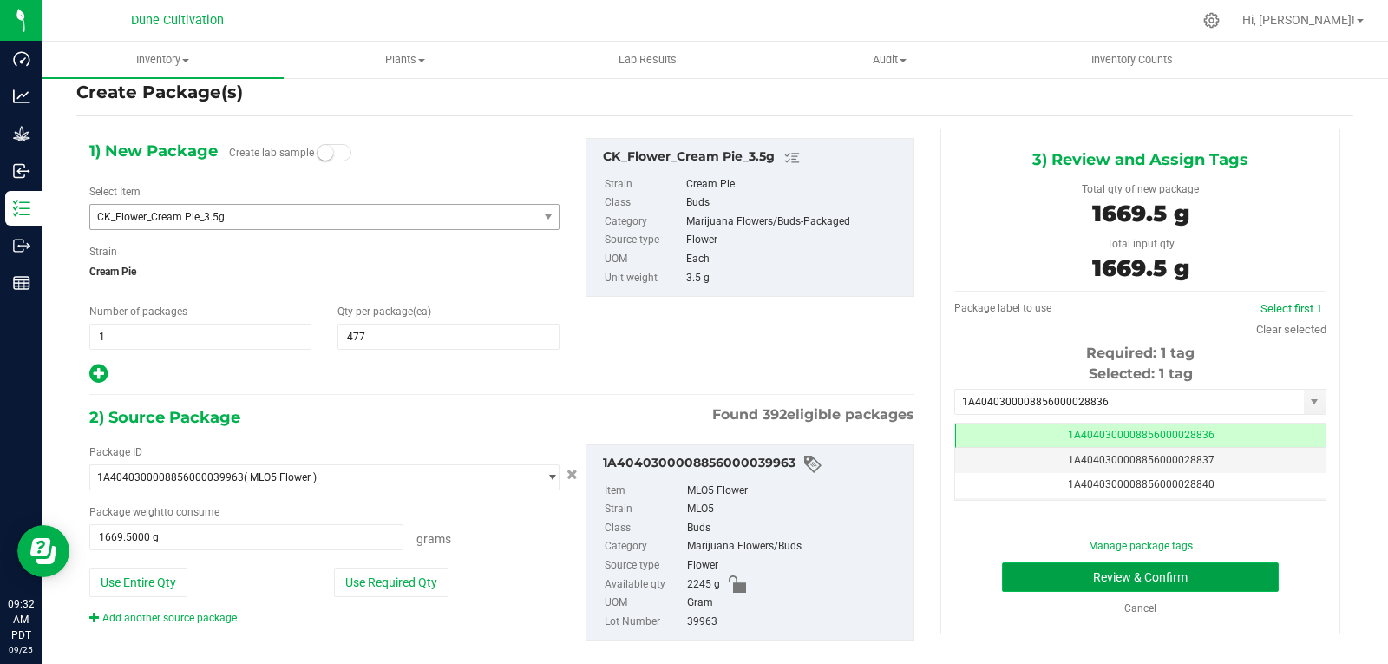
click at [1054, 580] on button "Review & Confirm" at bounding box center [1140, 576] width 277 height 29
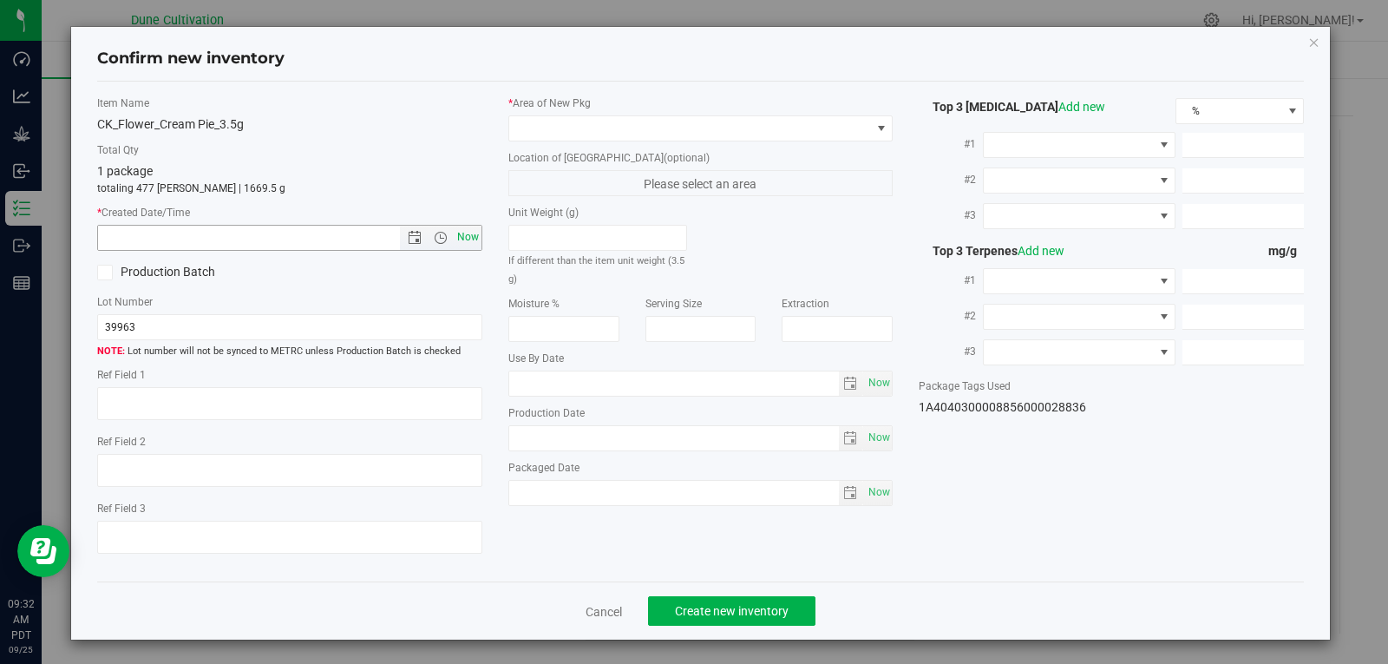
click at [465, 237] on span "Now" at bounding box center [467, 237] width 29 height 25
type input "[DATE] 9:32 AM"
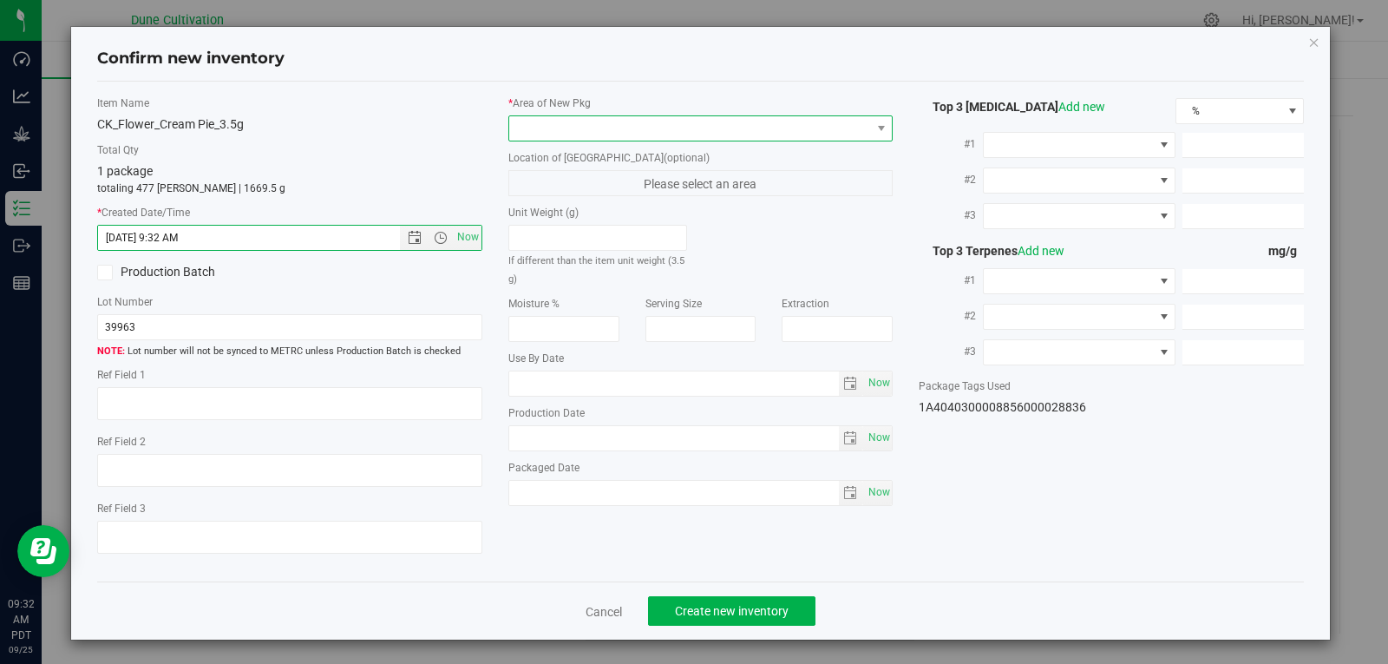
click at [531, 121] on span at bounding box center [690, 128] width 362 height 24
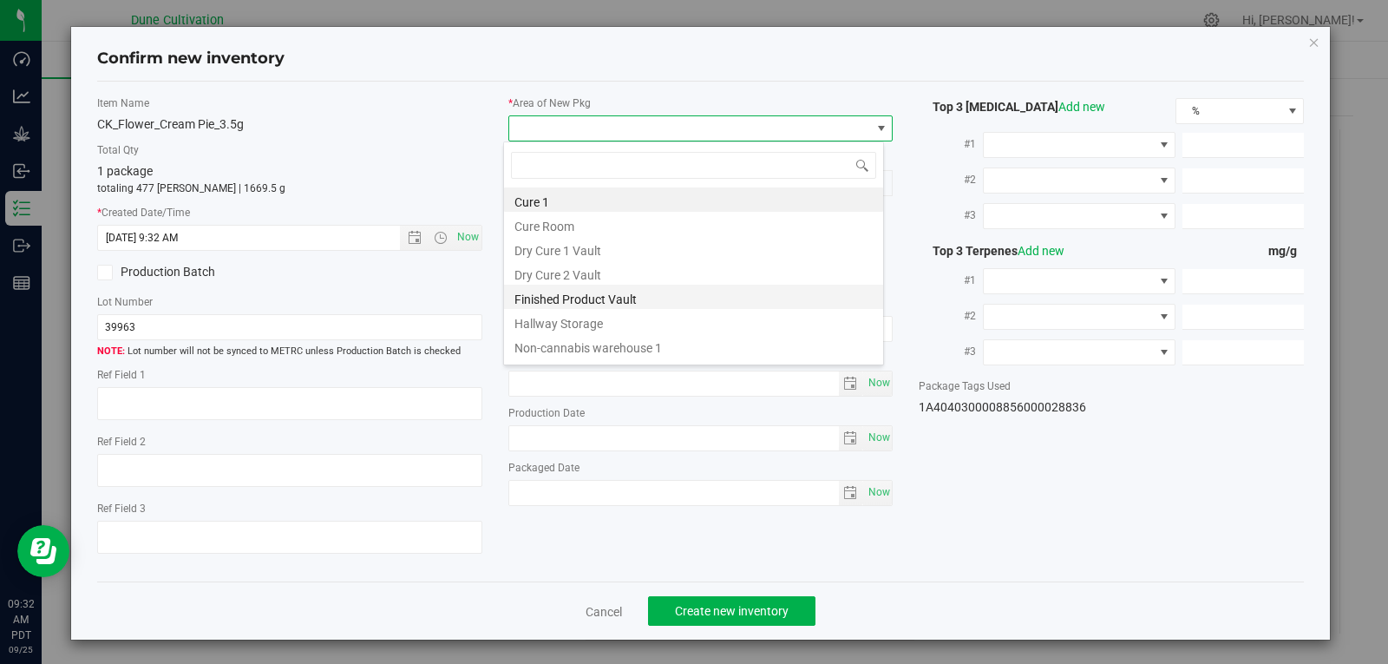
click at [552, 308] on li "Finished Product Vault" at bounding box center [693, 297] width 379 height 24
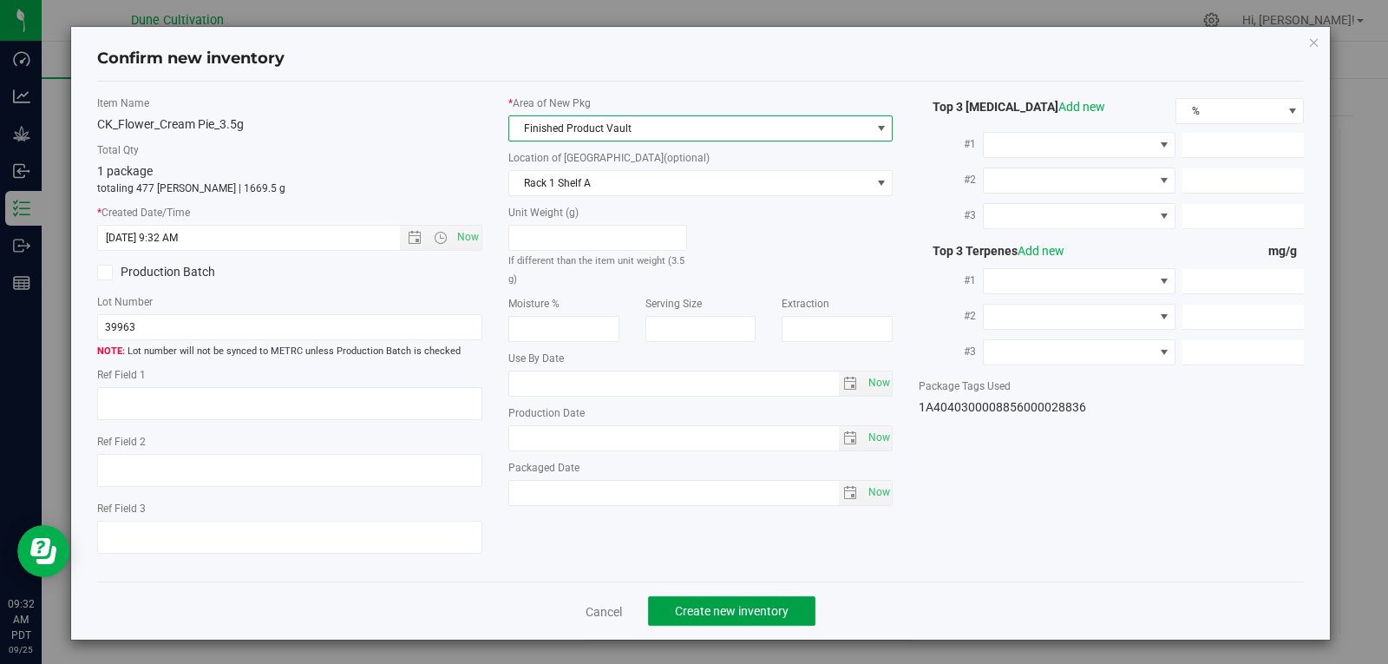
click at [687, 612] on span "Create new inventory" at bounding box center [732, 611] width 114 height 14
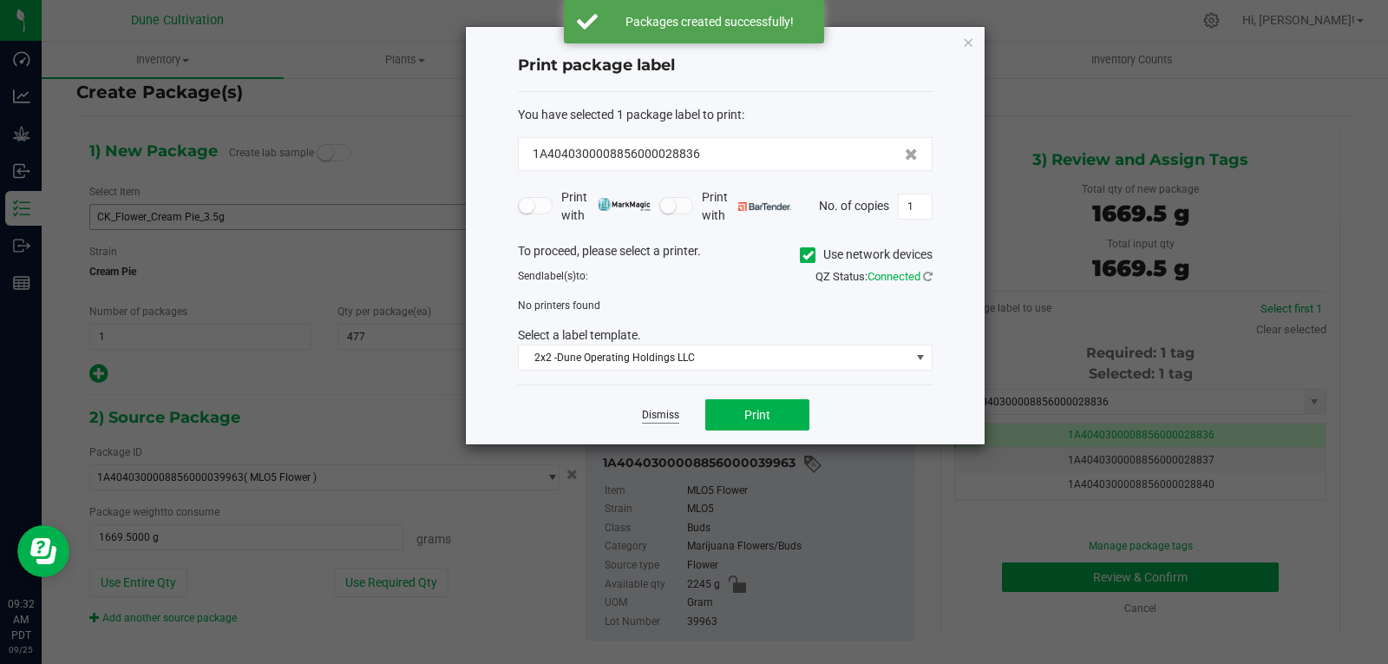
click at [660, 416] on link "Dismiss" at bounding box center [660, 415] width 37 height 15
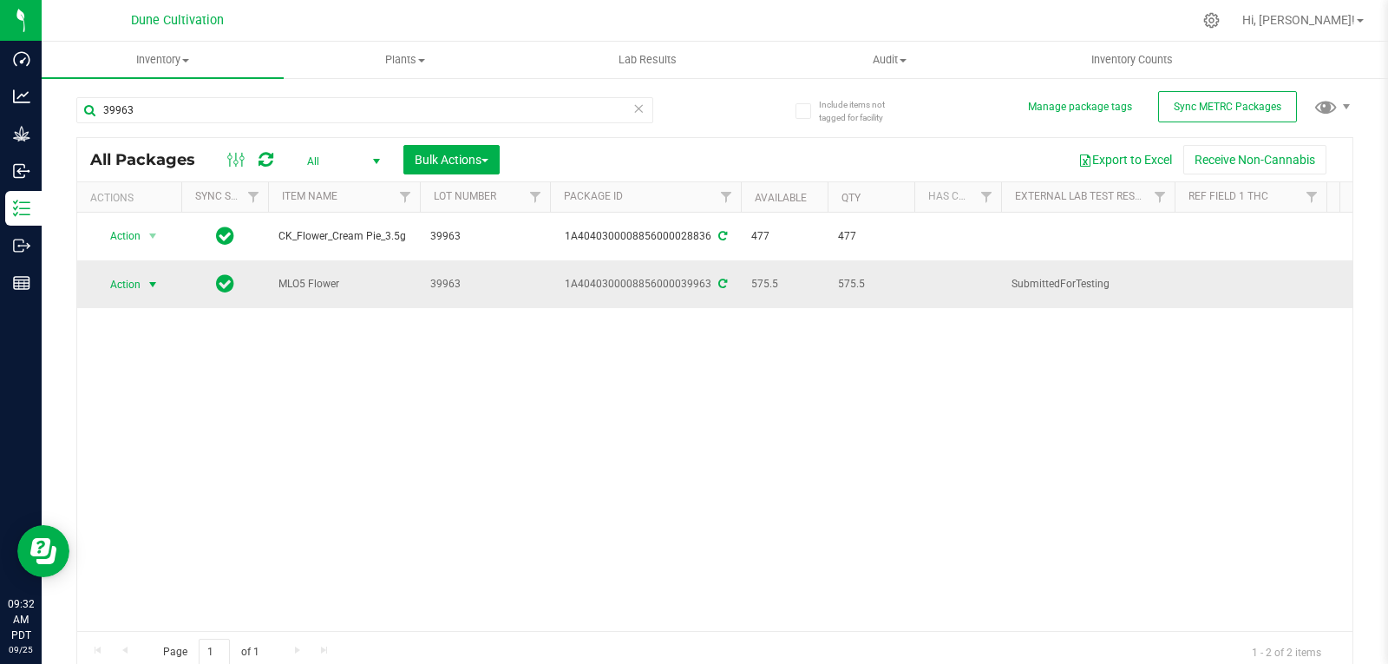
click at [148, 280] on span "select" at bounding box center [153, 285] width 14 height 14
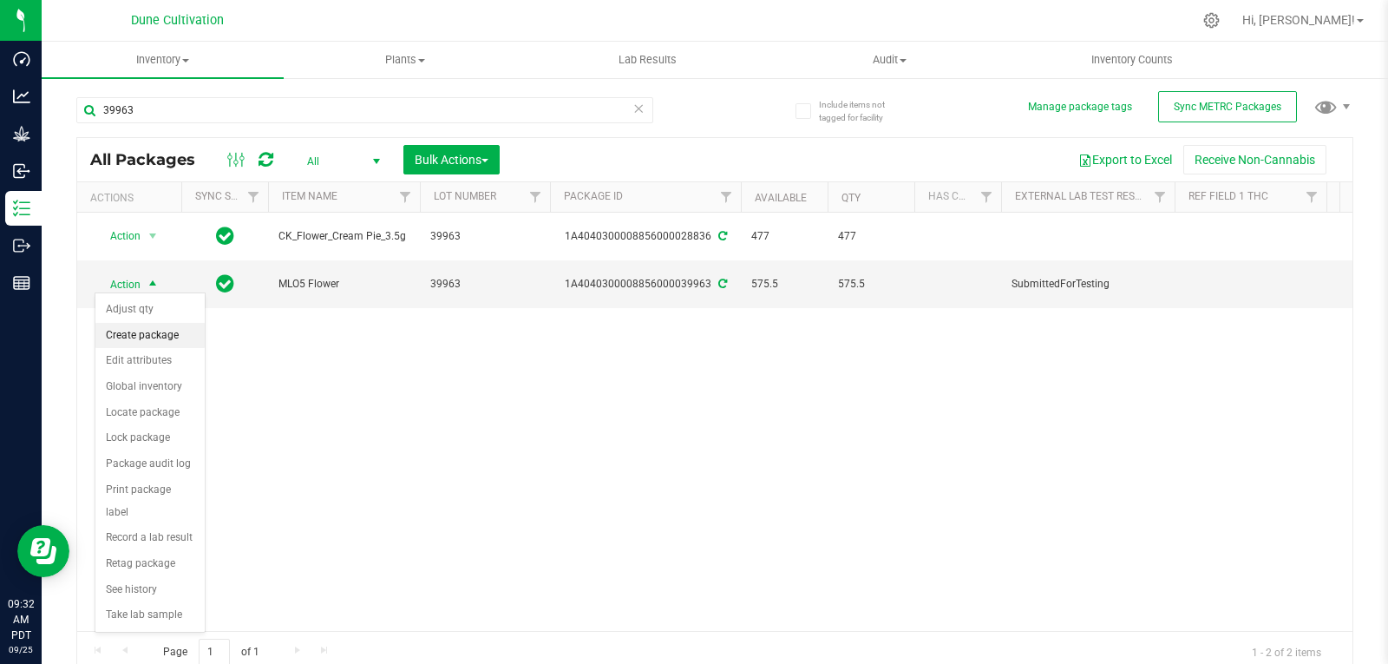
click at [151, 329] on li "Create package" at bounding box center [149, 336] width 109 height 26
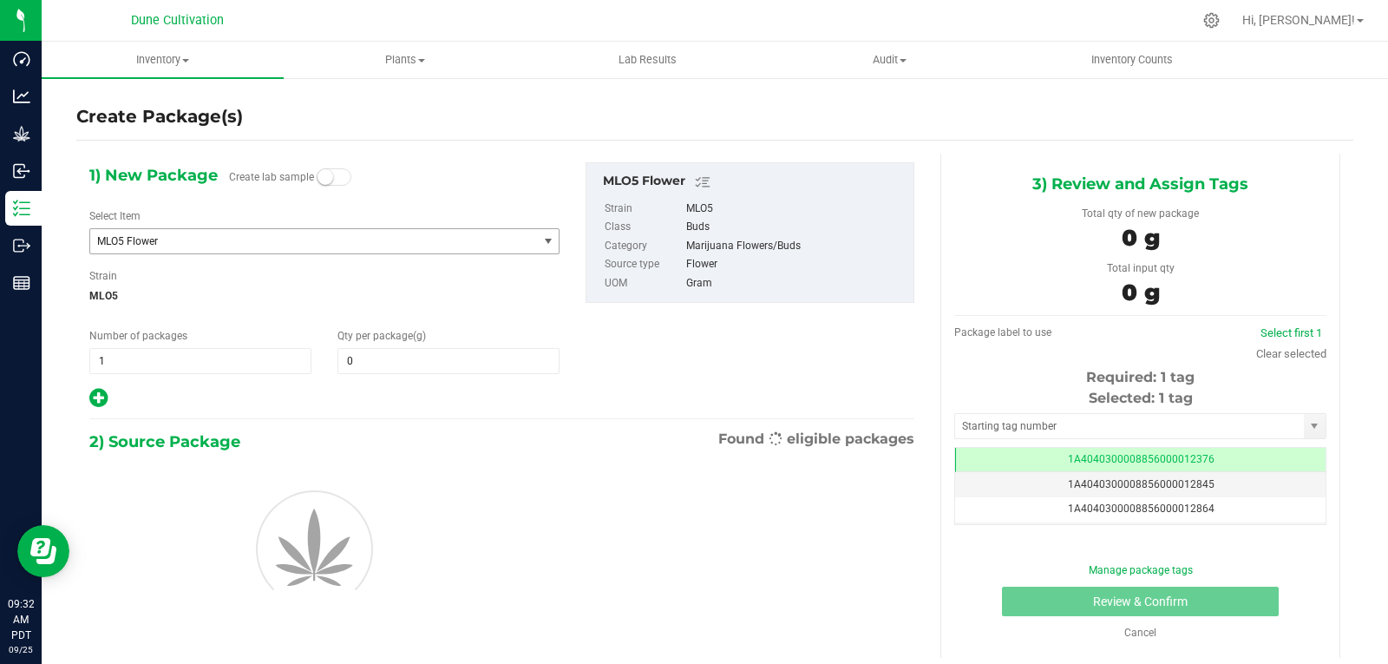
type input "0.0000"
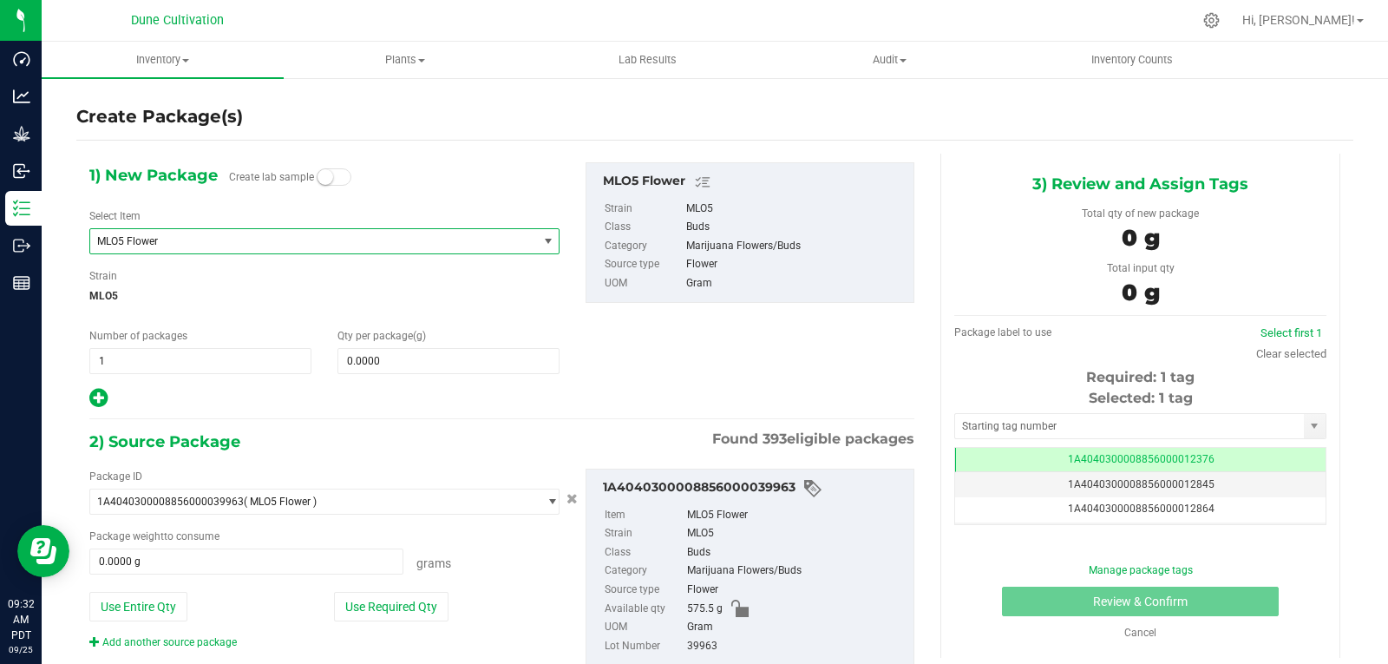
click at [414, 247] on span "MLO5 Flower" at bounding box center [313, 241] width 447 height 24
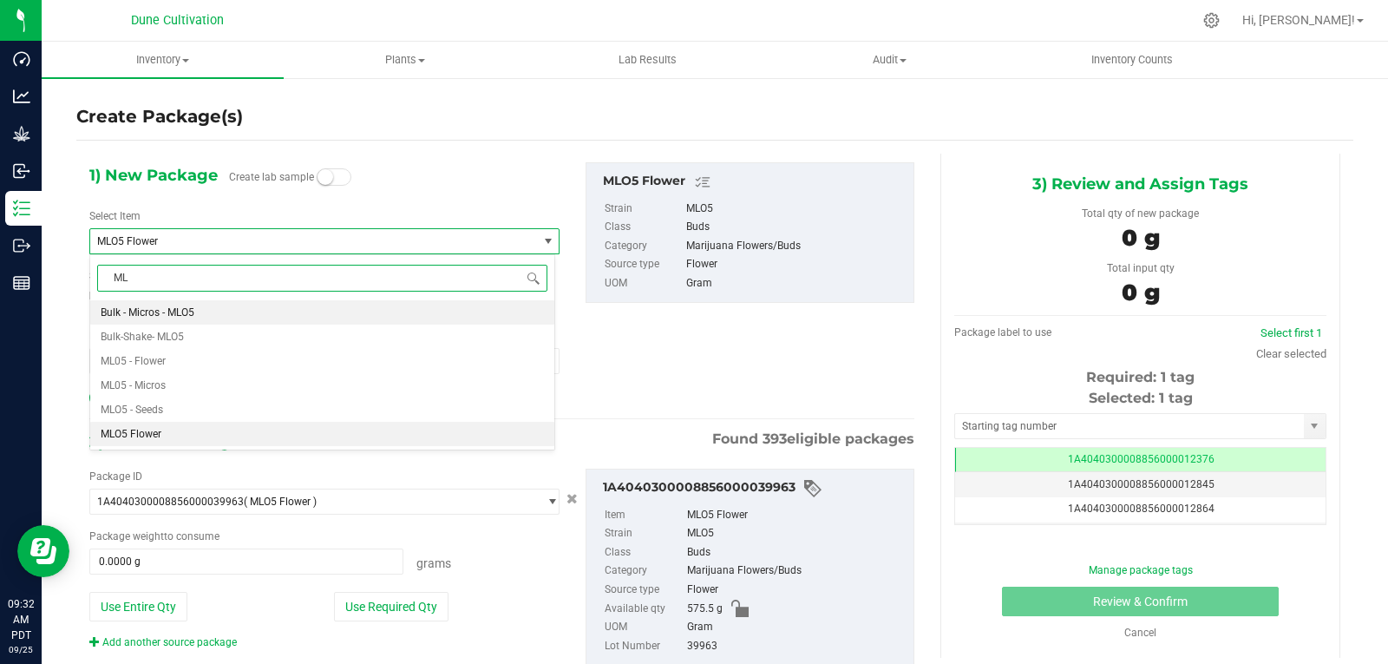
type input "MLo"
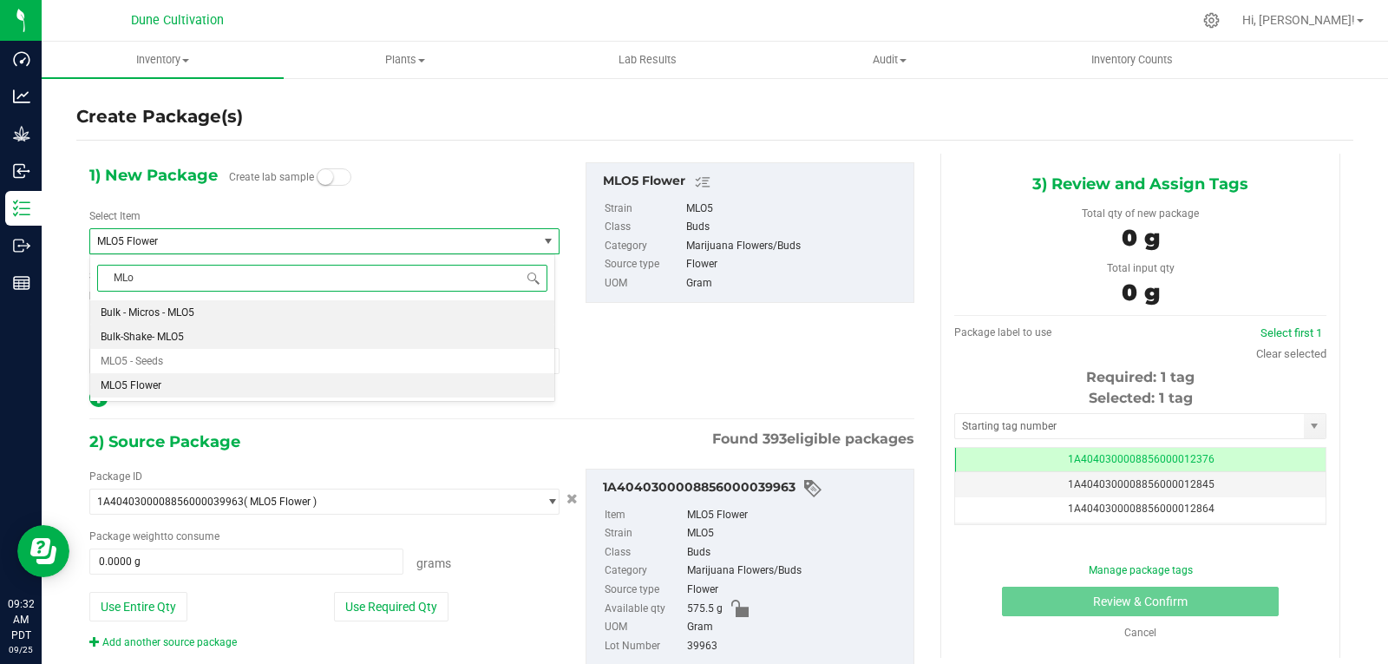
click at [233, 335] on li "Bulk-Shake- MLO5" at bounding box center [322, 336] width 464 height 24
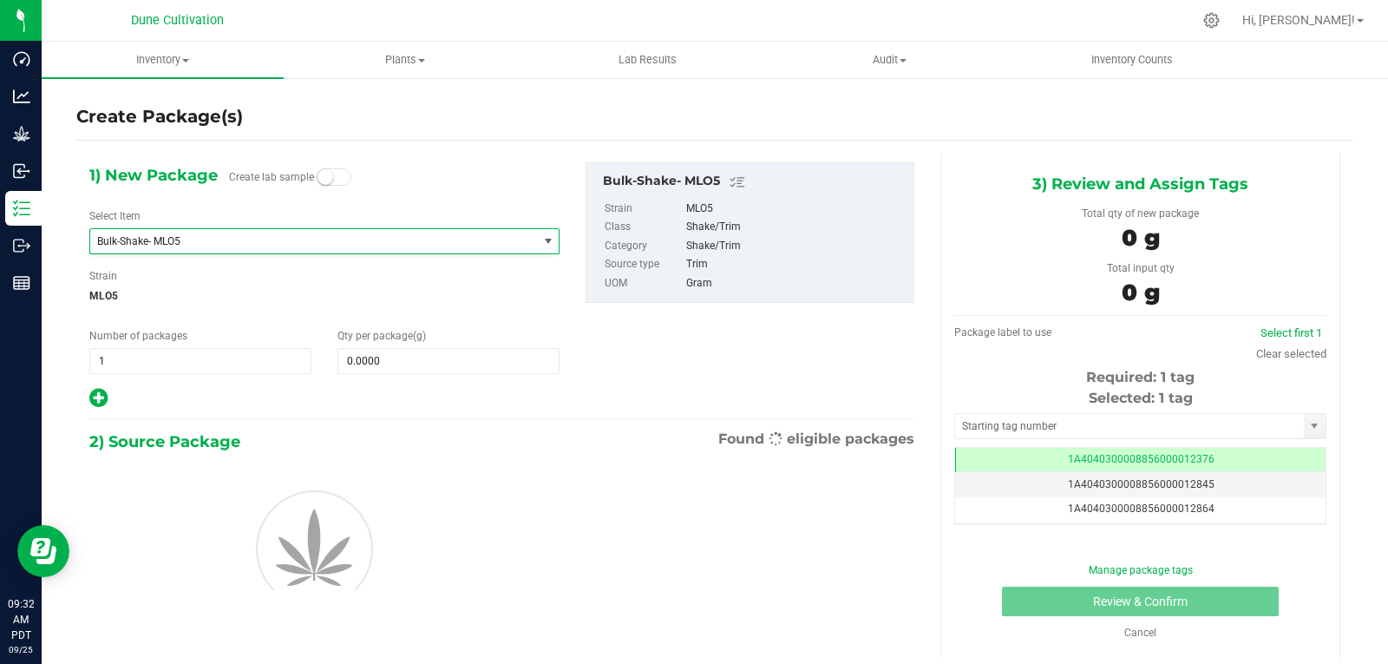
type input "0.0000"
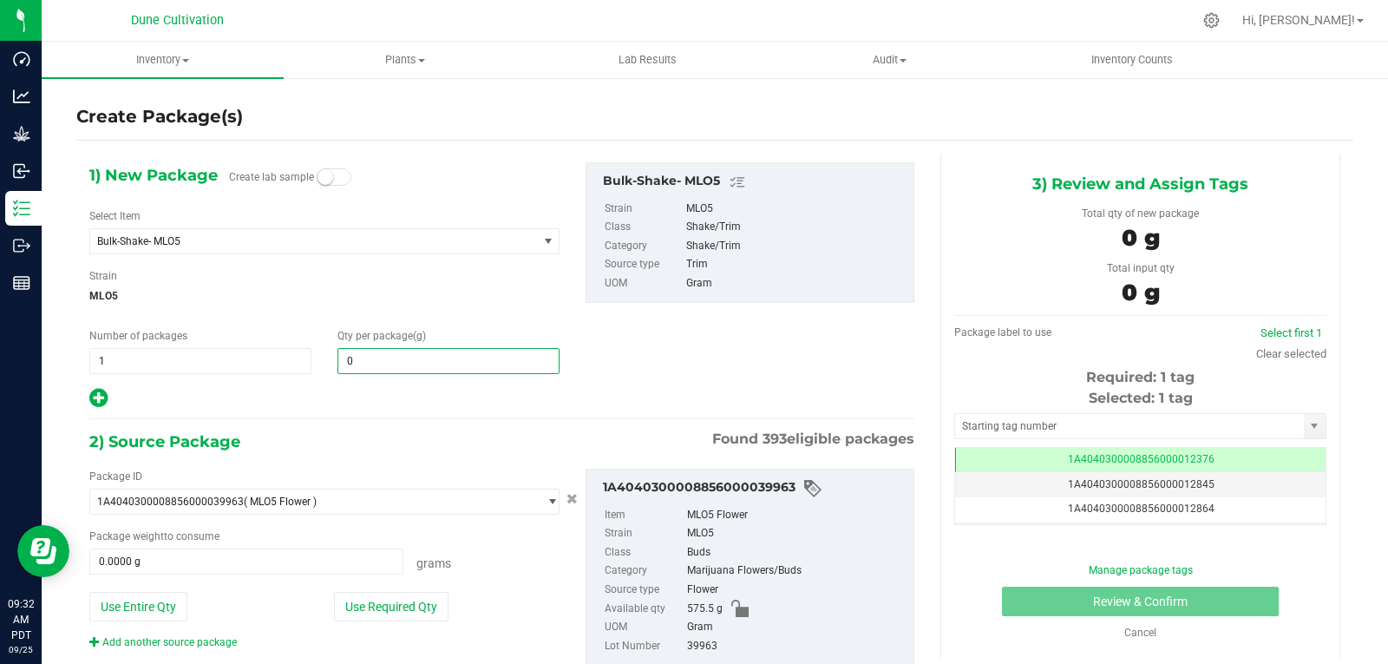
click at [414, 365] on span "0.0000 0" at bounding box center [448, 361] width 222 height 26
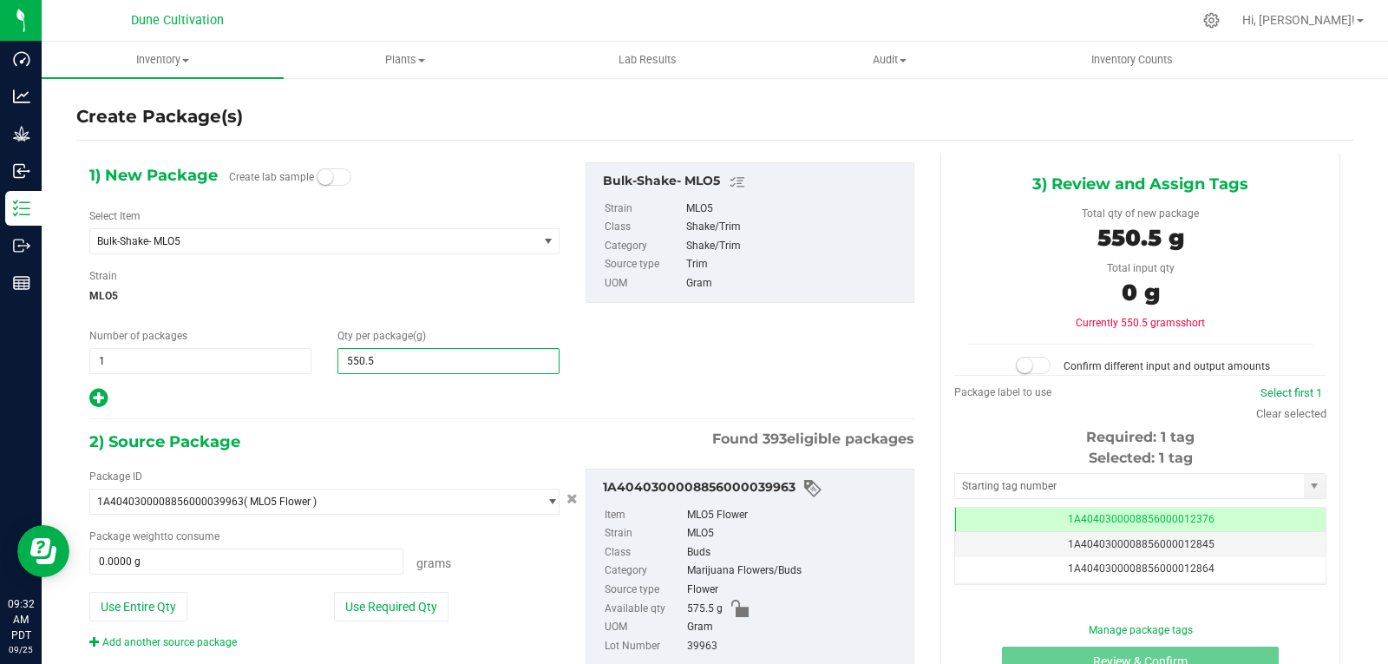
type input "550.57"
type input "550.5700"
click at [366, 607] on button "Use Required Qty" at bounding box center [391, 606] width 115 height 29
type input "550.5700 g"
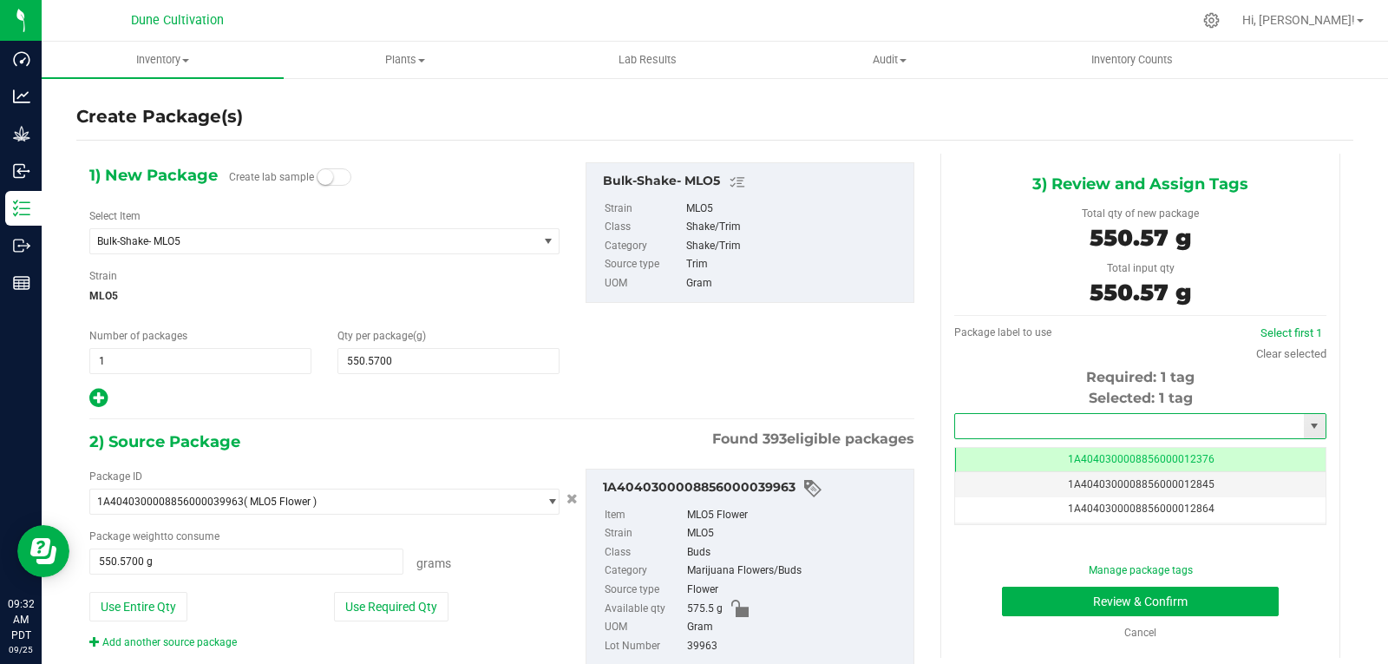
click at [973, 421] on input "text" at bounding box center [1129, 426] width 349 height 24
click at [979, 444] on li "1A4040300008856000028837" at bounding box center [1129, 455] width 366 height 26
type input "1A4040300008856000028837"
click at [1038, 592] on button "Review & Confirm" at bounding box center [1140, 600] width 277 height 29
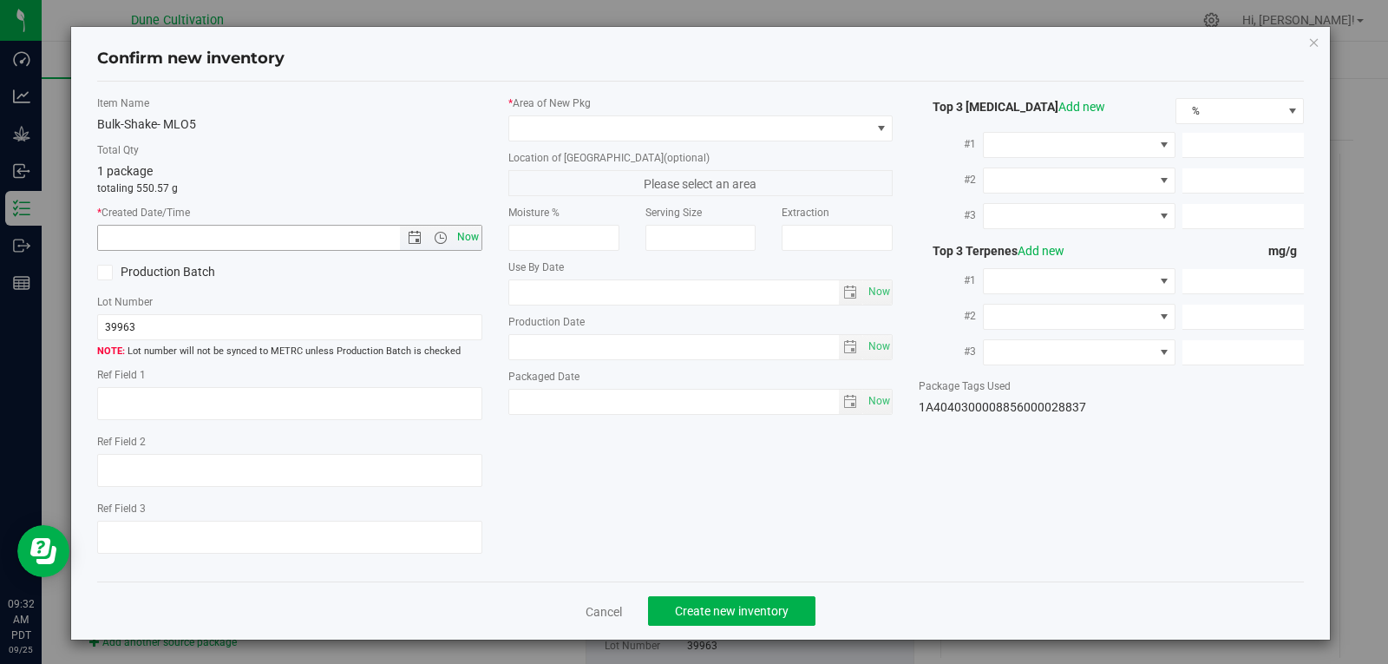
click at [465, 237] on span "Now" at bounding box center [467, 237] width 29 height 25
type input "[DATE] 9:32 AM"
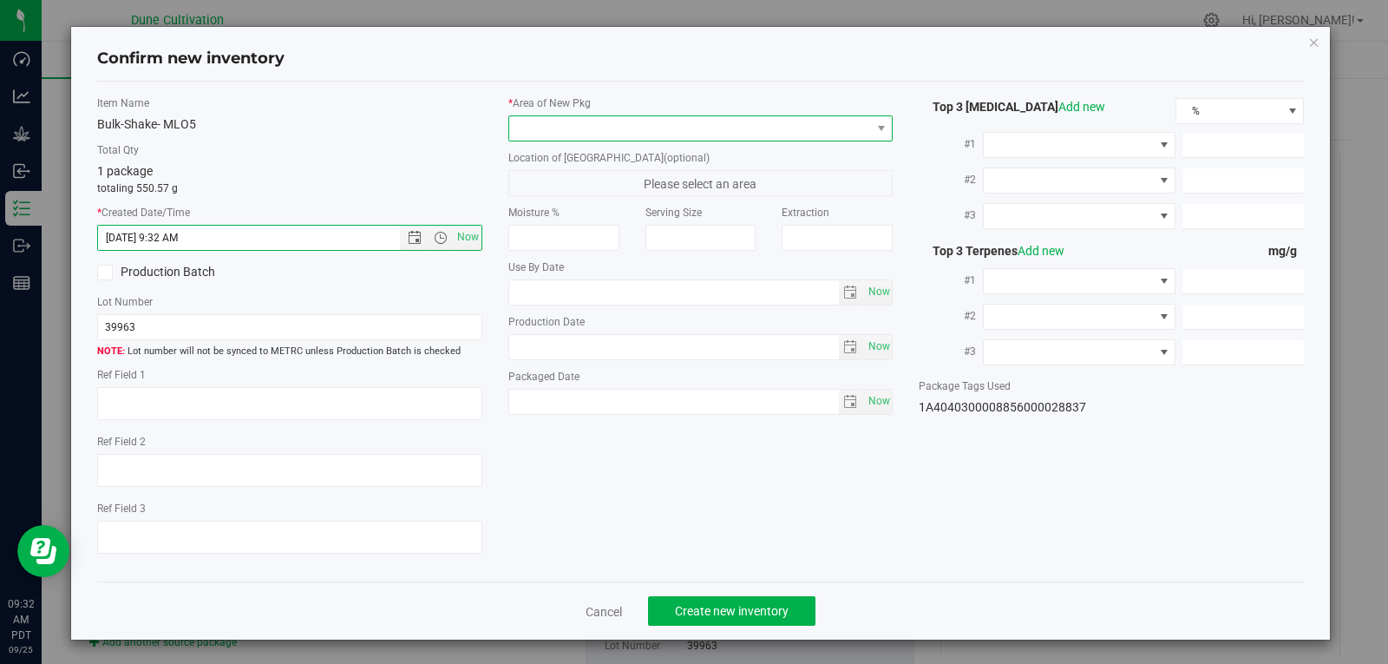
click at [561, 136] on span at bounding box center [690, 128] width 362 height 24
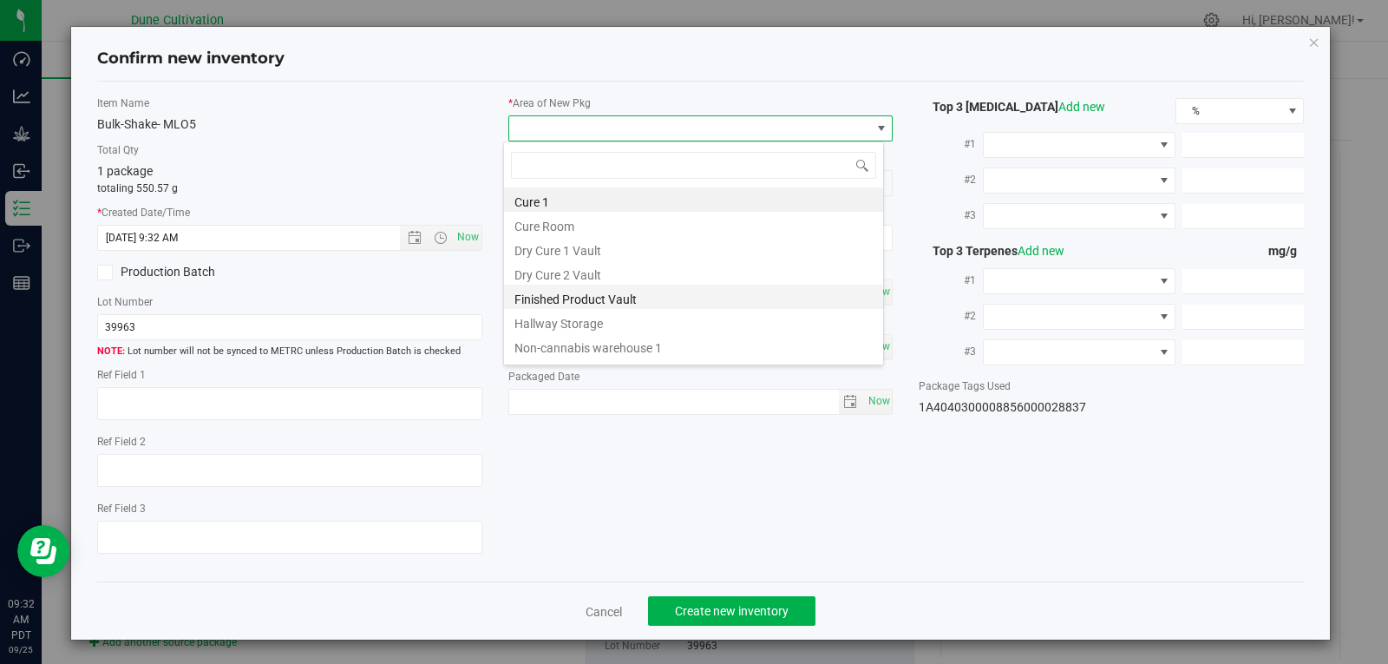
click at [566, 301] on li "Finished Product Vault" at bounding box center [693, 297] width 379 height 24
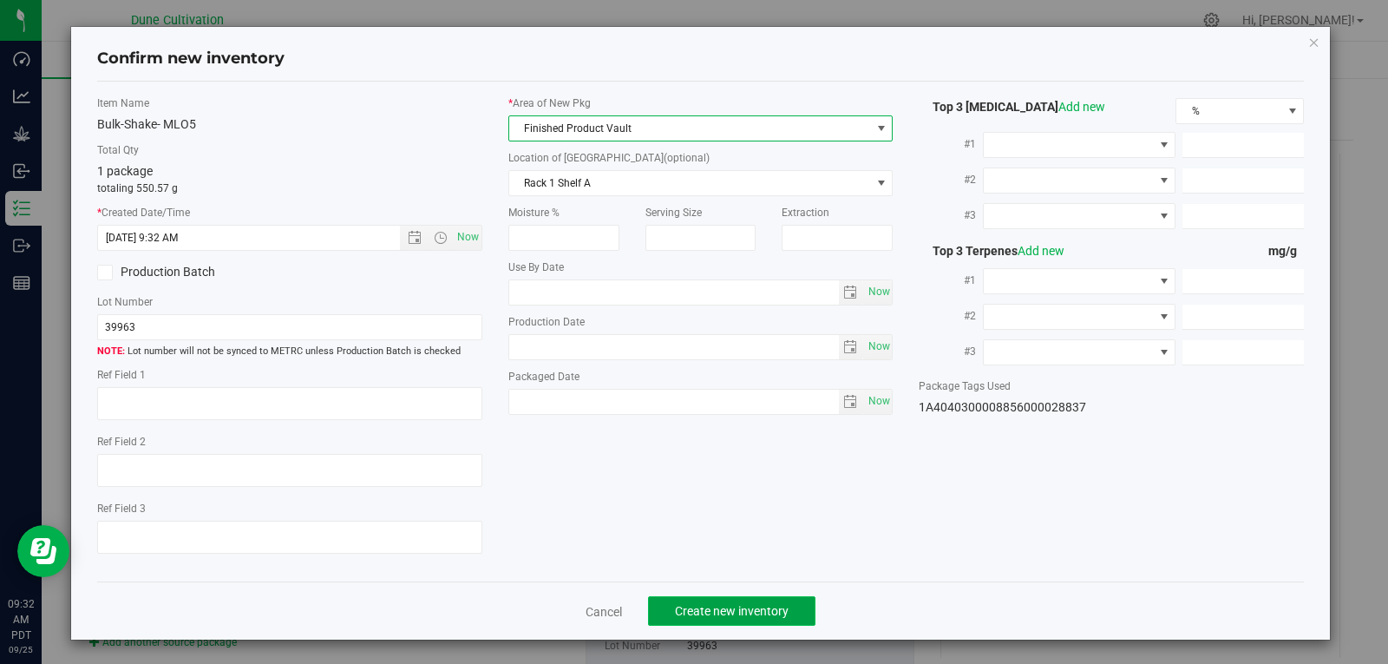
click at [694, 600] on button "Create new inventory" at bounding box center [731, 610] width 167 height 29
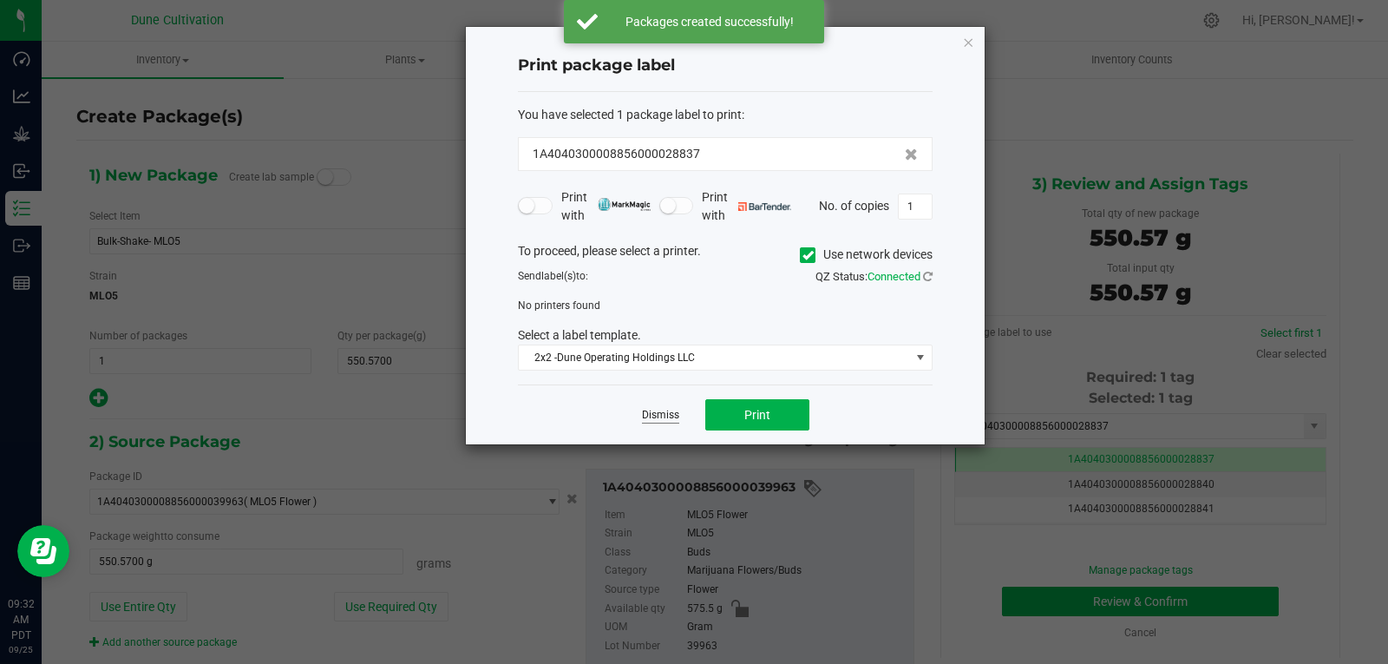
click at [669, 418] on link "Dismiss" at bounding box center [660, 415] width 37 height 15
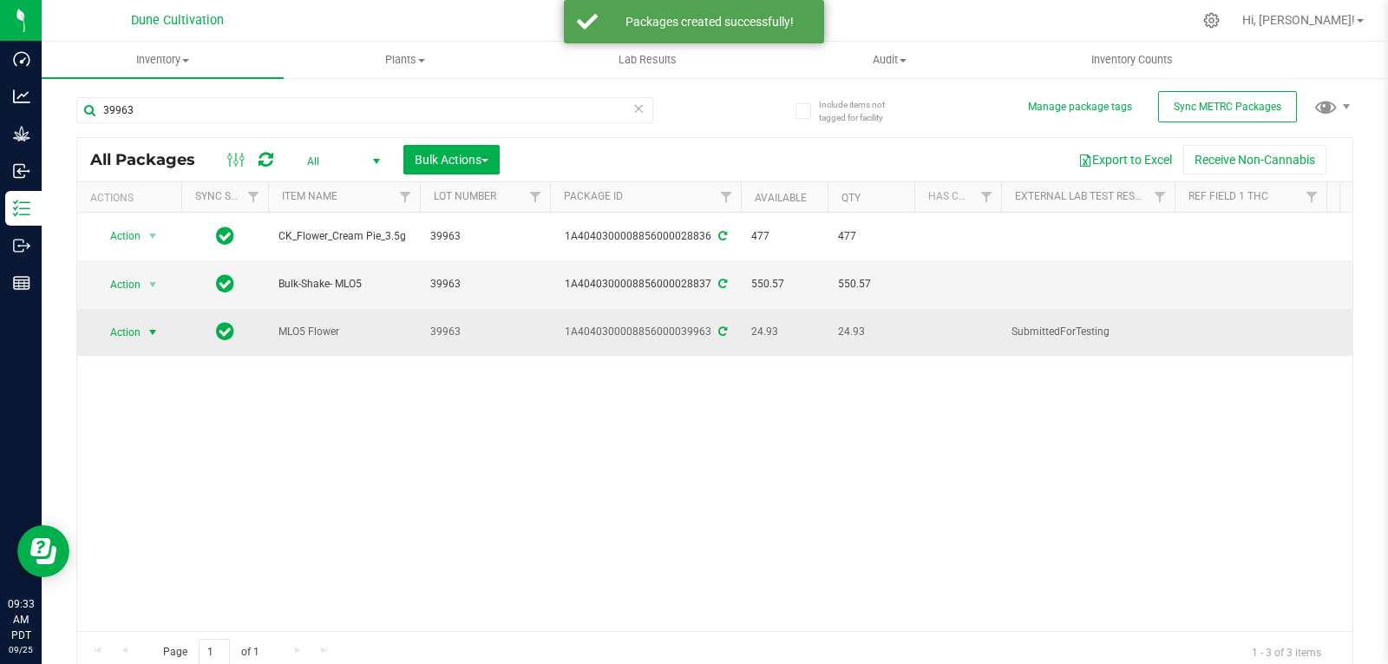
click at [151, 325] on span "select" at bounding box center [153, 332] width 14 height 14
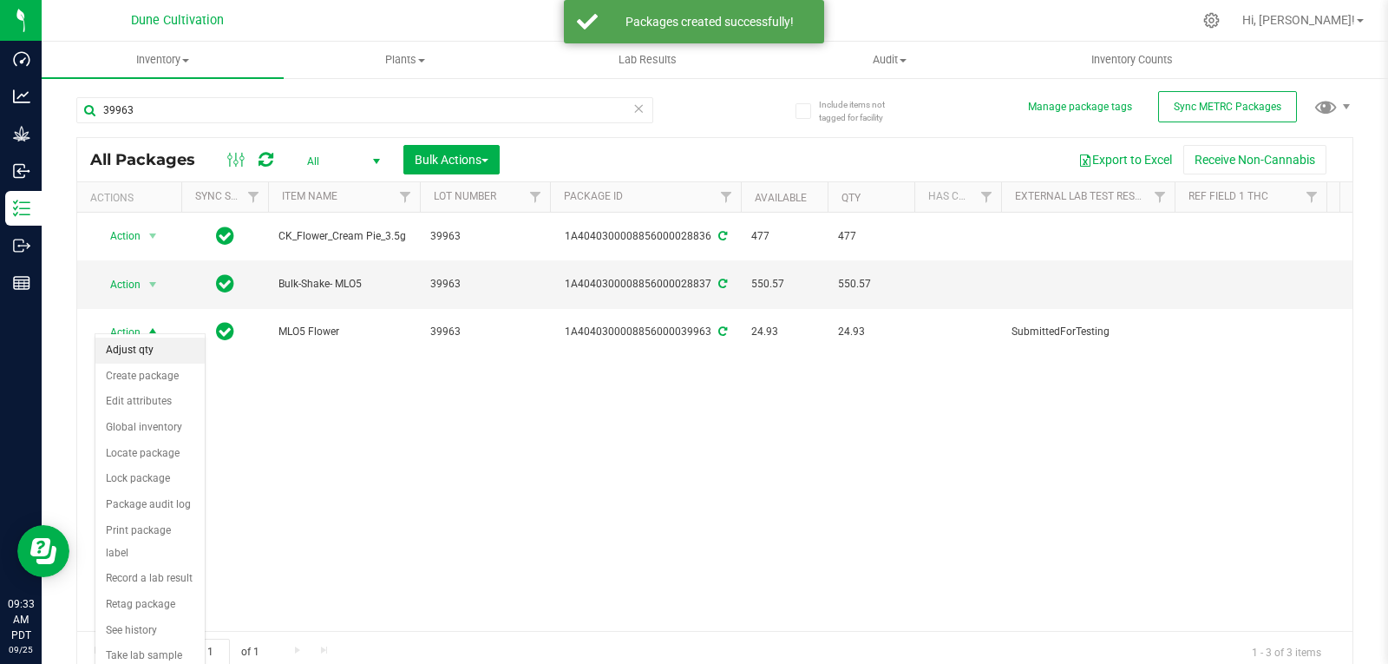
click at [148, 344] on li "Adjust qty" at bounding box center [149, 350] width 109 height 26
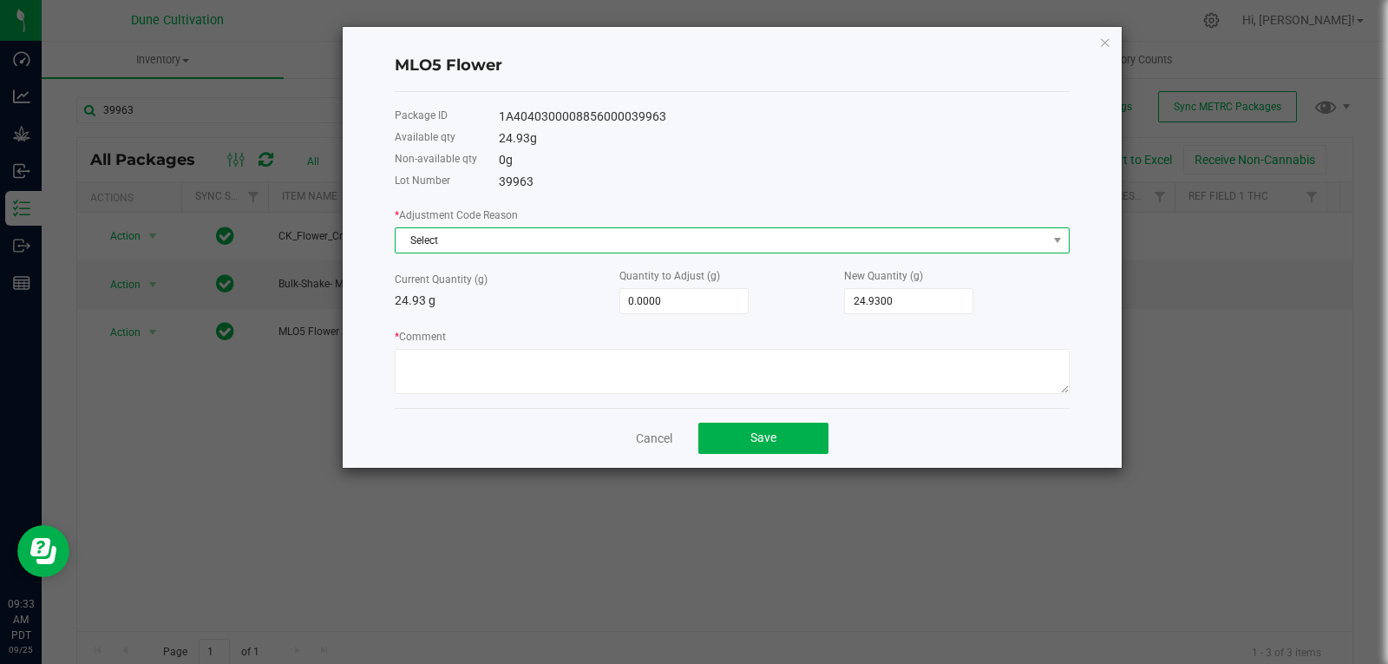
click at [513, 252] on span "Select" at bounding box center [721, 240] width 651 height 24
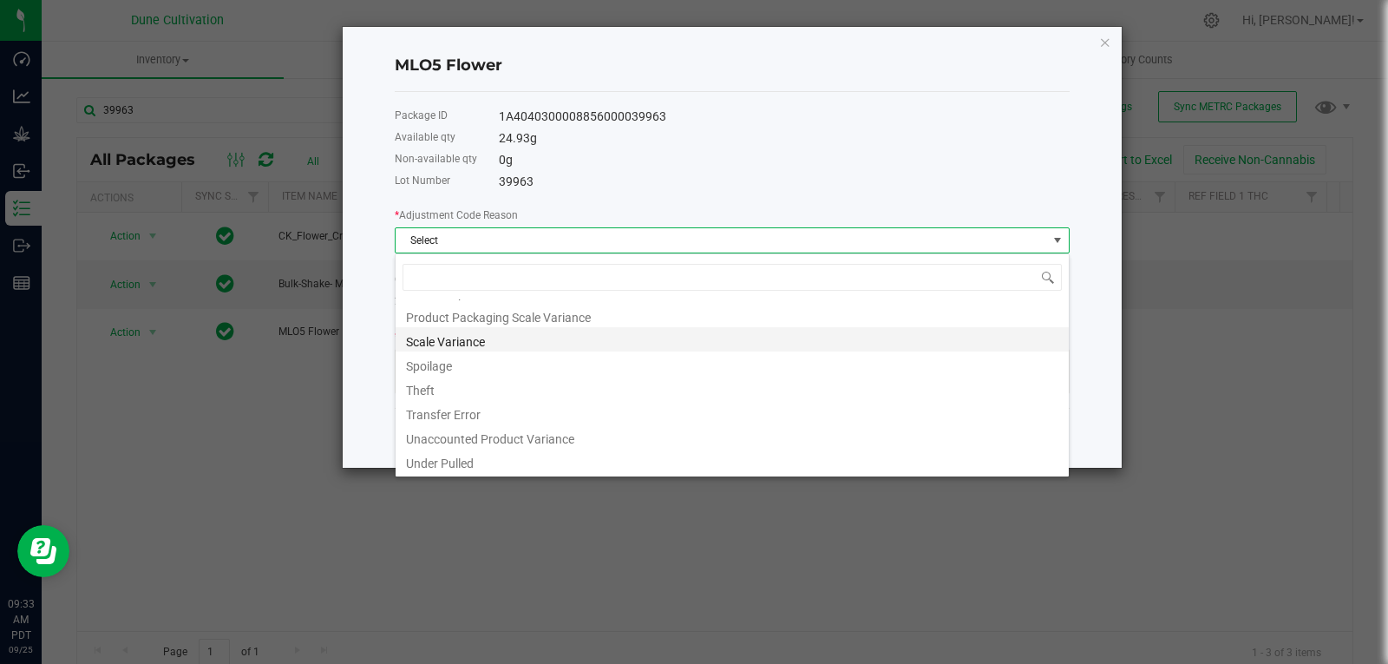
click at [525, 335] on li "Scale Variance" at bounding box center [732, 339] width 673 height 24
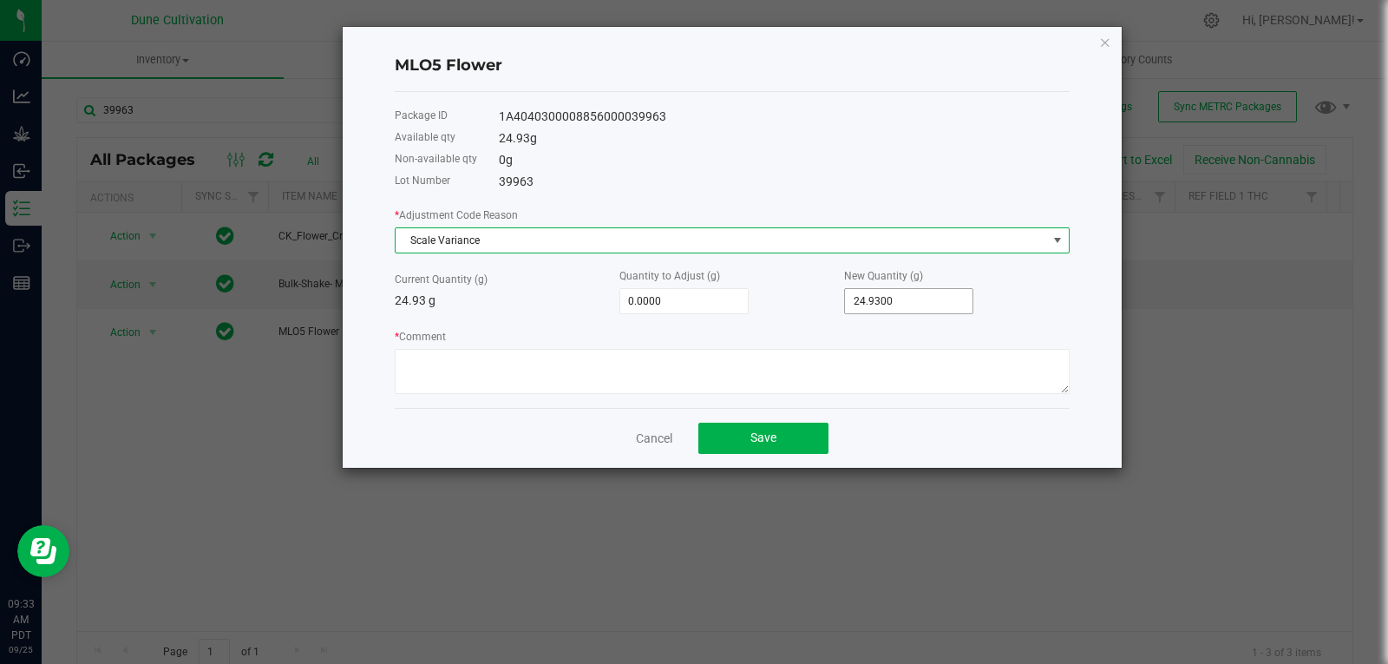
type input "24.93"
click at [912, 311] on input "24.93" at bounding box center [909, 301] width 128 height 24
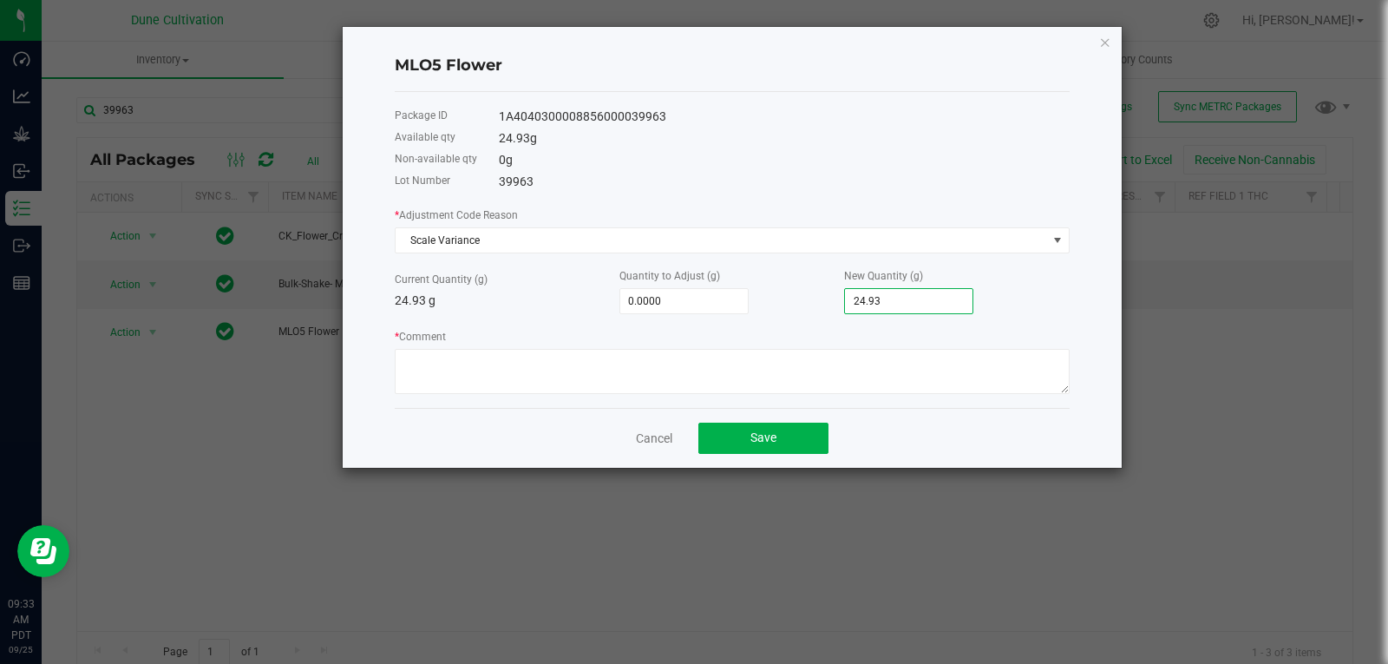
type input "-24.9300"
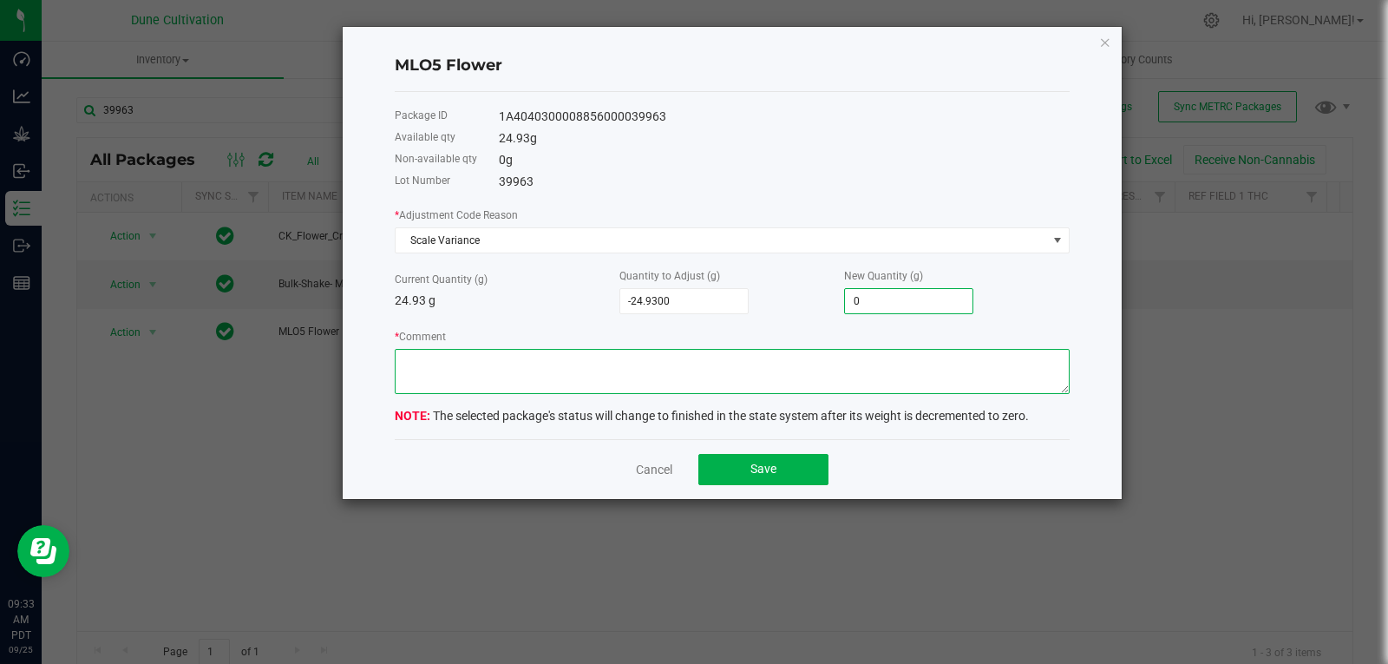
type input "0.0000"
click at [805, 375] on textarea "* Comment" at bounding box center [732, 371] width 675 height 45
type textarea "Scale Variance"
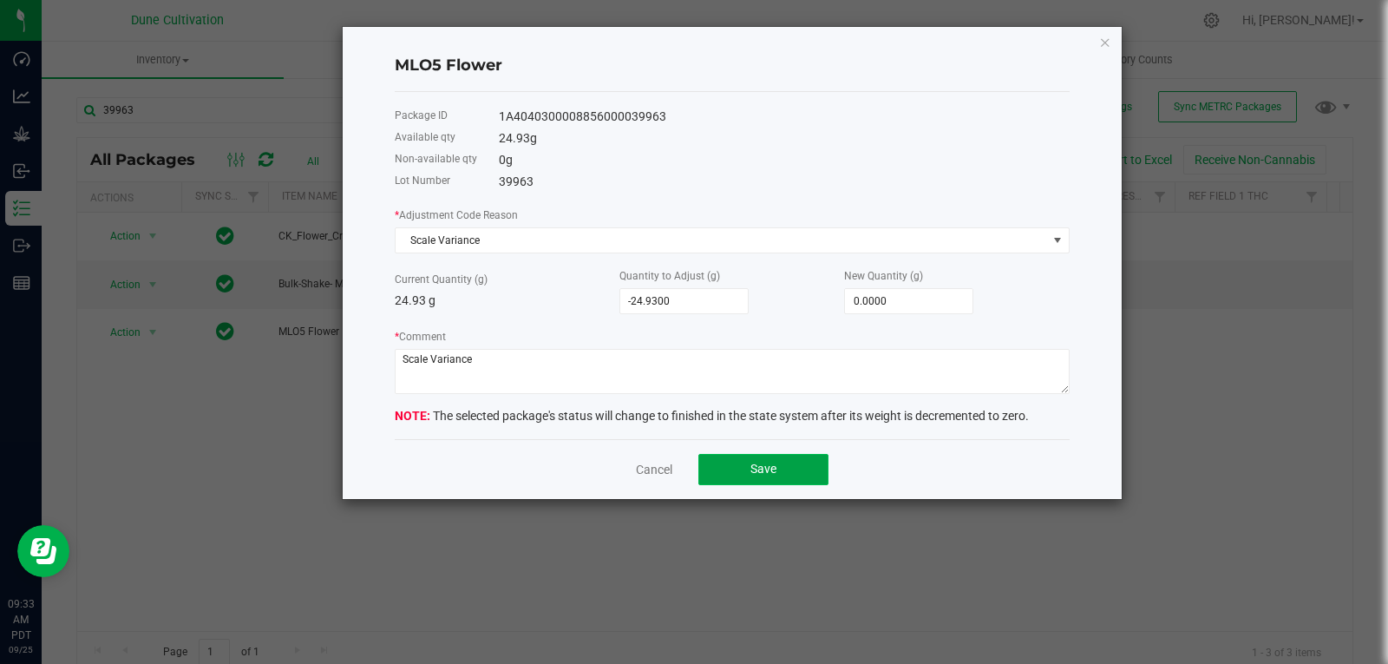
click at [756, 470] on span "Save" at bounding box center [763, 469] width 26 height 14
